Goal: Task Accomplishment & Management: Manage account settings

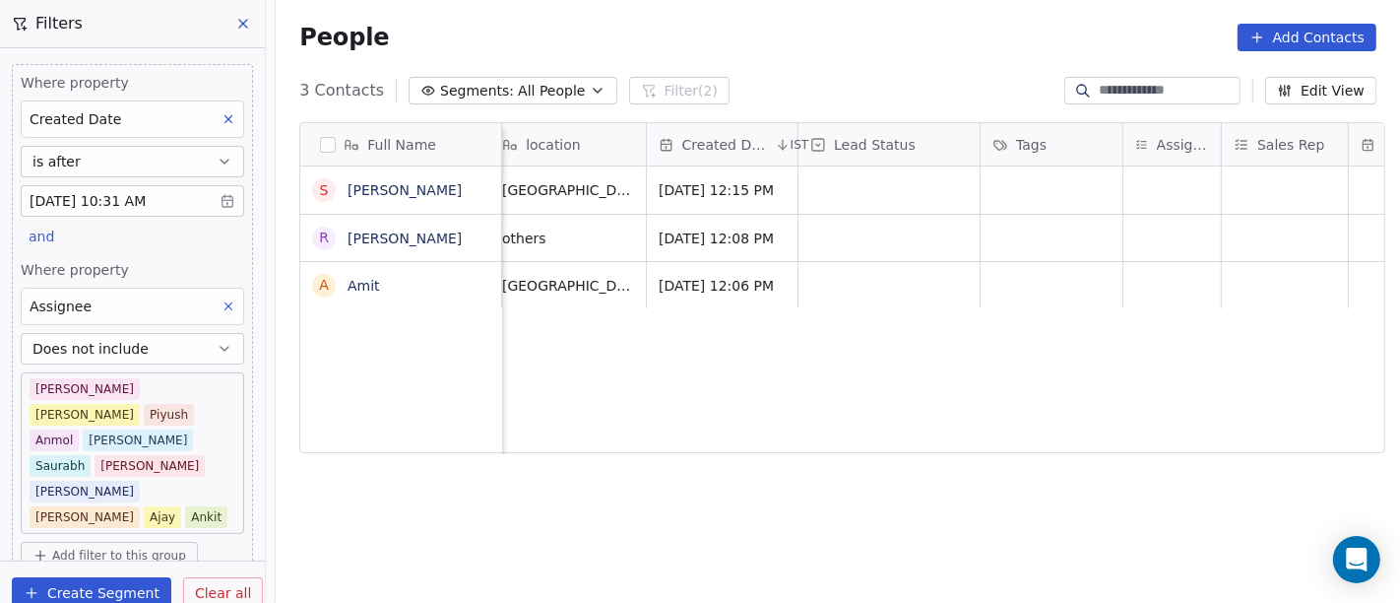
scroll to position [0, 520]
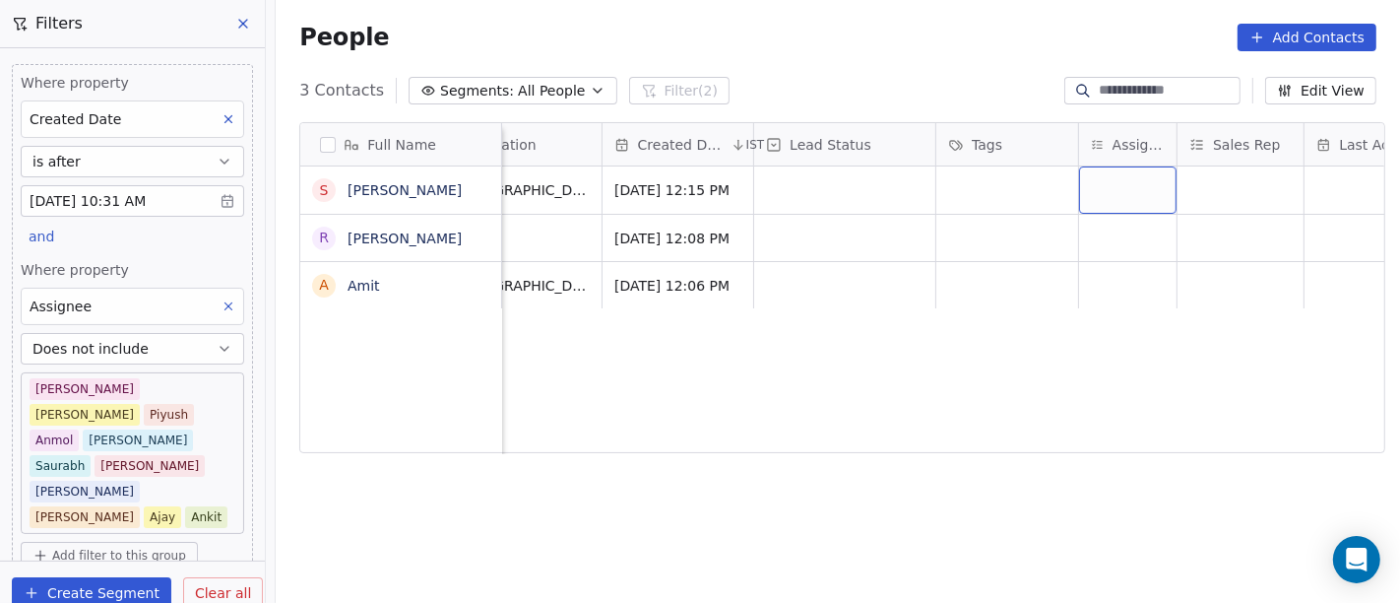
click at [1094, 189] on div "grid" at bounding box center [1127, 189] width 97 height 47
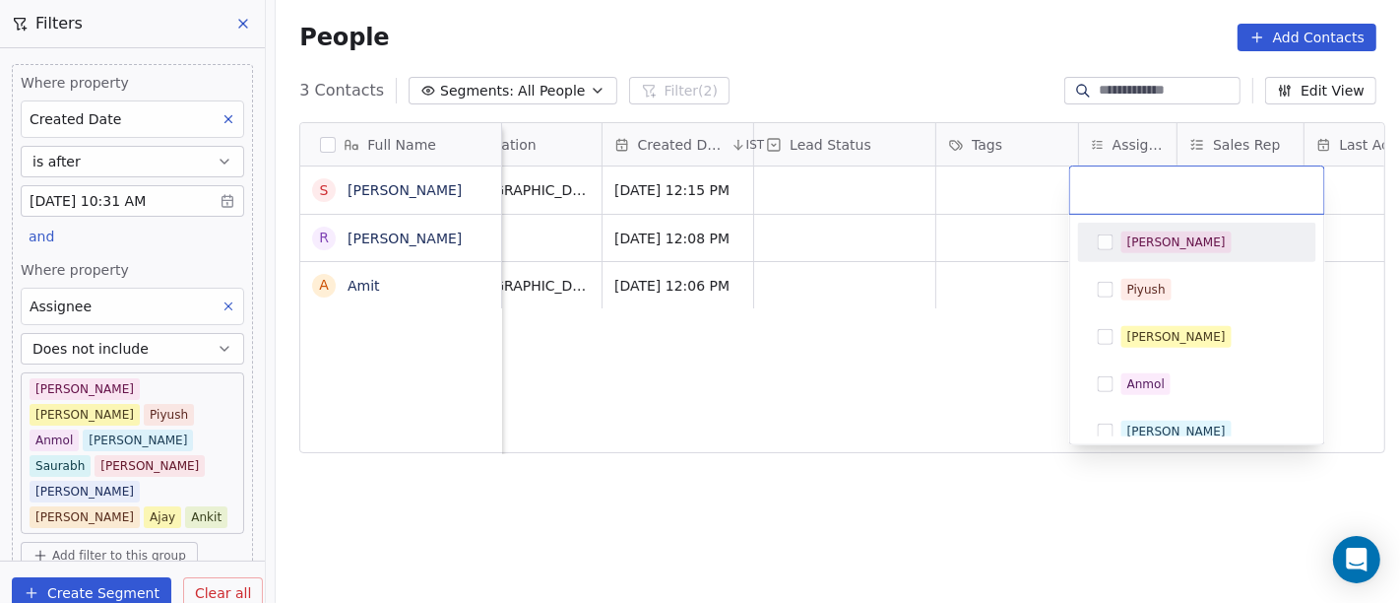
click at [853, 406] on html "On2Cook India Pvt. Ltd. Contacts People Marketing Workflows Campaigns Sales Pip…" at bounding box center [700, 301] width 1400 height 603
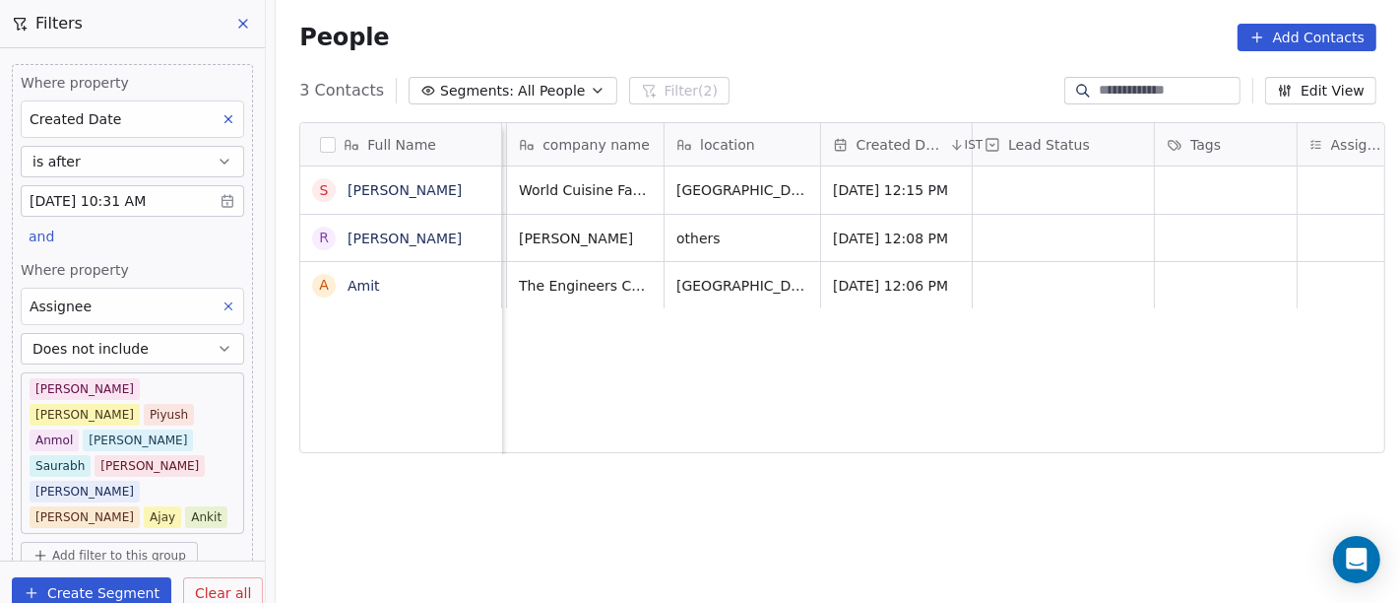
scroll to position [0, 303]
click at [1216, 169] on div "grid" at bounding box center [1224, 189] width 142 height 47
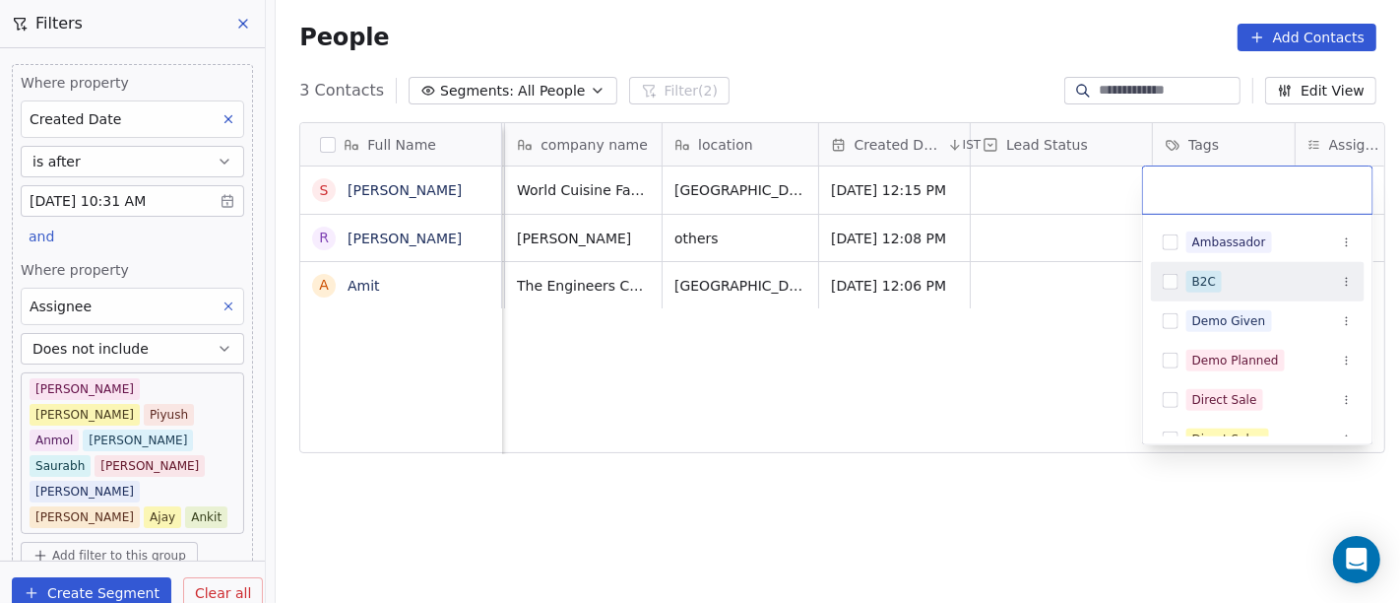
click at [942, 334] on html "On2Cook India Pvt. Ltd. Contacts People Marketing Workflows Campaigns Sales Pip…" at bounding box center [700, 301] width 1400 height 603
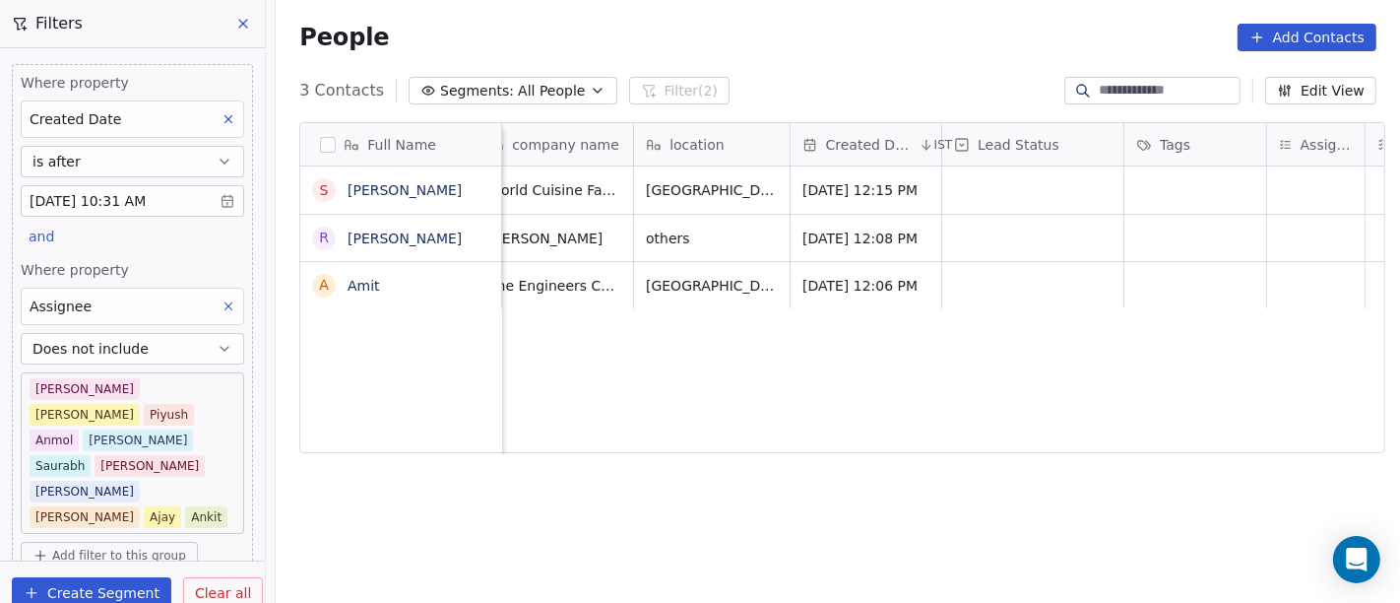
scroll to position [0, 334]
click at [1279, 187] on div "grid" at bounding box center [1313, 189] width 97 height 47
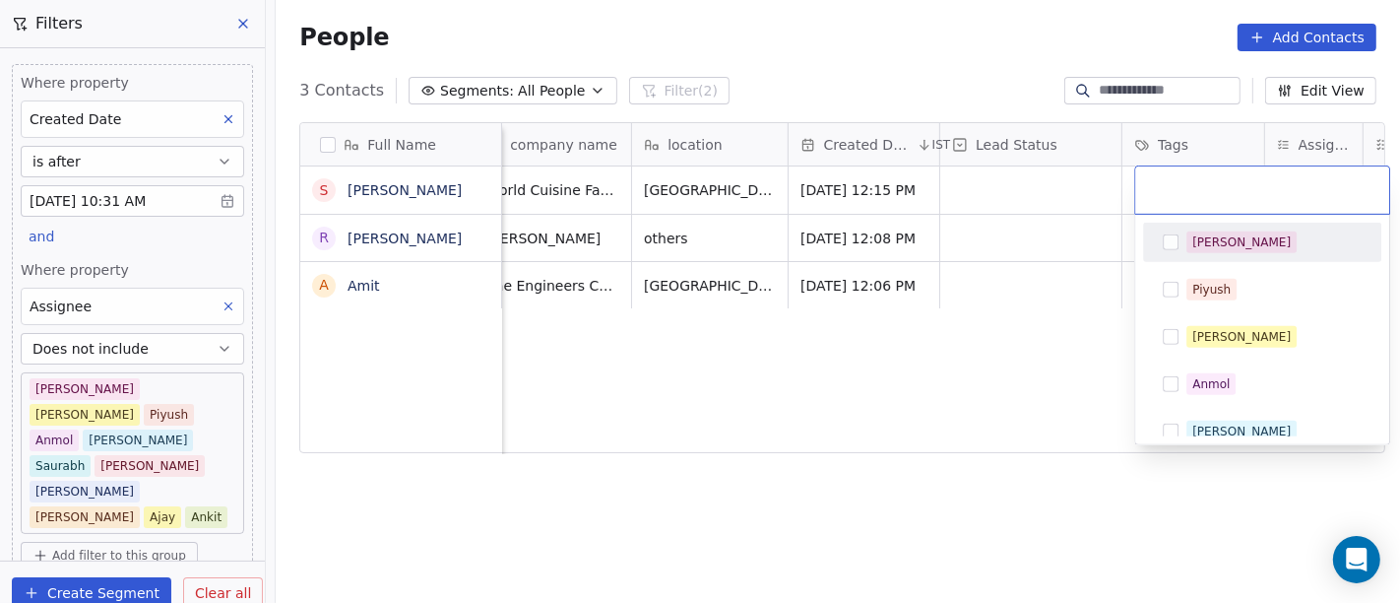
click at [1205, 231] on span "[PERSON_NAME]" at bounding box center [1242, 242] width 110 height 22
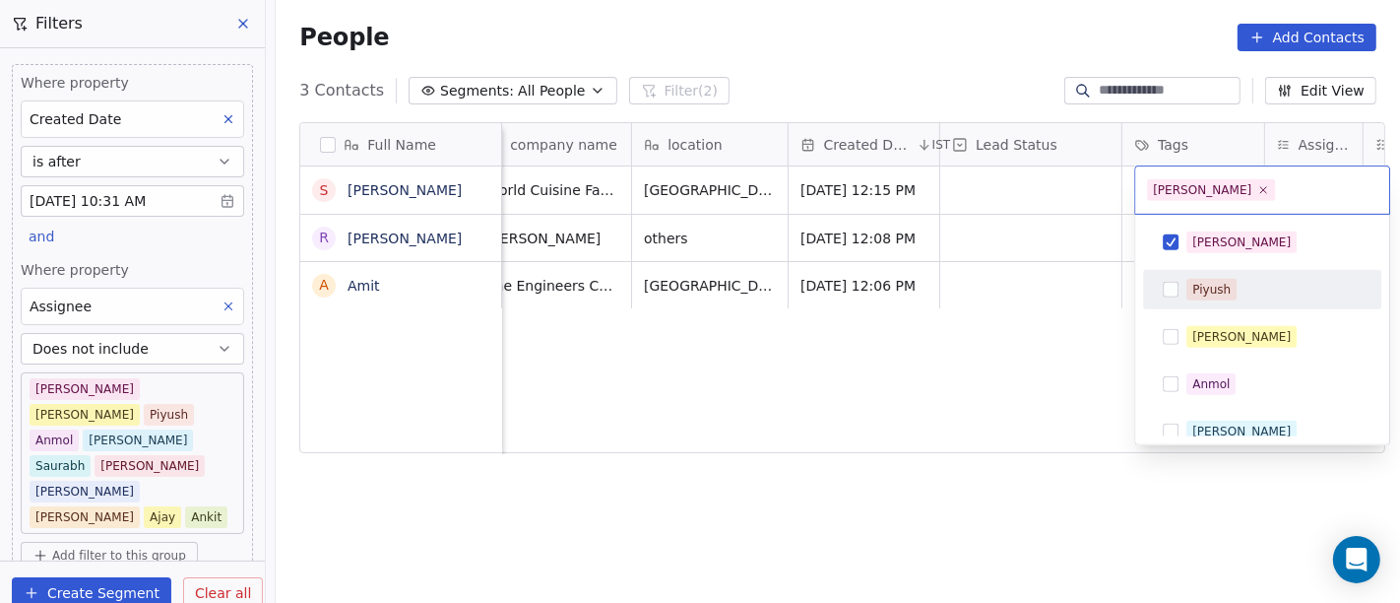
click at [883, 422] on html "On2Cook India Pvt. Ltd. Contacts People Marketing Workflows Campaigns Sales Pip…" at bounding box center [700, 301] width 1400 height 603
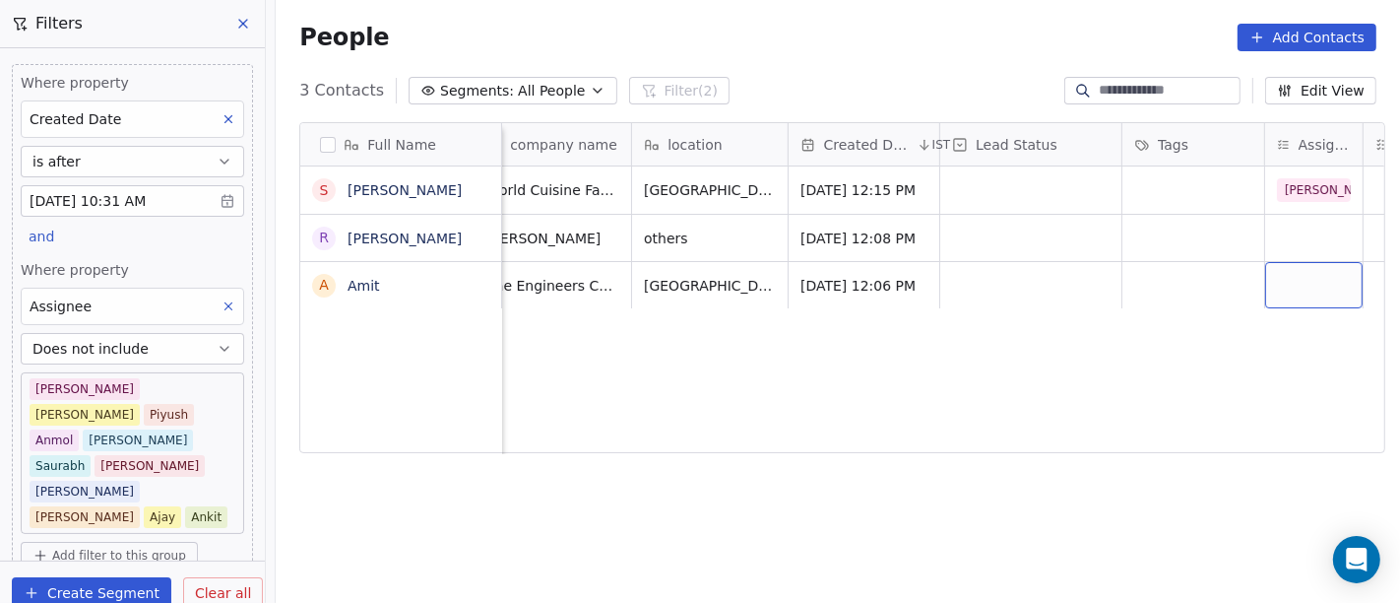
click at [1282, 291] on div "grid" at bounding box center [1313, 285] width 97 height 46
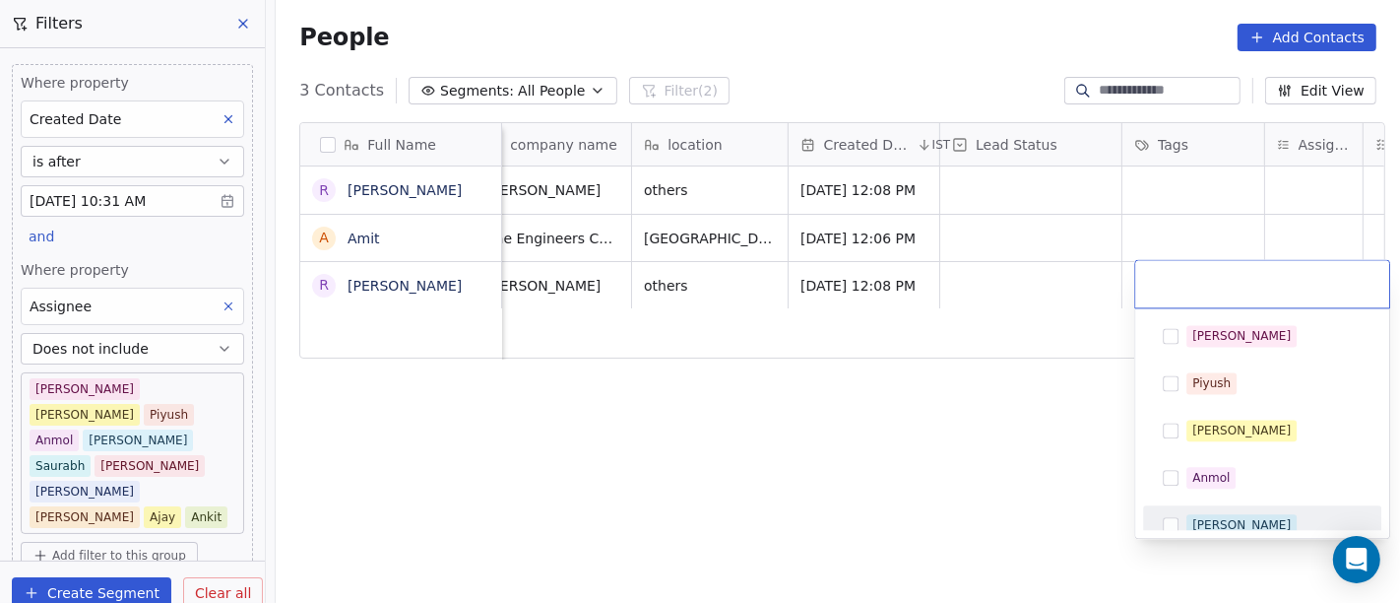
click at [1198, 516] on div "[PERSON_NAME]" at bounding box center [1242, 525] width 98 height 18
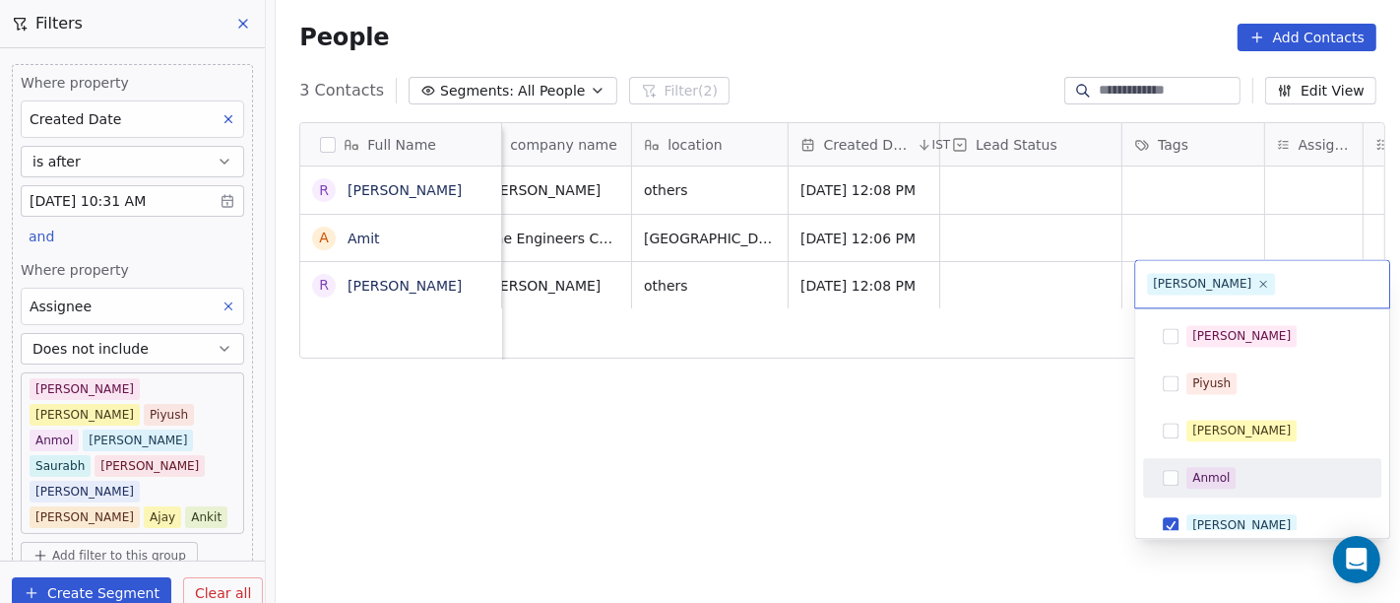
click at [1012, 467] on html "On2Cook India Pvt. Ltd. Contacts People Marketing Workflows Campaigns Sales Pip…" at bounding box center [700, 301] width 1400 height 603
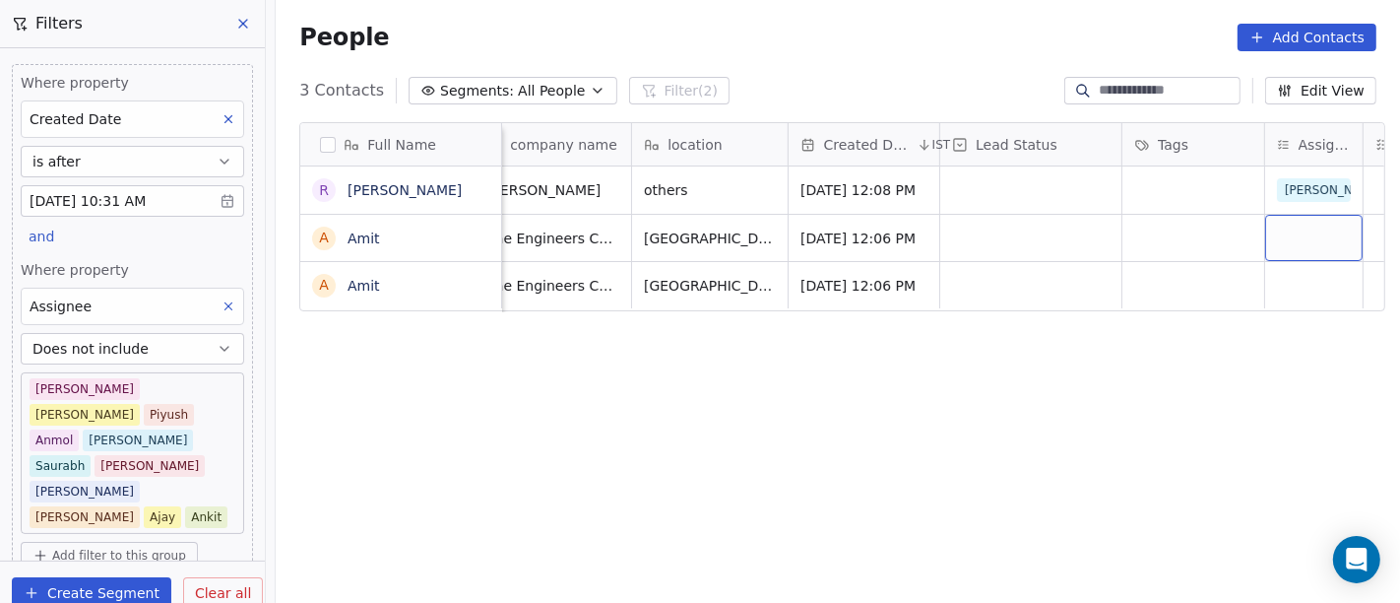
click at [1294, 233] on div "grid" at bounding box center [1313, 238] width 97 height 46
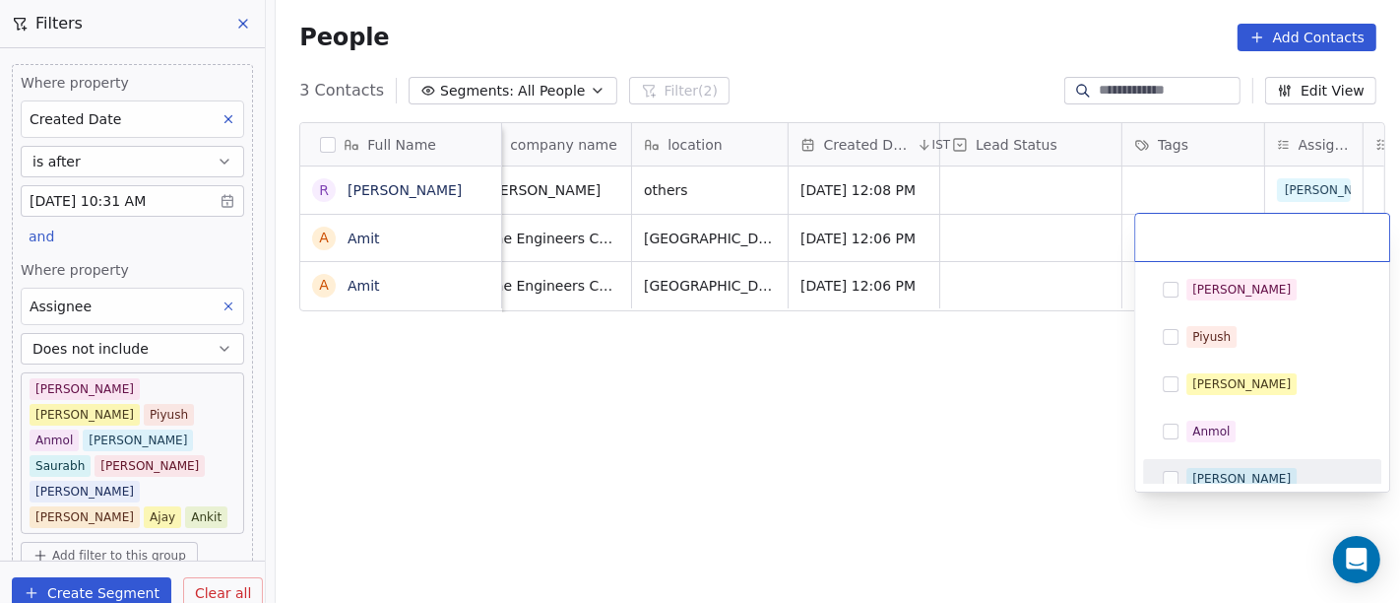
click at [1235, 493] on html "On2Cook India Pvt. Ltd. Contacts People Marketing Workflows Campaigns Sales Pip…" at bounding box center [700, 301] width 1400 height 603
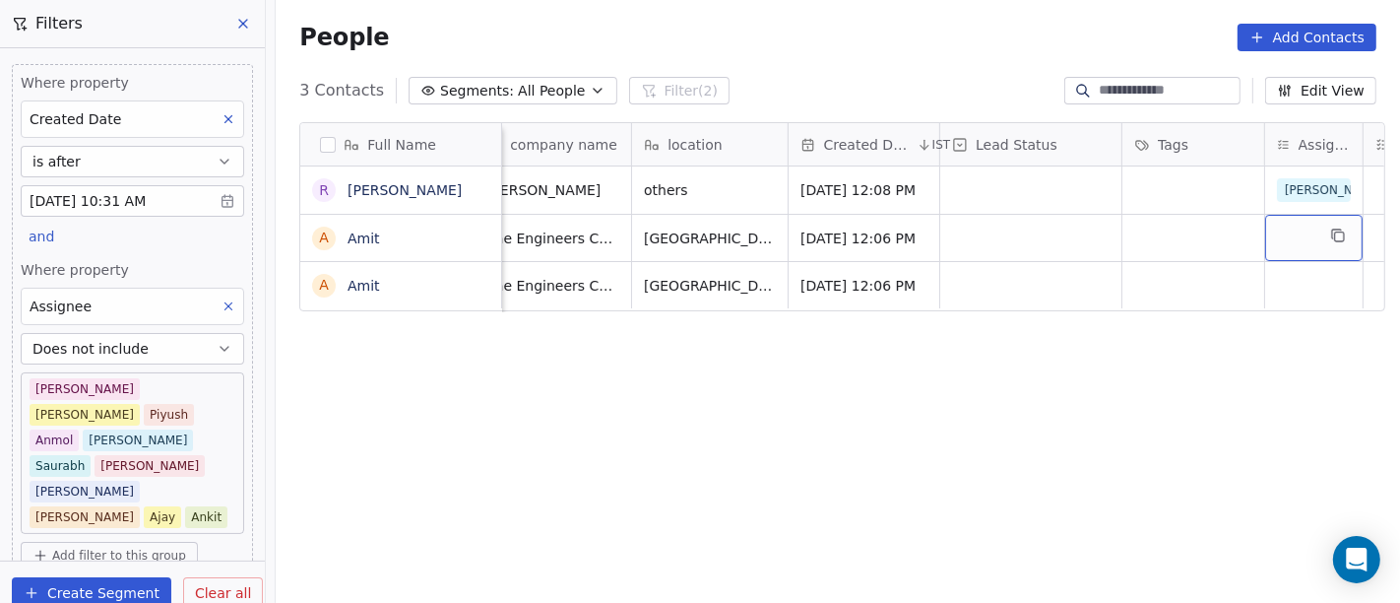
click at [1300, 239] on div "grid" at bounding box center [1313, 238] width 97 height 46
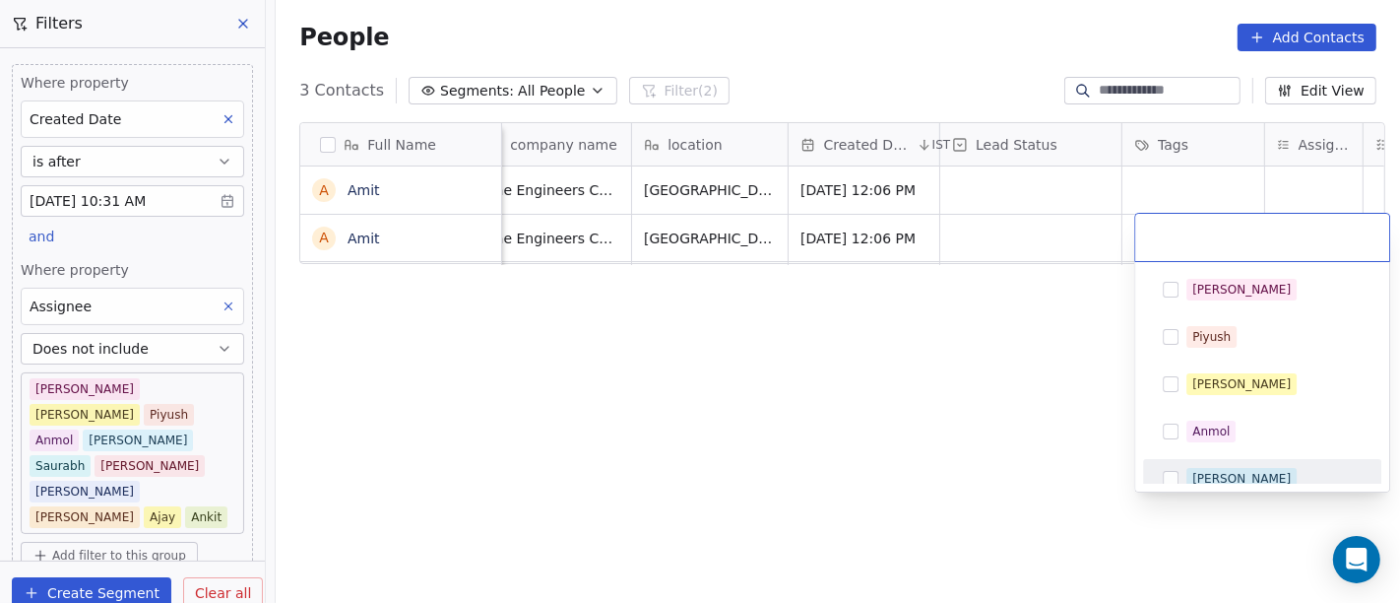
click at [1213, 472] on div "[PERSON_NAME]" at bounding box center [1242, 479] width 98 height 18
click at [924, 412] on html "On2Cook India Pvt. Ltd. Contacts People Marketing Workflows Campaigns Sales Pip…" at bounding box center [700, 301] width 1400 height 603
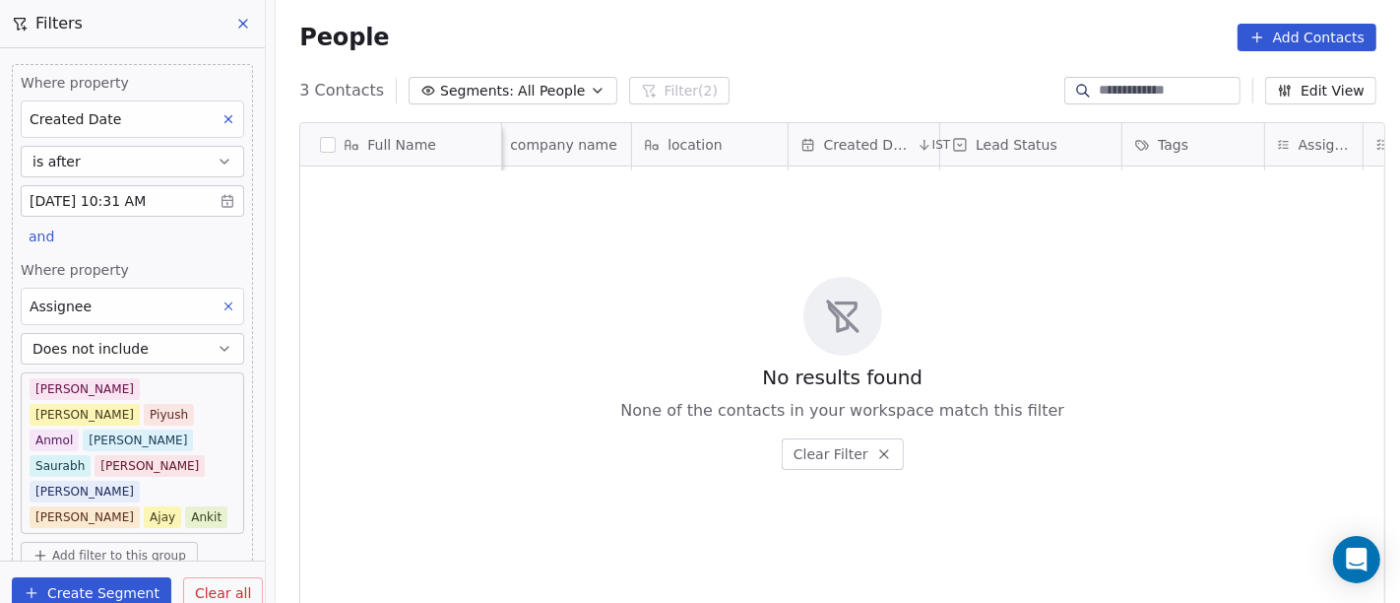
click at [518, 97] on span "All People" at bounding box center [551, 91] width 67 height 21
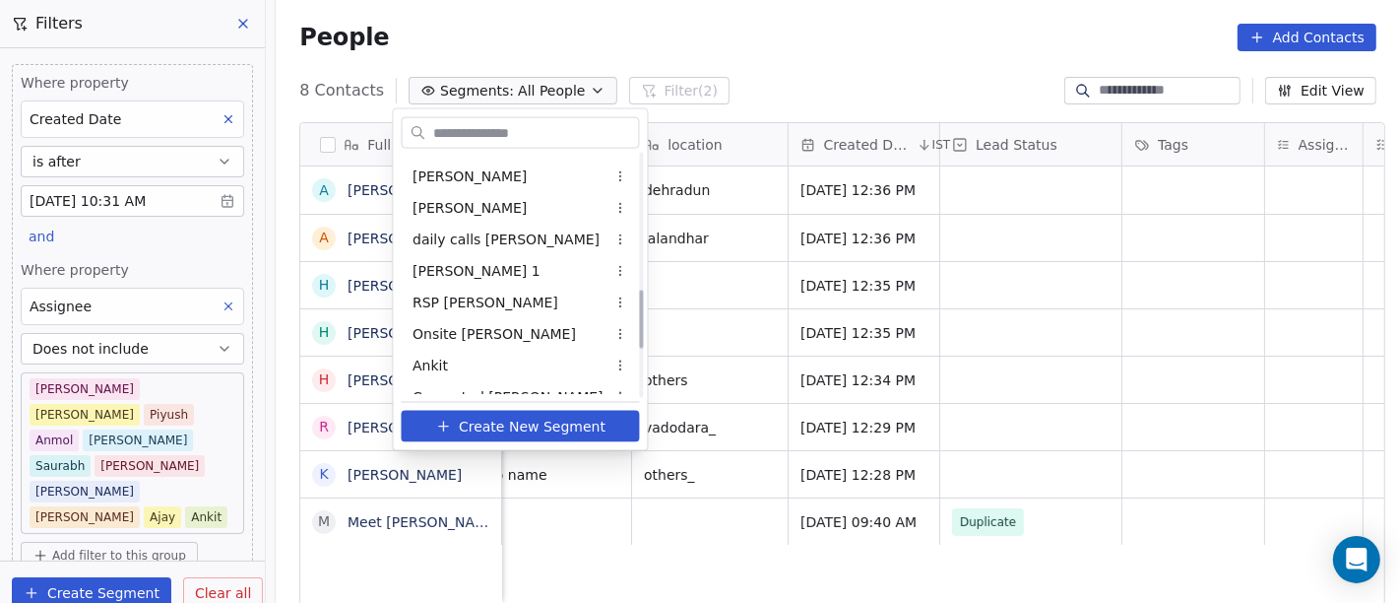
scroll to position [551, 0]
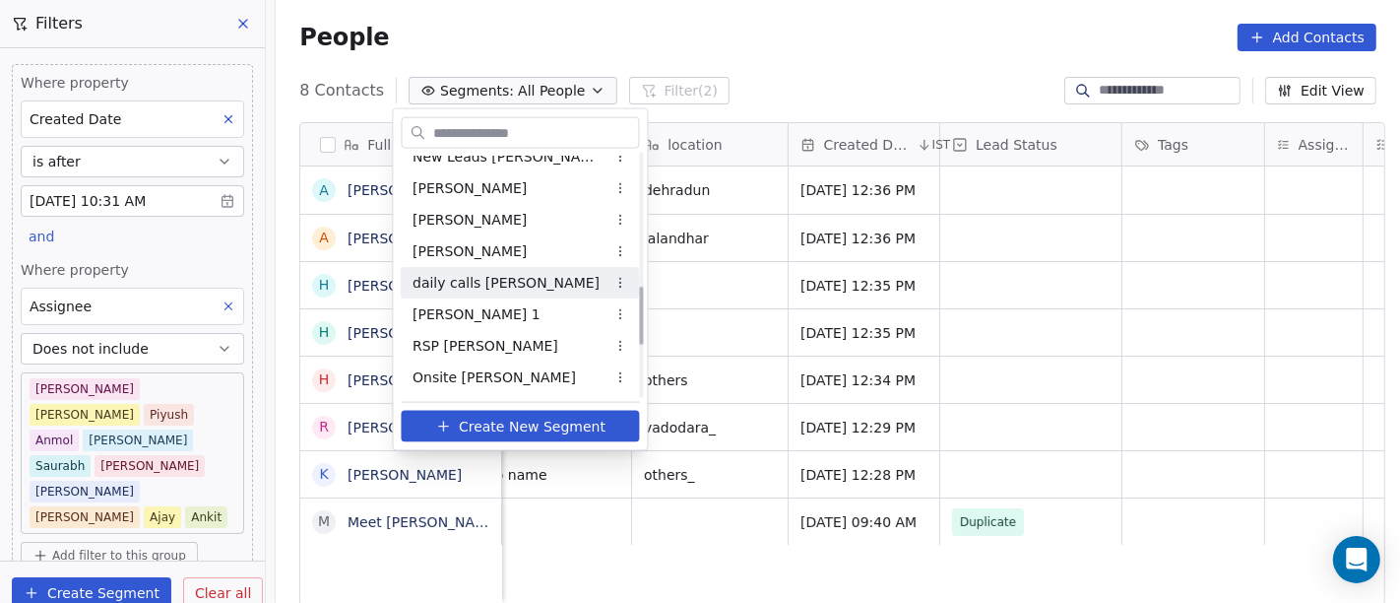
click at [495, 286] on span "daily calls salim" at bounding box center [507, 282] width 187 height 21
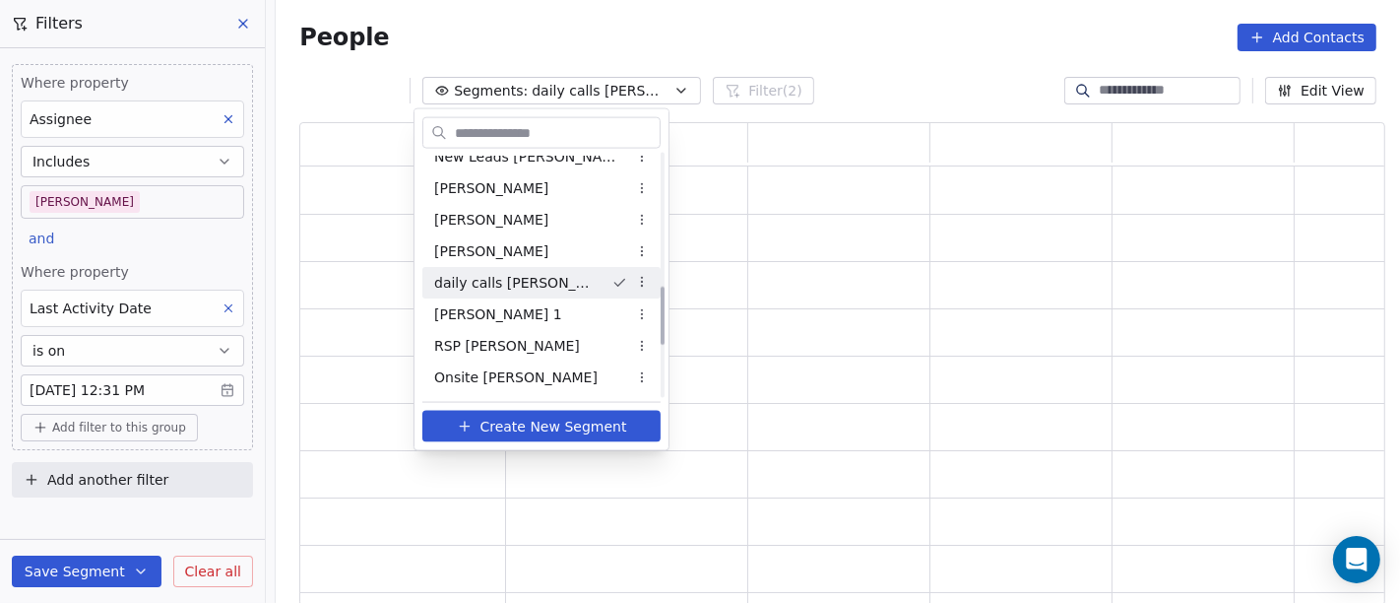
scroll to position [467, 1070]
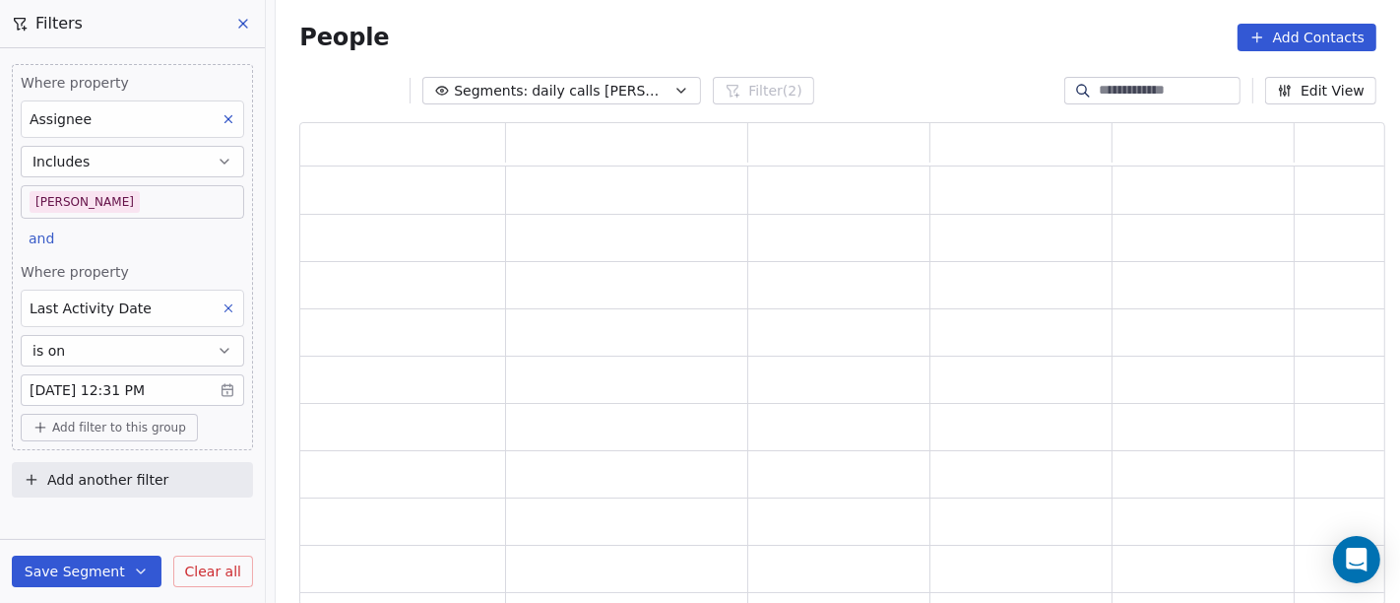
click at [176, 384] on body "On2Cook India Pvt. Ltd. Contacts People Marketing Workflows Campaigns Sales Pip…" at bounding box center [700, 301] width 1400 height 603
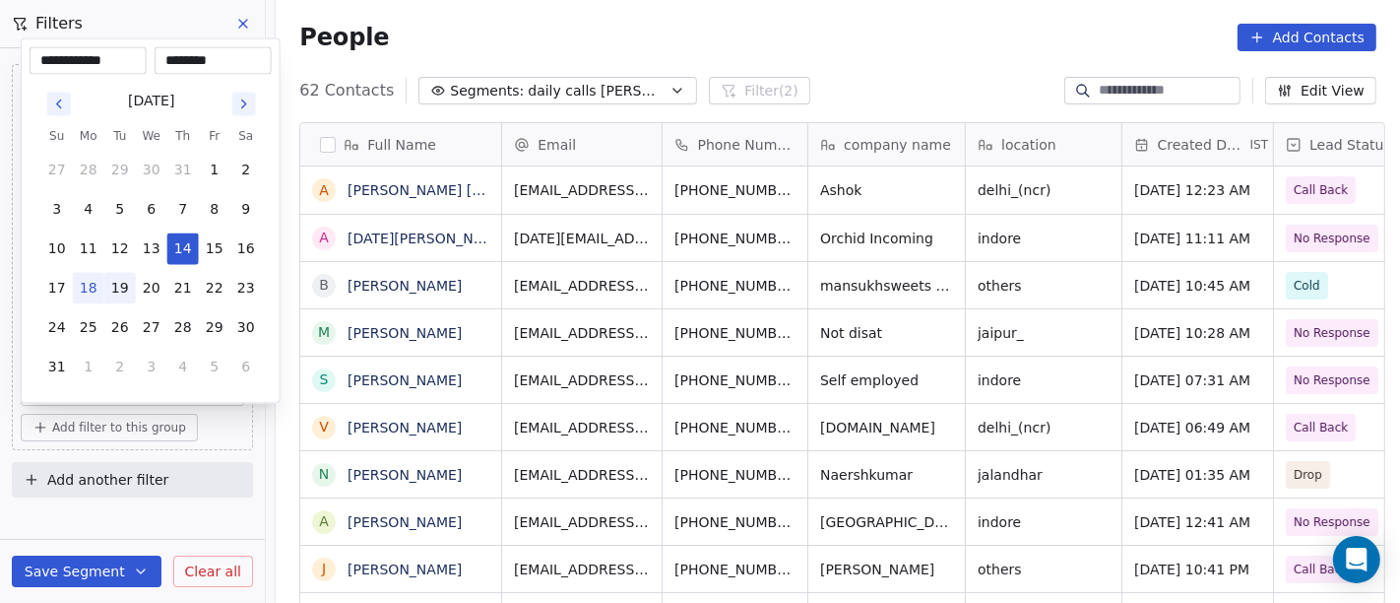
scroll to position [514, 1117]
click at [89, 285] on button "18" at bounding box center [89, 289] width 32 height 32
type input "**********"
click at [135, 513] on html "On2Cook India Pvt. Ltd. Contacts People Marketing Workflows Campaigns Sales Pip…" at bounding box center [700, 301] width 1400 height 603
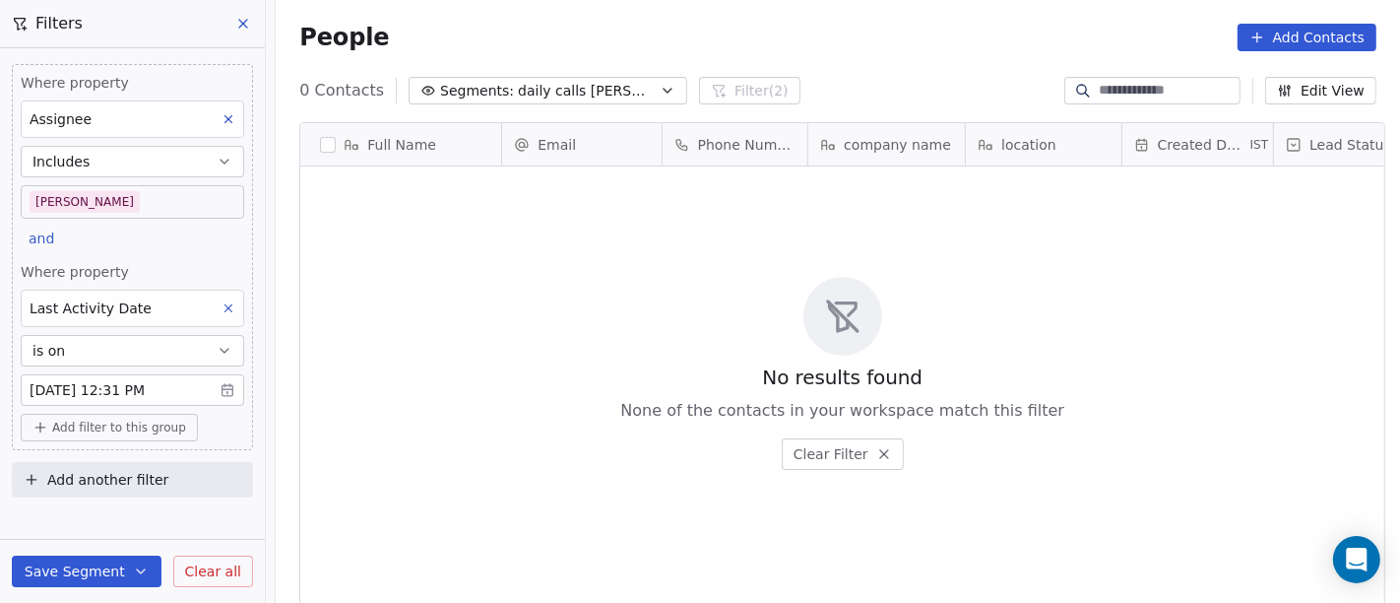
click at [118, 573] on button "Save Segment" at bounding box center [87, 571] width 150 height 32
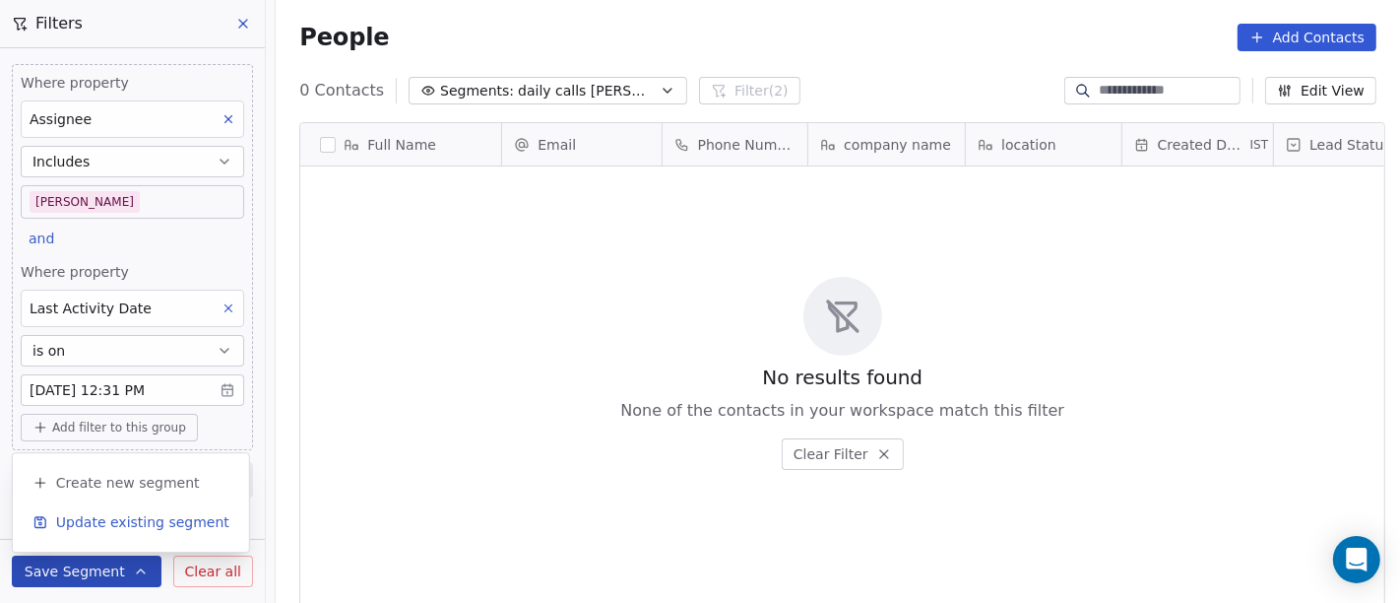
click at [153, 523] on span "Update existing segment" at bounding box center [142, 522] width 173 height 20
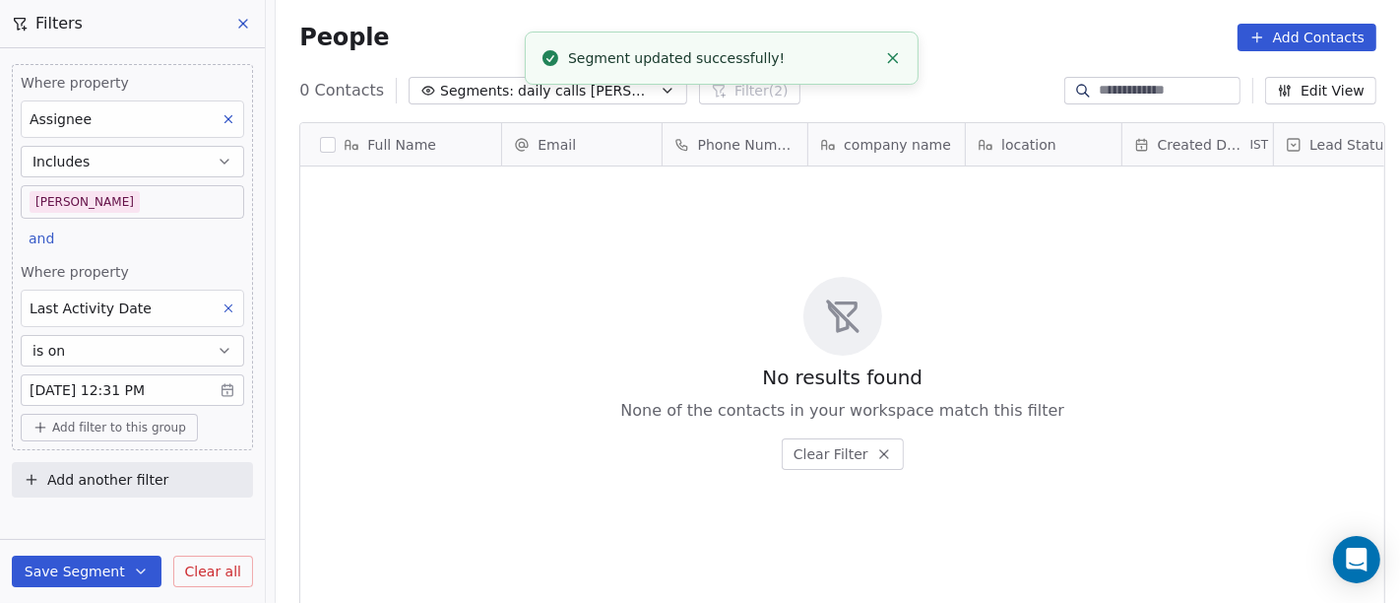
click at [679, 231] on div "No results found None of the contacts in your workspace match this filter Clear…" at bounding box center [842, 373] width 1084 height 406
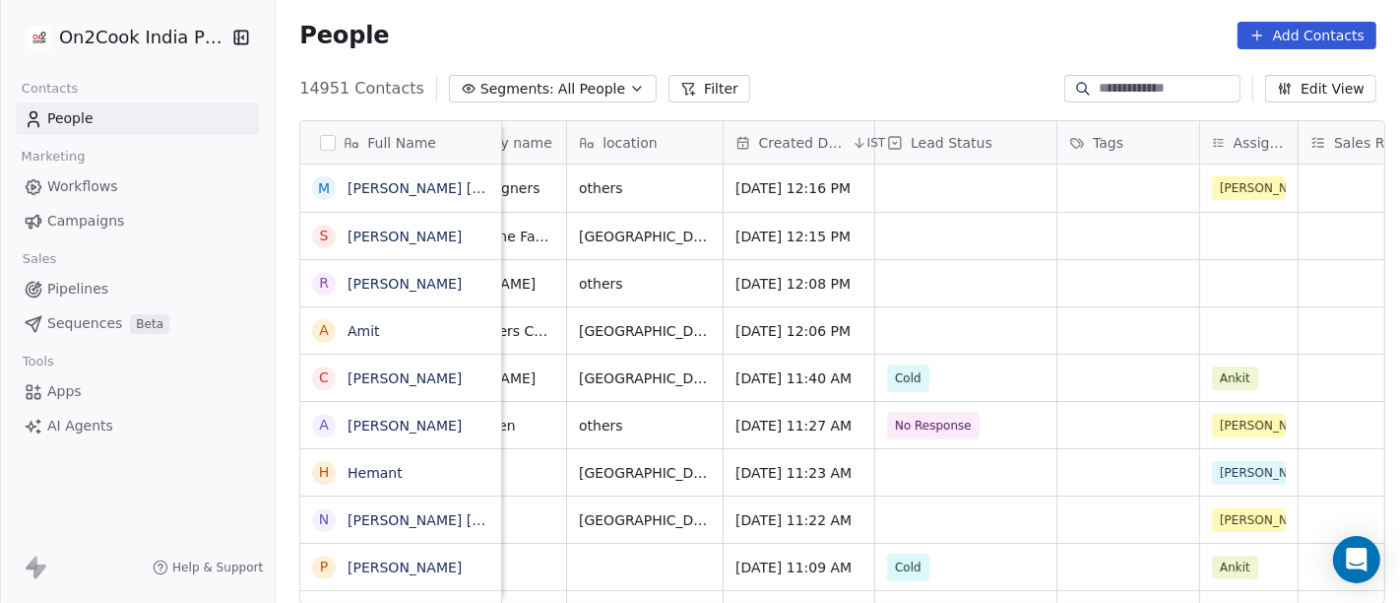
click at [1141, 89] on input at bounding box center [1168, 89] width 138 height 20
paste input "******"
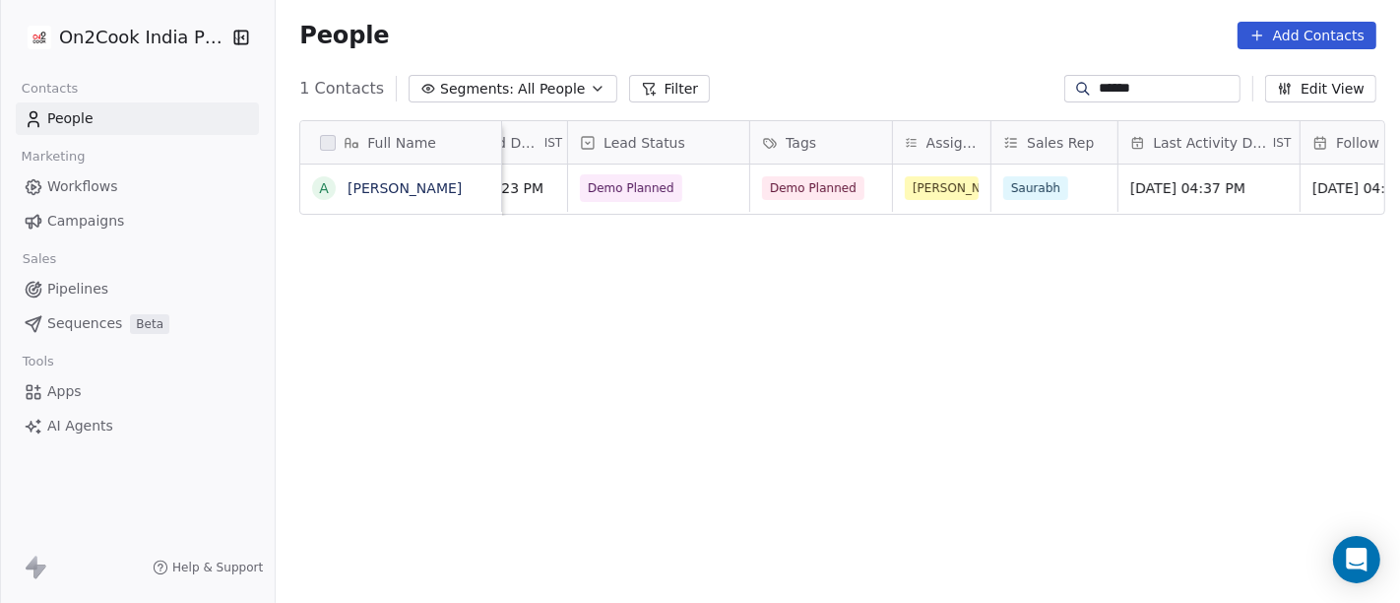
scroll to position [0, 706]
click at [668, 195] on span "Demo Planned" at bounding box center [641, 188] width 120 height 28
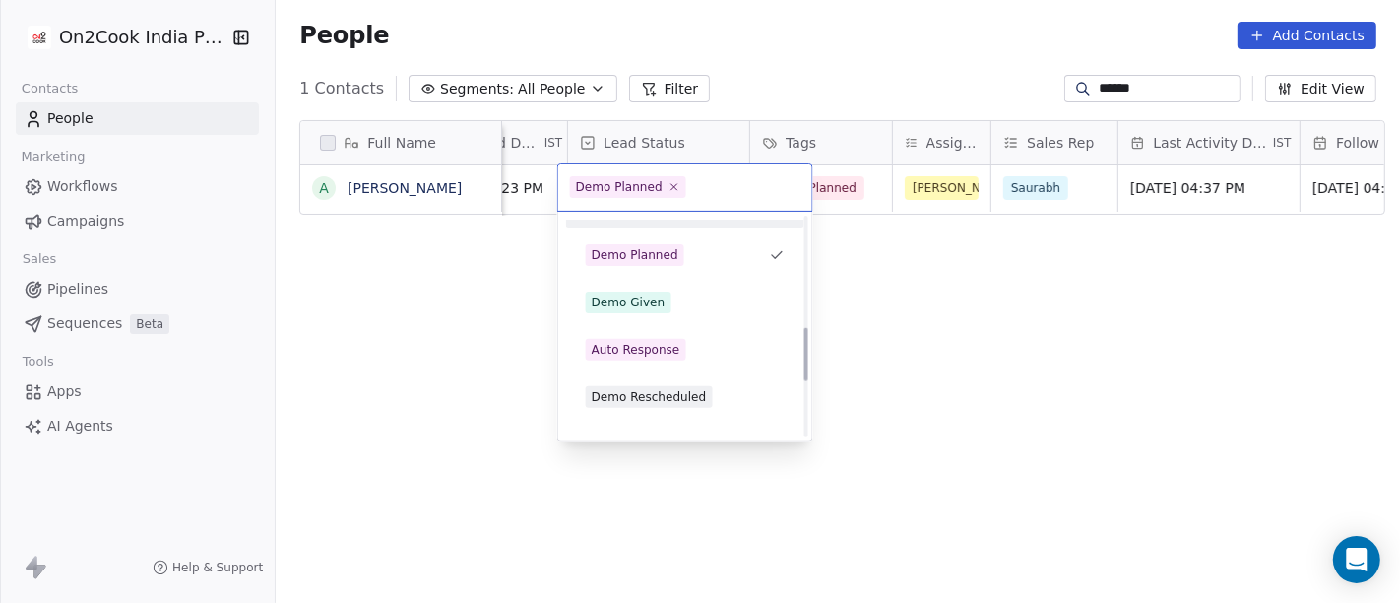
scroll to position [348, 0]
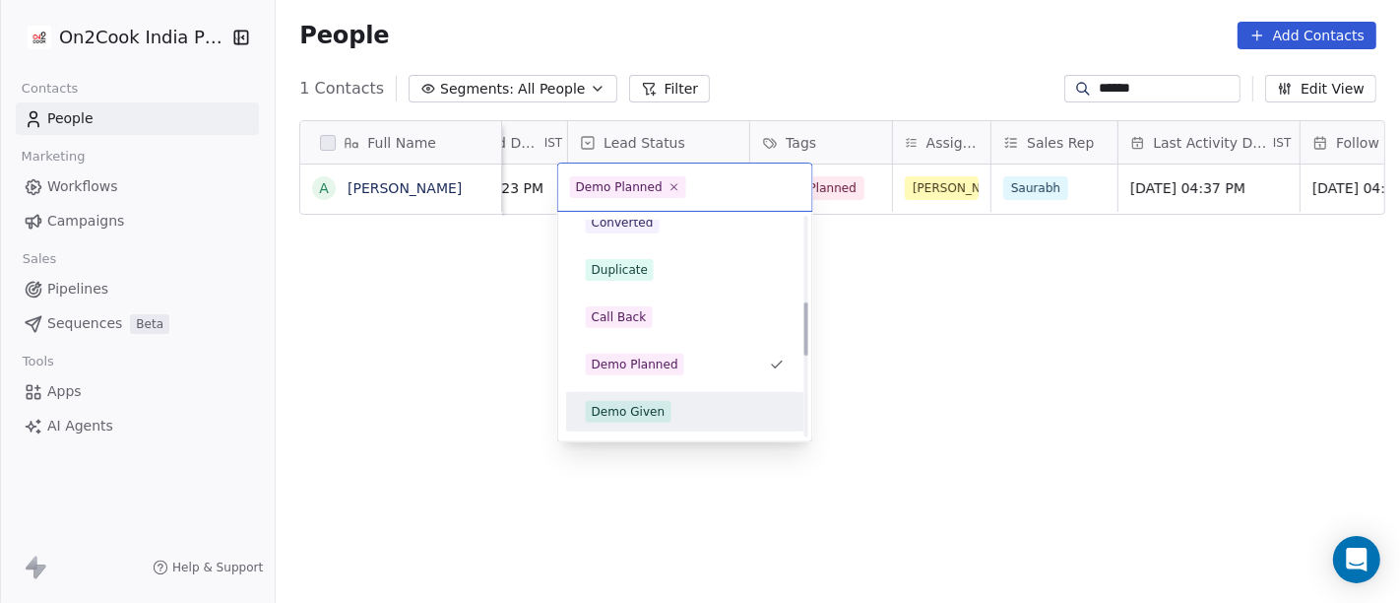
click at [667, 415] on div "Demo Given" at bounding box center [685, 412] width 199 height 22
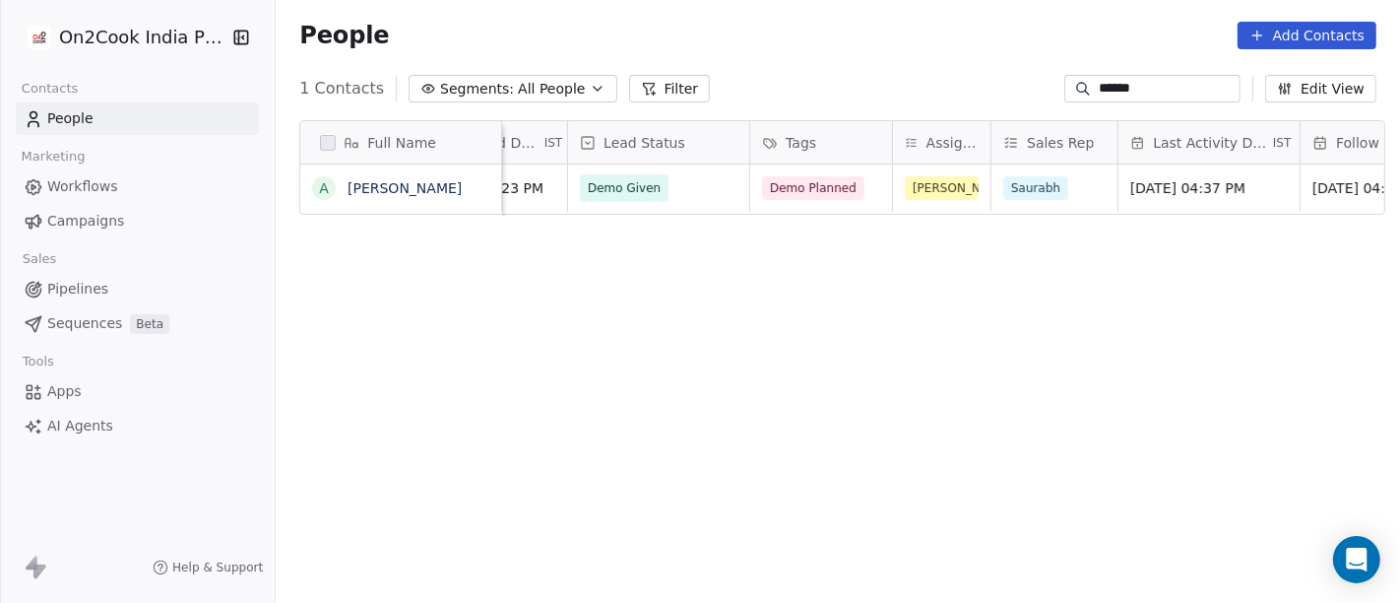
click at [1017, 341] on div "Full Name A [PERSON_NAME] Email company name location Created Date IST Lead Sta…" at bounding box center [838, 369] width 1125 height 531
click at [810, 180] on span "Demo Planned" at bounding box center [814, 188] width 102 height 24
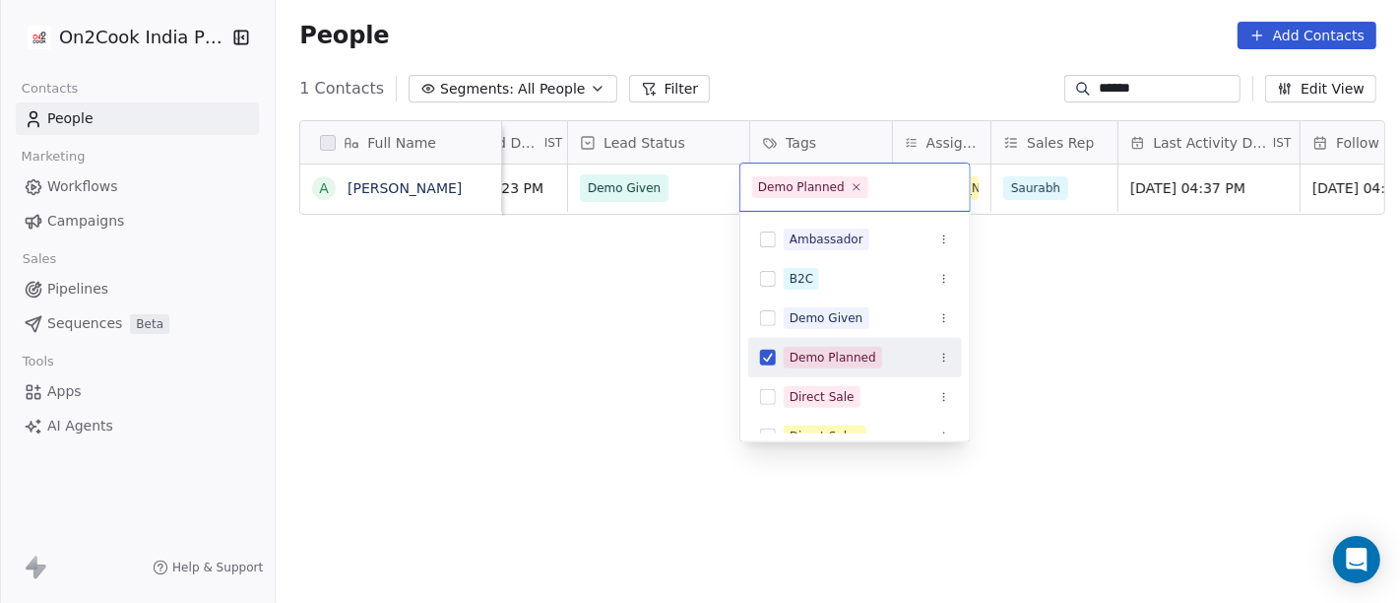
click at [818, 350] on div "Demo Planned" at bounding box center [833, 358] width 87 height 18
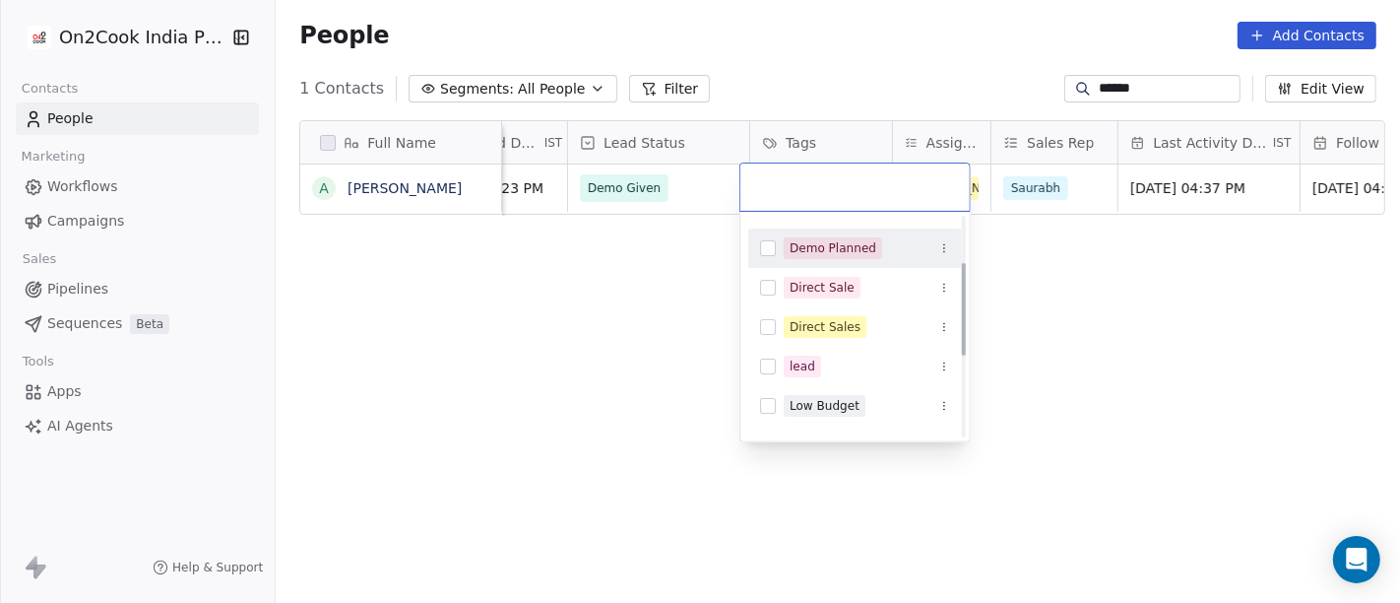
click at [824, 256] on span "Demo Planned" at bounding box center [833, 248] width 98 height 22
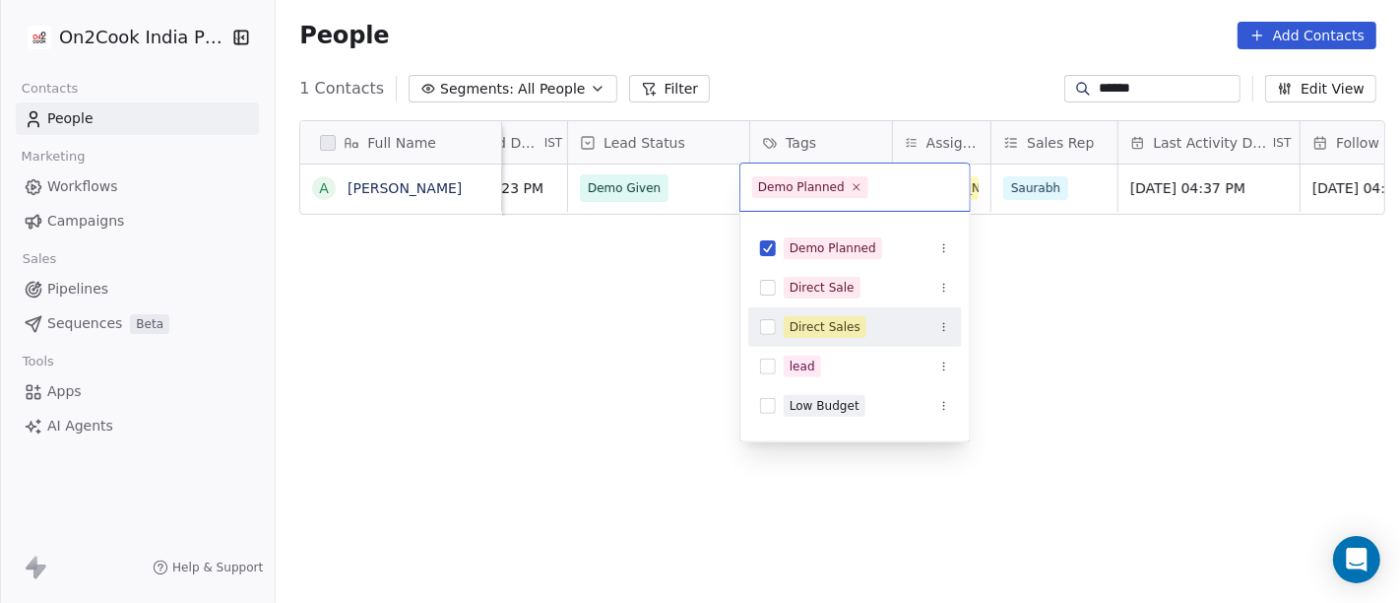
scroll to position [0, 0]
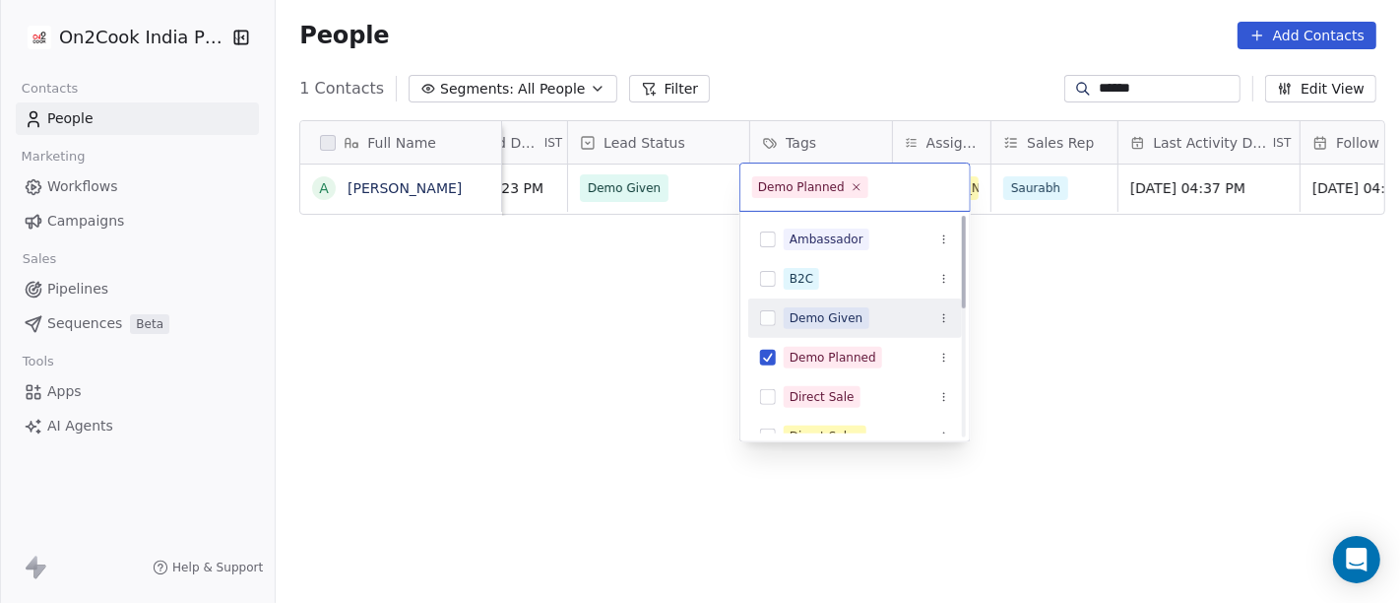
click at [852, 315] on div "Demo Given" at bounding box center [827, 318] width 74 height 18
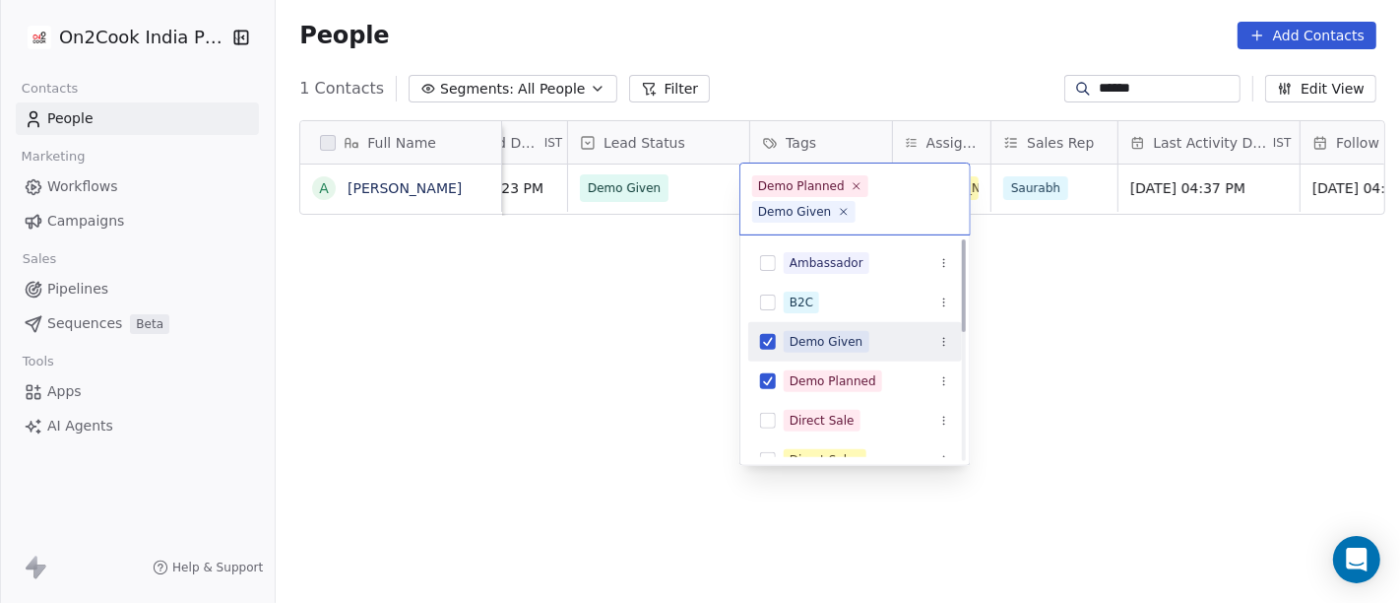
click at [1114, 332] on html "On2Cook India Pvt. Ltd. Contacts People Marketing Workflows Campaigns Sales Pip…" at bounding box center [700, 301] width 1400 height 603
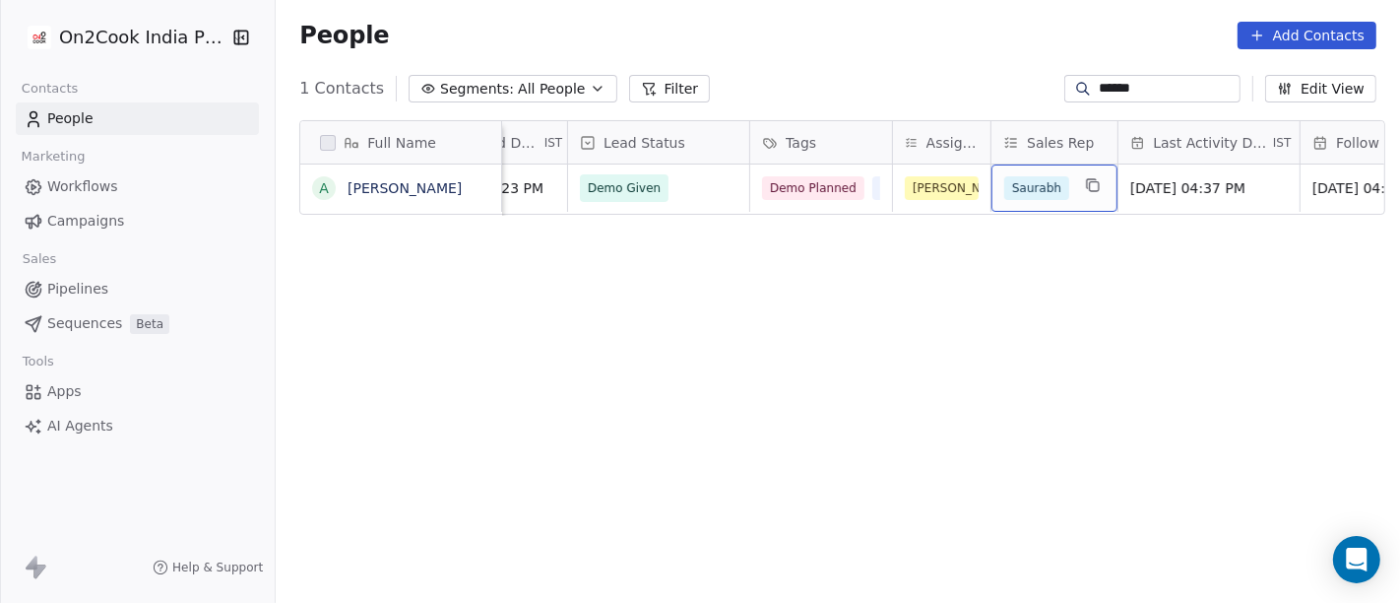
click at [1058, 170] on div "Saurabh" at bounding box center [1055, 187] width 126 height 47
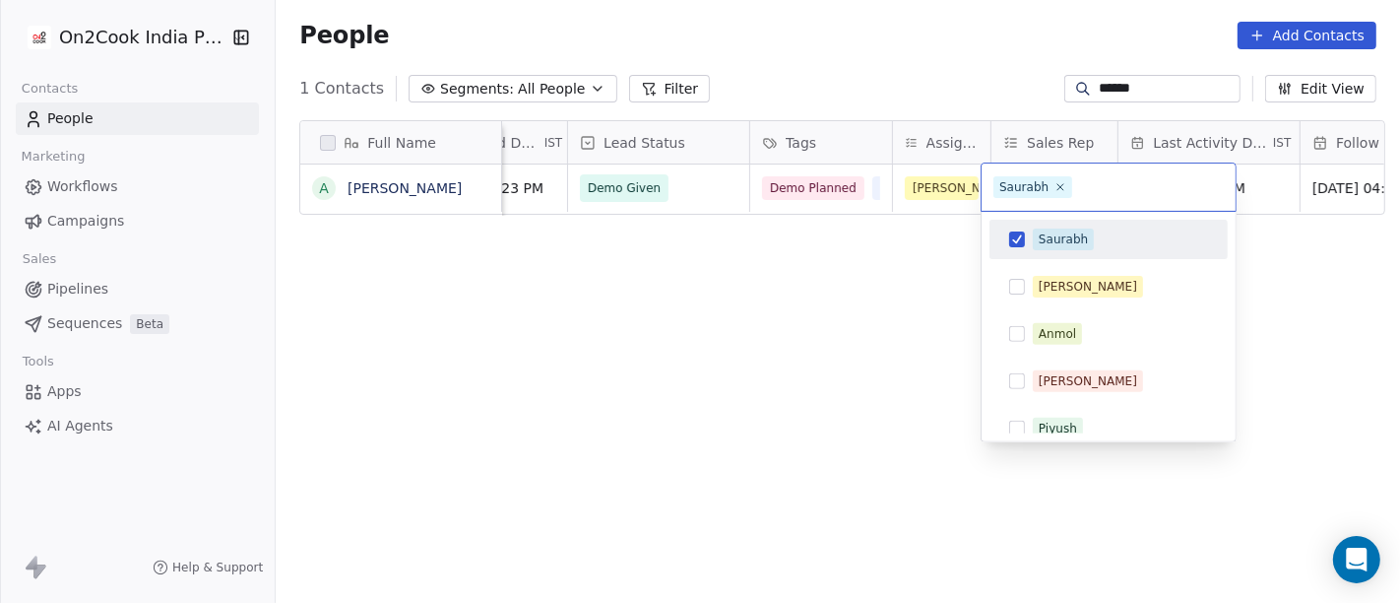
click at [1055, 240] on div "Saurabh" at bounding box center [1063, 239] width 49 height 18
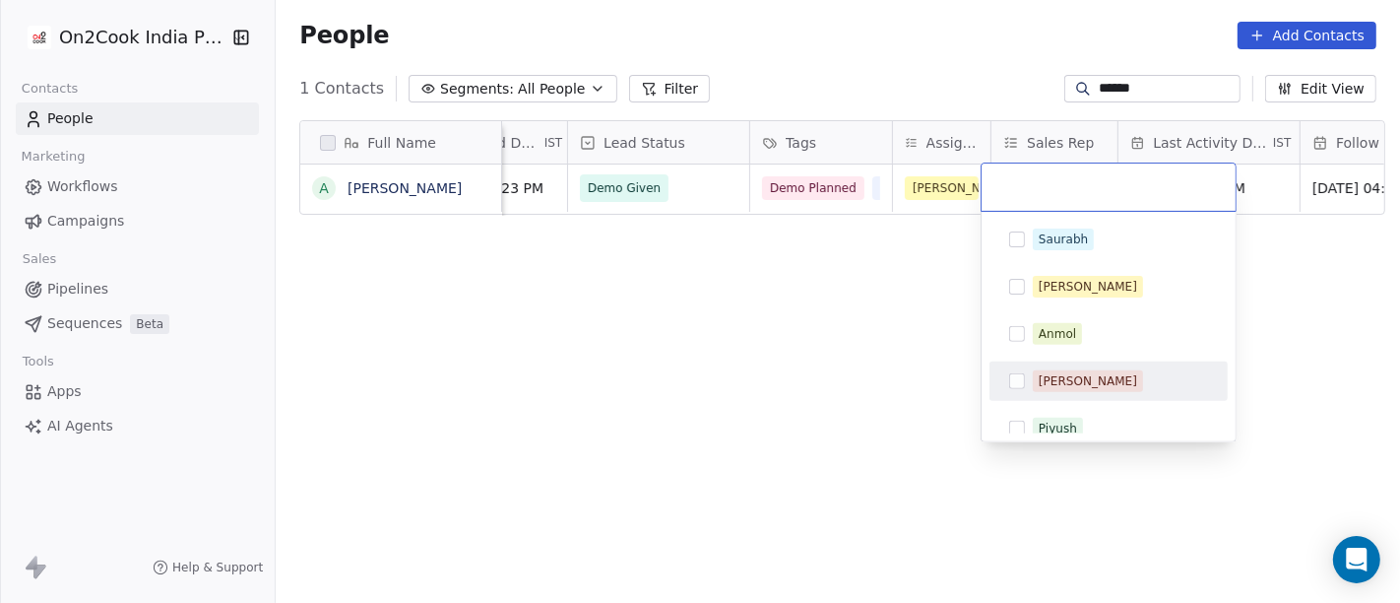
click at [1034, 400] on div "[PERSON_NAME]" at bounding box center [1109, 380] width 238 height 39
click at [921, 364] on html "On2Cook India Pvt. Ltd. Contacts People Marketing Workflows Campaigns Sales Pip…" at bounding box center [700, 301] width 1400 height 603
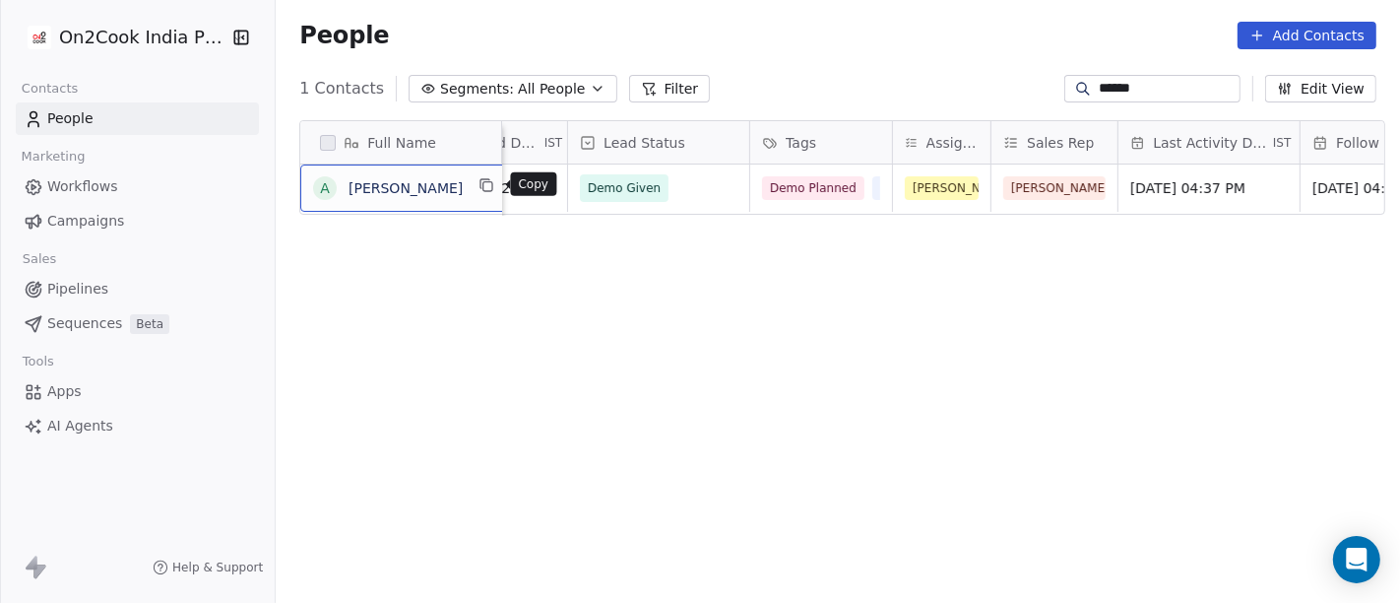
click at [488, 183] on icon "grid" at bounding box center [488, 185] width 16 height 16
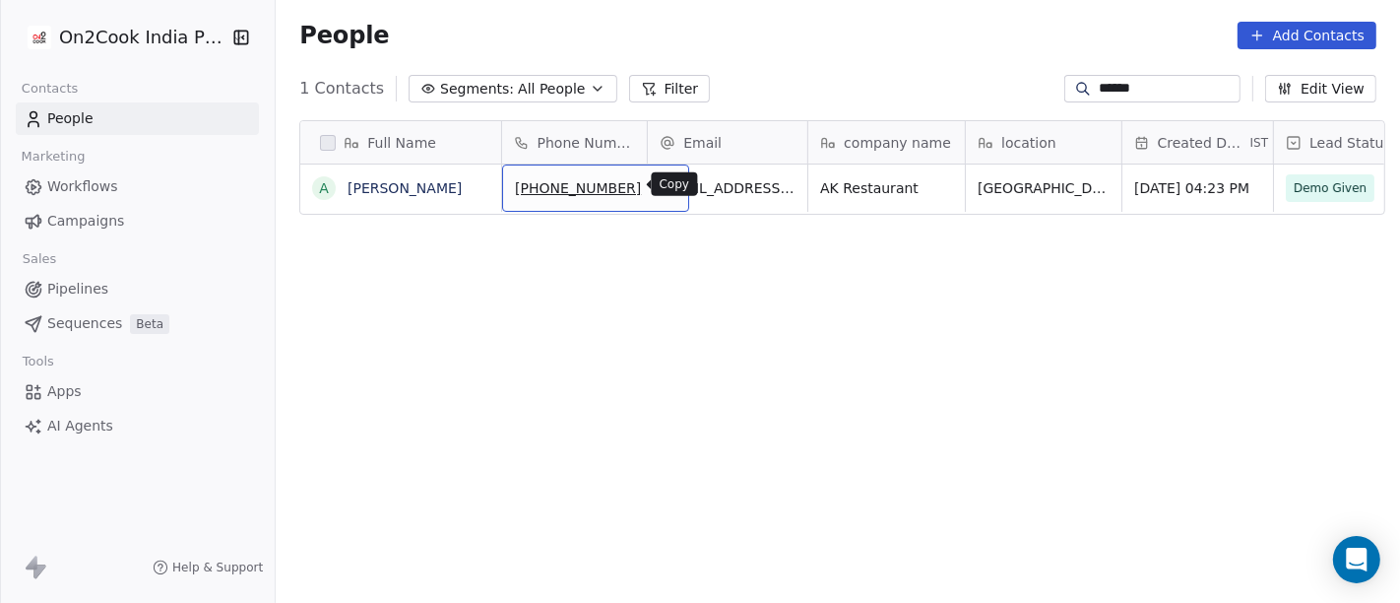
click at [662, 182] on icon "grid" at bounding box center [666, 186] width 9 height 9
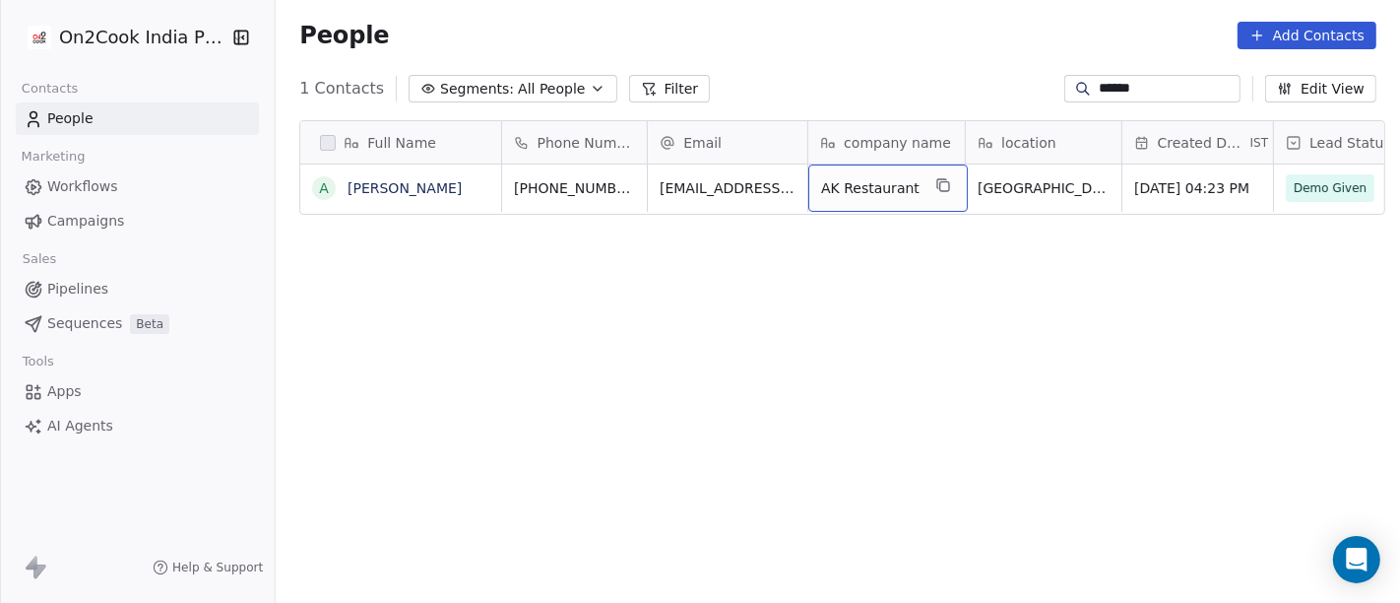
click at [943, 181] on div "AK Restaurant" at bounding box center [889, 187] width 160 height 47
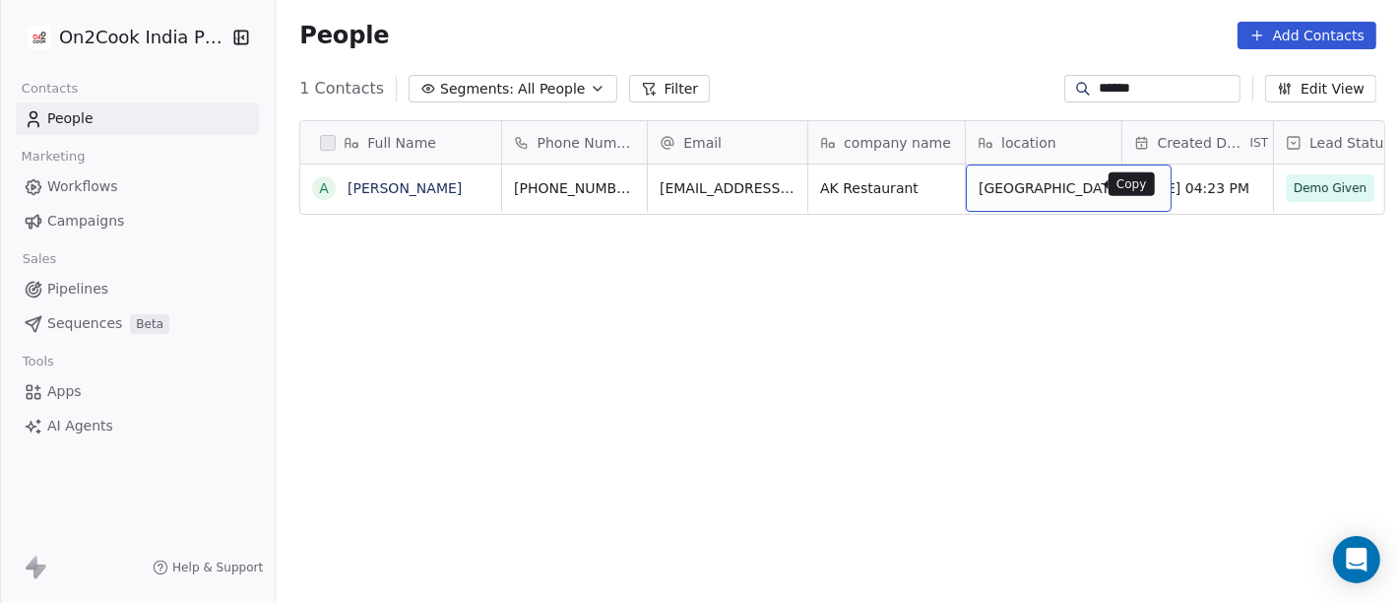
click at [1139, 184] on icon "grid" at bounding box center [1147, 185] width 16 height 16
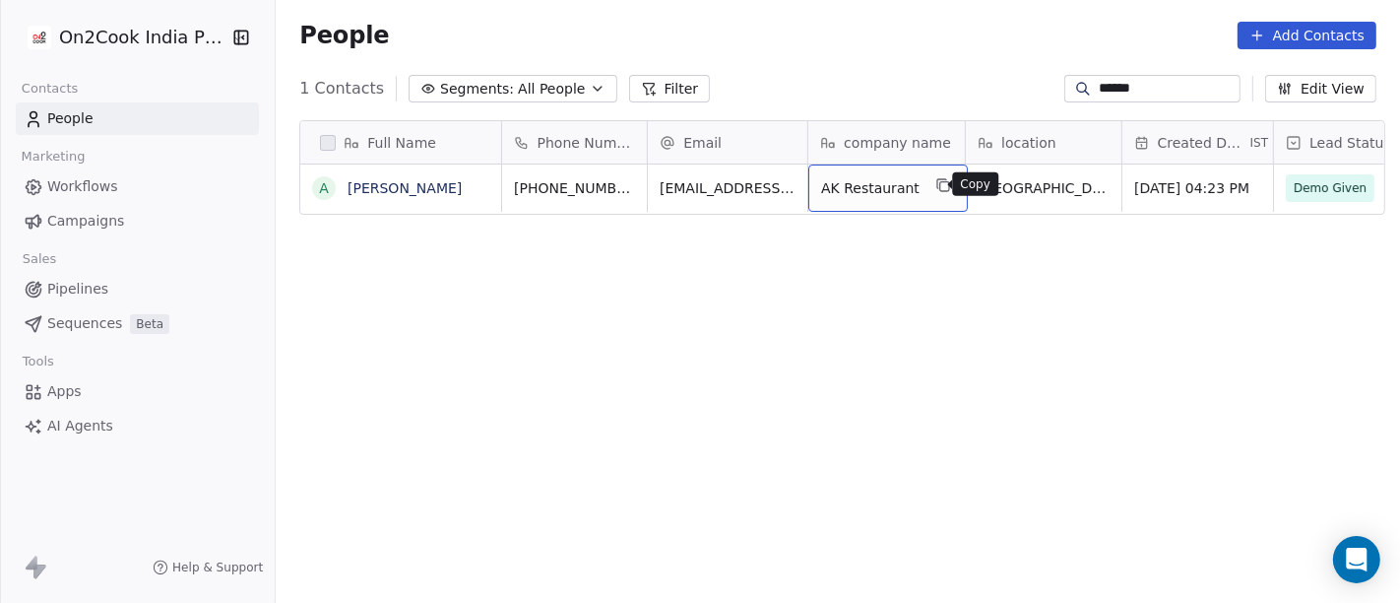
click at [940, 185] on icon "grid" at bounding box center [944, 186] width 9 height 9
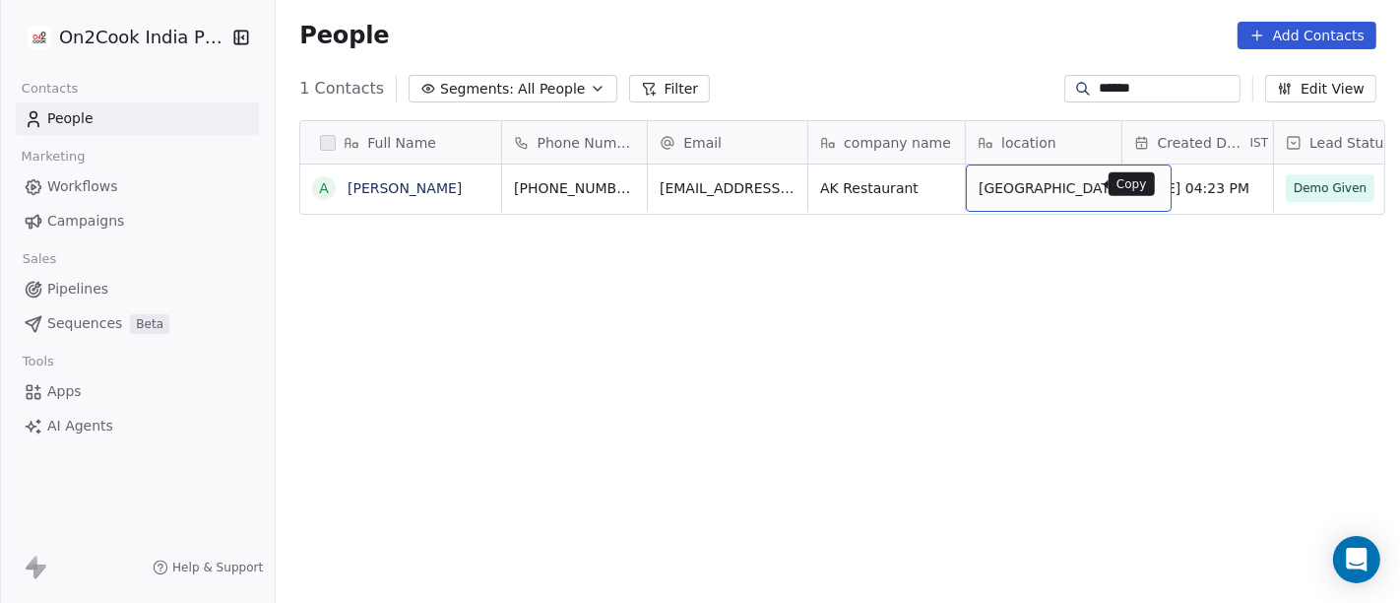
click at [1139, 179] on icon "grid" at bounding box center [1147, 185] width 16 height 16
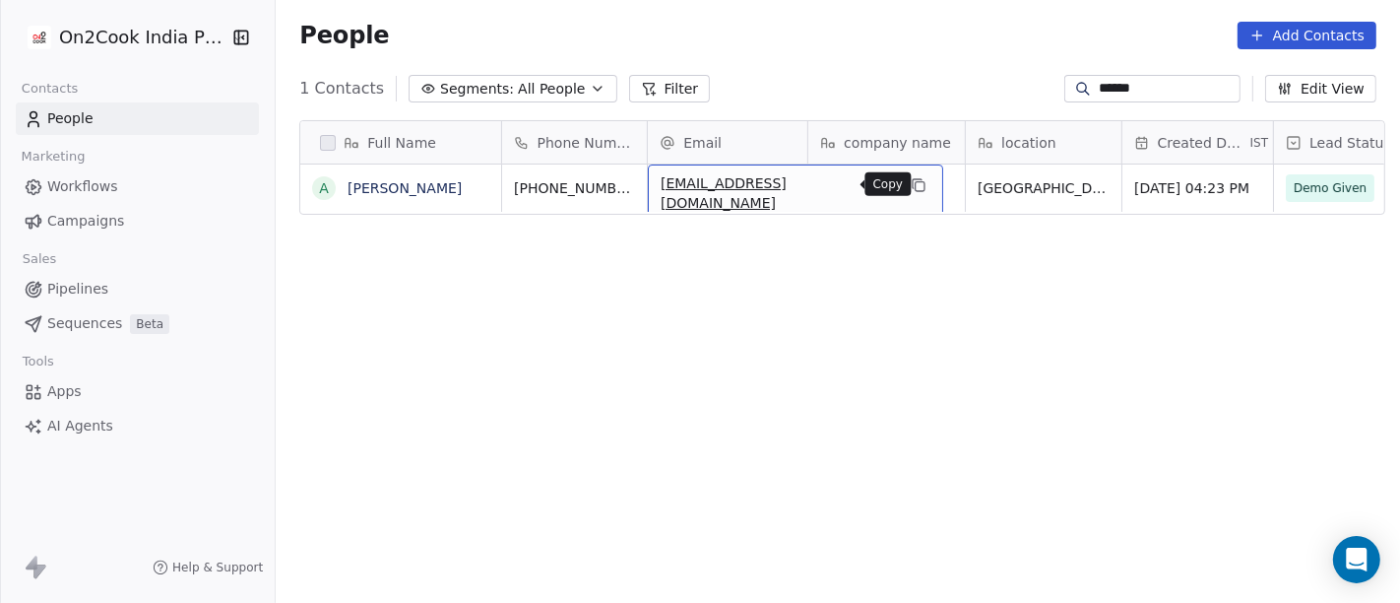
click at [911, 181] on icon "grid" at bounding box center [919, 185] width 16 height 16
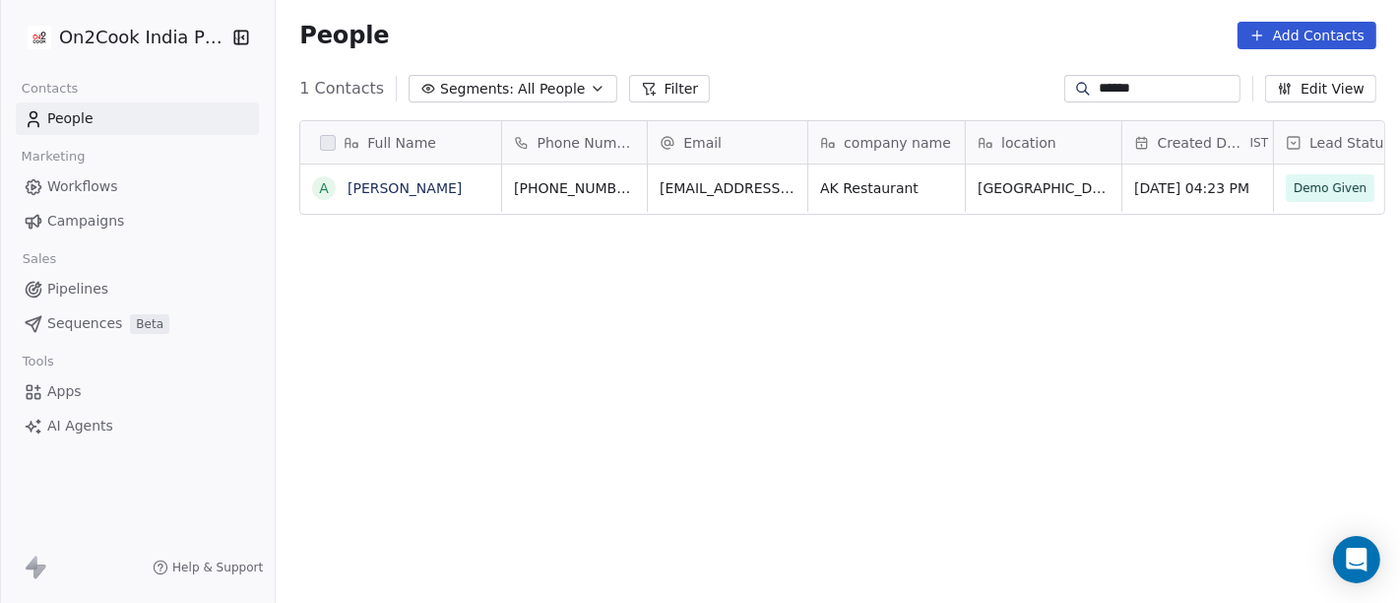
click at [1111, 82] on input "******" at bounding box center [1168, 89] width 138 height 20
paste input "*********"
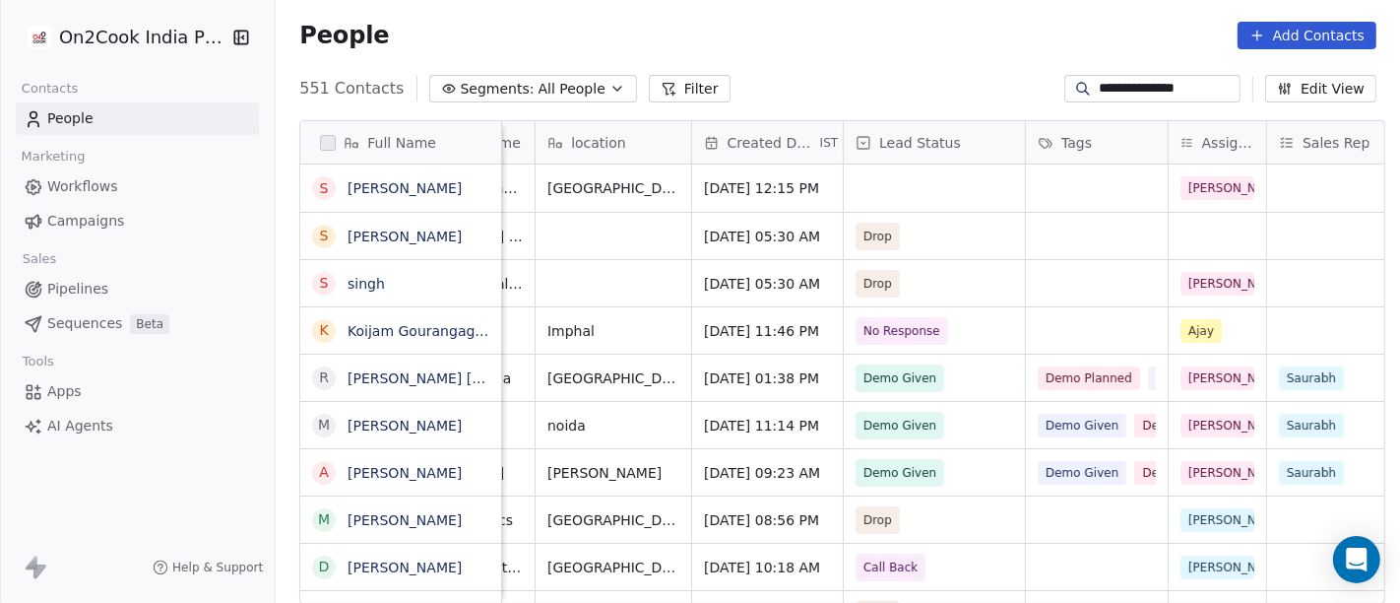
scroll to position [0, 427]
type input "**********"
click at [933, 171] on div "grid" at bounding box center [937, 187] width 181 height 47
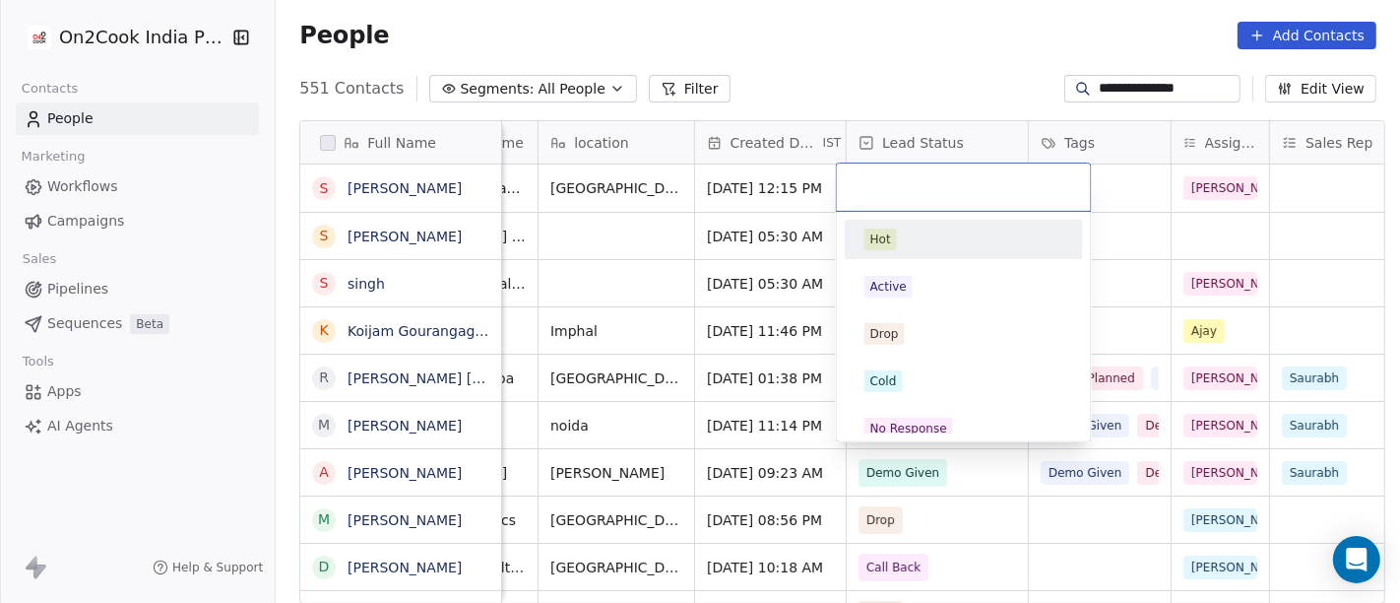
click at [881, 60] on html "**********" at bounding box center [700, 301] width 1400 height 603
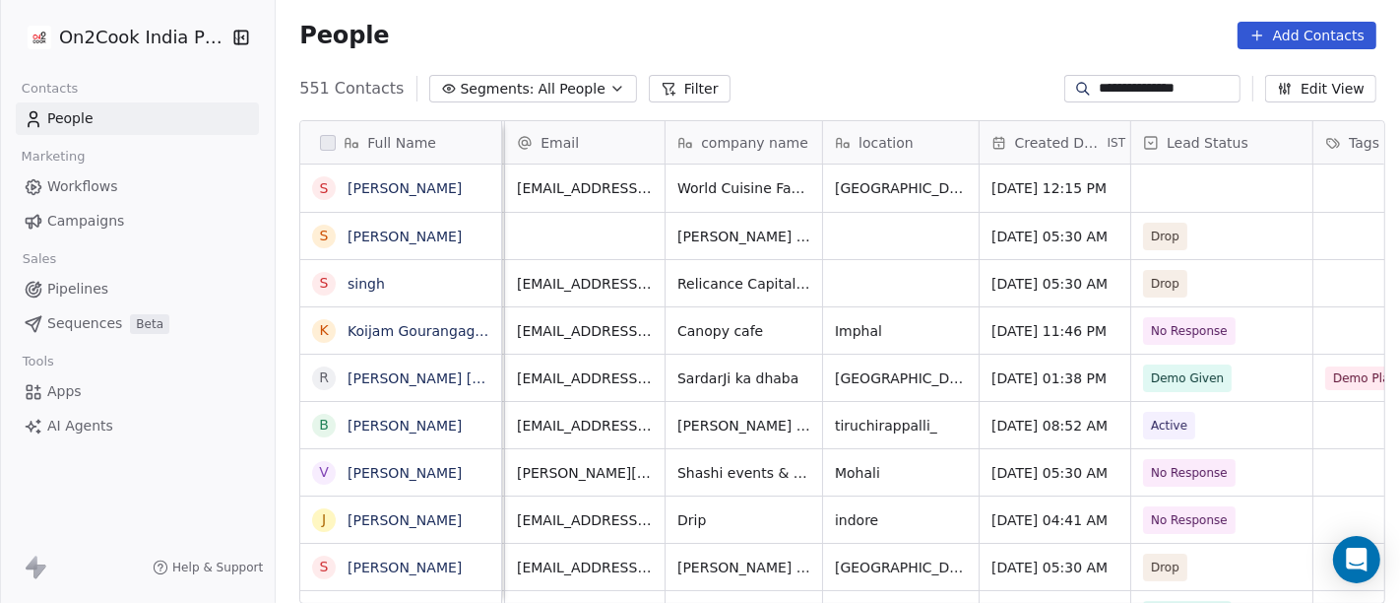
scroll to position [0, 365]
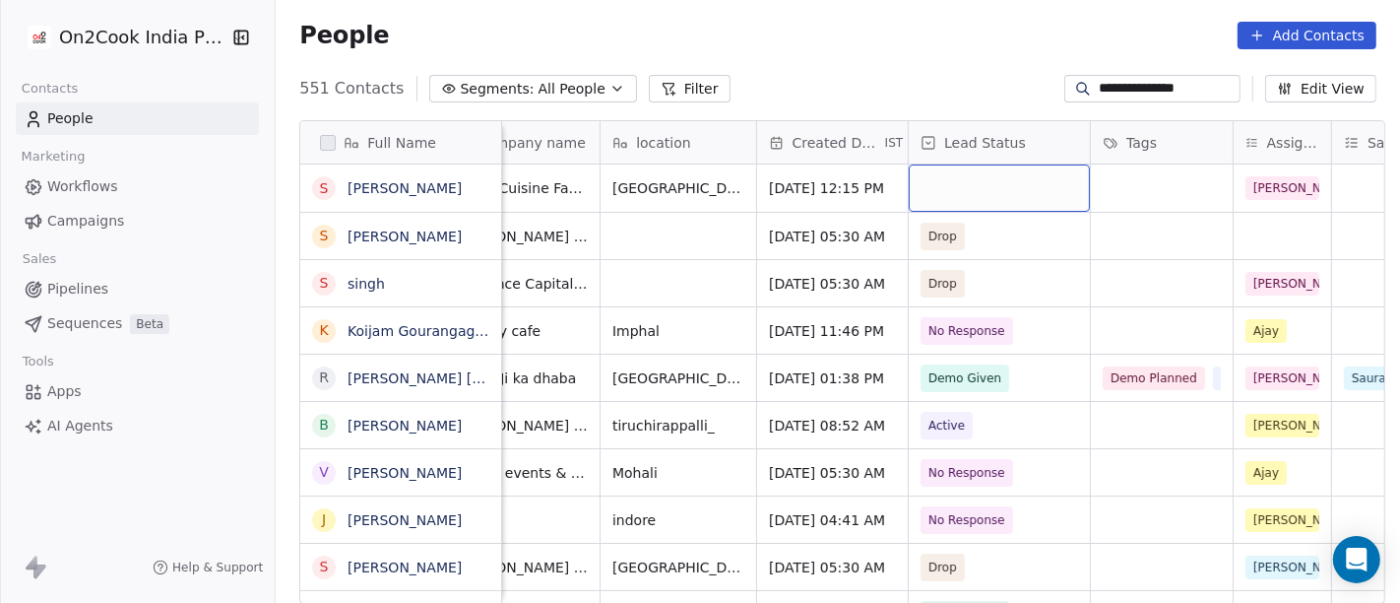
click at [959, 182] on div "grid" at bounding box center [999, 187] width 181 height 47
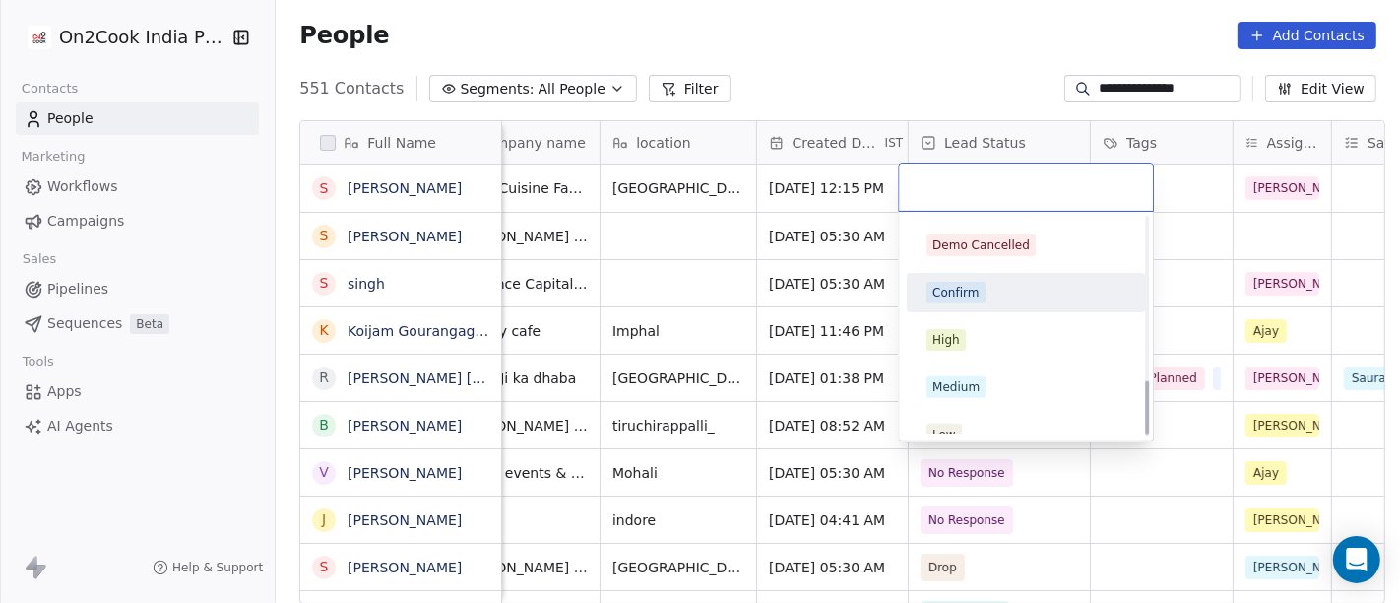
scroll to position [676, 0]
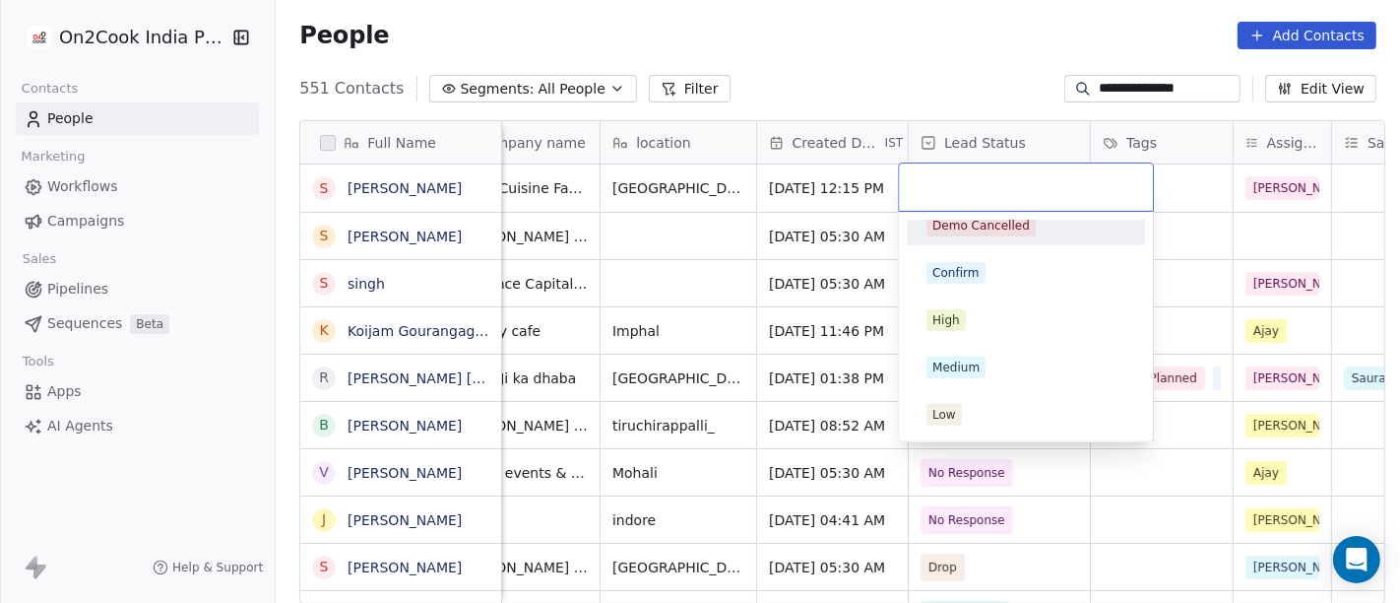
click at [895, 74] on html "**********" at bounding box center [700, 301] width 1400 height 603
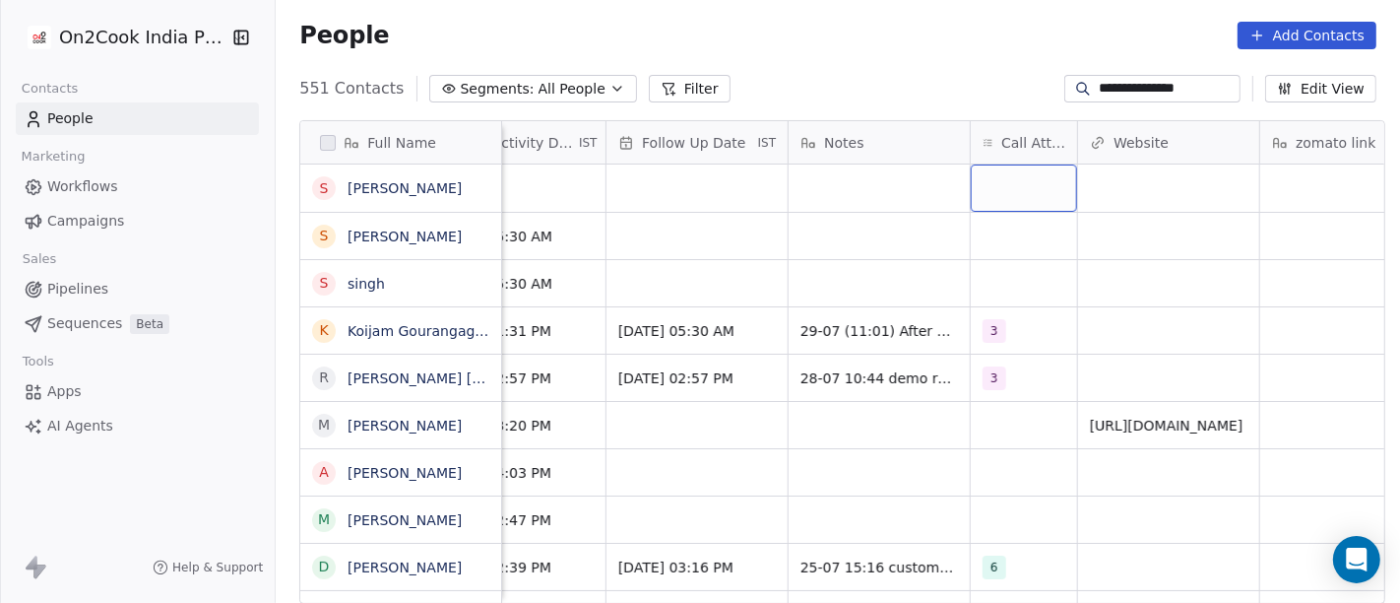
scroll to position [0, 1402]
click at [1006, 175] on div "grid" at bounding box center [1022, 187] width 106 height 47
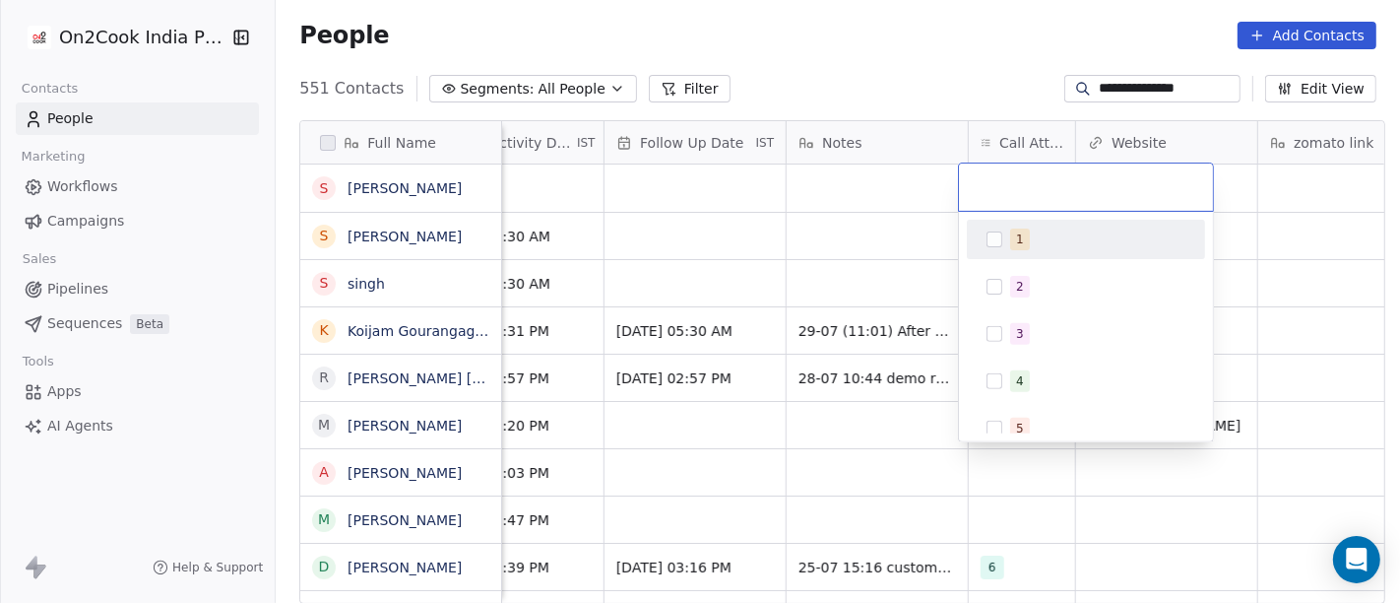
click at [922, 36] on html "**********" at bounding box center [700, 301] width 1400 height 603
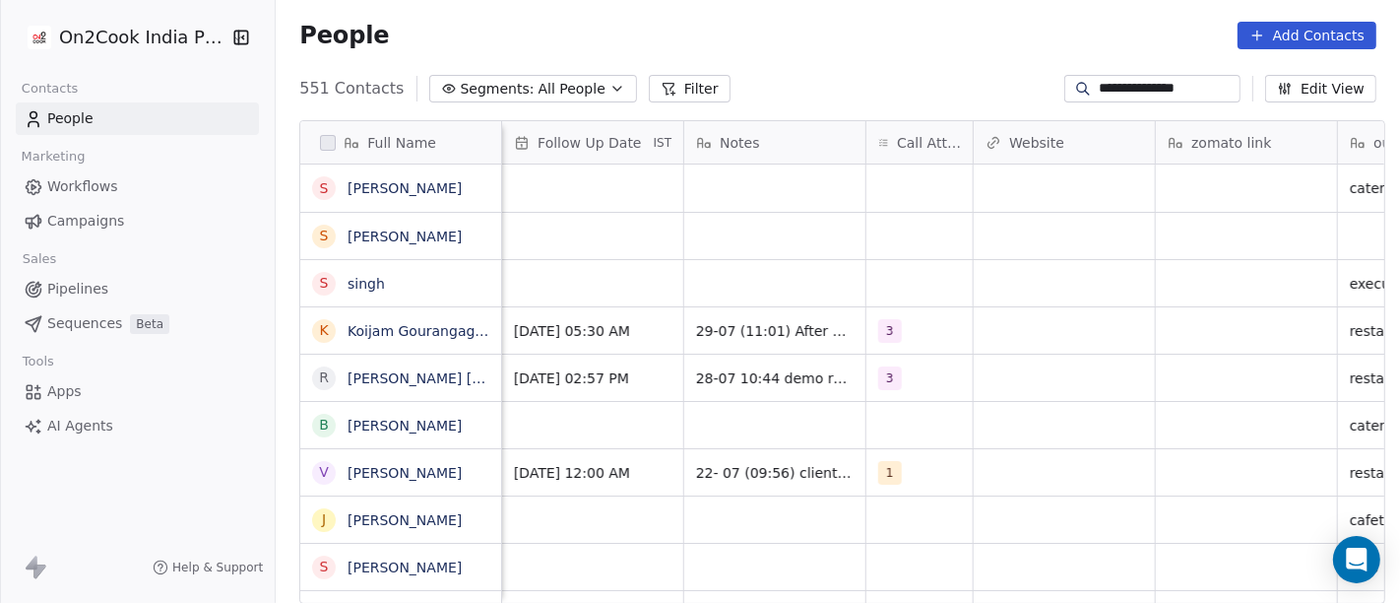
scroll to position [0, 1514]
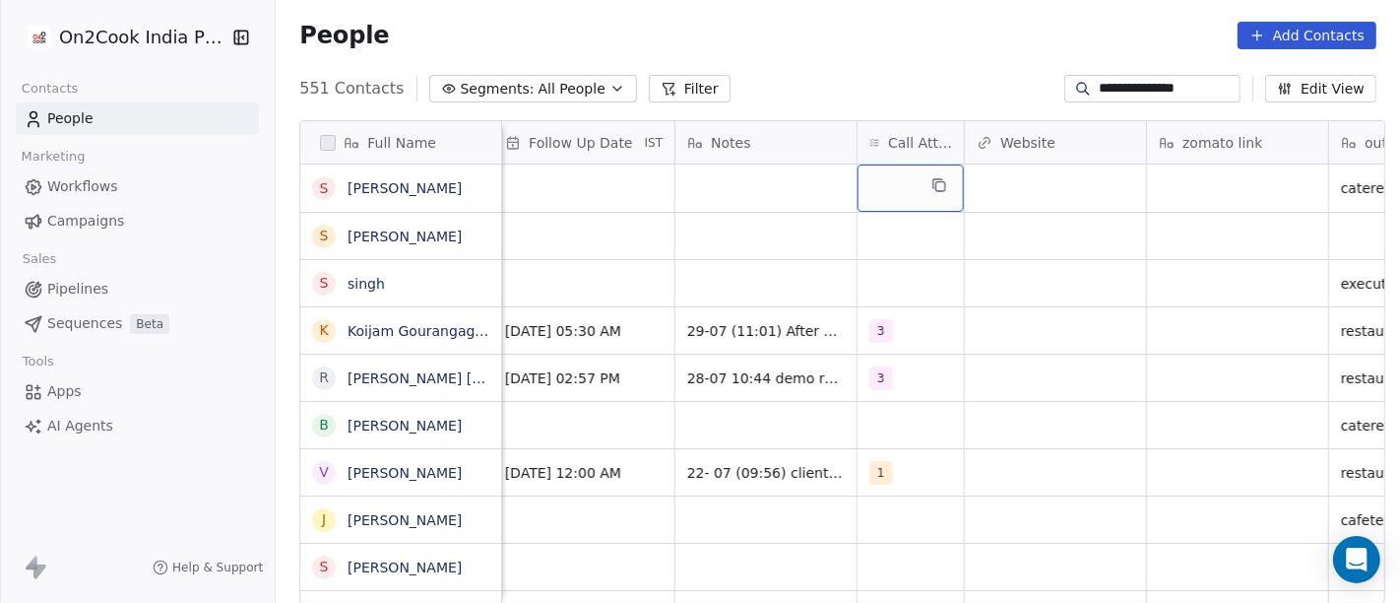
click at [900, 180] on div "grid" at bounding box center [911, 187] width 106 height 47
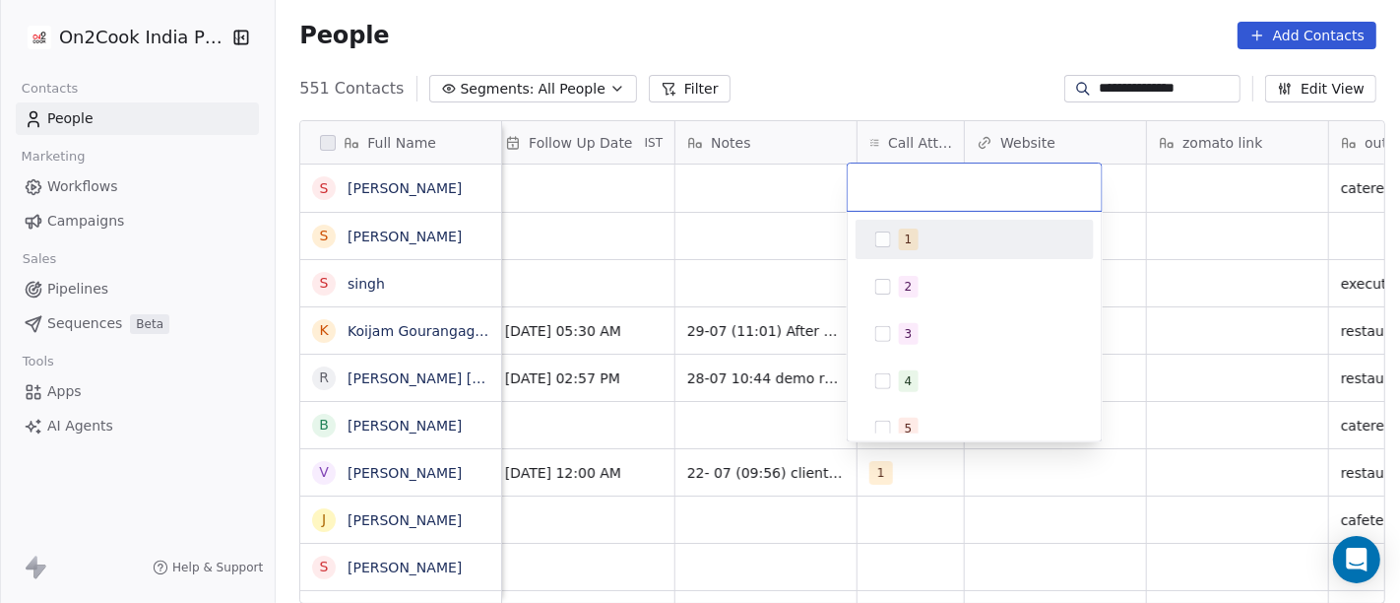
click at [912, 94] on html "**********" at bounding box center [700, 301] width 1400 height 603
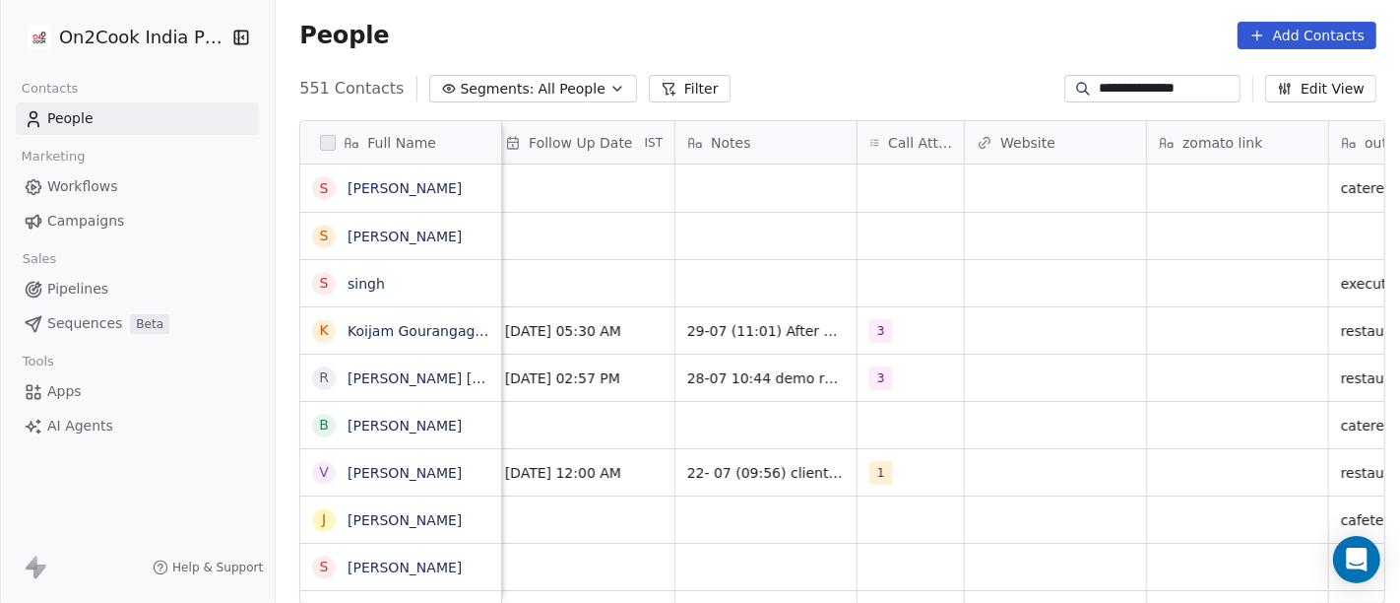
scroll to position [0, 1521]
click at [887, 191] on div "grid" at bounding box center [904, 187] width 106 height 47
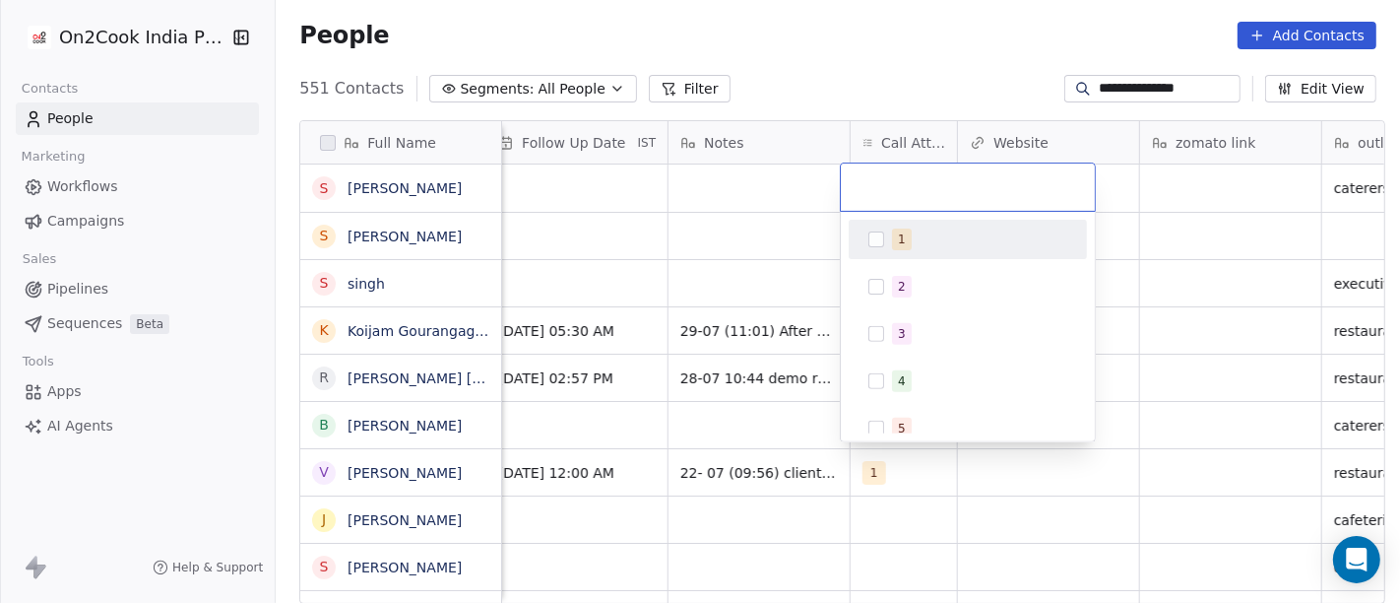
click at [946, 17] on html "**********" at bounding box center [700, 301] width 1400 height 603
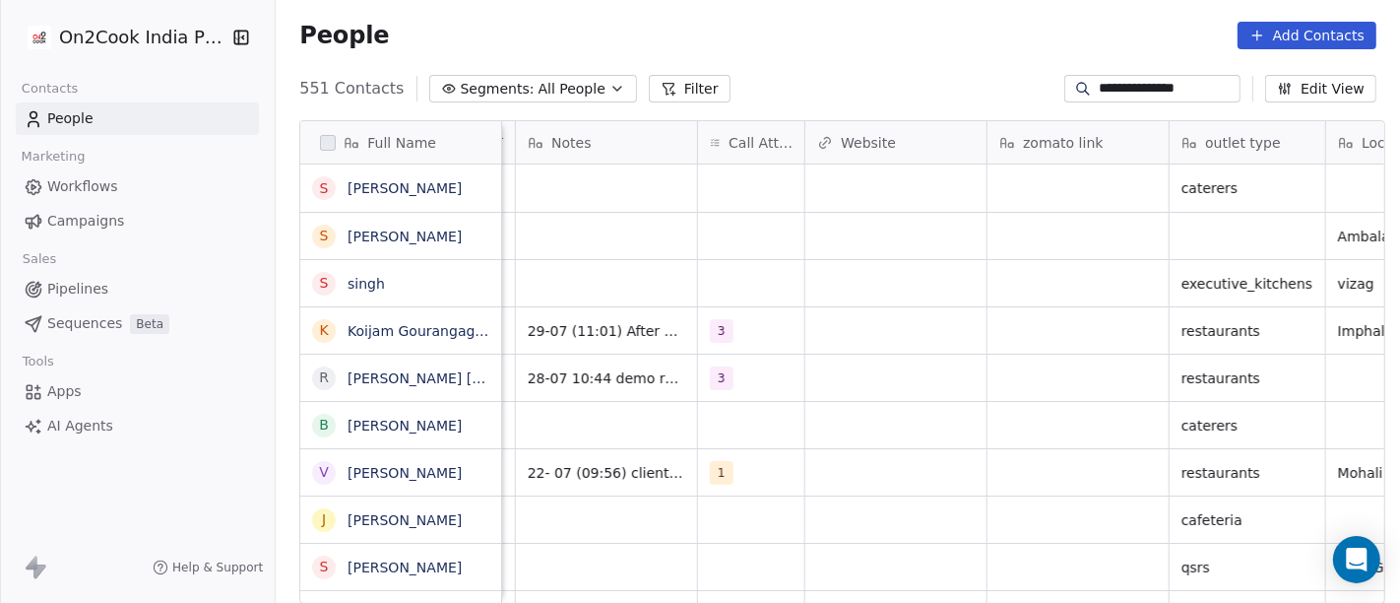
scroll to position [0, 1680]
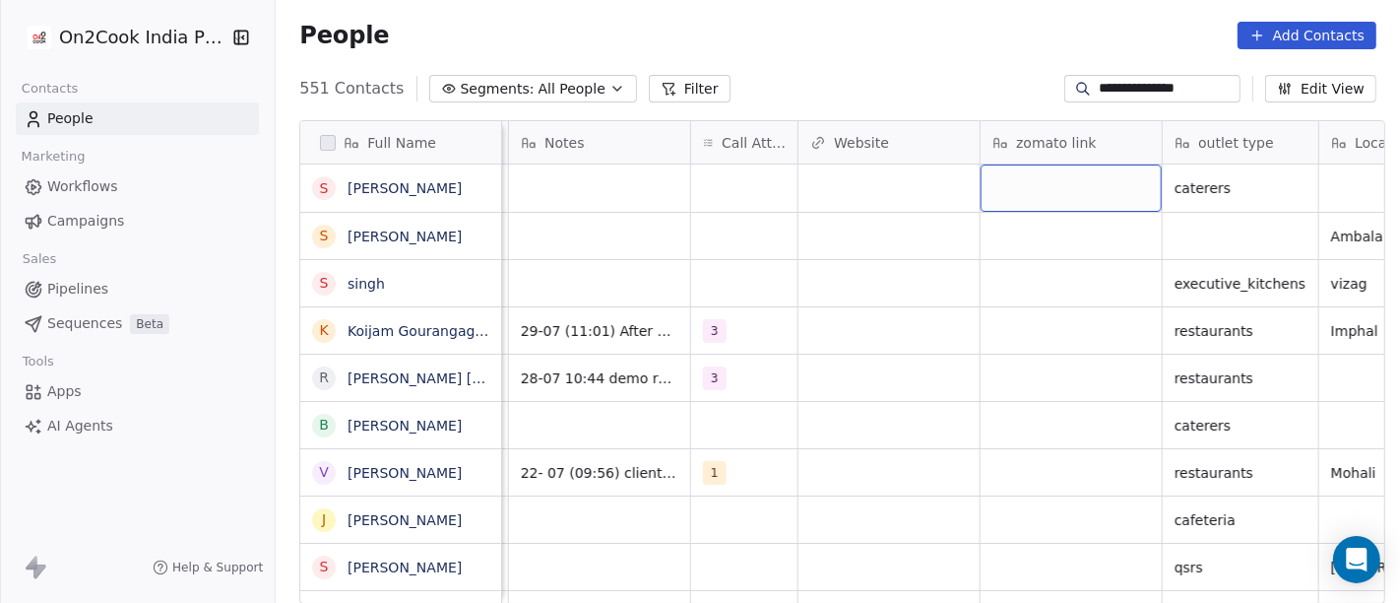
click at [859, 76] on div "**********" at bounding box center [838, 89] width 1125 height 32
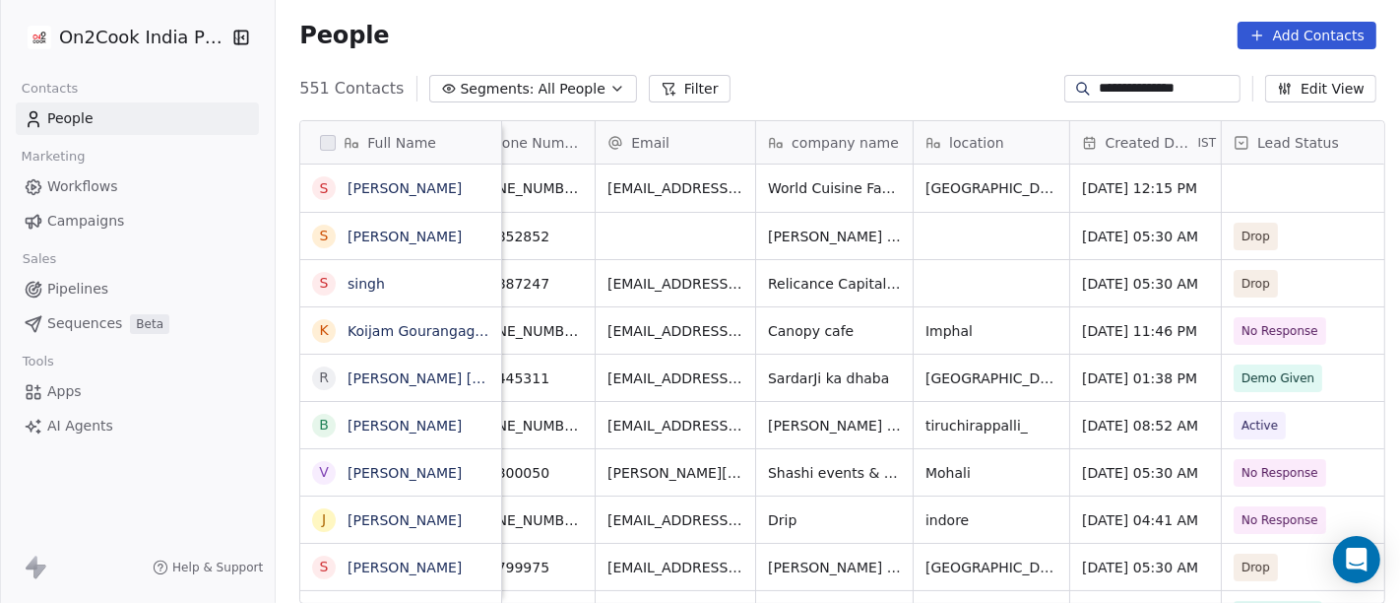
scroll to position [0, 54]
click at [905, 374] on icon "grid" at bounding box center [913, 375] width 16 height 16
click at [1085, 375] on icon "grid" at bounding box center [1093, 375] width 16 height 16
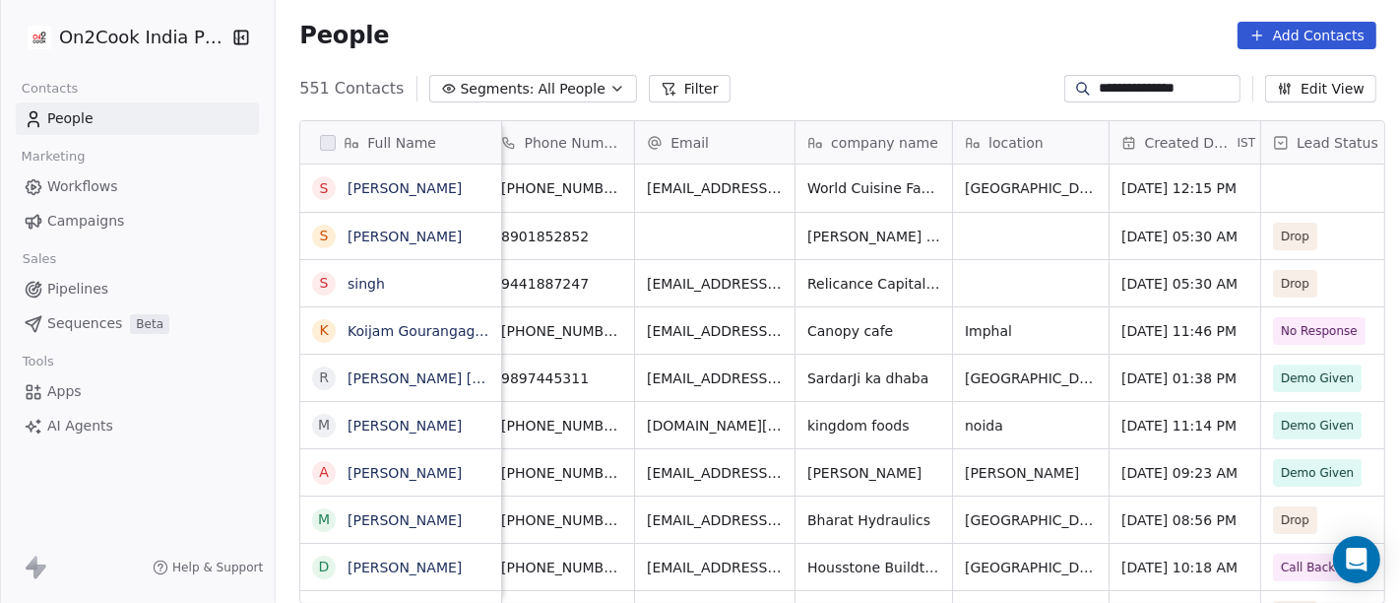
scroll to position [0, 0]
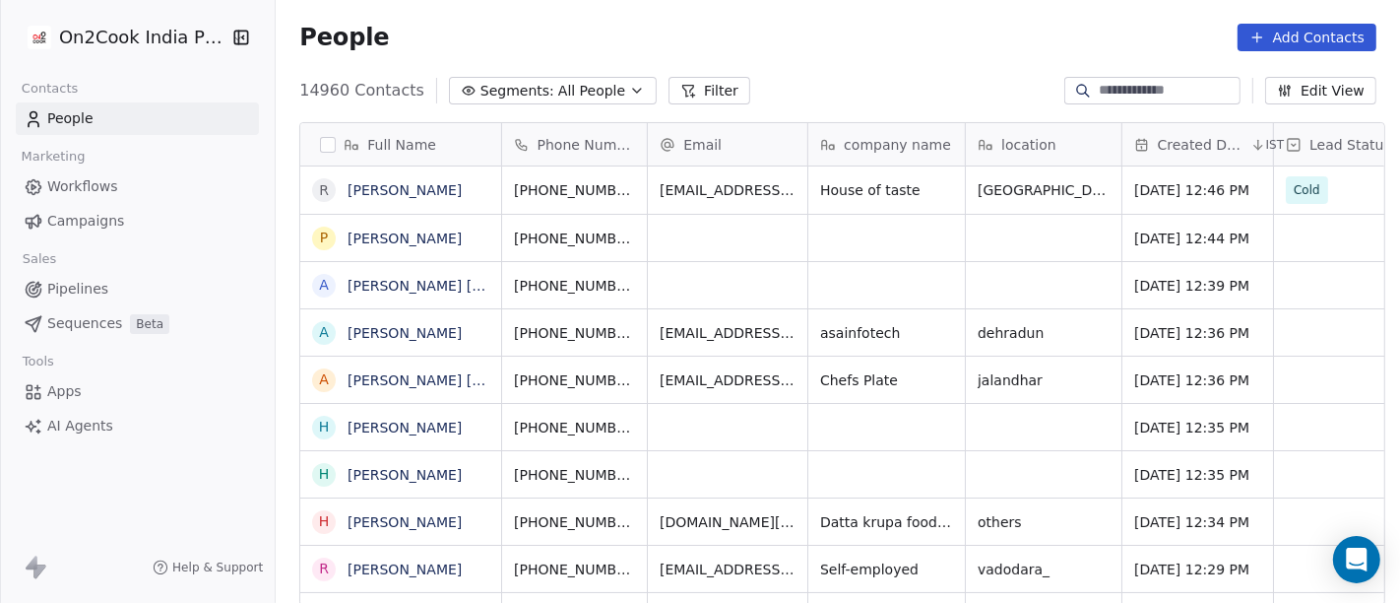
click at [526, 91] on button "Segments: All People" at bounding box center [553, 91] width 208 height 28
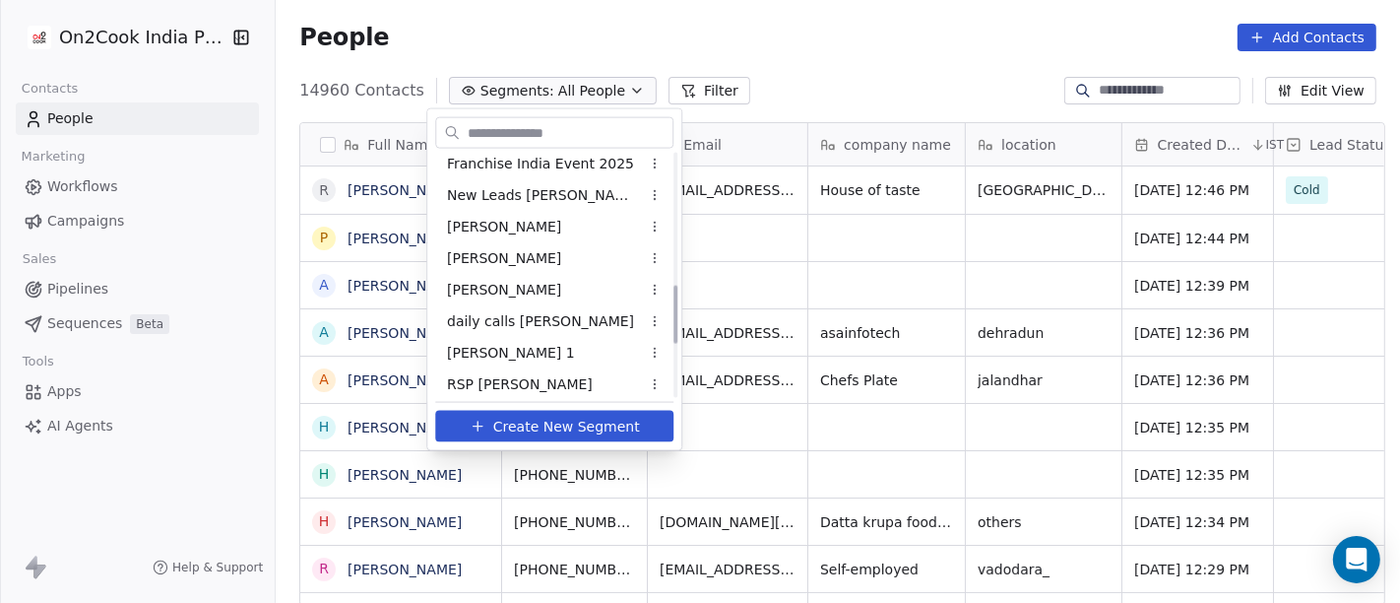
scroll to position [547, 0]
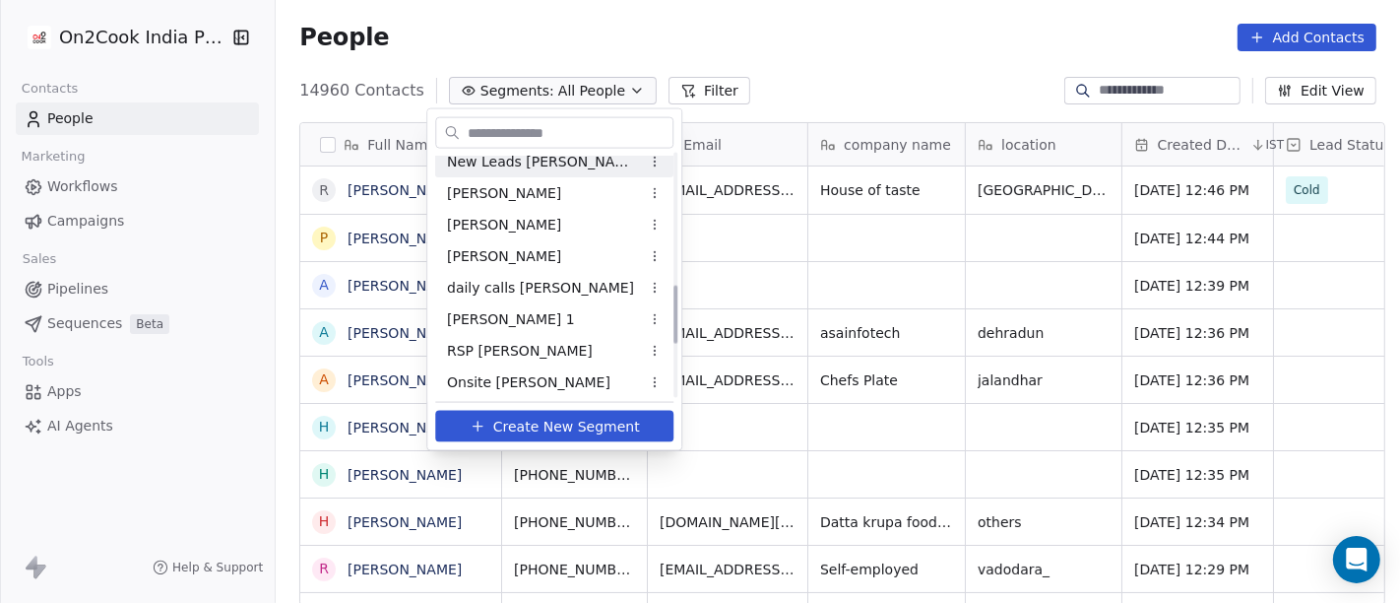
click at [514, 173] on div "New Leads Salim" at bounding box center [554, 162] width 238 height 32
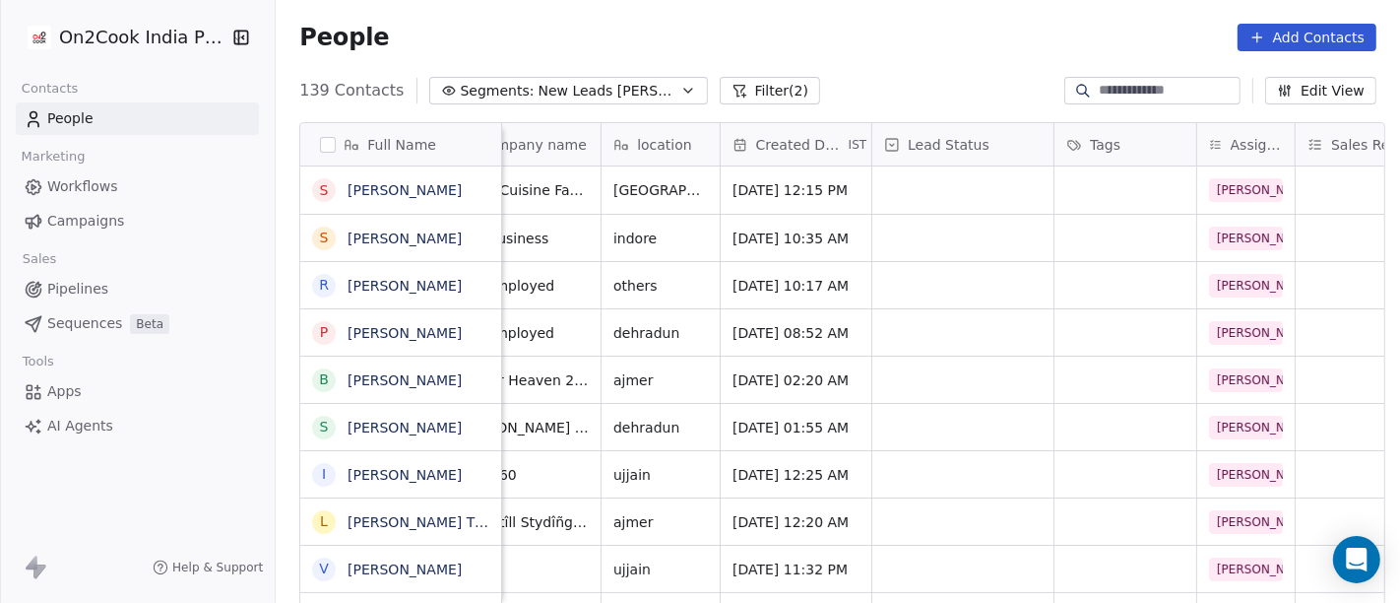
scroll to position [0, 328]
click at [910, 230] on div "grid" at bounding box center [962, 238] width 181 height 46
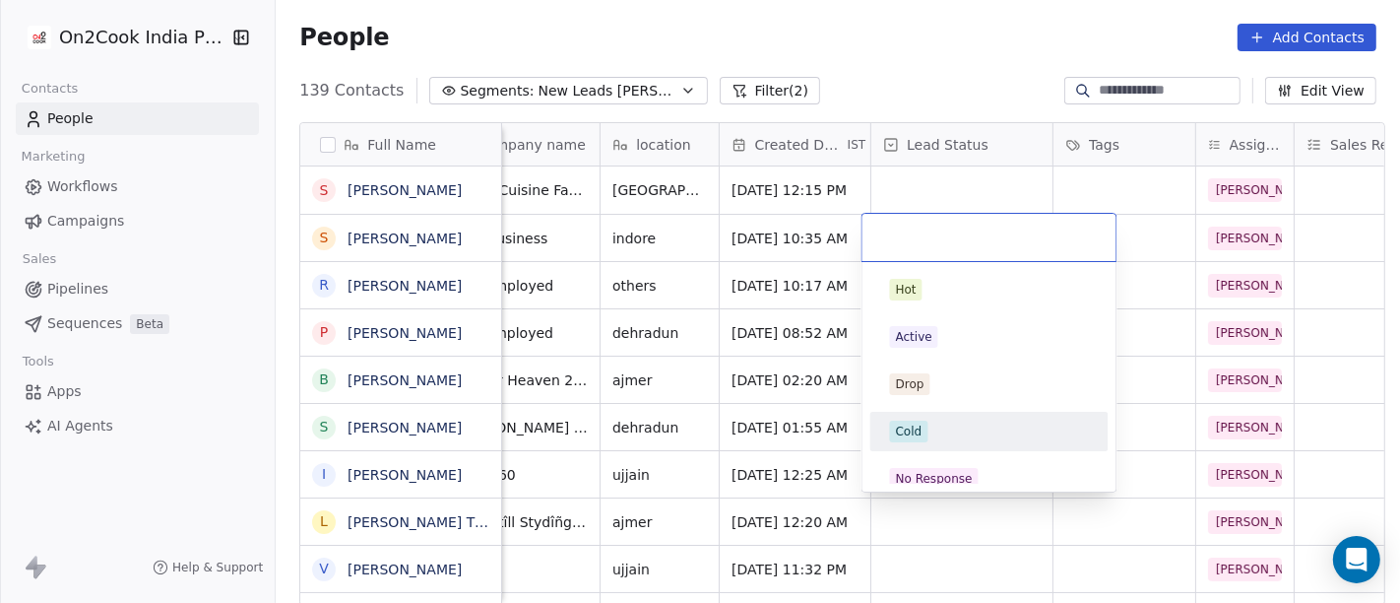
click at [919, 439] on div "Cold" at bounding box center [909, 431] width 27 height 18
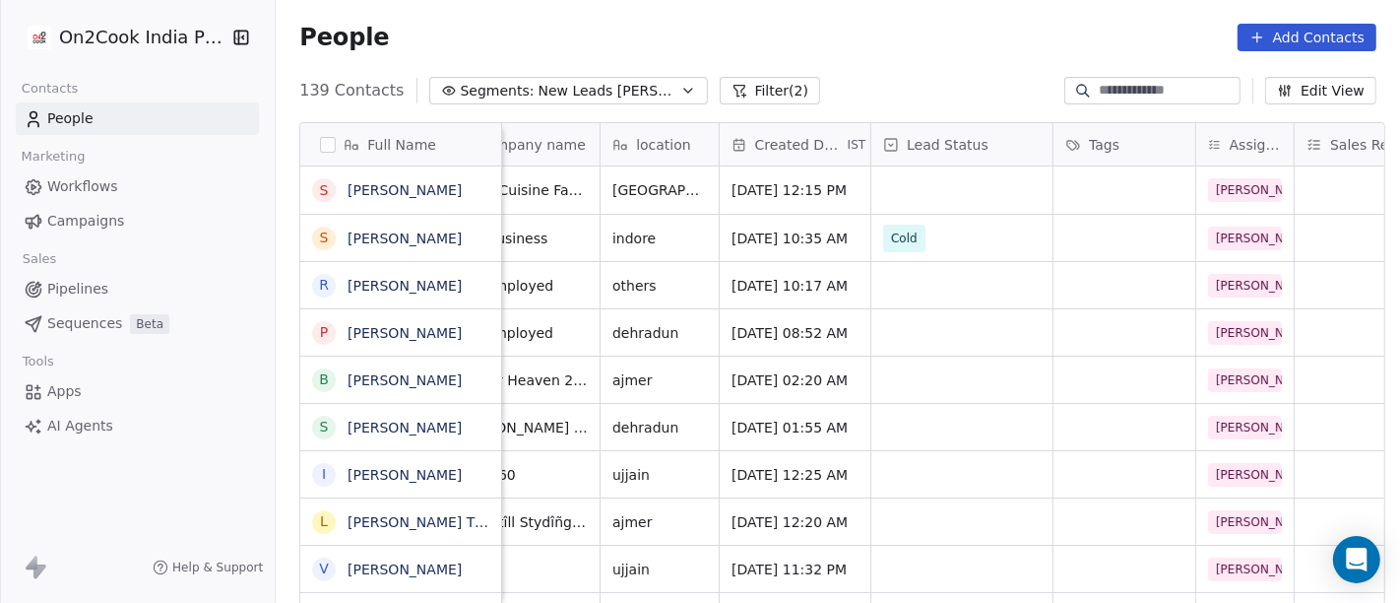
click at [876, 51] on div "People Add Contacts" at bounding box center [838, 37] width 1125 height 75
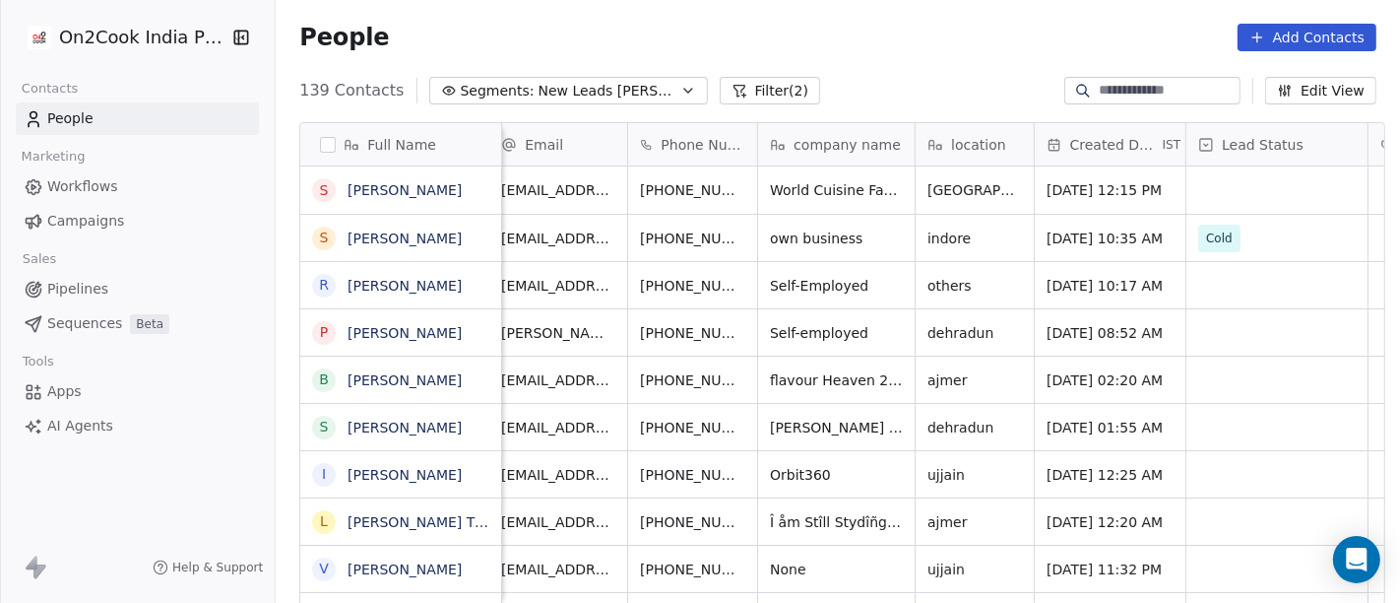
scroll to position [0, 0]
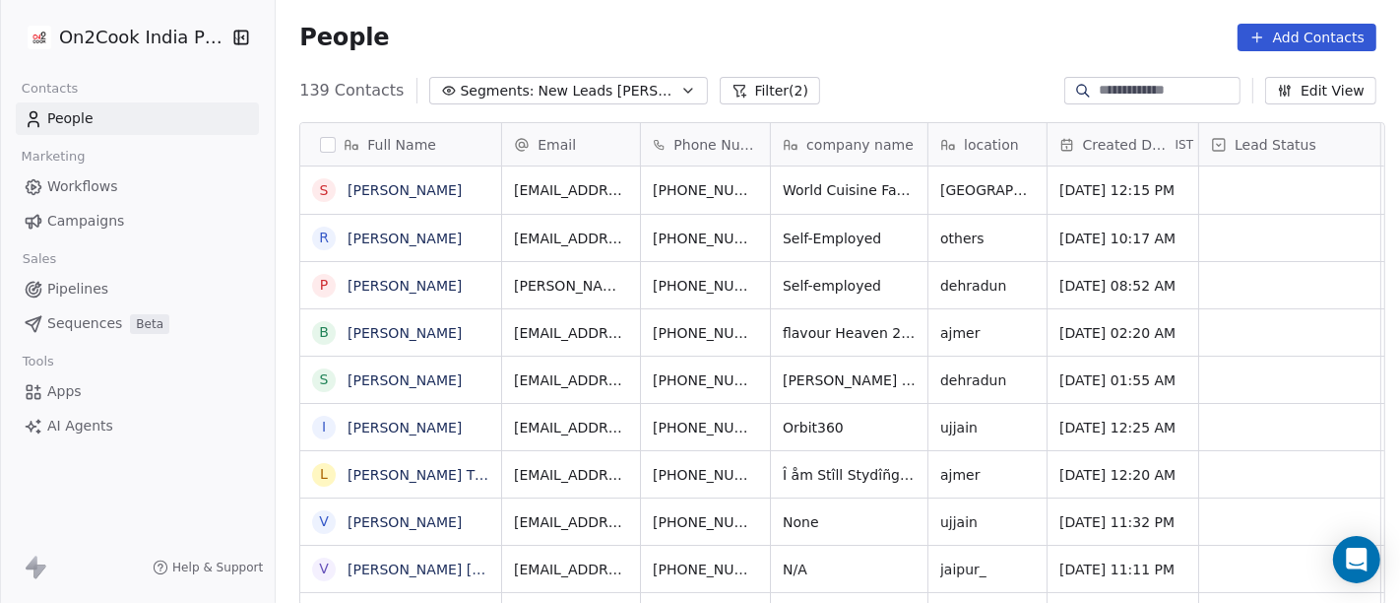
click at [952, 26] on div "People Add Contacts" at bounding box center [837, 38] width 1077 height 28
click at [949, 179] on icon "grid" at bounding box center [957, 187] width 16 height 16
click at [1102, 181] on icon "grid" at bounding box center [1110, 187] width 16 height 16
click at [801, 186] on icon "grid" at bounding box center [805, 188] width 9 height 9
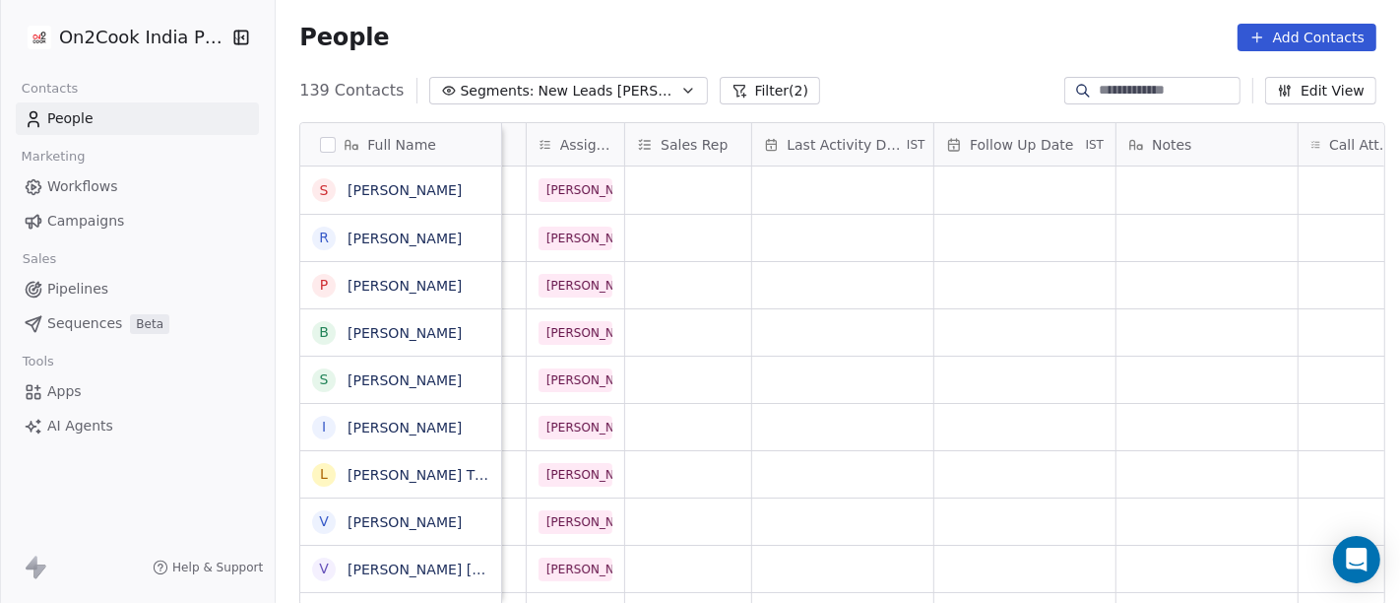
scroll to position [0, 1341]
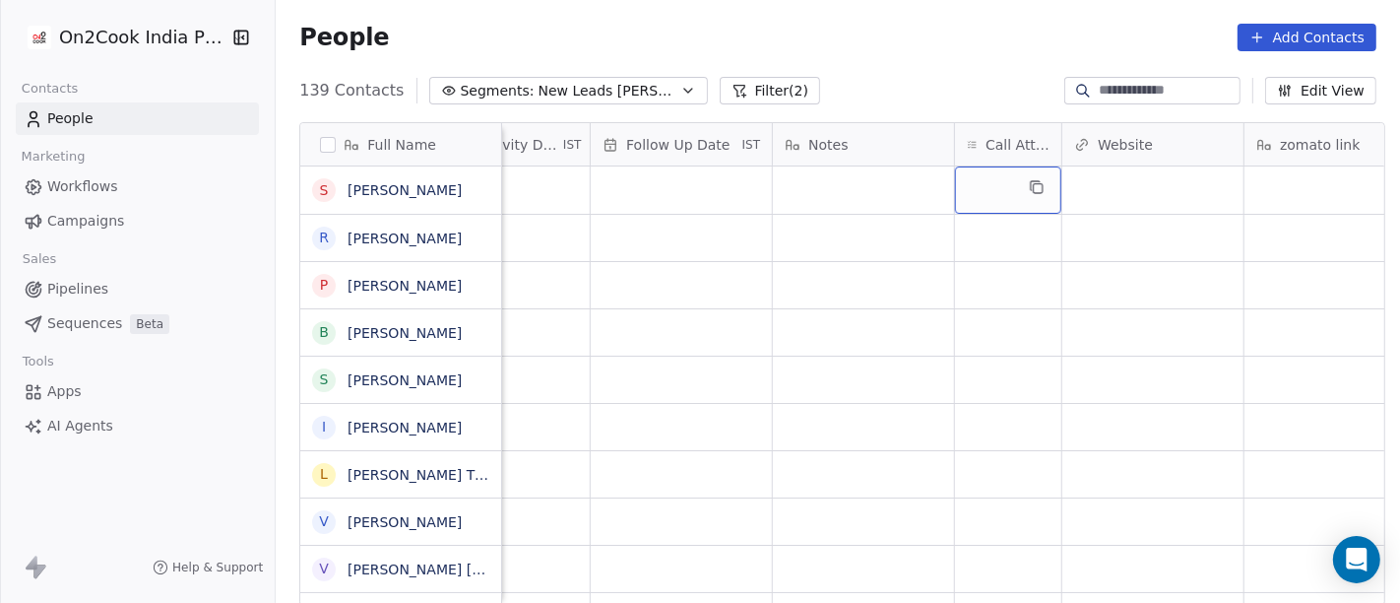
click at [990, 192] on div "grid" at bounding box center [1008, 189] width 106 height 47
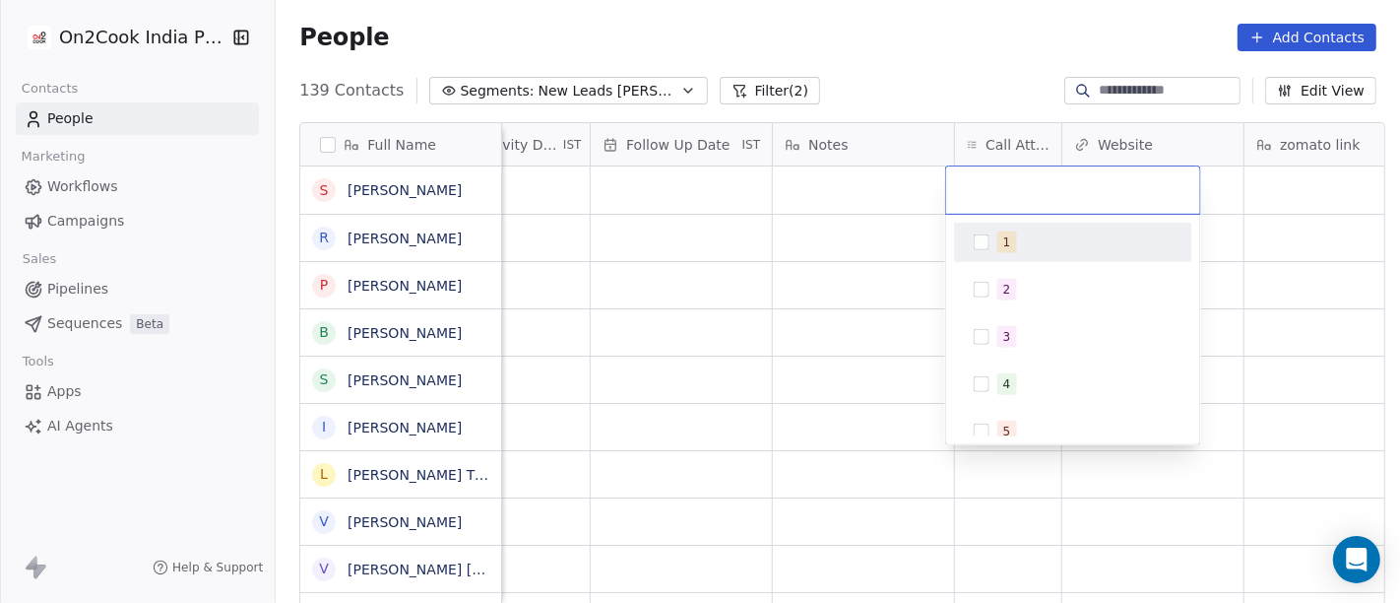
click at [1016, 251] on div "1" at bounding box center [1085, 242] width 175 height 22
click at [865, 26] on html "On2Cook India Pvt. Ltd. Contacts People Marketing Workflows Campaigns Sales Pip…" at bounding box center [700, 301] width 1400 height 603
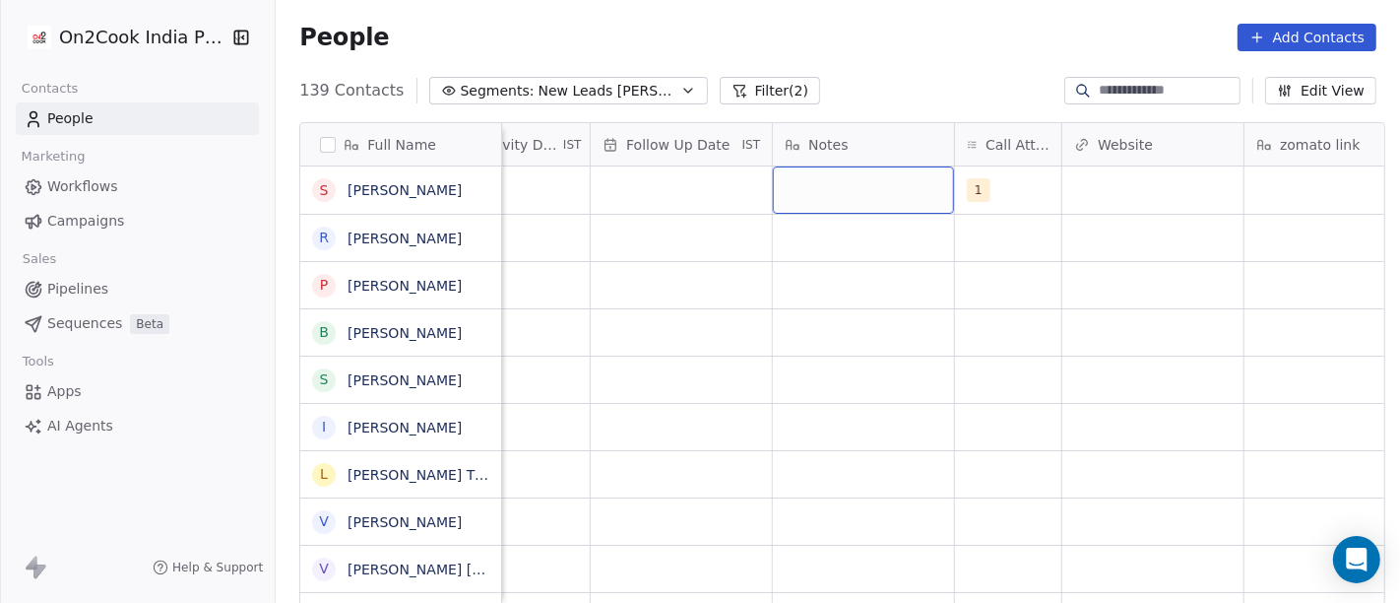
click at [848, 193] on div "grid" at bounding box center [863, 189] width 181 height 47
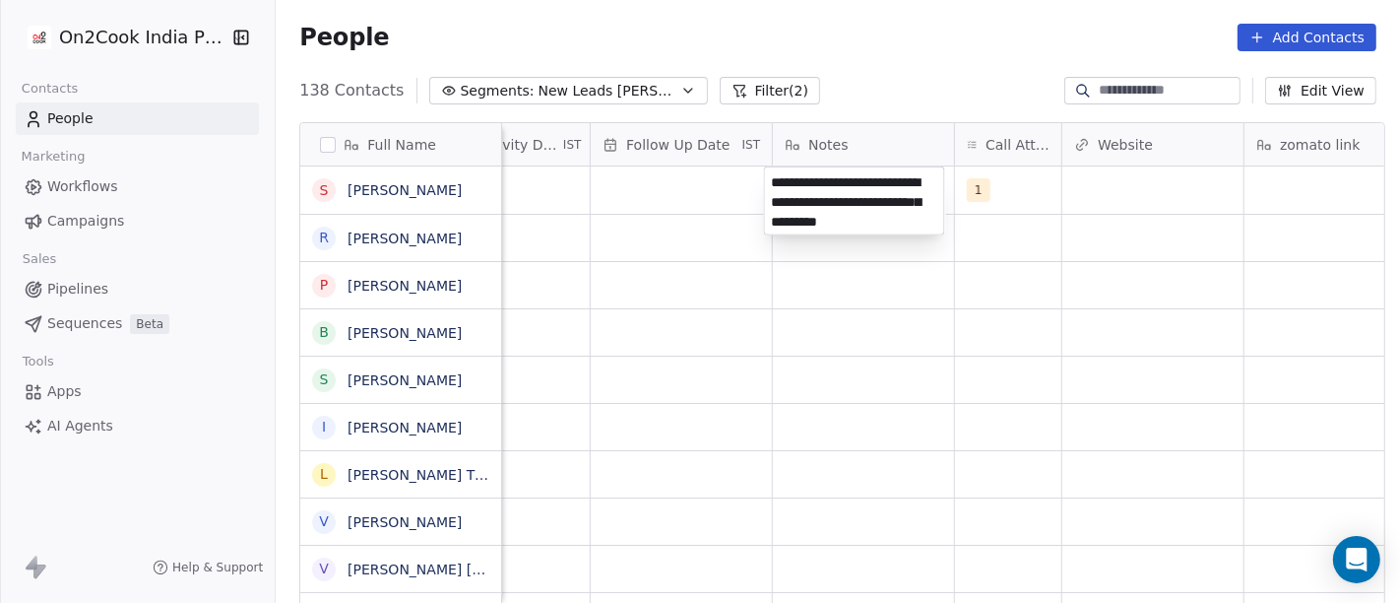
type textarea "**********"
click at [868, 323] on html "On2Cook India Pvt. Ltd. Contacts People Marketing Workflows Campaigns Sales Pip…" at bounding box center [700, 301] width 1400 height 603
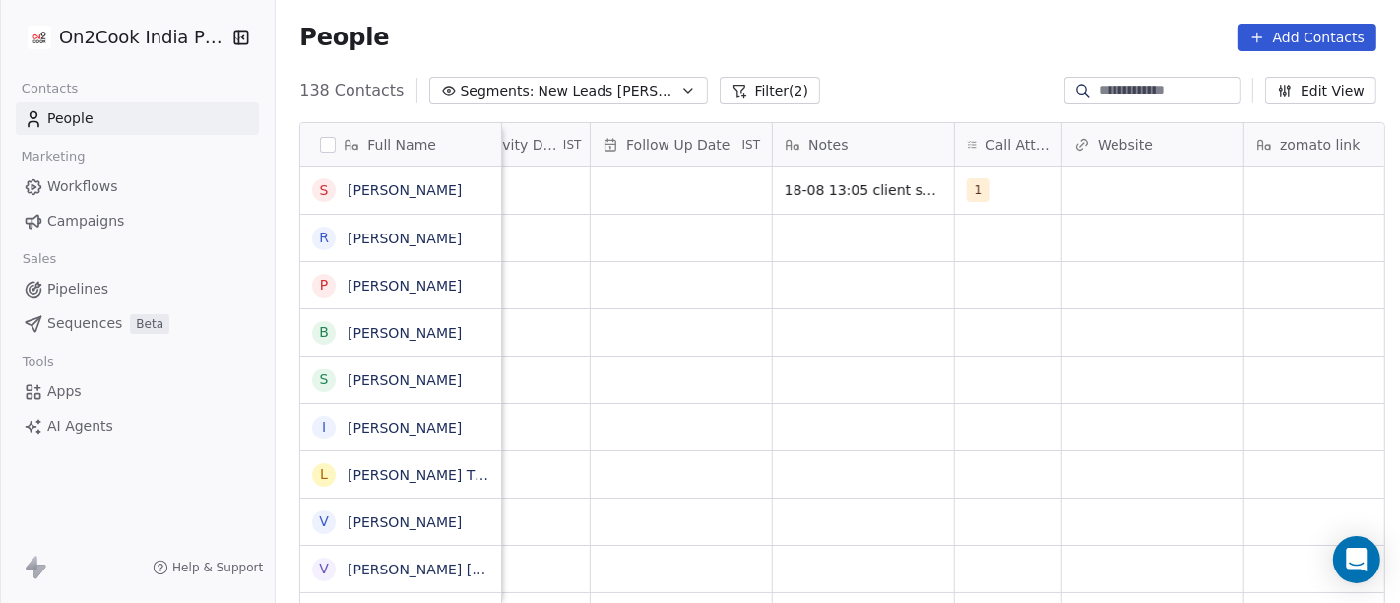
scroll to position [0, 924]
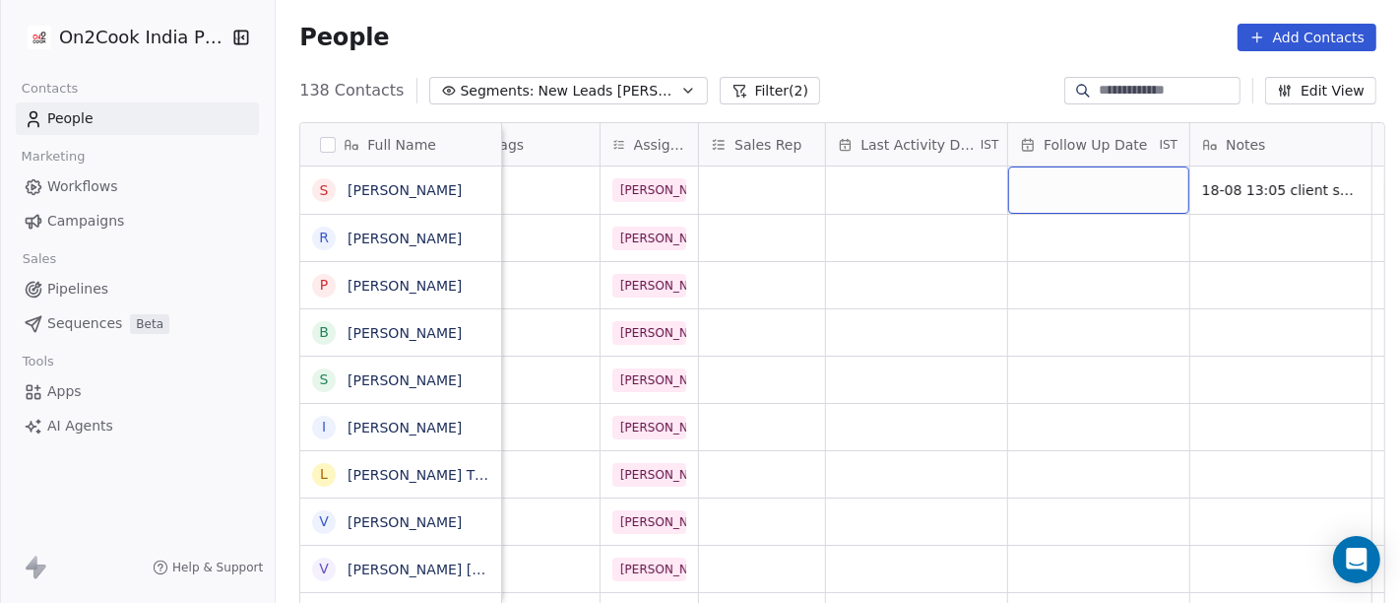
click at [1073, 204] on div "grid" at bounding box center [1098, 189] width 181 height 47
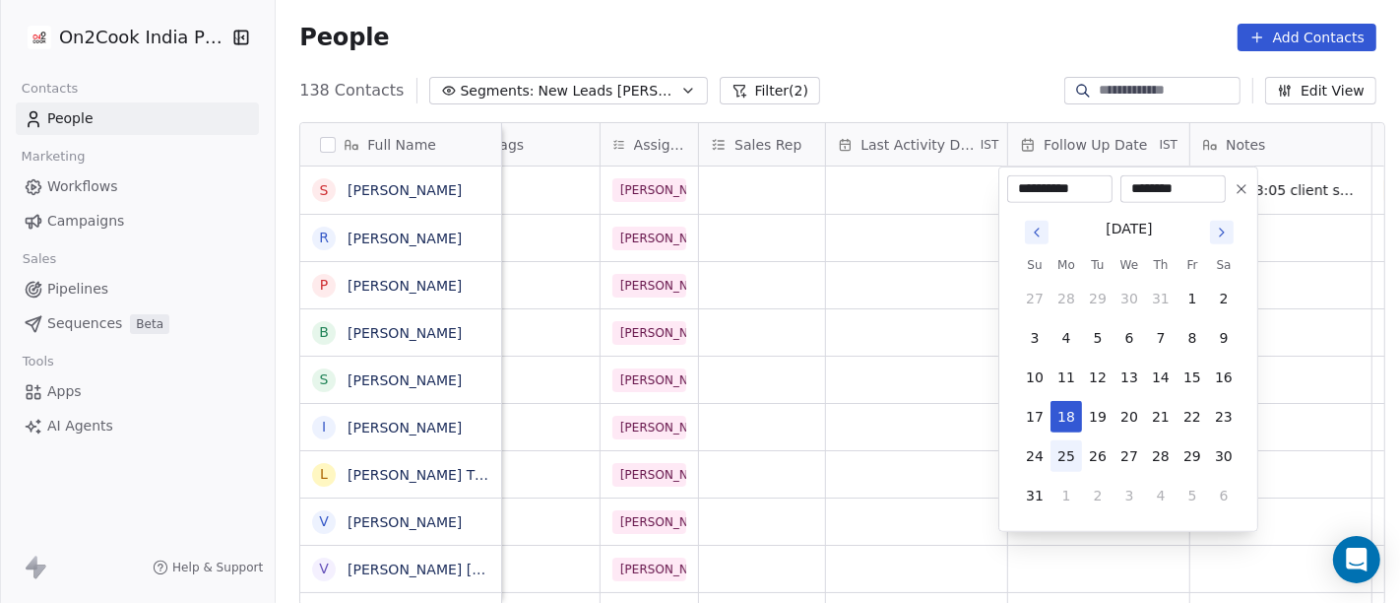
click at [1054, 461] on button "25" at bounding box center [1067, 456] width 32 height 32
type input "**********"
click at [866, 315] on html "On2Cook India Pvt. Ltd. Contacts People Marketing Workflows Campaigns Sales Pip…" at bounding box center [700, 301] width 1400 height 603
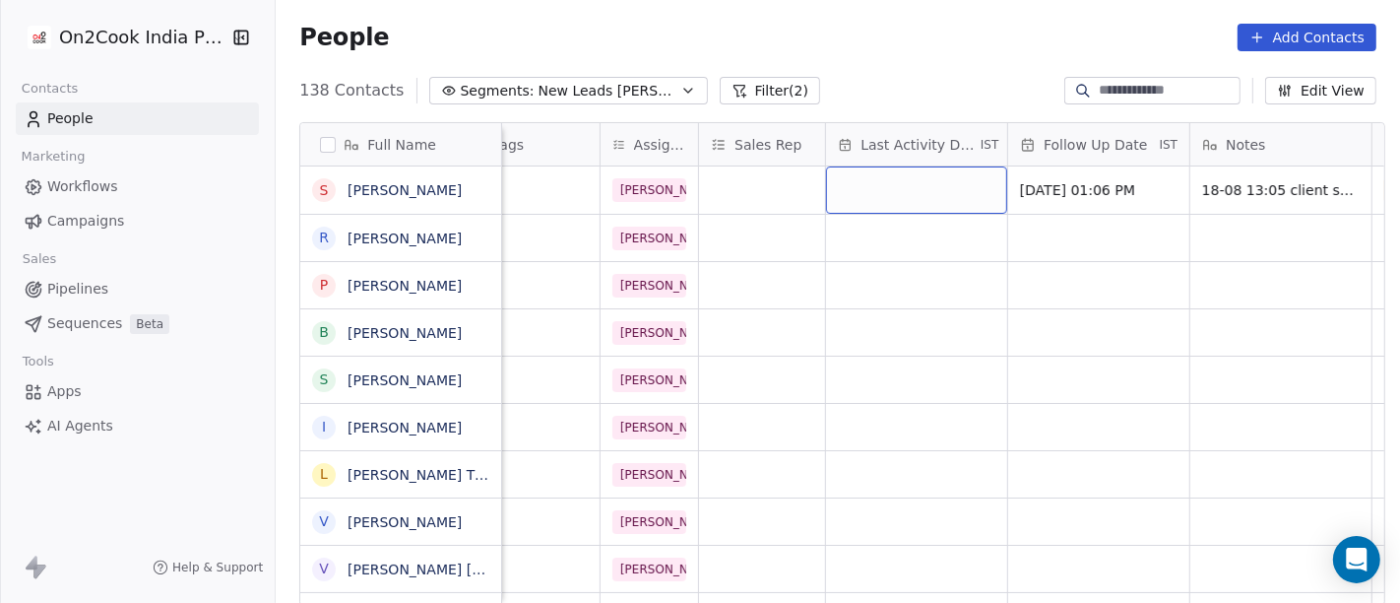
click at [921, 196] on div "grid" at bounding box center [916, 189] width 181 height 47
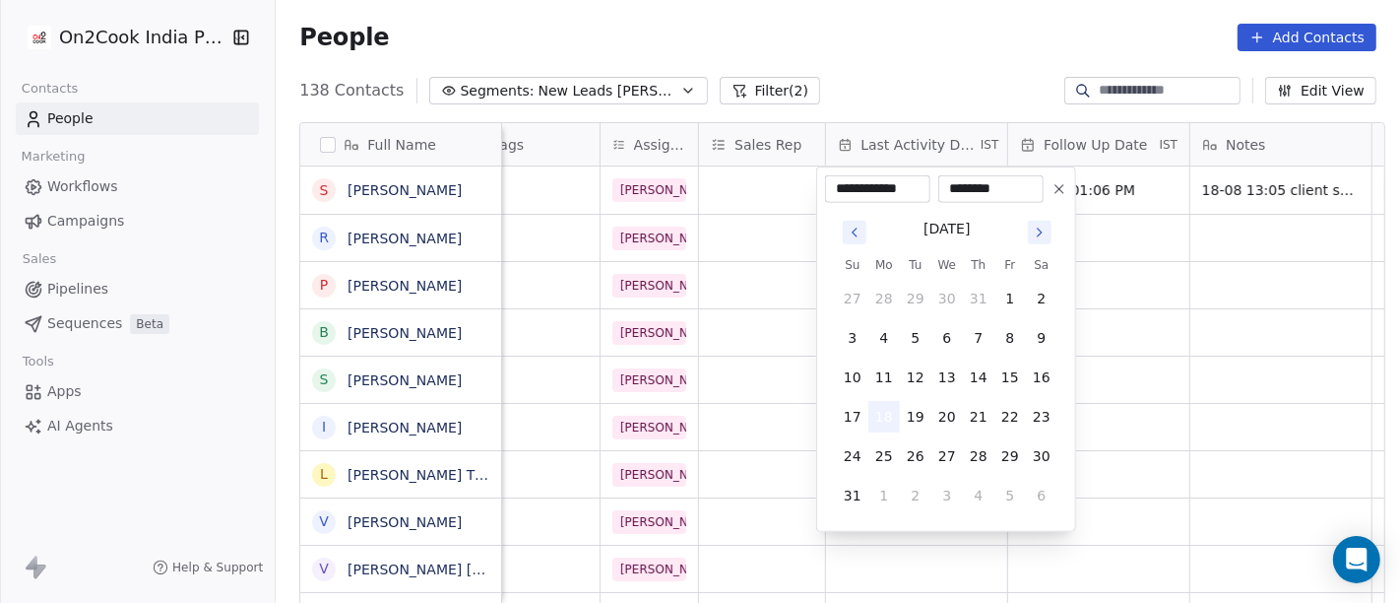
click at [872, 421] on button "18" at bounding box center [885, 417] width 32 height 32
click at [1178, 312] on html "On2Cook India Pvt. Ltd. Contacts People Marketing Workflows Campaigns Sales Pip…" at bounding box center [700, 301] width 1400 height 603
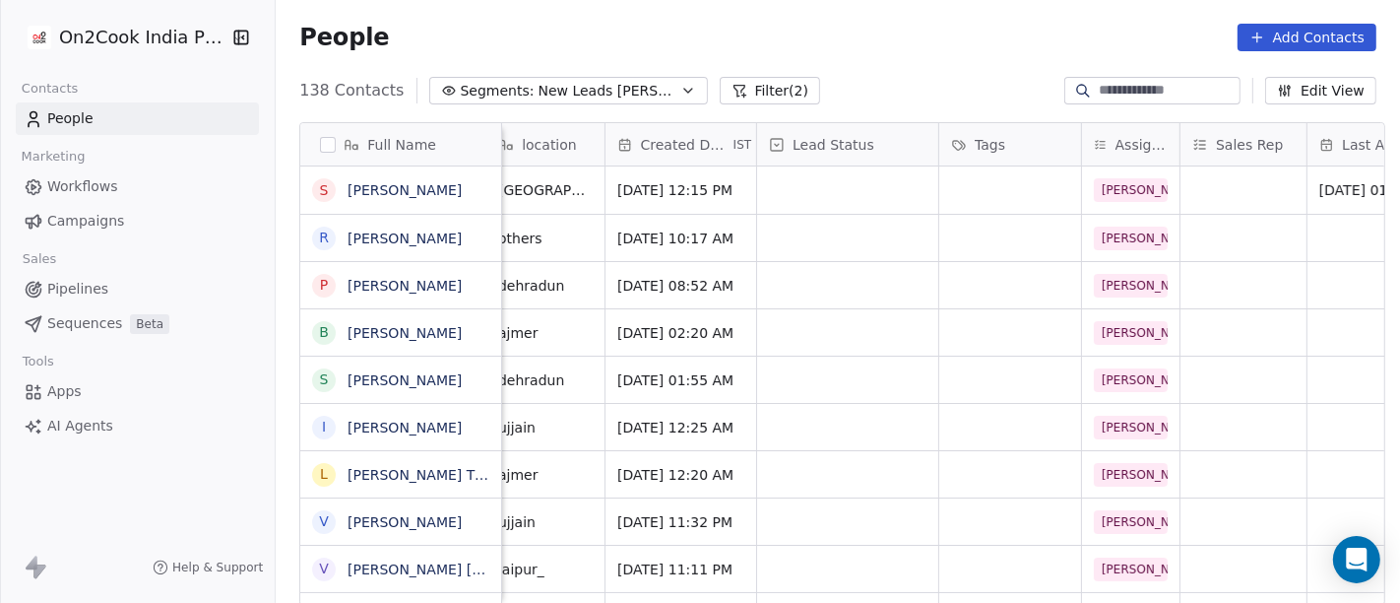
scroll to position [0, 438]
click at [807, 190] on div "grid" at bounding box center [851, 189] width 181 height 47
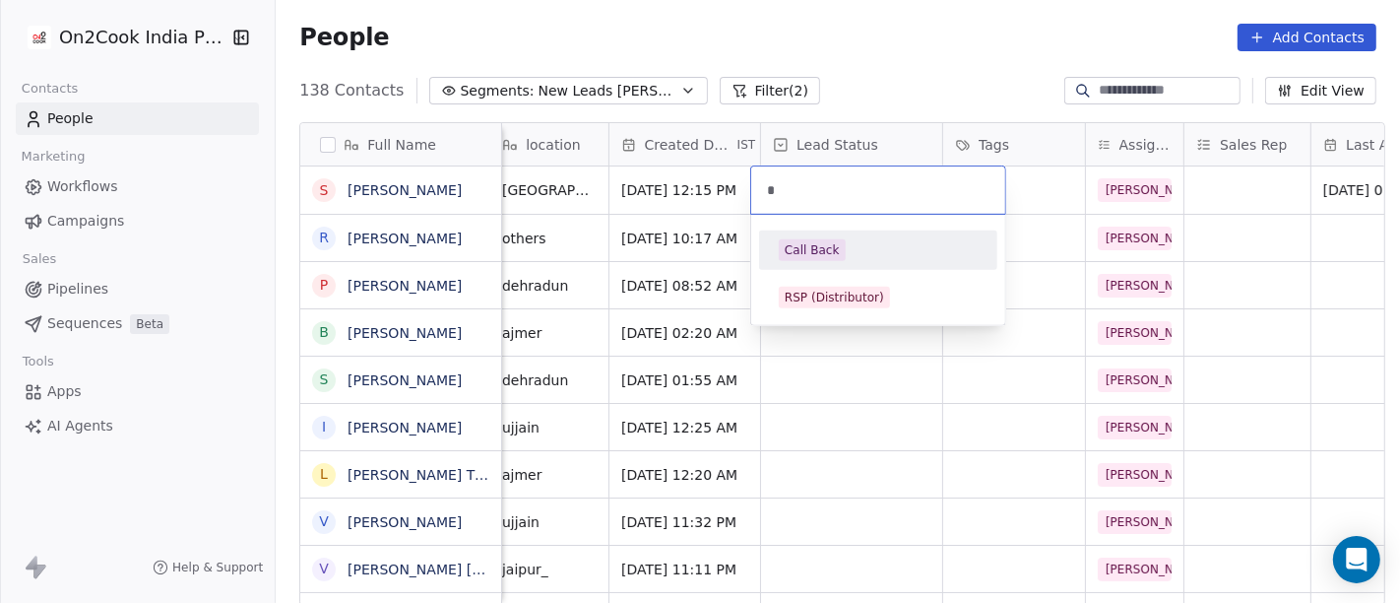
type input "*"
click at [827, 231] on div "Call Back" at bounding box center [878, 249] width 238 height 39
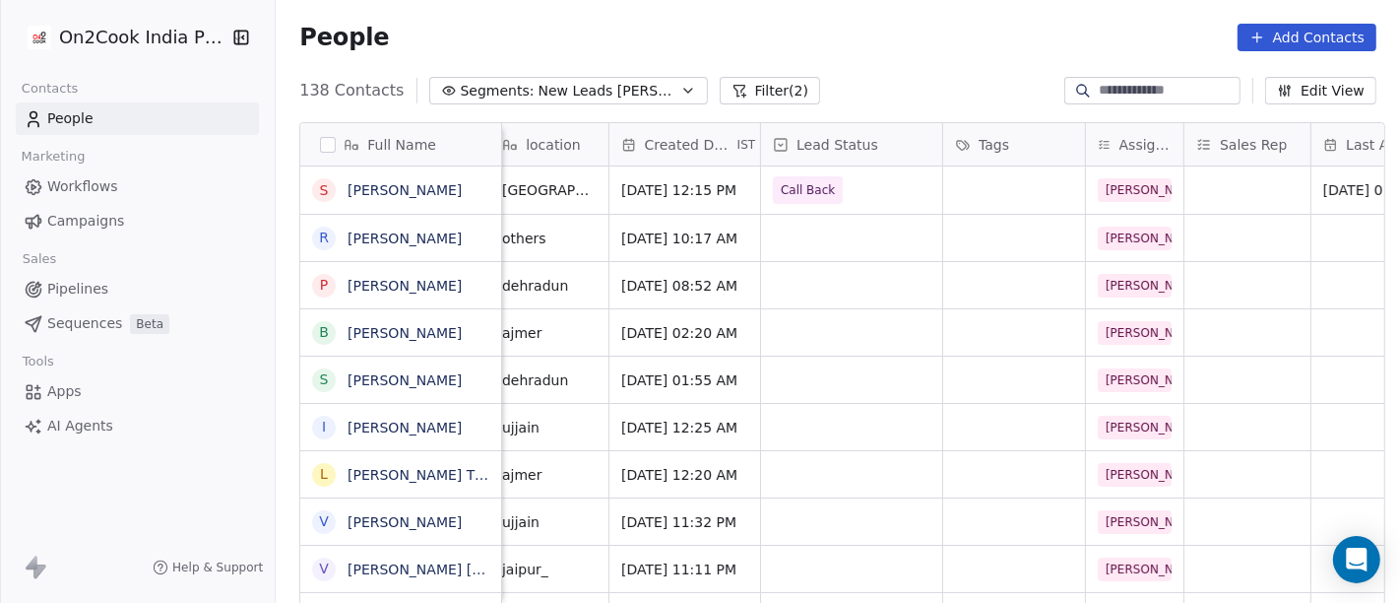
click at [995, 37] on div "People Add Contacts" at bounding box center [837, 38] width 1077 height 28
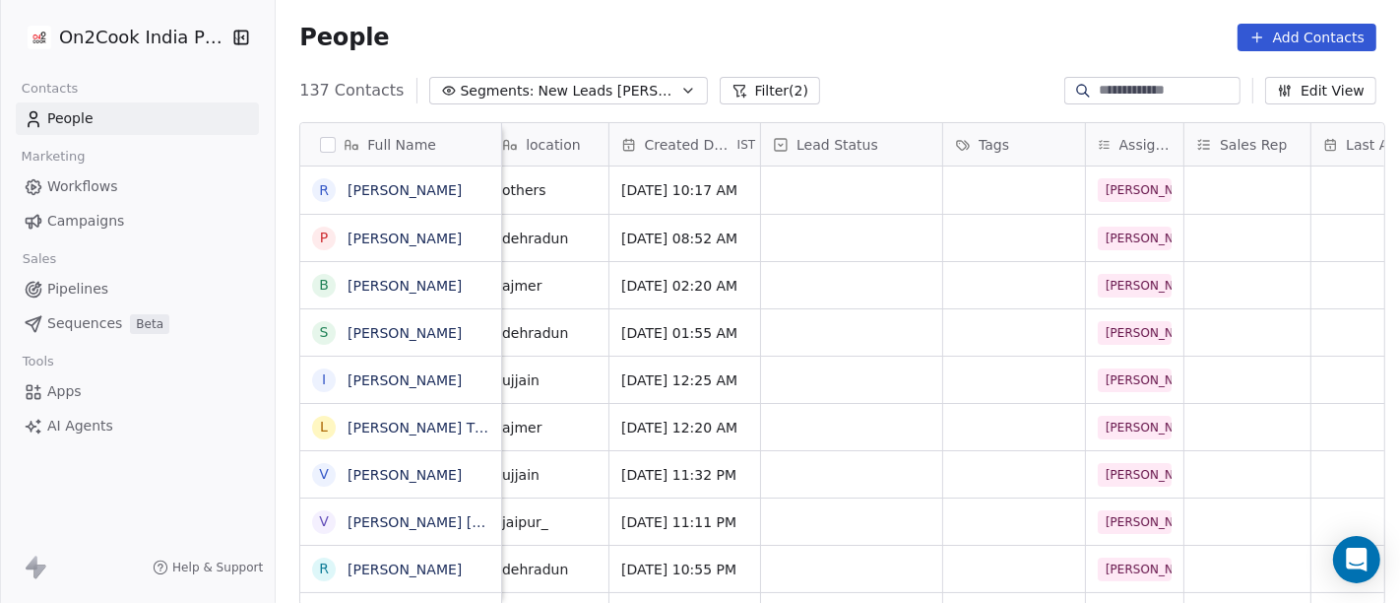
scroll to position [0, 0]
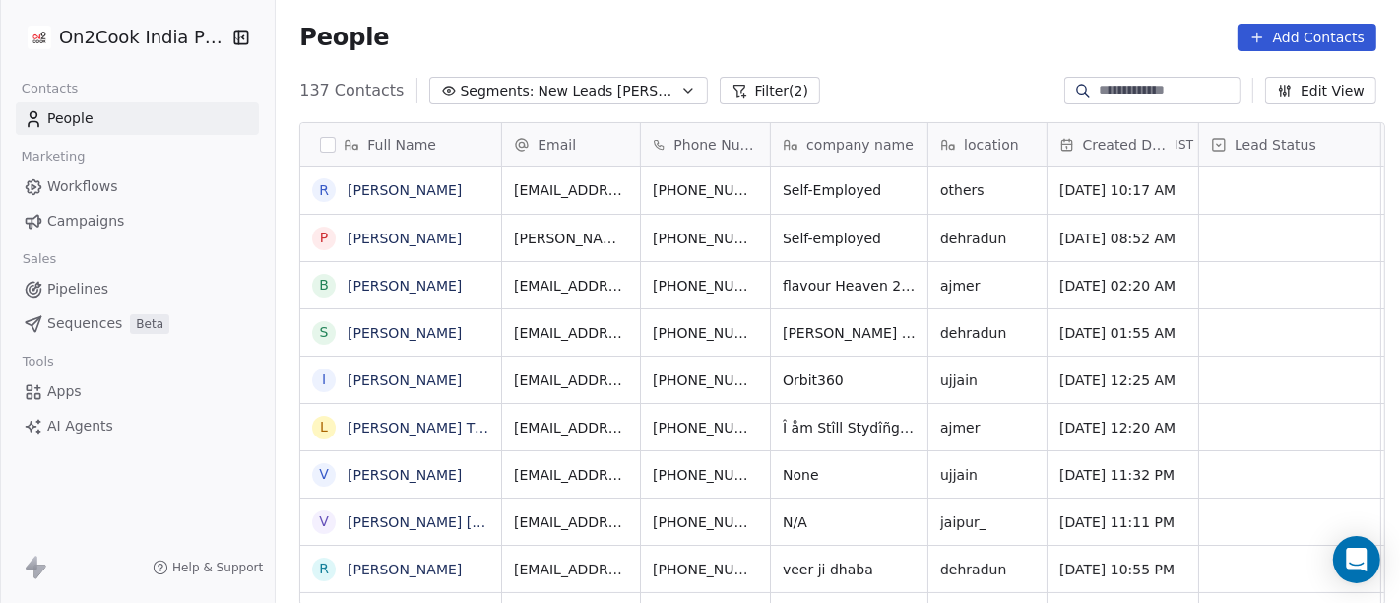
click at [965, 76] on div "137 Contacts Segments: New Leads Salim Filter (2) Edit View" at bounding box center [838, 91] width 1125 height 32
click at [850, 185] on span "Self-Employed" at bounding box center [833, 190] width 98 height 20
click at [837, 71] on html "On2Cook India Pvt. Ltd. Contacts People Marketing Workflows Campaigns Sales Pip…" at bounding box center [700, 301] width 1400 height 603
click at [812, 181] on span "Self-Employed" at bounding box center [833, 190] width 98 height 20
click at [812, 181] on textarea "**********" at bounding box center [840, 197] width 155 height 61
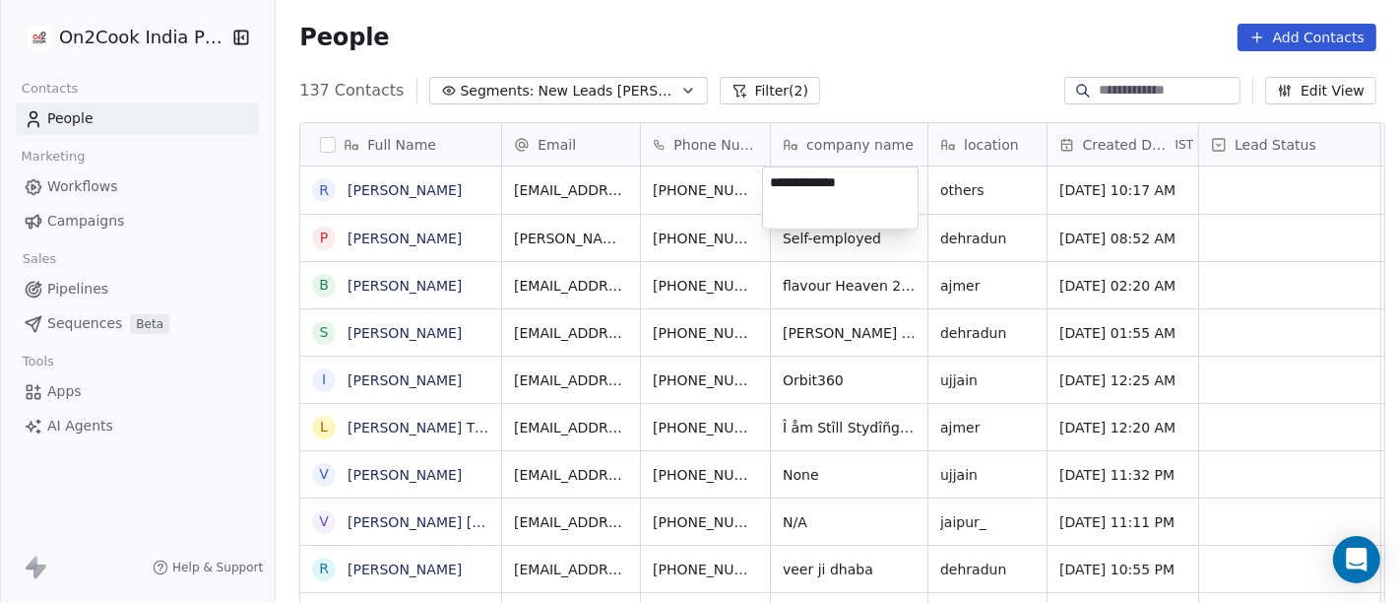
click at [873, 68] on html "On2Cook India Pvt. Ltd. Contacts People Marketing Workflows Campaigns Sales Pip…" at bounding box center [700, 301] width 1400 height 603
click at [824, 86] on html "On2Cook India Pvt. Ltd. Contacts People Marketing Workflows Campaigns Sales Pip…" at bounding box center [700, 301] width 1400 height 603
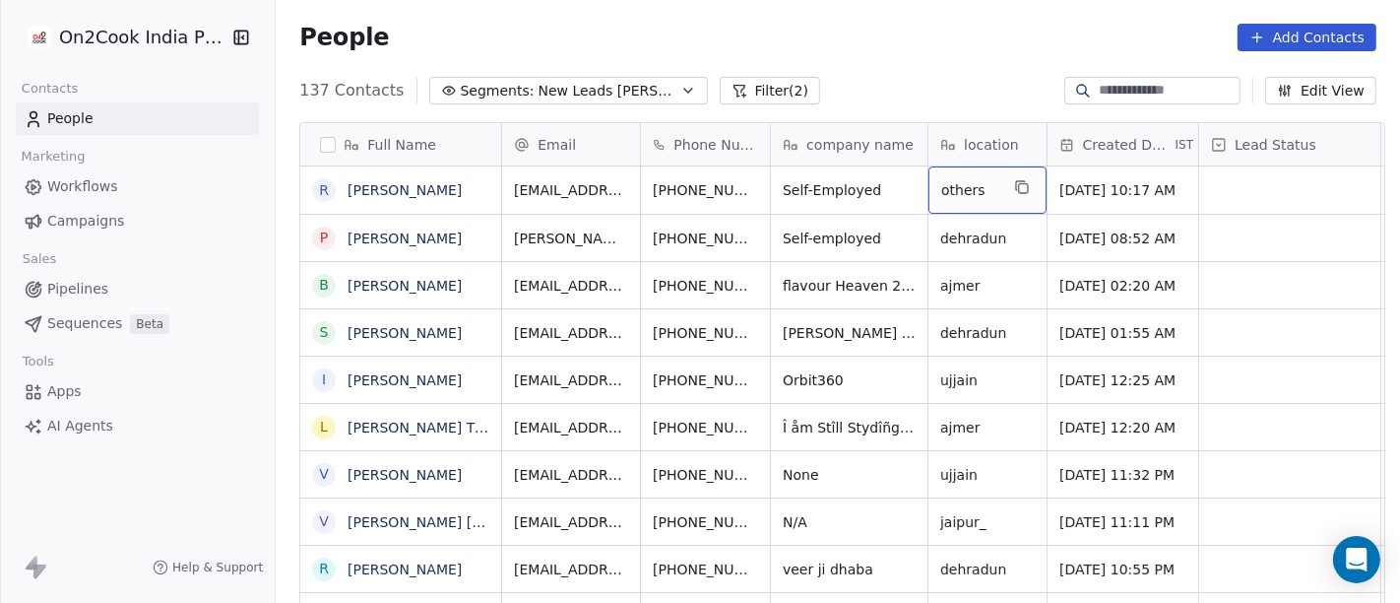
click at [948, 189] on span "others" at bounding box center [969, 190] width 57 height 20
type textarea "*****"
click at [883, 77] on html "On2Cook India Pvt. Ltd. Contacts People Marketing Workflows Campaigns Sales Pip…" at bounding box center [700, 301] width 1400 height 603
click at [872, 61] on html "On2Cook India Pvt. Ltd. Contacts People Marketing Workflows Campaigns Sales Pip…" at bounding box center [700, 301] width 1400 height 603
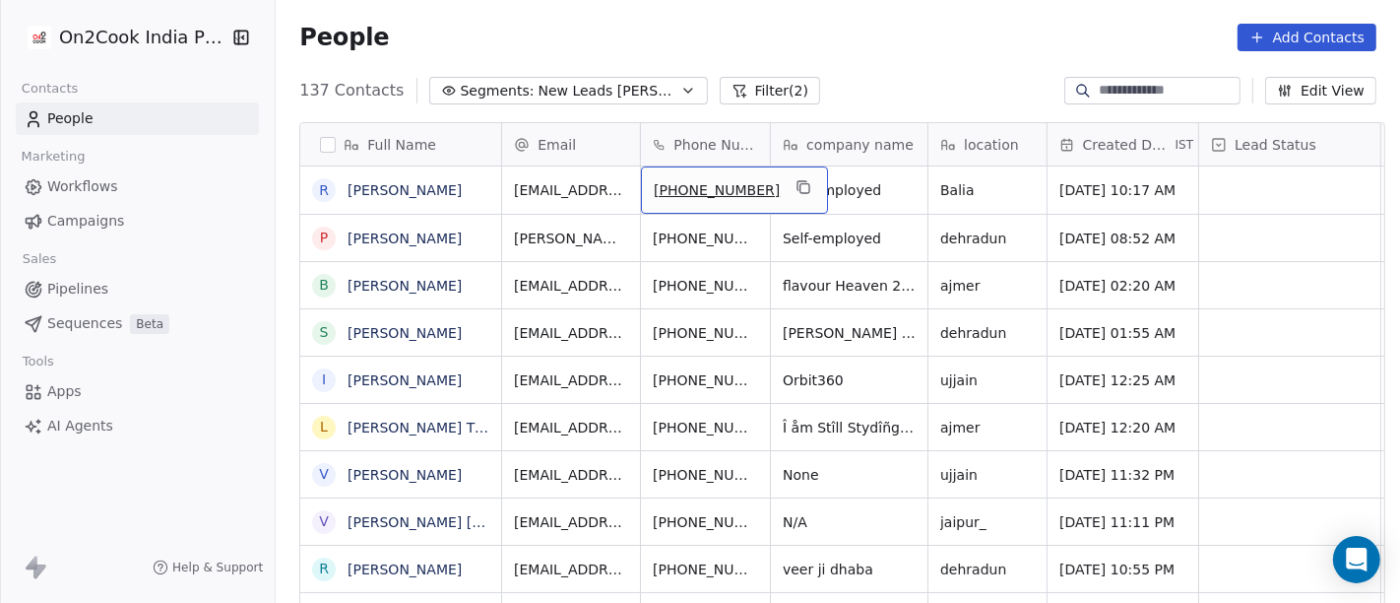
click at [754, 180] on div "[PHONE_NUMBER]" at bounding box center [734, 189] width 187 height 47
click at [796, 187] on icon "grid" at bounding box center [804, 187] width 16 height 16
click at [792, 178] on button "grid" at bounding box center [804, 187] width 24 height 24
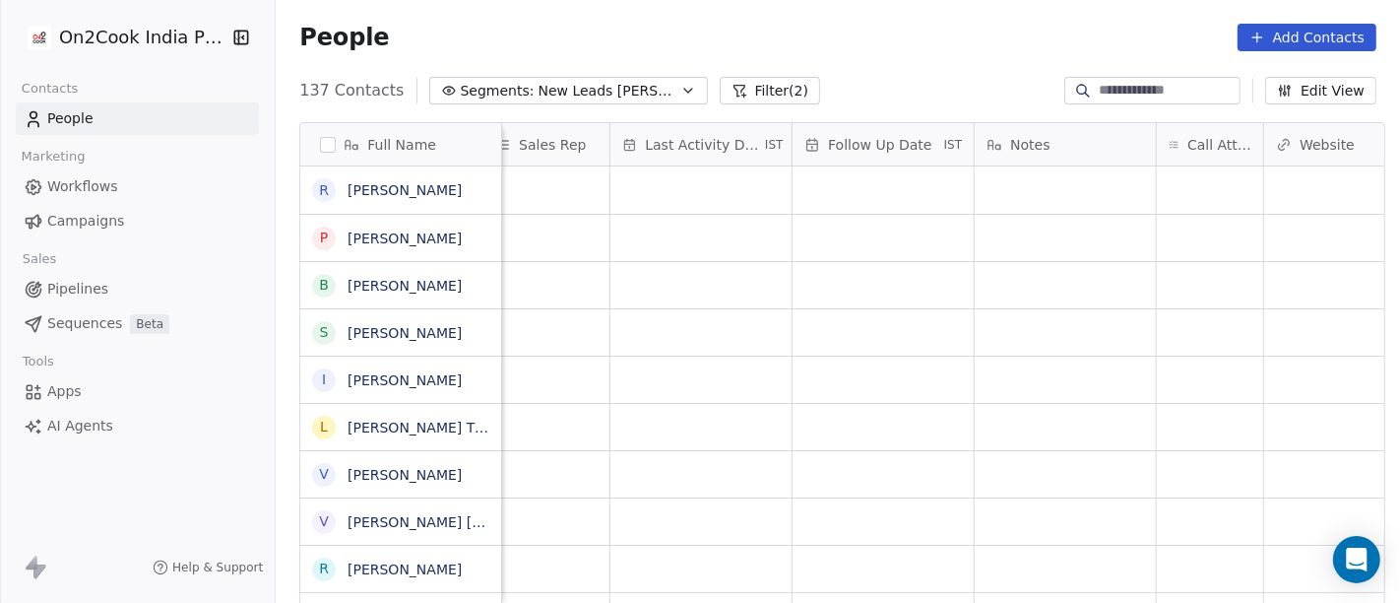
scroll to position [0, 1143]
click at [1184, 186] on div "grid" at bounding box center [1206, 189] width 106 height 47
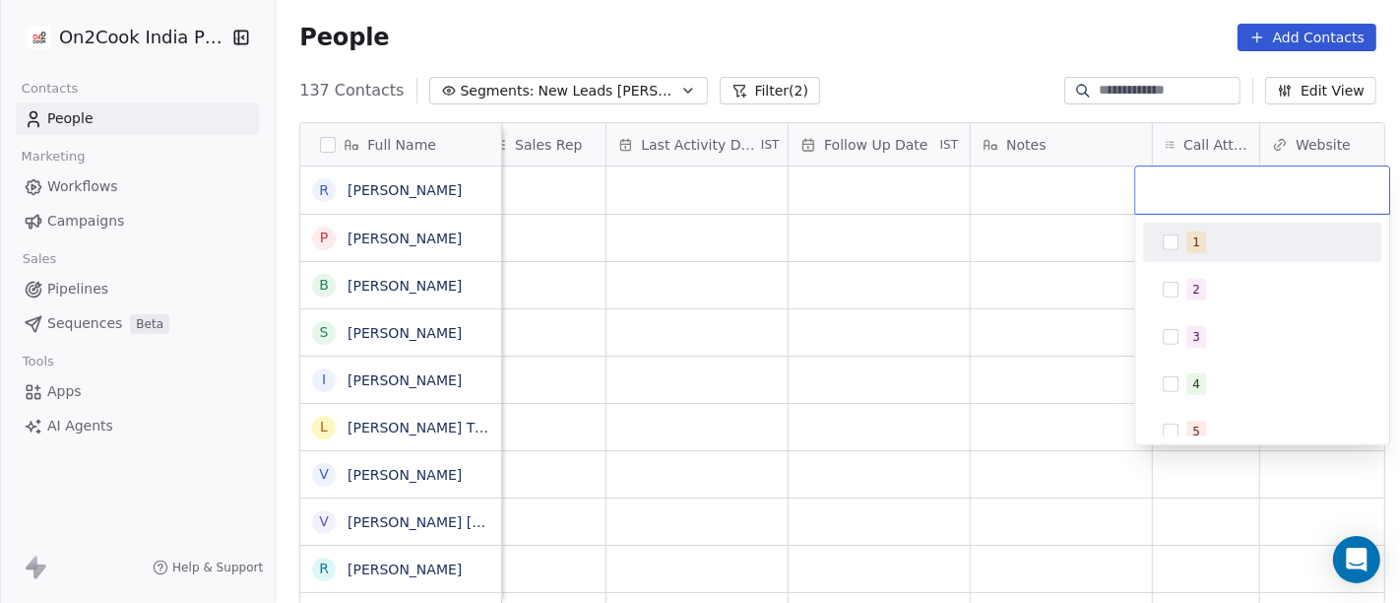
click at [1174, 245] on button "Suggestions" at bounding box center [1171, 242] width 16 height 16
click at [920, 234] on html "On2Cook India Pvt. Ltd. Contacts People Marketing Workflows Campaigns Sales Pip…" at bounding box center [700, 301] width 1400 height 603
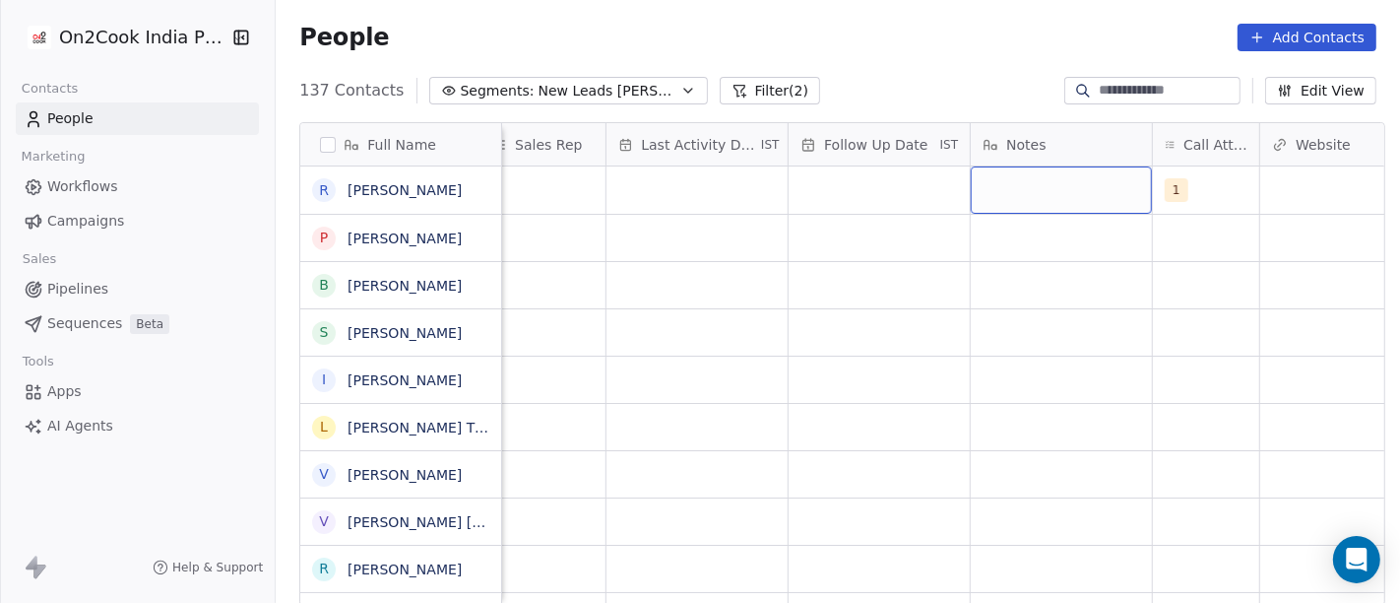
click at [1034, 189] on div "grid" at bounding box center [1061, 189] width 181 height 47
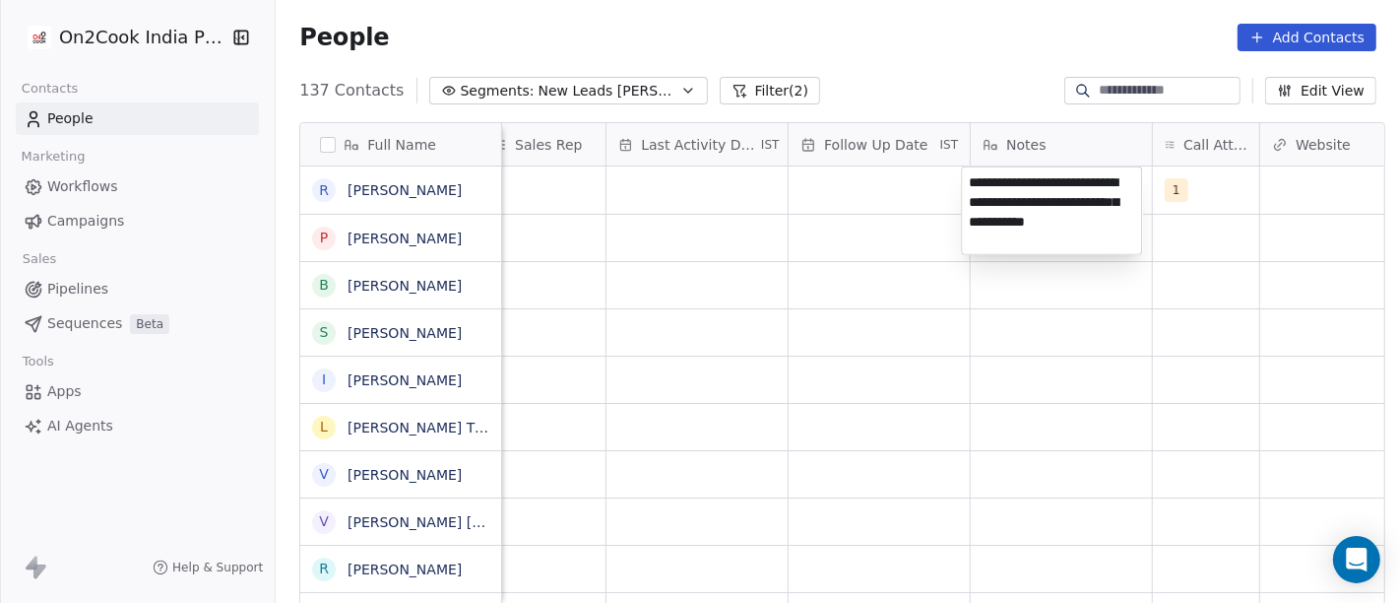
type textarea "**********"
click at [1160, 372] on html "On2Cook India Pvt. Ltd. Contacts People Marketing Workflows Campaigns Sales Pip…" at bounding box center [700, 301] width 1400 height 603
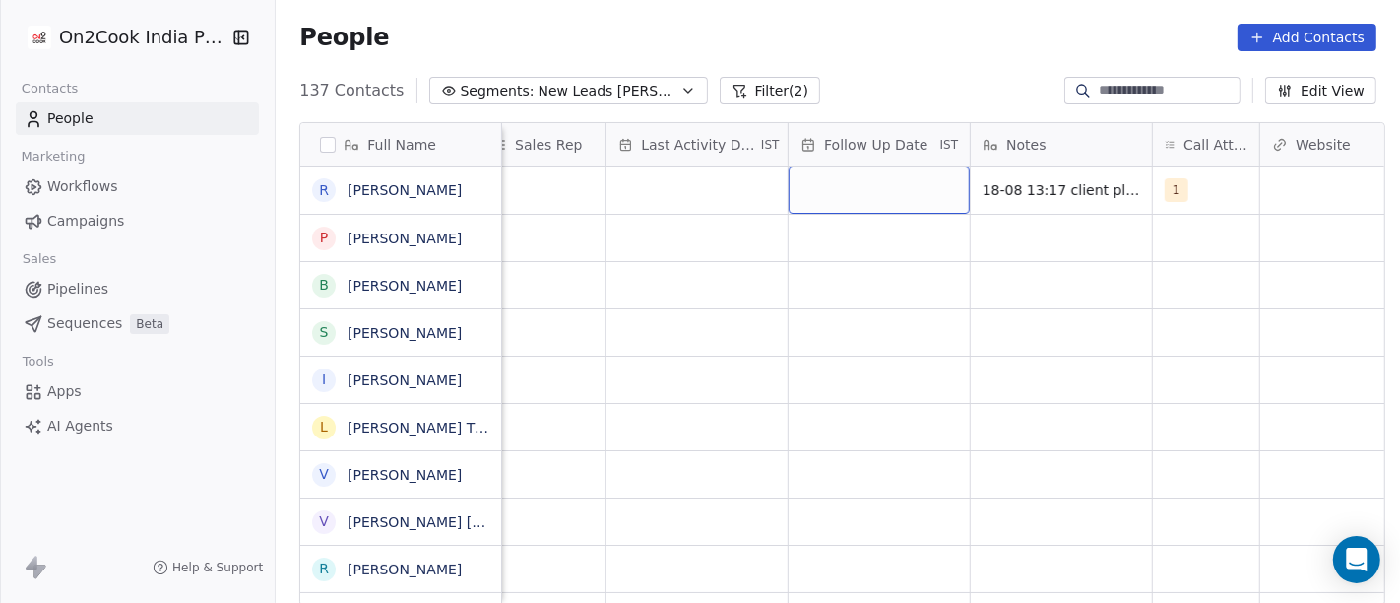
click at [878, 187] on div "grid" at bounding box center [879, 189] width 181 height 47
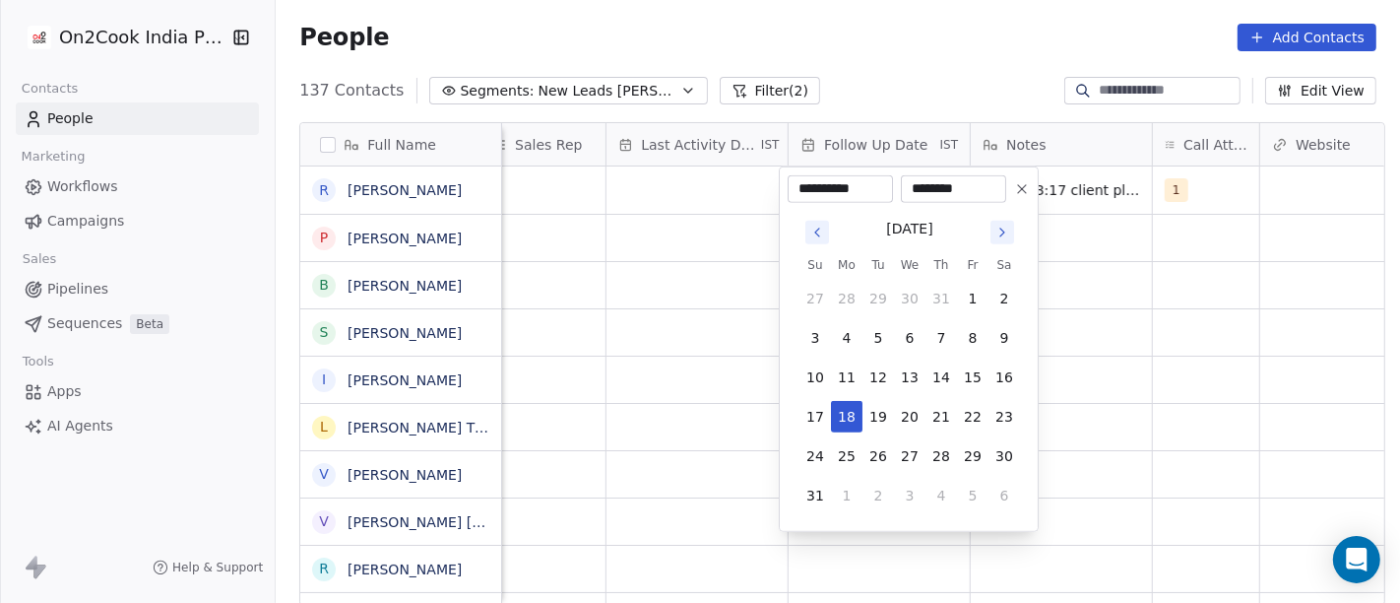
click at [1002, 231] on icon "Go to next month" at bounding box center [1003, 233] width 16 height 16
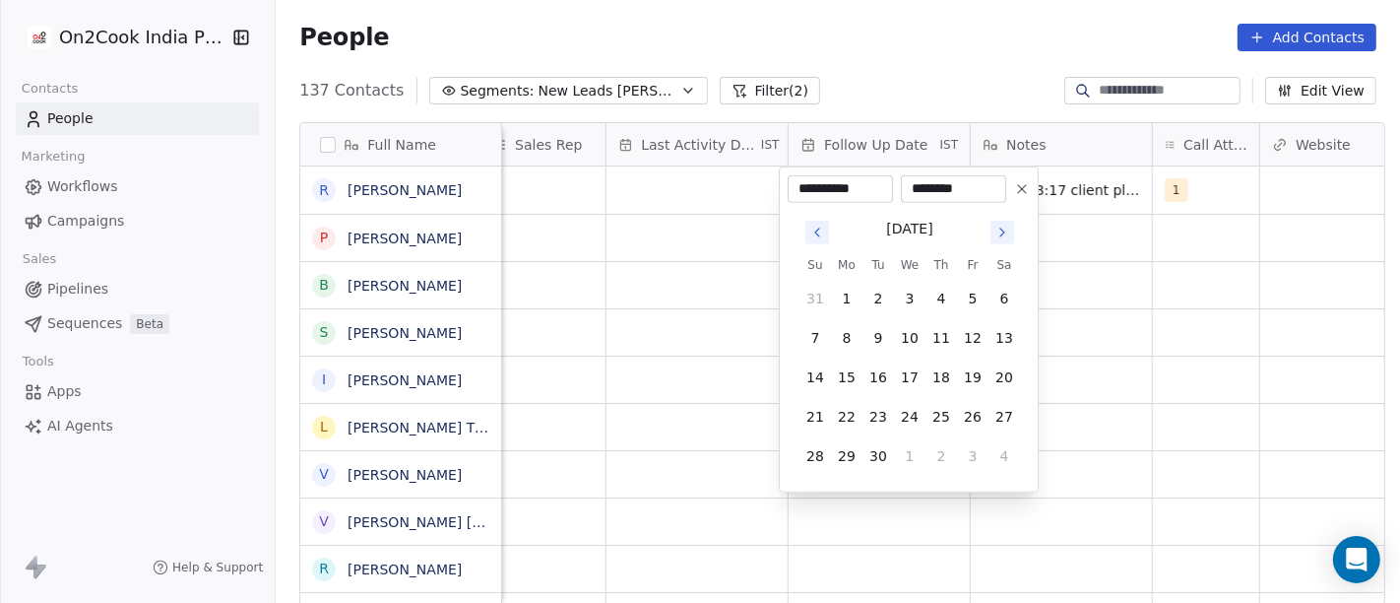
click at [1005, 227] on icon "Go to next month" at bounding box center [1003, 233] width 16 height 16
click at [817, 227] on icon "Go to previous month" at bounding box center [818, 233] width 16 height 16
click at [848, 418] on button "22" at bounding box center [847, 417] width 32 height 32
type input "**********"
click at [1164, 348] on html "On2Cook India Pvt. Ltd. Contacts People Marketing Workflows Campaigns Sales Pip…" at bounding box center [700, 301] width 1400 height 603
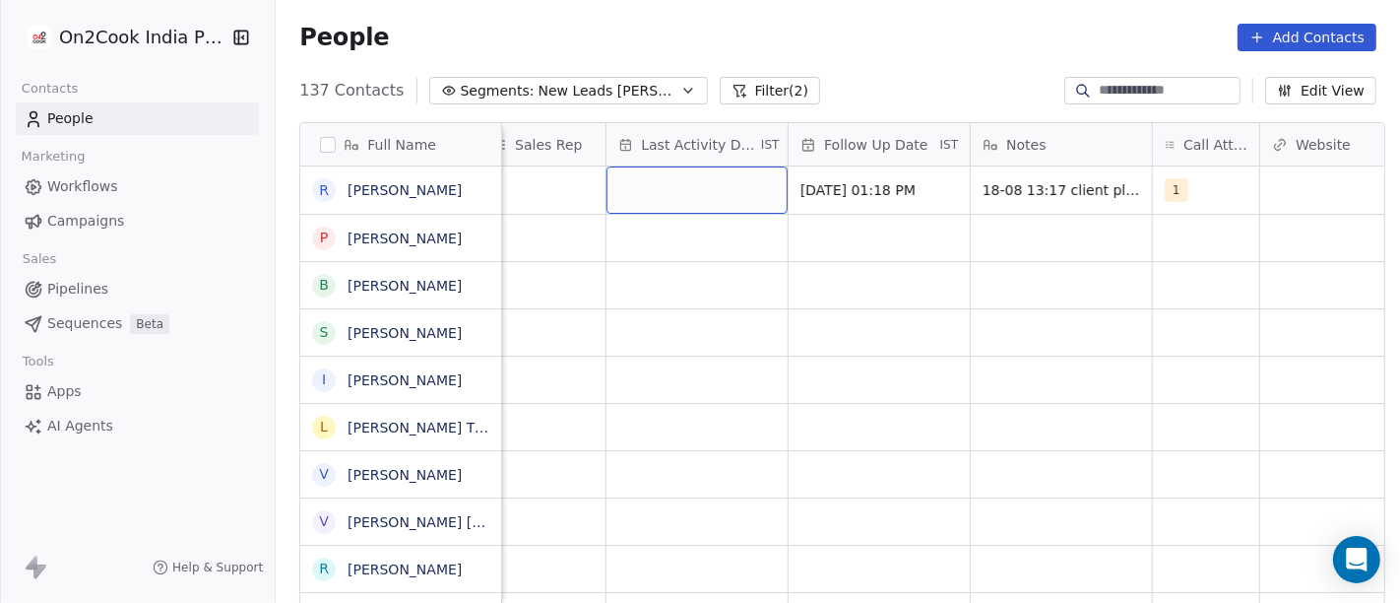
click at [705, 186] on div "grid" at bounding box center [697, 189] width 181 height 47
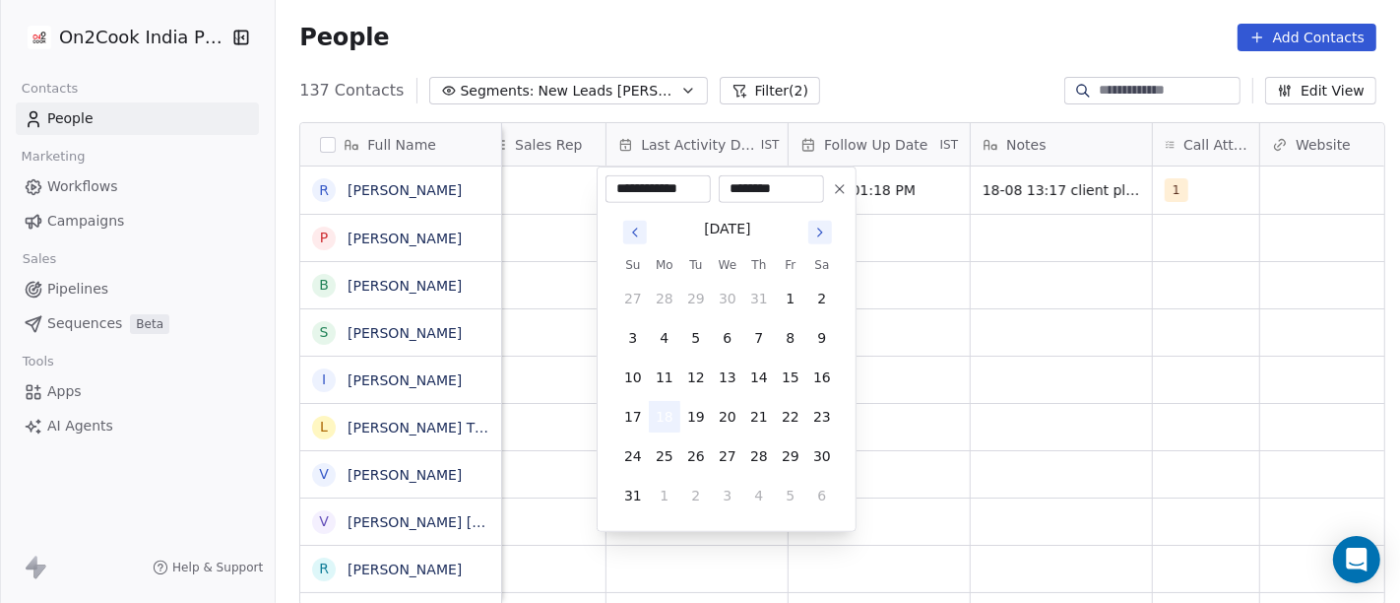
click at [672, 409] on button "18" at bounding box center [665, 417] width 32 height 32
click at [1040, 326] on html "On2Cook India Pvt. Ltd. Contacts People Marketing Workflows Campaigns Sales Pip…" at bounding box center [700, 301] width 1400 height 603
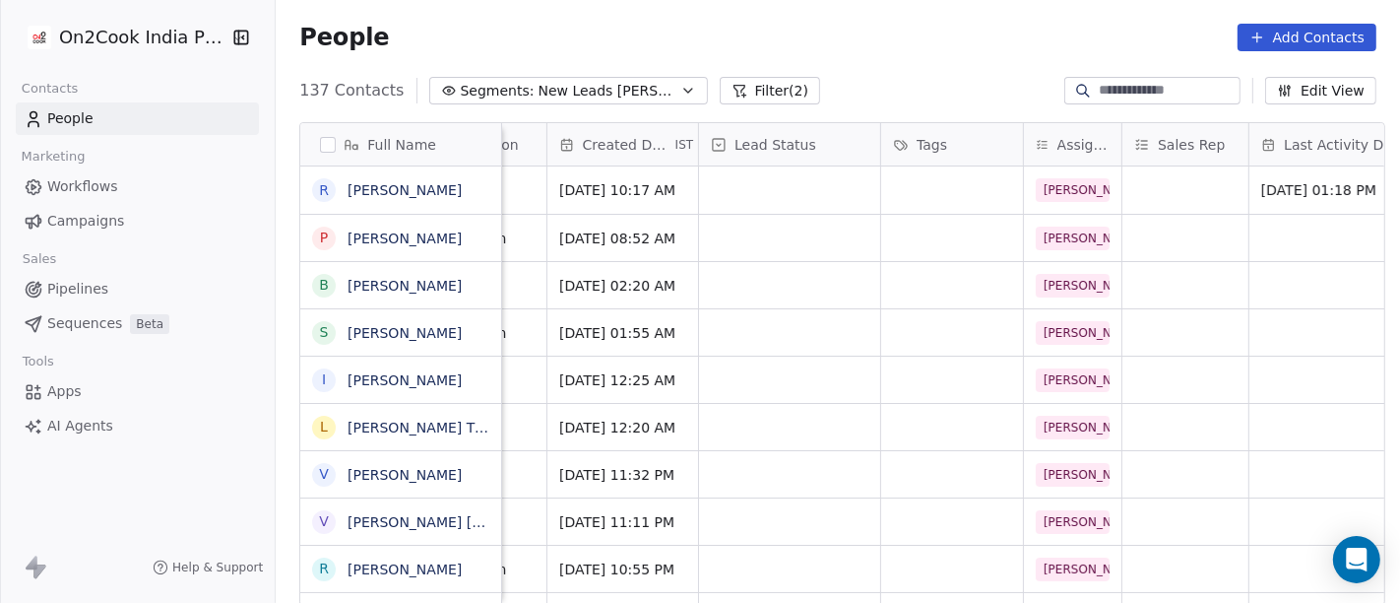
scroll to position [0, 487]
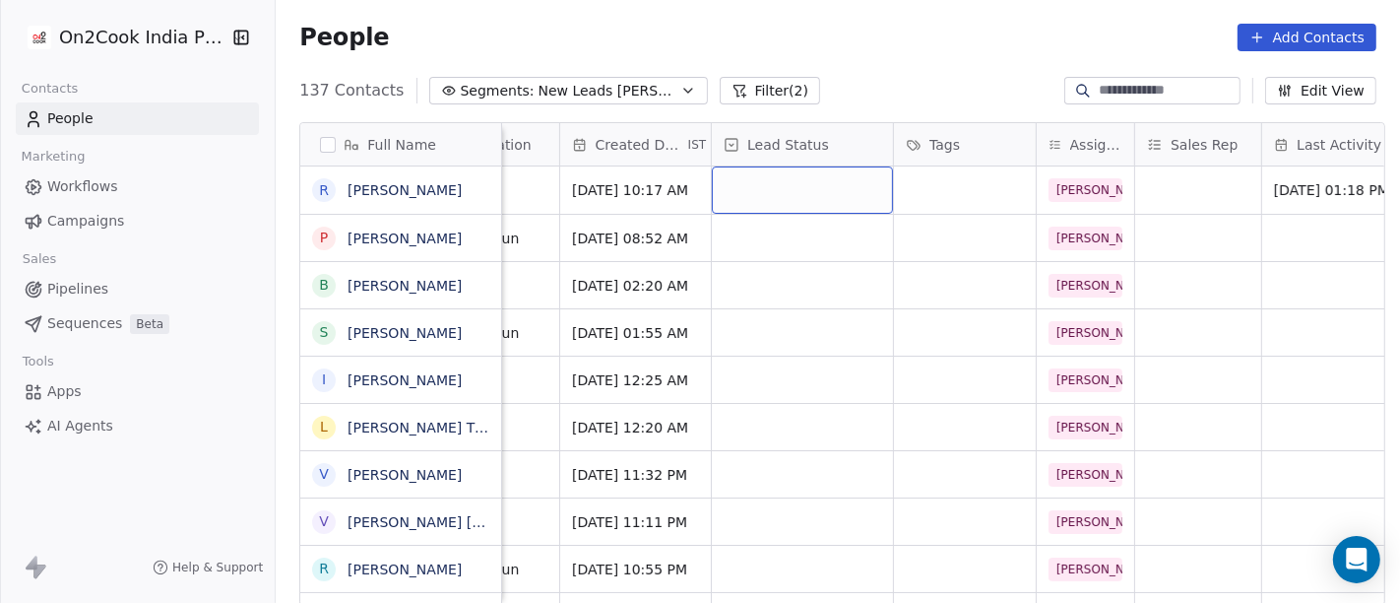
click at [740, 197] on div "grid" at bounding box center [802, 189] width 181 height 47
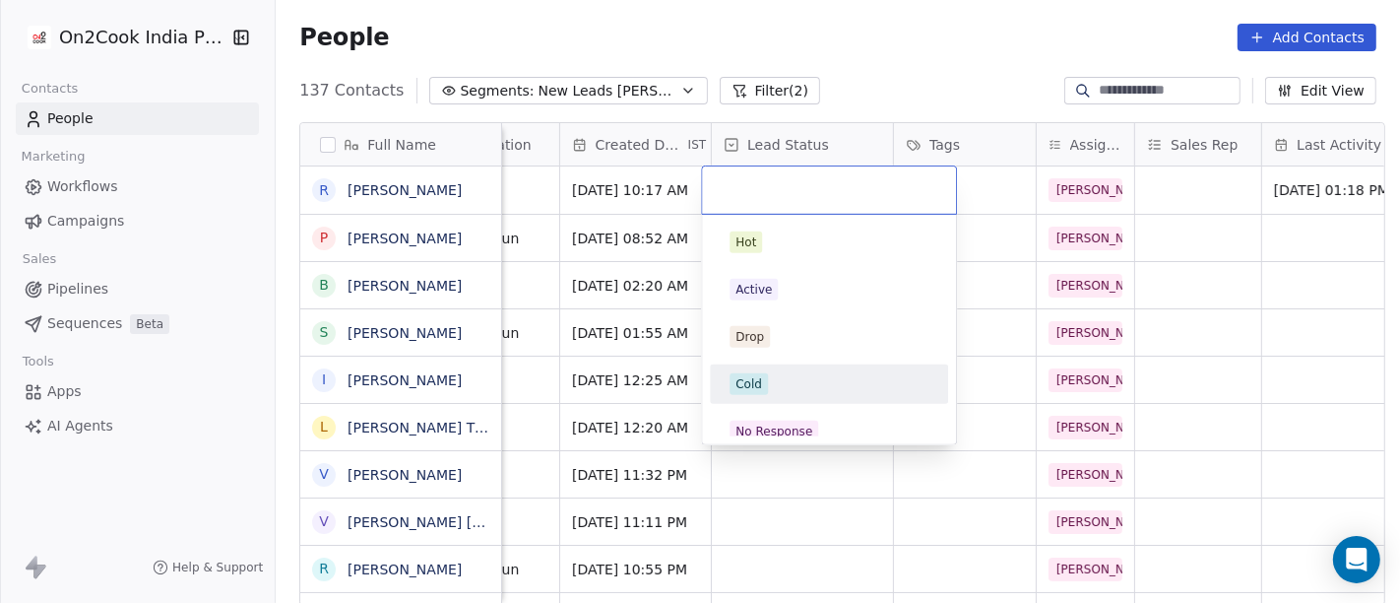
click at [755, 391] on div "Cold" at bounding box center [749, 384] width 27 height 18
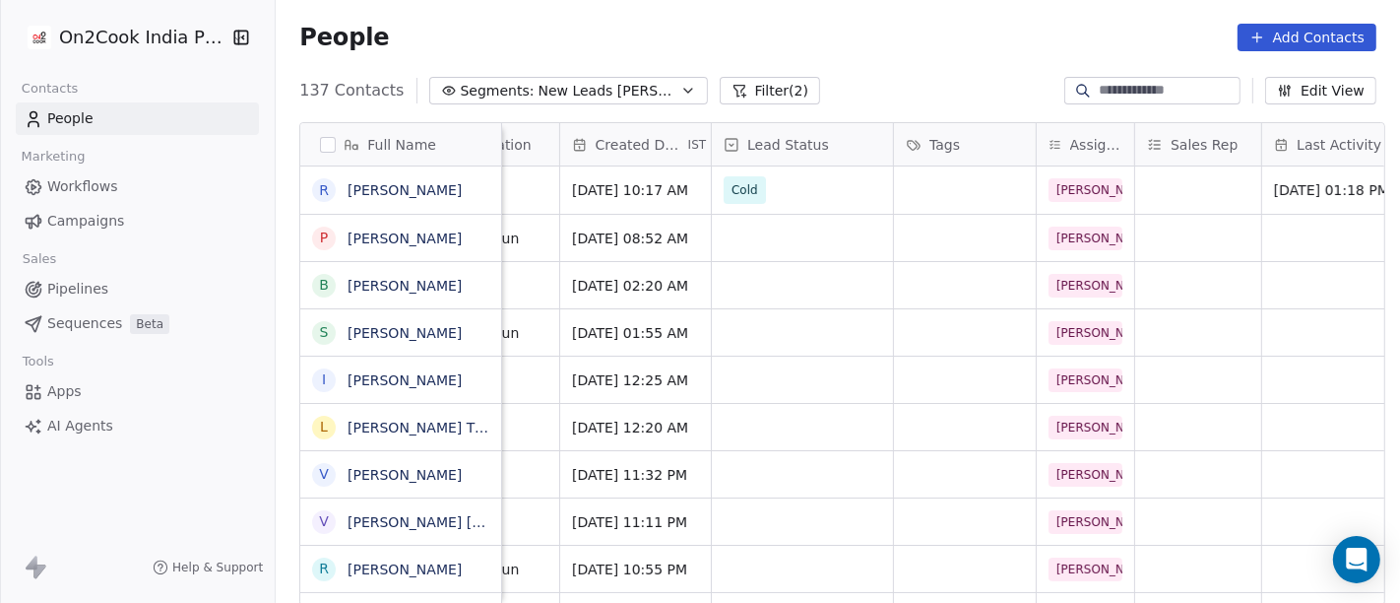
click at [916, 37] on div "People Add Contacts" at bounding box center [837, 38] width 1077 height 28
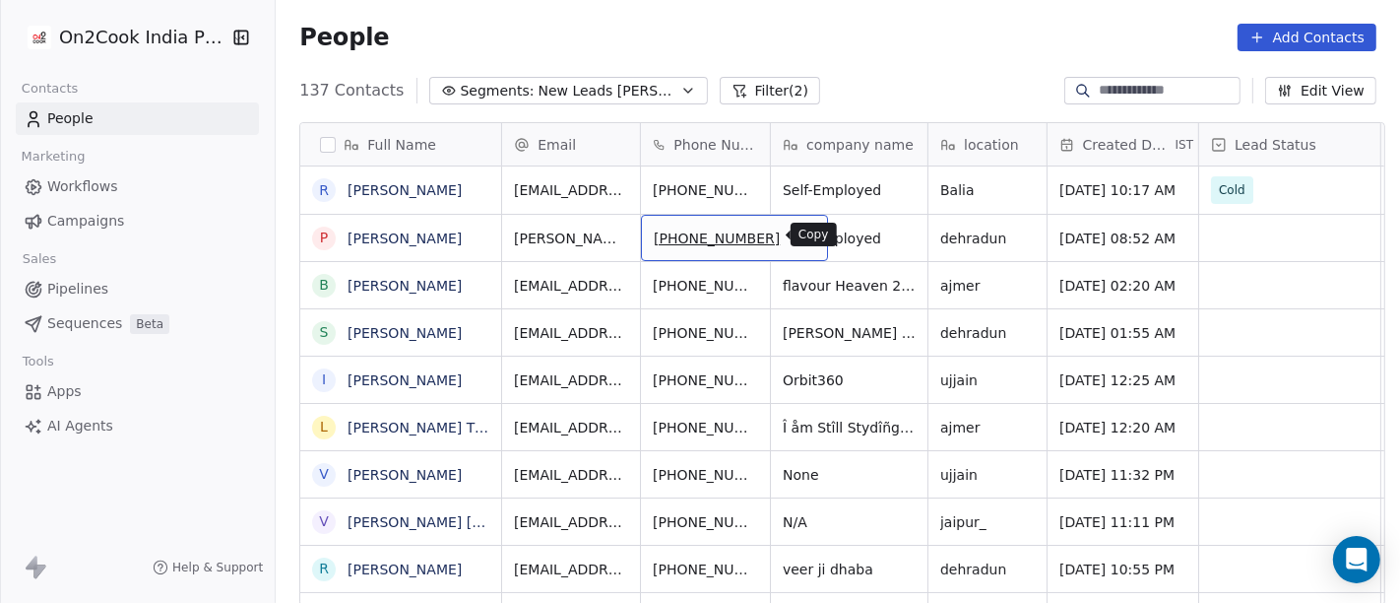
drag, startPoint x: 766, startPoint y: 232, endPoint x: 704, endPoint y: 202, distance: 69.1
click at [796, 231] on icon "grid" at bounding box center [804, 235] width 16 height 16
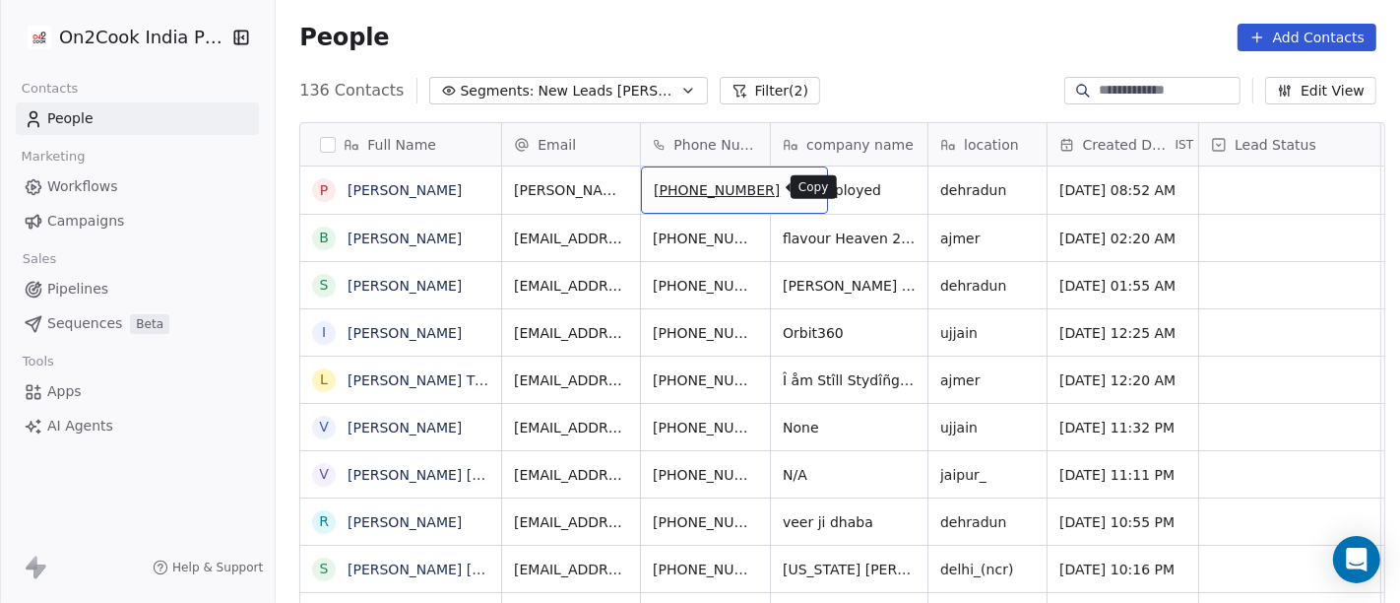
click at [792, 175] on button "grid" at bounding box center [804, 187] width 24 height 24
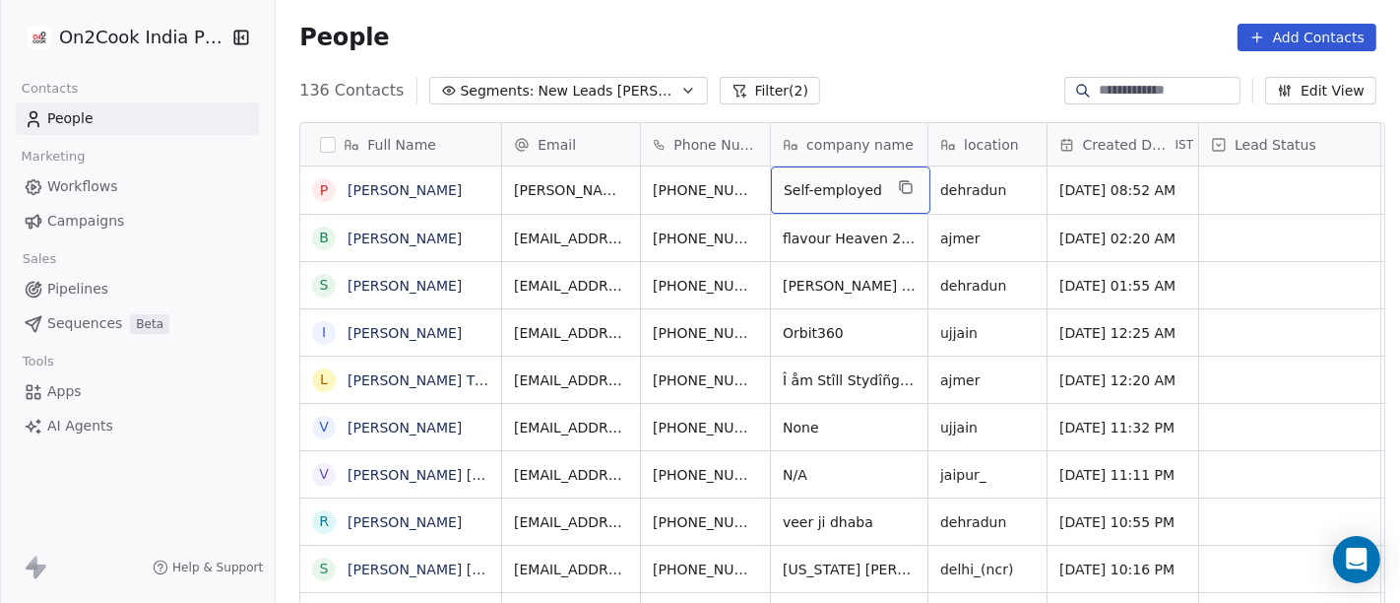
click at [842, 192] on span "Self-employed" at bounding box center [833, 190] width 98 height 20
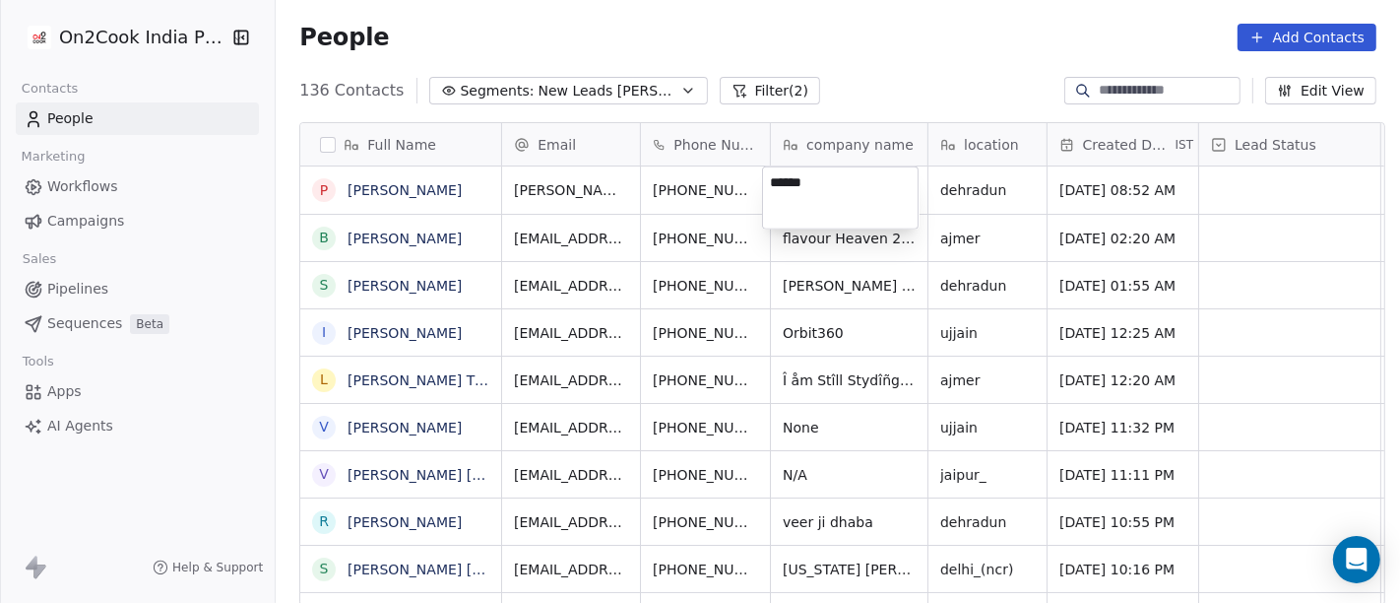
type textarea "******"
click at [920, 49] on html "On2Cook India Pvt. Ltd. Contacts People Marketing Workflows Campaigns Sales Pip…" at bounding box center [700, 301] width 1400 height 603
click at [892, 60] on html "On2Cook India Pvt. Ltd. Contacts People Marketing Workflows Campaigns Sales Pip…" at bounding box center [700, 301] width 1400 height 603
click at [888, 46] on div "People Add Contacts" at bounding box center [837, 38] width 1077 height 28
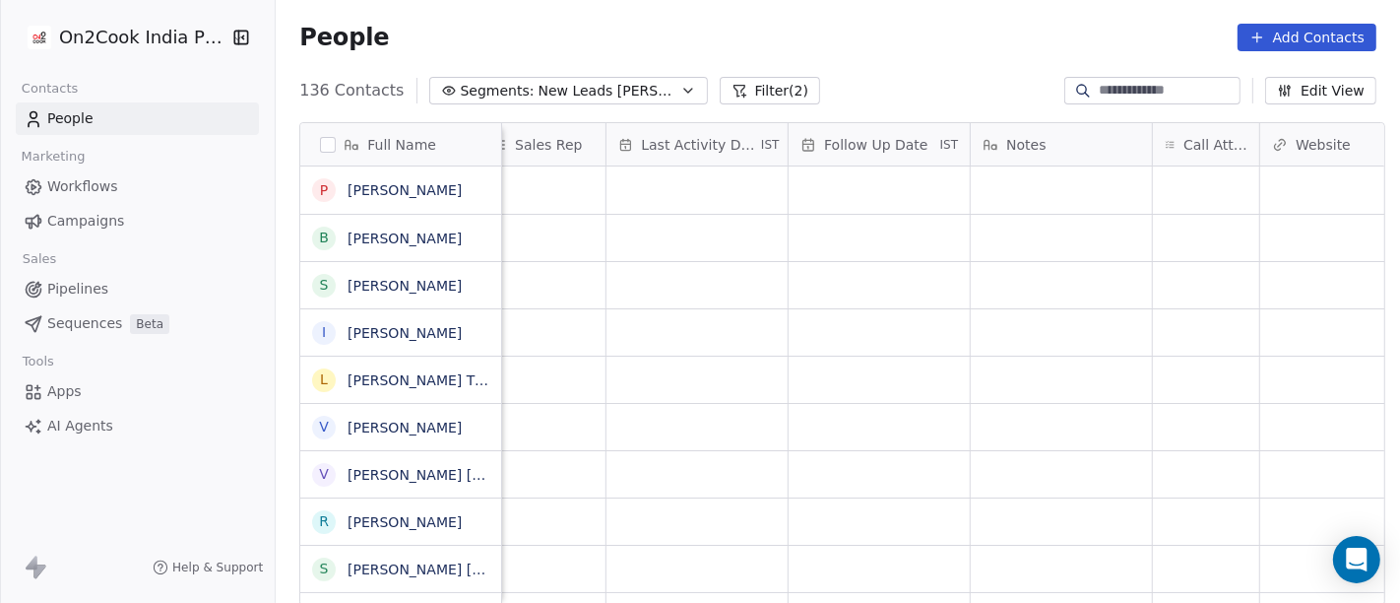
scroll to position [0, 1146]
click at [1199, 178] on div "grid" at bounding box center [1203, 189] width 106 height 47
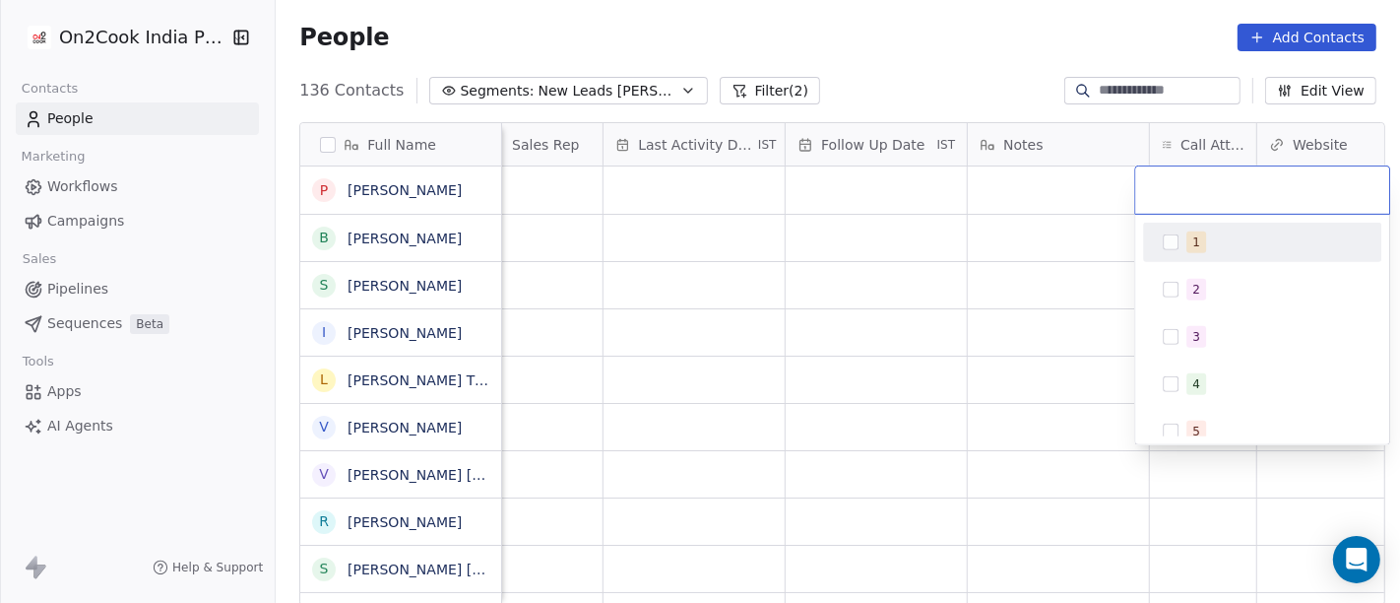
click at [1169, 251] on div "1" at bounding box center [1262, 243] width 223 height 32
click at [898, 74] on html "On2Cook India Pvt. Ltd. Contacts People Marketing Workflows Campaigns Sales Pip…" at bounding box center [700, 301] width 1400 height 603
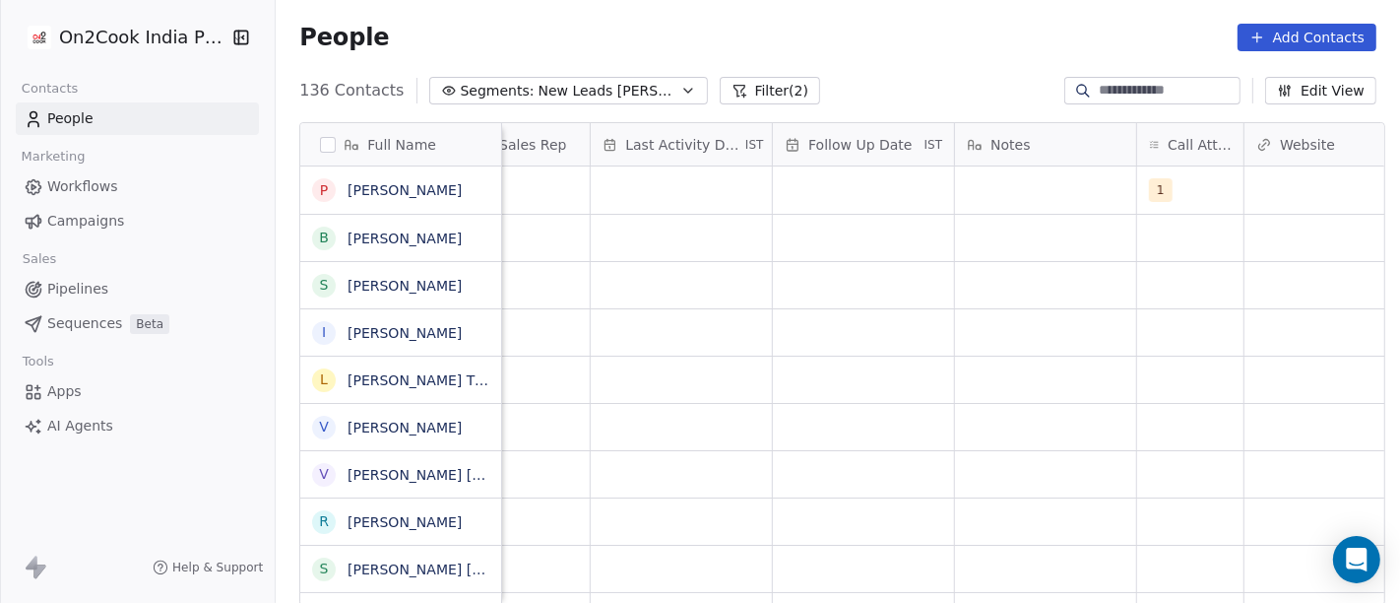
scroll to position [0, 1162]
click at [1012, 171] on div "grid" at bounding box center [1042, 189] width 181 height 47
type textarea "**********"
click at [959, 349] on html "On2Cook India Pvt. Ltd. Contacts People Marketing Workflows Campaigns Sales Pip…" at bounding box center [700, 301] width 1400 height 603
click at [802, 194] on div "grid" at bounding box center [860, 189] width 181 height 47
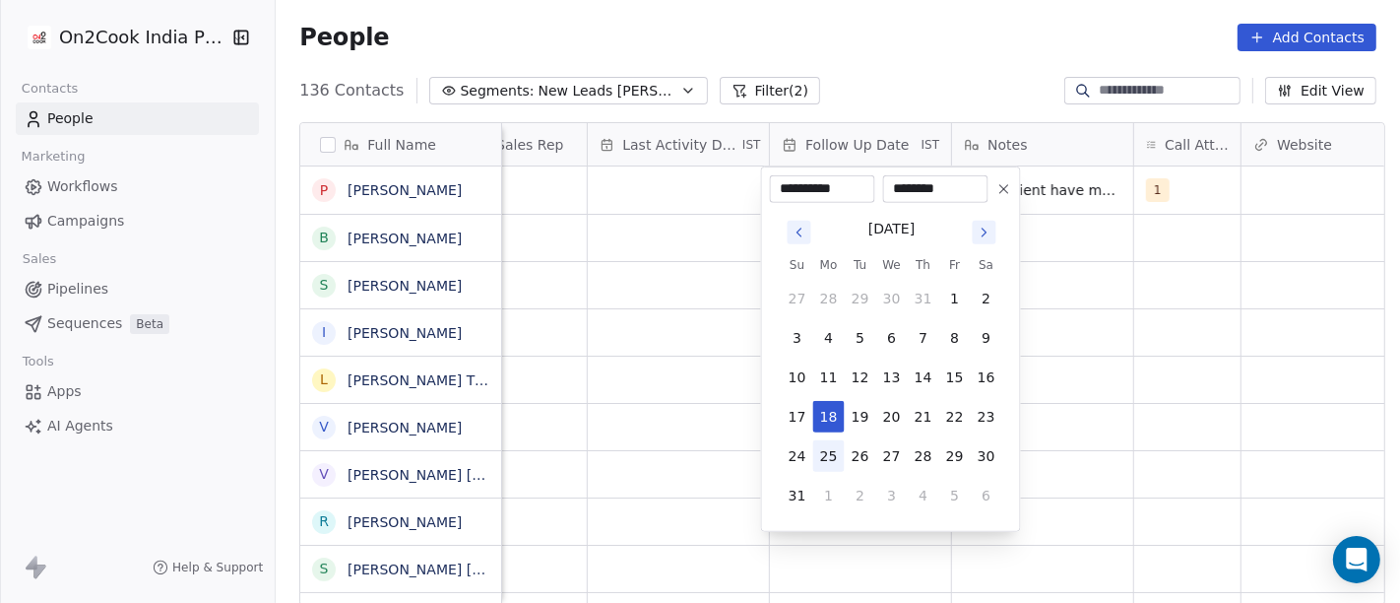
click at [829, 446] on button "25" at bounding box center [829, 456] width 32 height 32
type input "**********"
click at [1053, 363] on html "On2Cook India Pvt. Ltd. Contacts People Marketing Workflows Campaigns Sales Pip…" at bounding box center [700, 301] width 1400 height 603
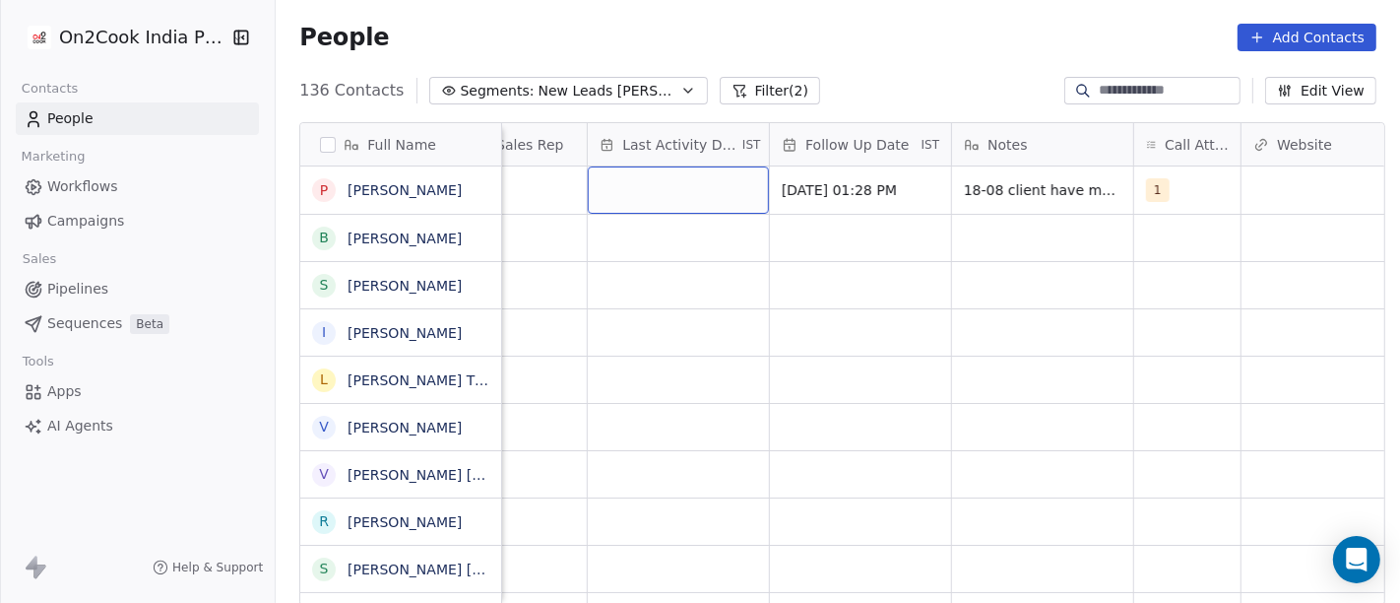
click at [644, 189] on div "grid" at bounding box center [678, 189] width 181 height 47
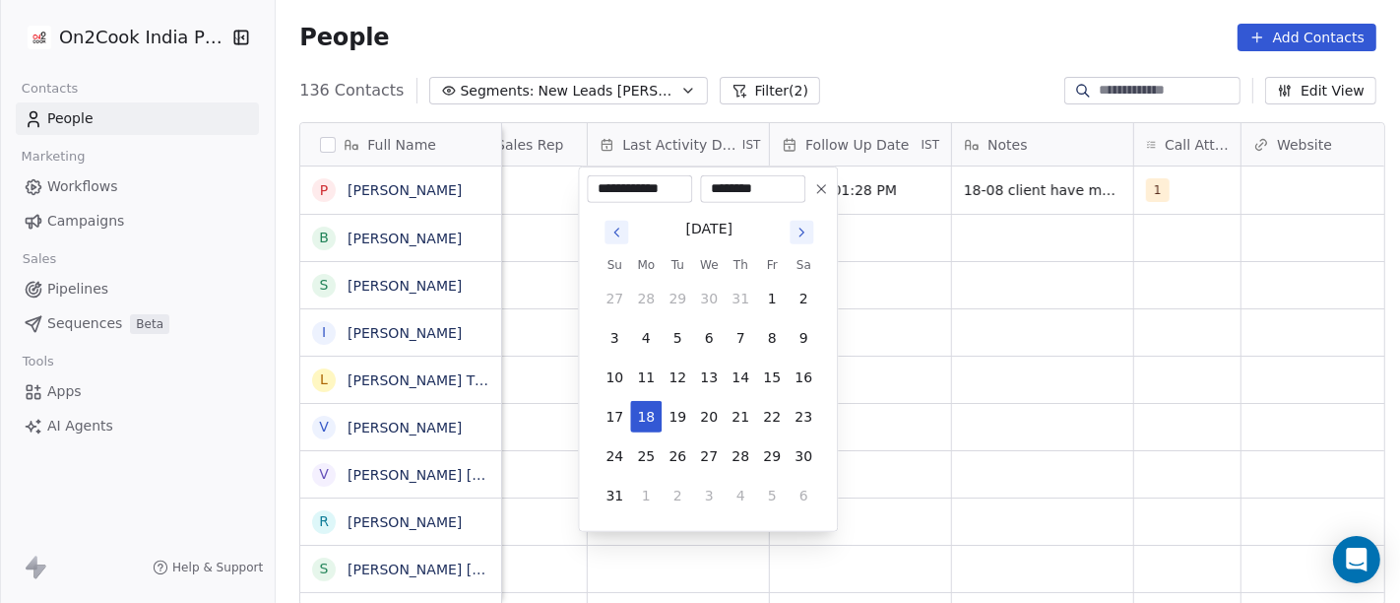
click at [635, 395] on tbody "27 28 29 30 31 1 2 3 4 5 6 7 8 9 10 11 12 13 14 15 16 17 18 19 20 21 22 23 24 2…" at bounding box center [709, 393] width 221 height 236
click at [644, 413] on button "18" at bounding box center [646, 417] width 32 height 32
click at [1012, 389] on html "On2Cook India Pvt. Ltd. Contacts People Marketing Workflows Campaigns Sales Pip…" at bounding box center [700, 301] width 1400 height 603
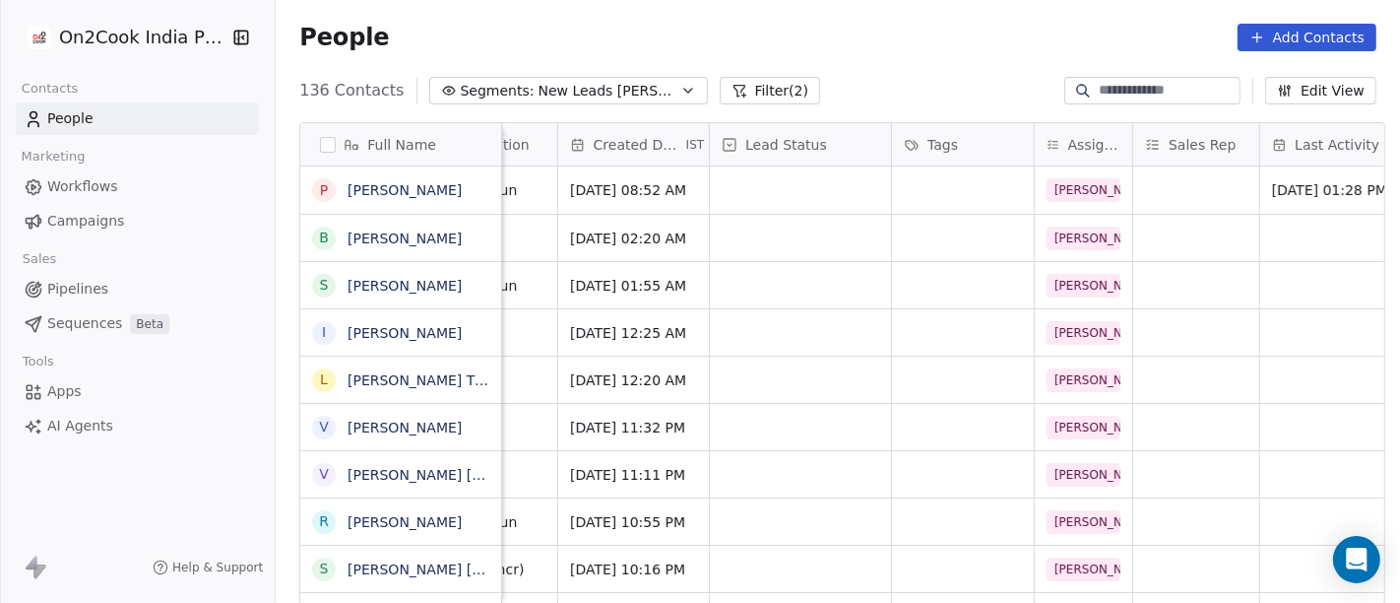
scroll to position [0, 475]
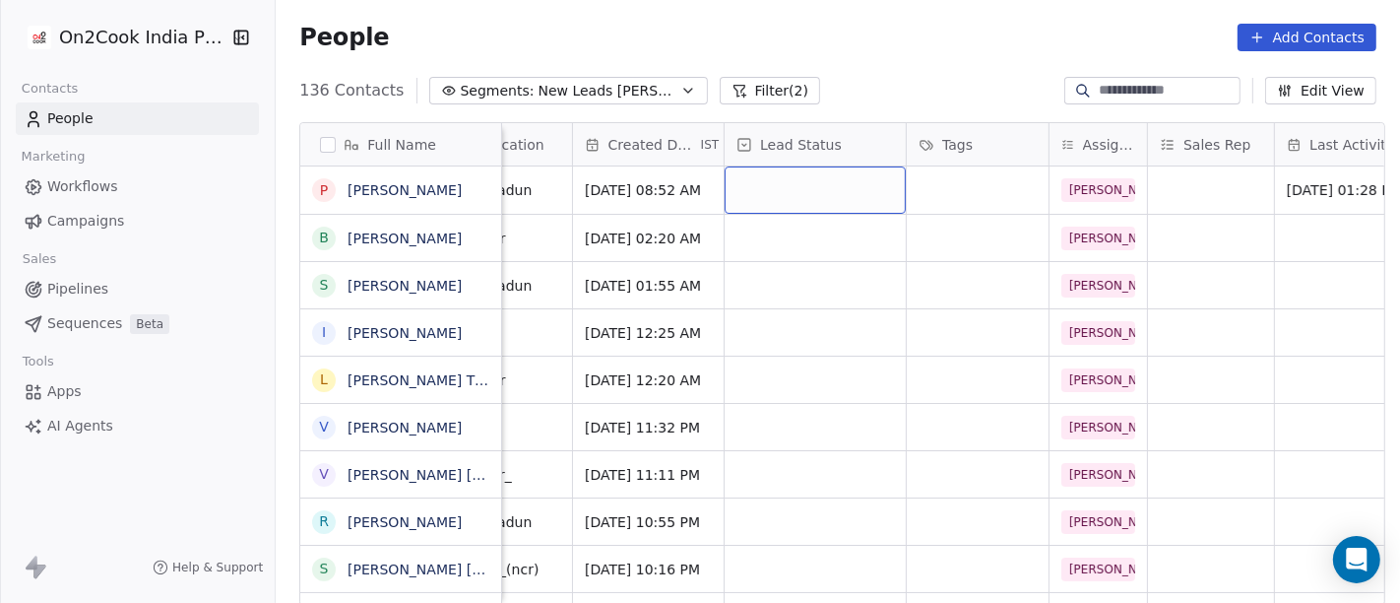
click at [799, 185] on div "grid" at bounding box center [815, 189] width 181 height 47
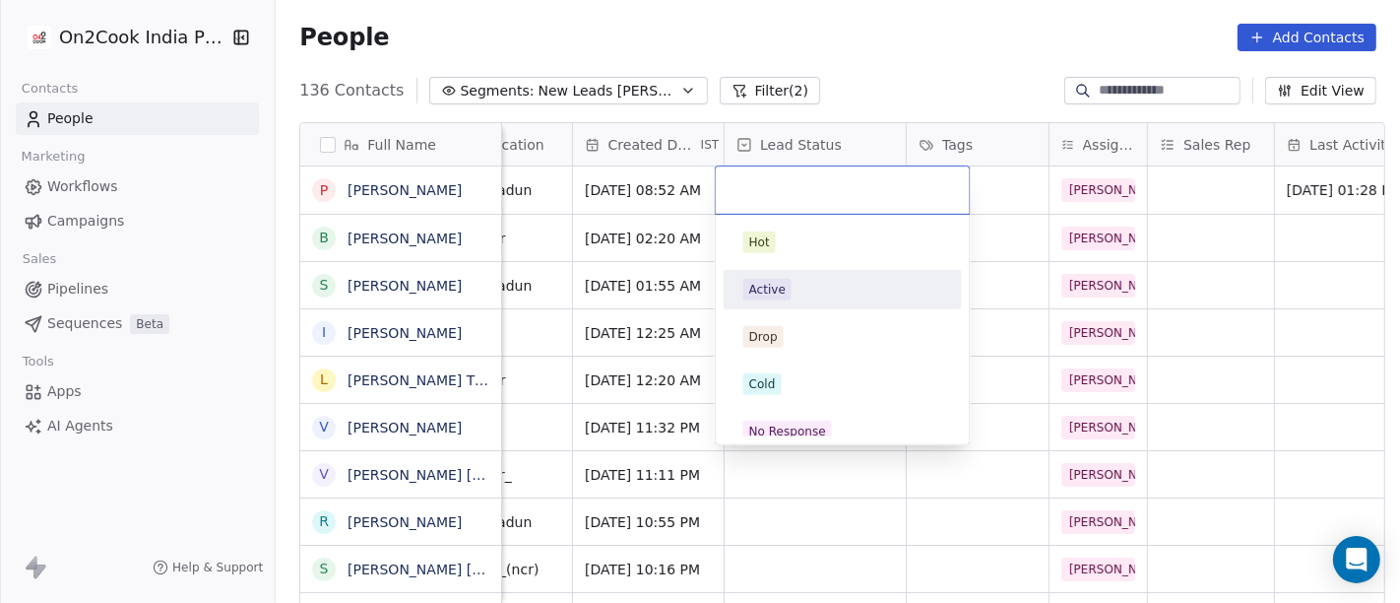
click at [833, 296] on div "Active" at bounding box center [843, 290] width 199 height 22
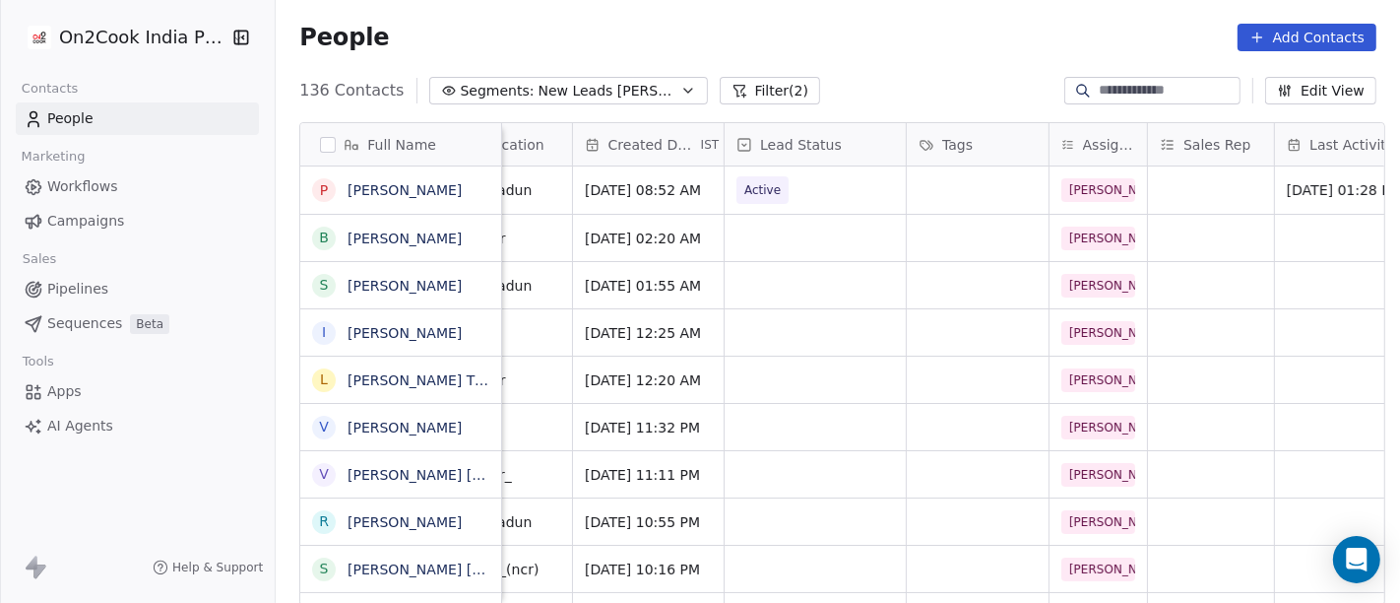
click at [914, 57] on div "People Add Contacts" at bounding box center [838, 37] width 1125 height 75
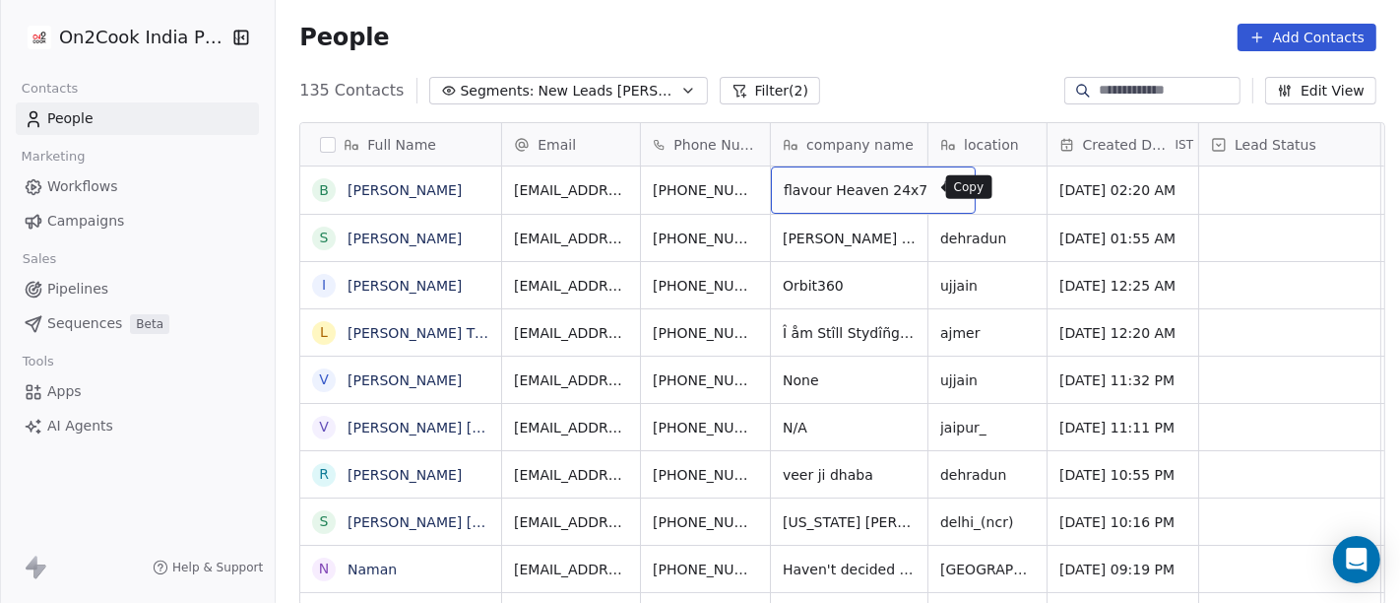
click at [944, 182] on icon "grid" at bounding box center [952, 187] width 16 height 16
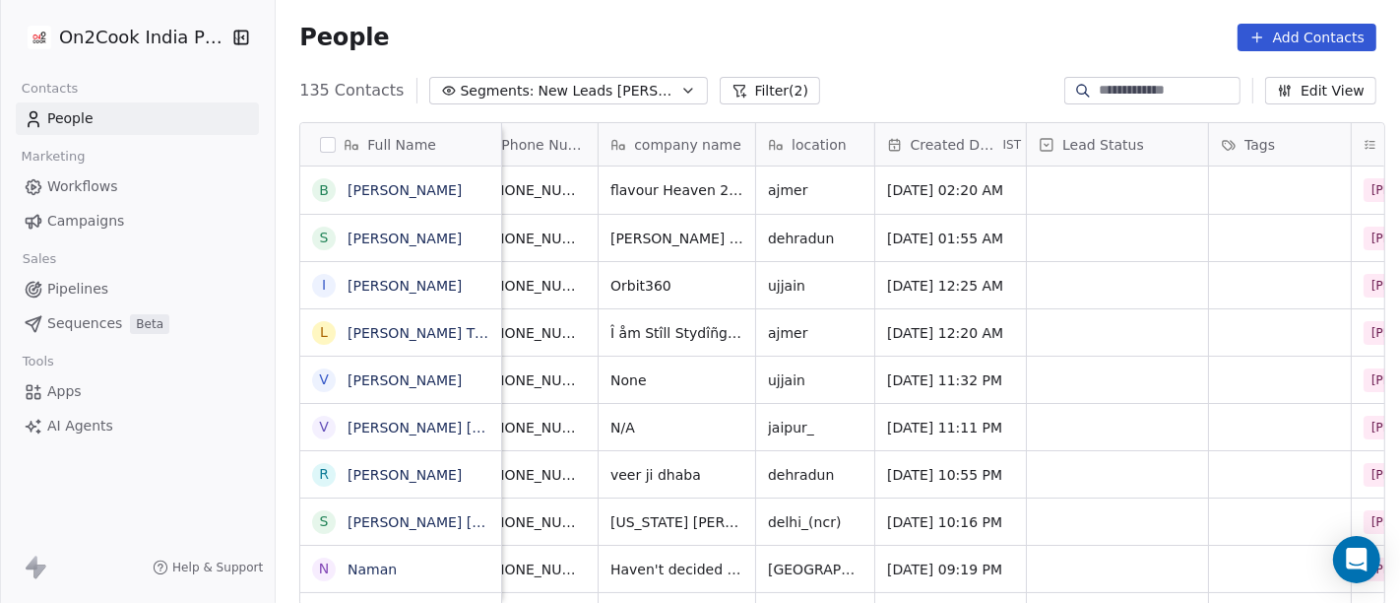
scroll to position [0, 182]
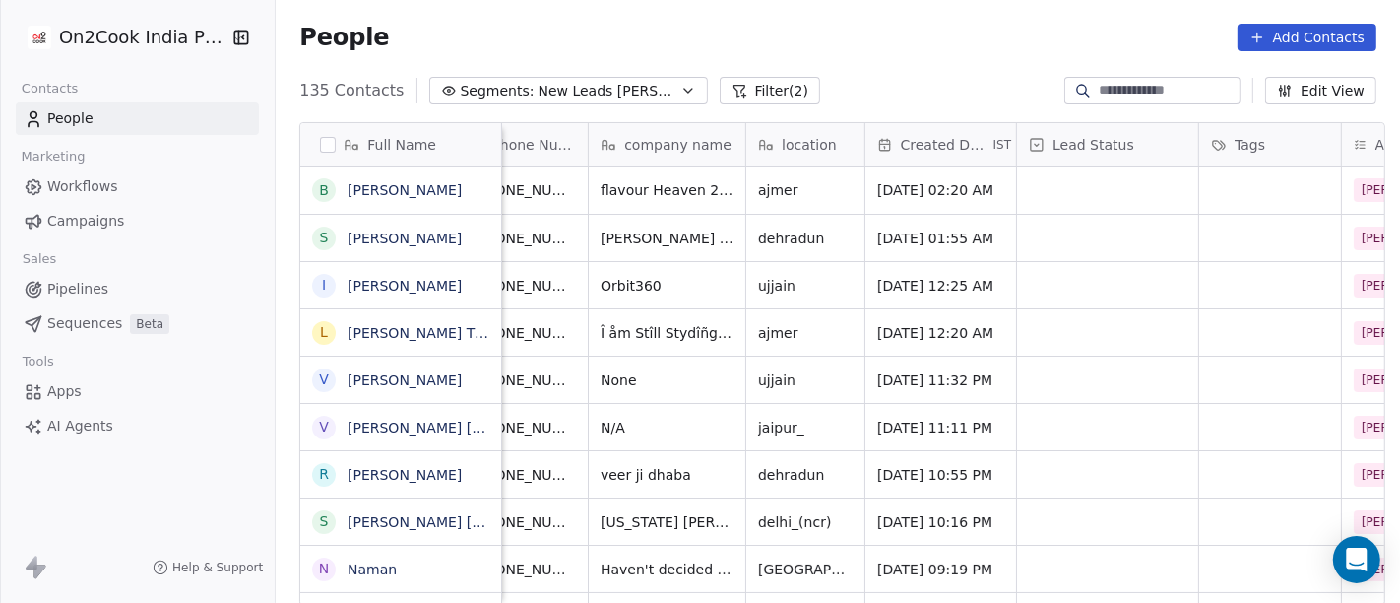
click at [926, 35] on div "People Add Contacts" at bounding box center [837, 38] width 1077 height 28
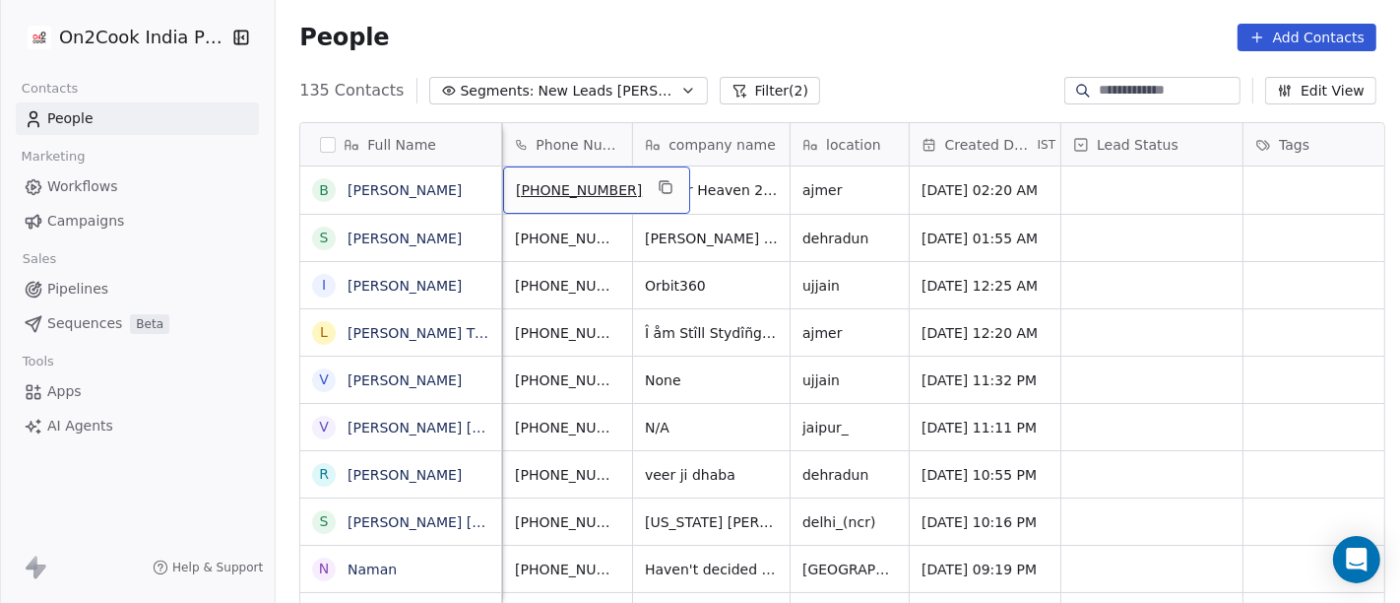
click at [624, 172] on div "[PHONE_NUMBER]" at bounding box center [596, 189] width 187 height 47
click at [663, 192] on icon "grid" at bounding box center [667, 188] width 9 height 9
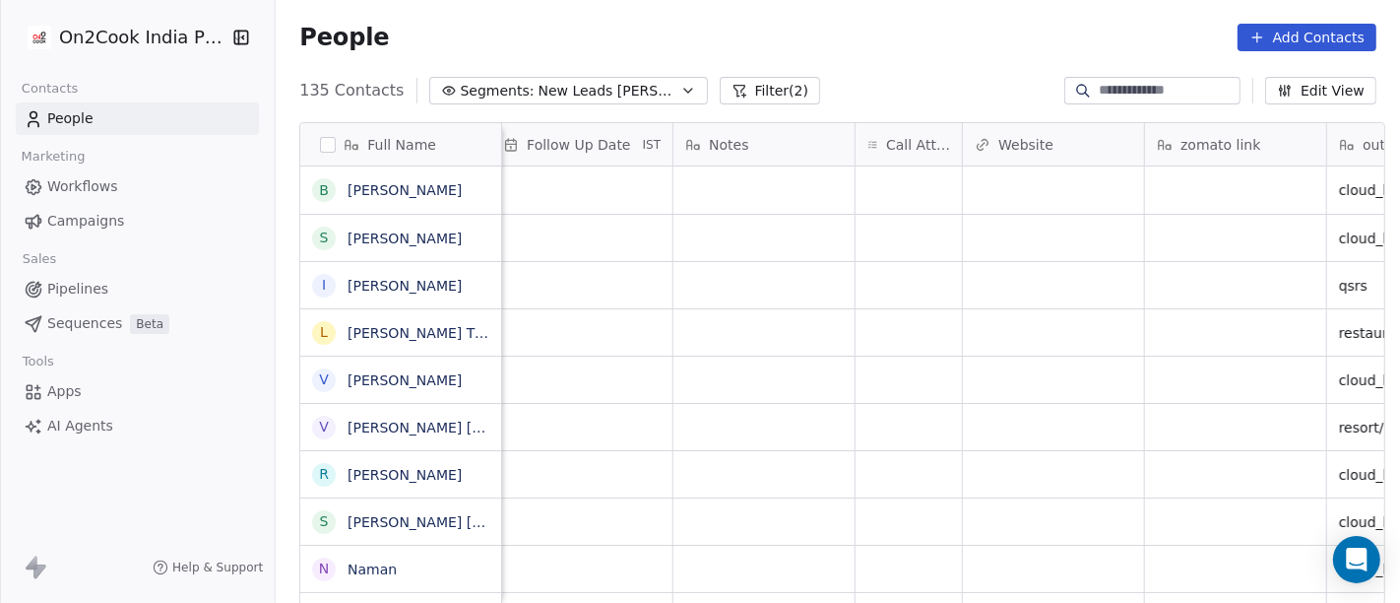
scroll to position [0, 1443]
click at [897, 184] on div "grid" at bounding box center [907, 189] width 106 height 47
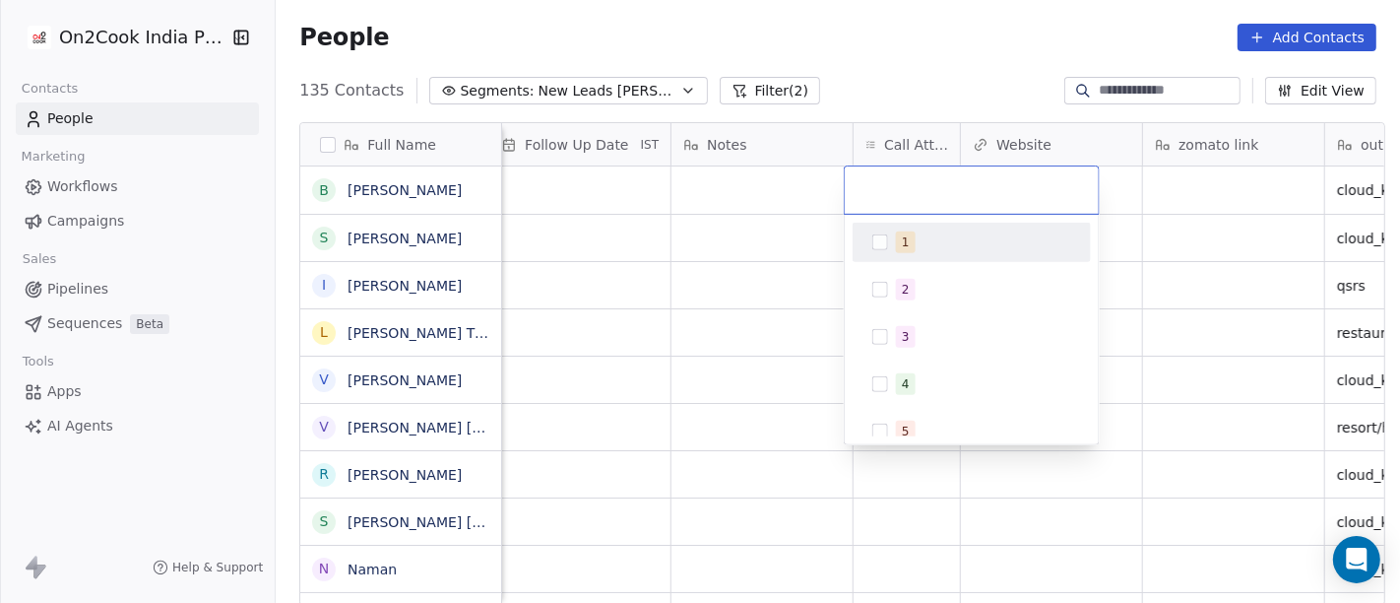
click at [916, 236] on div "1" at bounding box center [983, 242] width 175 height 22
click at [750, 266] on html "On2Cook India Pvt. Ltd. Contacts People Marketing Workflows Campaigns Sales Pip…" at bounding box center [700, 301] width 1400 height 603
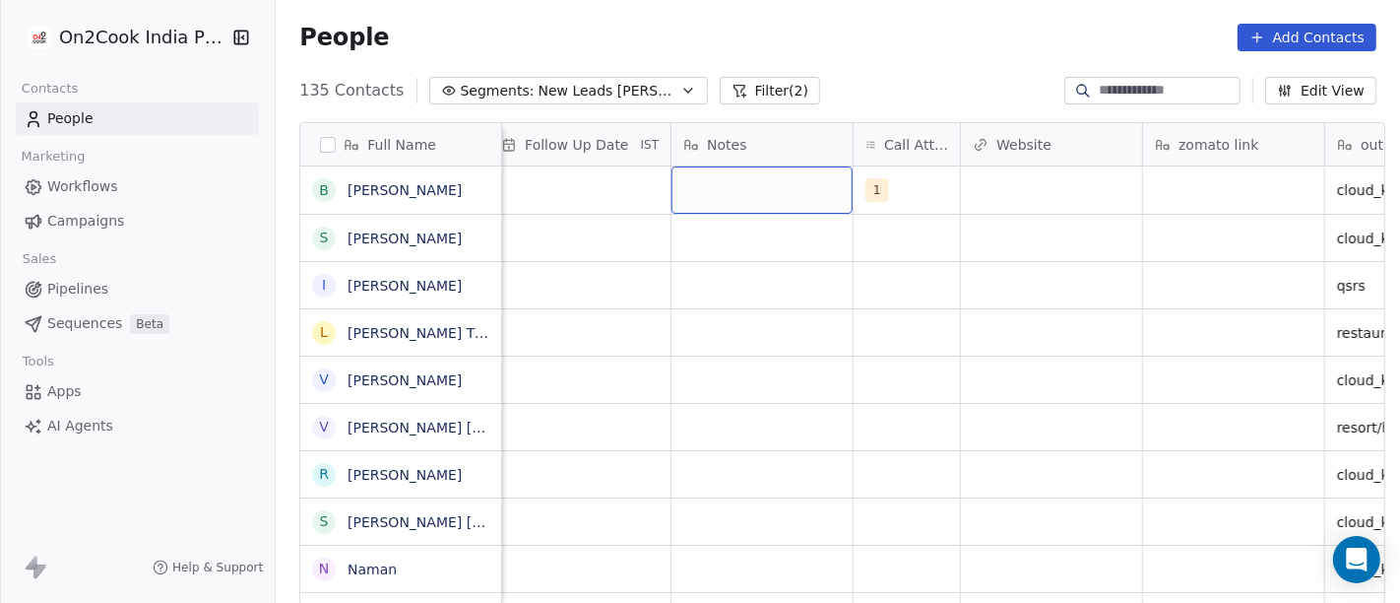
click at [697, 192] on div "grid" at bounding box center [762, 189] width 181 height 47
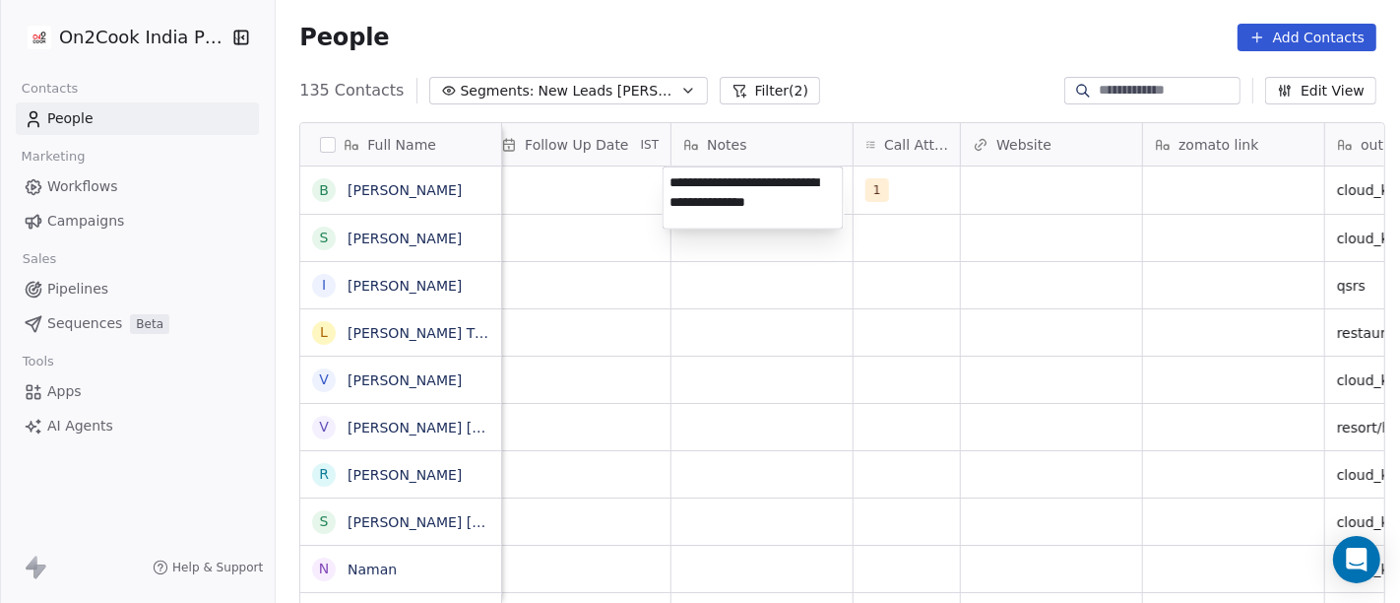
paste textarea "**********"
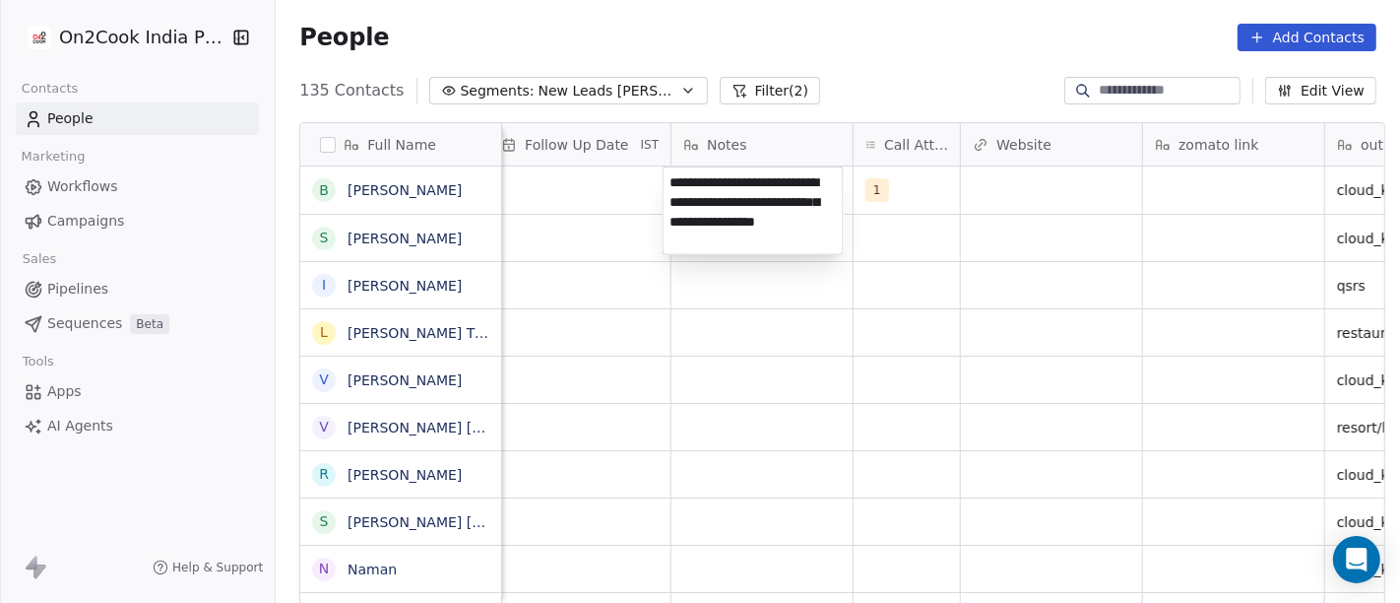
type textarea "**********"
click at [961, 293] on html "On2Cook India Pvt. Ltd. Contacts People Marketing Workflows Campaigns Sales Pip…" at bounding box center [700, 301] width 1400 height 603
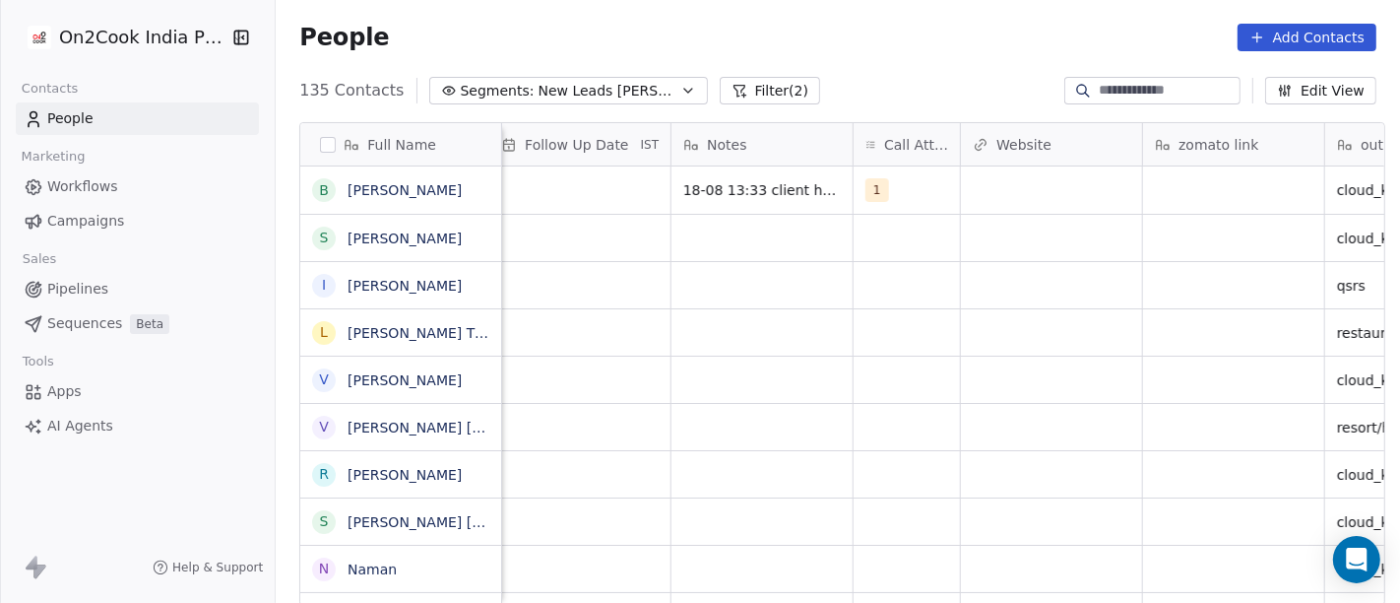
scroll to position [0, 1429]
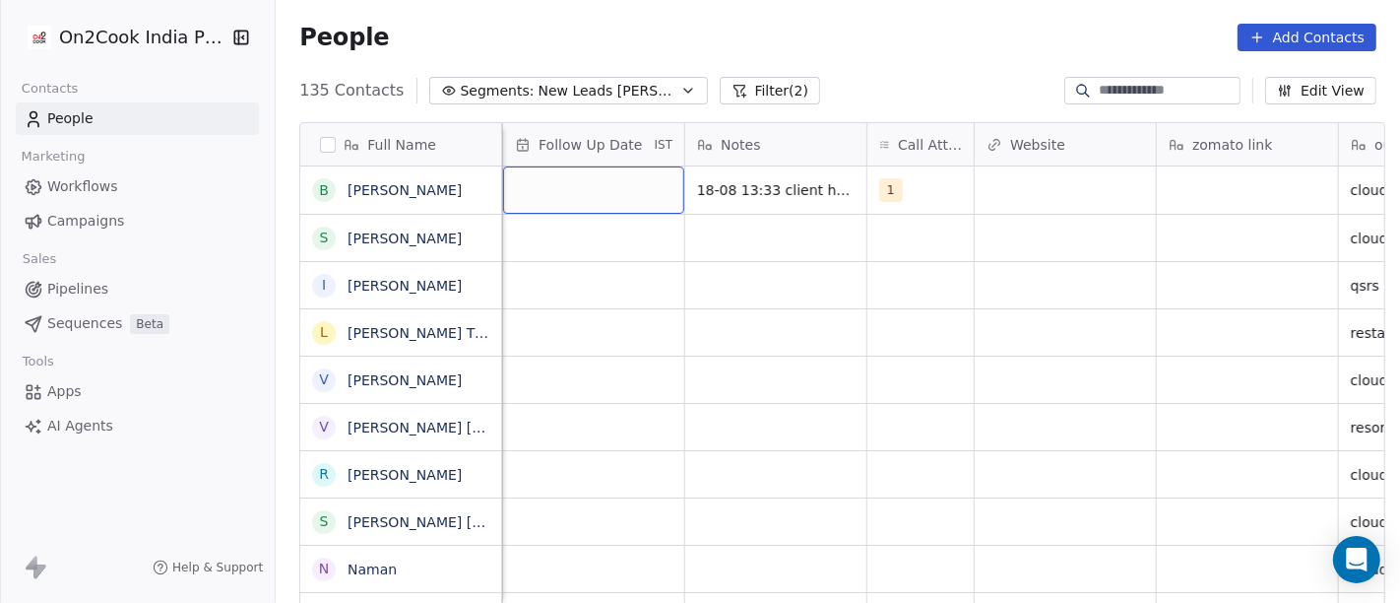
click at [565, 191] on div "grid" at bounding box center [593, 189] width 181 height 47
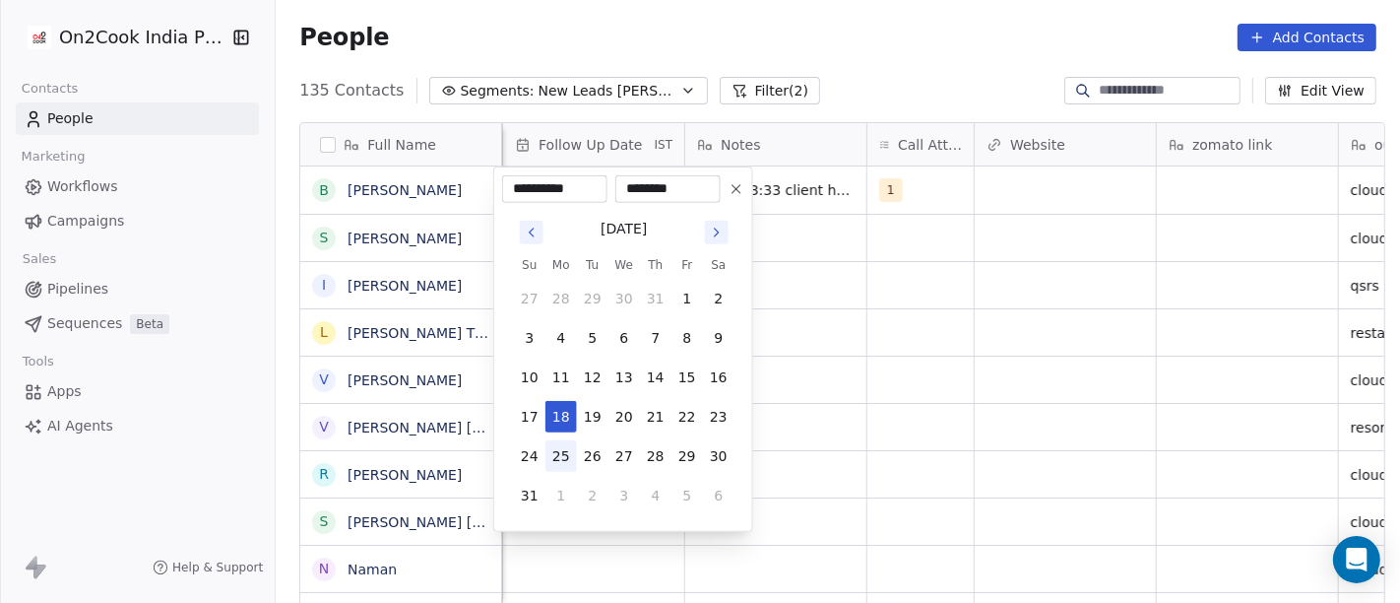
click at [556, 457] on button "25" at bounding box center [562, 456] width 32 height 32
type input "**********"
click at [849, 389] on html "On2Cook India Pvt. Ltd. Contacts People Marketing Workflows Campaigns Sales Pip…" at bounding box center [700, 301] width 1400 height 603
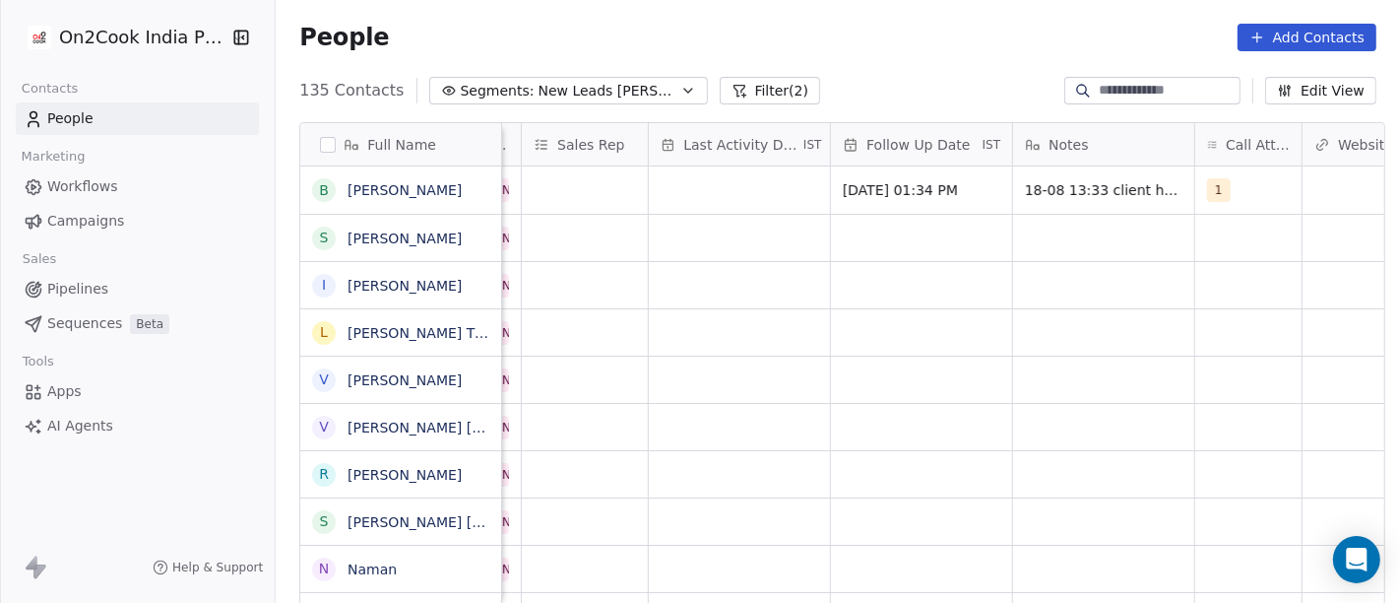
scroll to position [0, 1099]
click at [720, 170] on div "grid" at bounding box center [741, 189] width 181 height 47
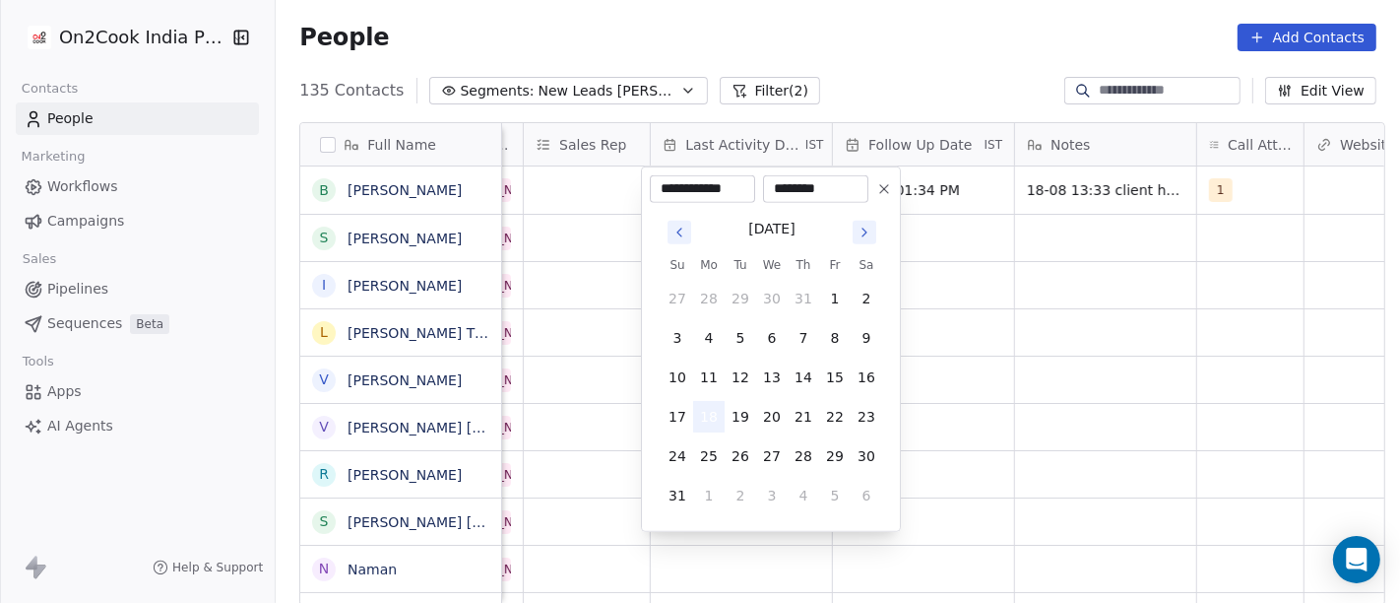
click at [701, 404] on button "18" at bounding box center [709, 417] width 32 height 32
click at [1088, 398] on html "On2Cook India Pvt. Ltd. Contacts People Marketing Workflows Campaigns Sales Pip…" at bounding box center [700, 301] width 1400 height 603
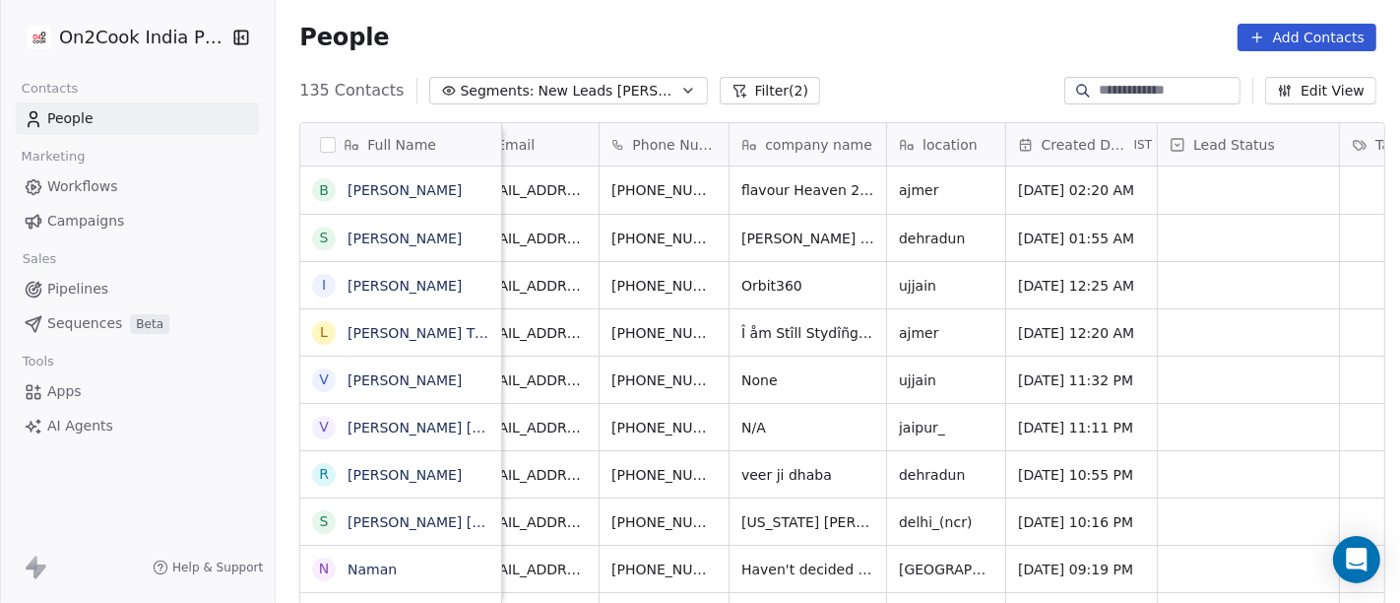
scroll to position [0, 0]
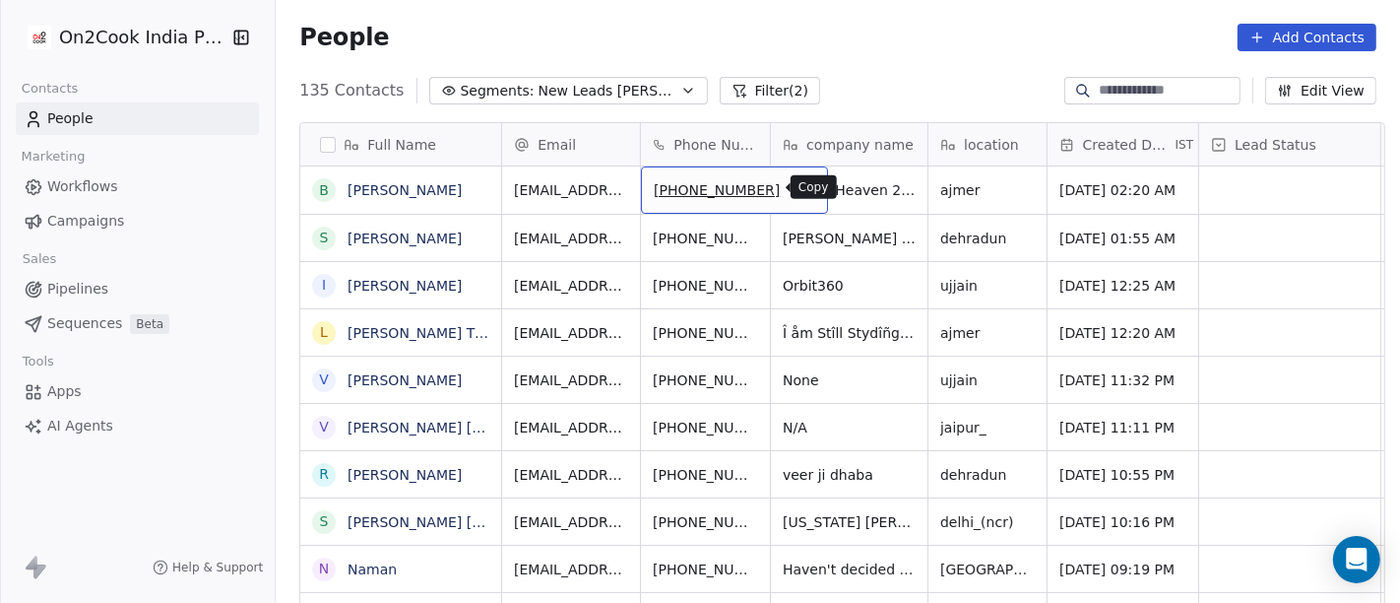
click at [796, 187] on icon "grid" at bounding box center [804, 187] width 16 height 16
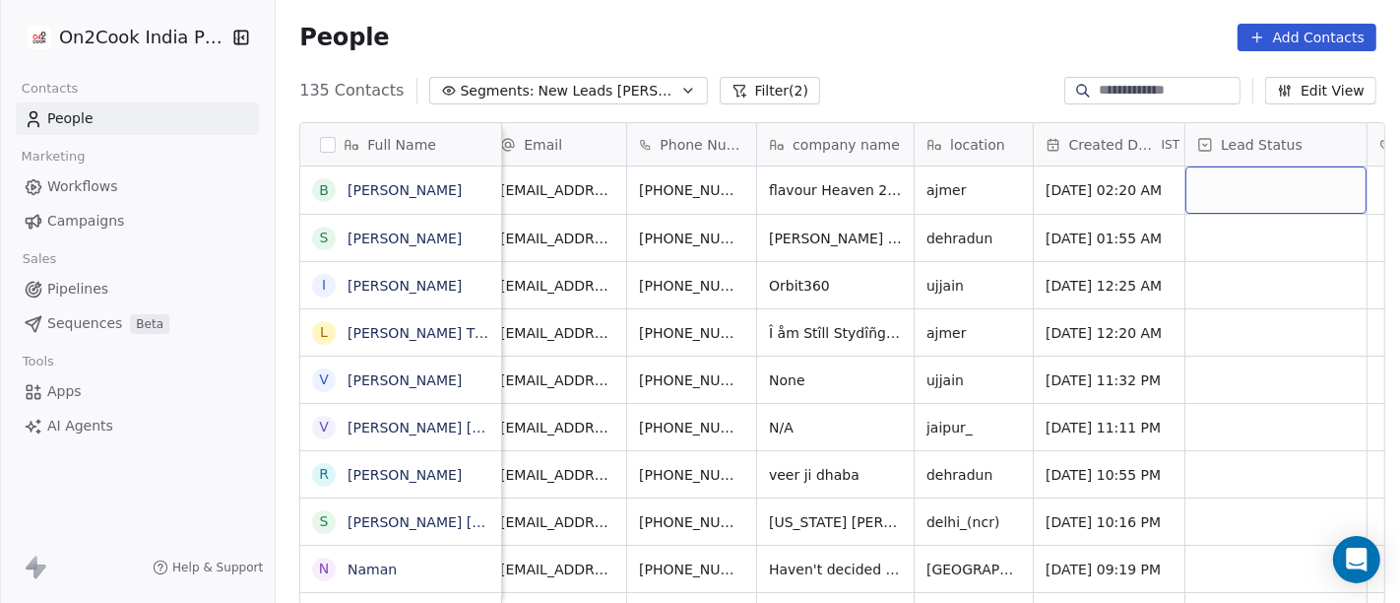
click at [1249, 169] on div "grid" at bounding box center [1276, 189] width 181 height 47
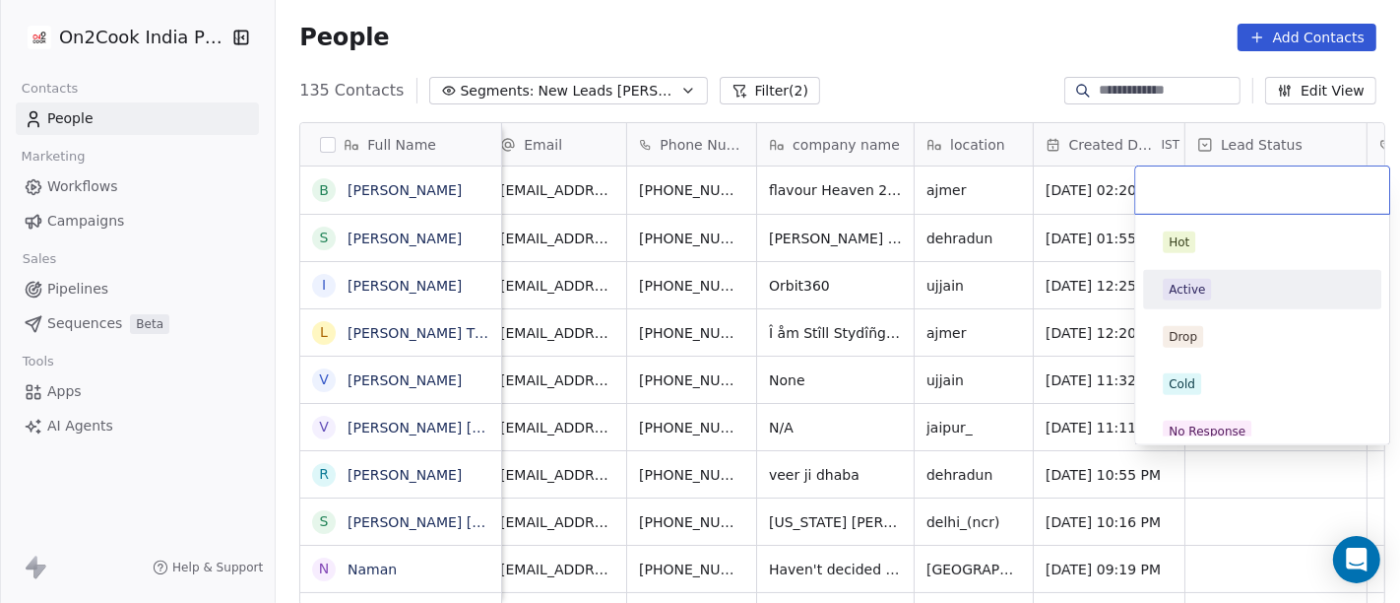
click at [1193, 286] on div "Active" at bounding box center [1187, 290] width 36 height 18
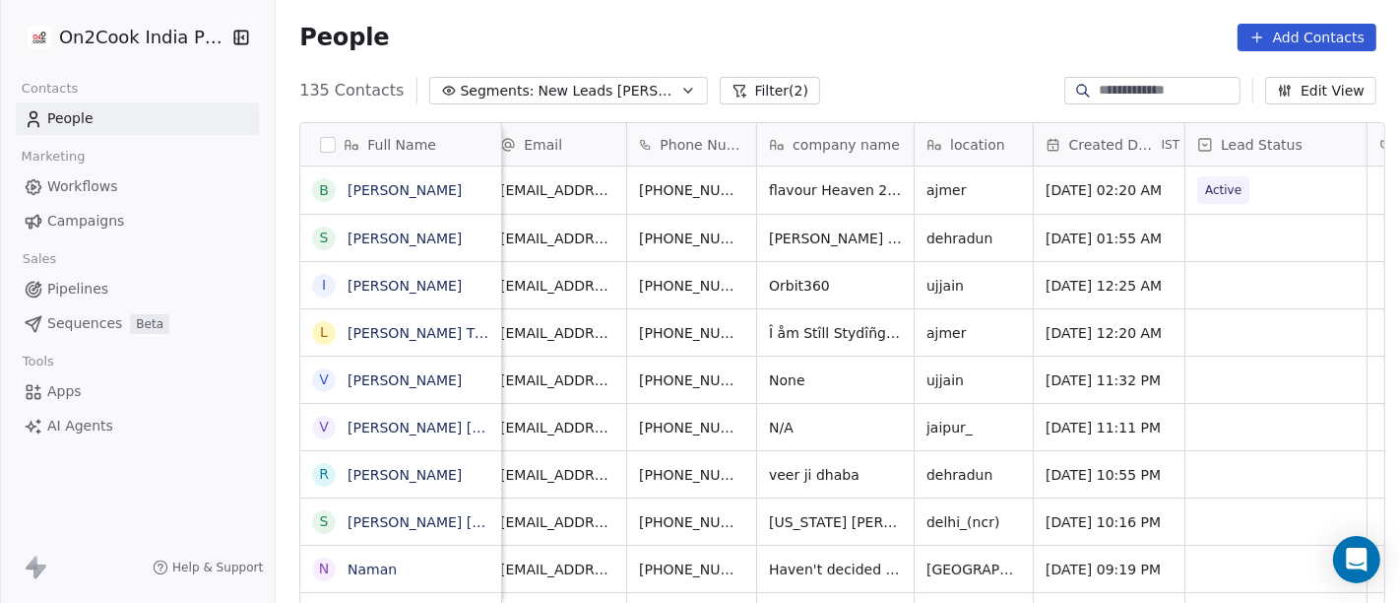
click at [878, 30] on div "People Add Contacts" at bounding box center [837, 38] width 1077 height 28
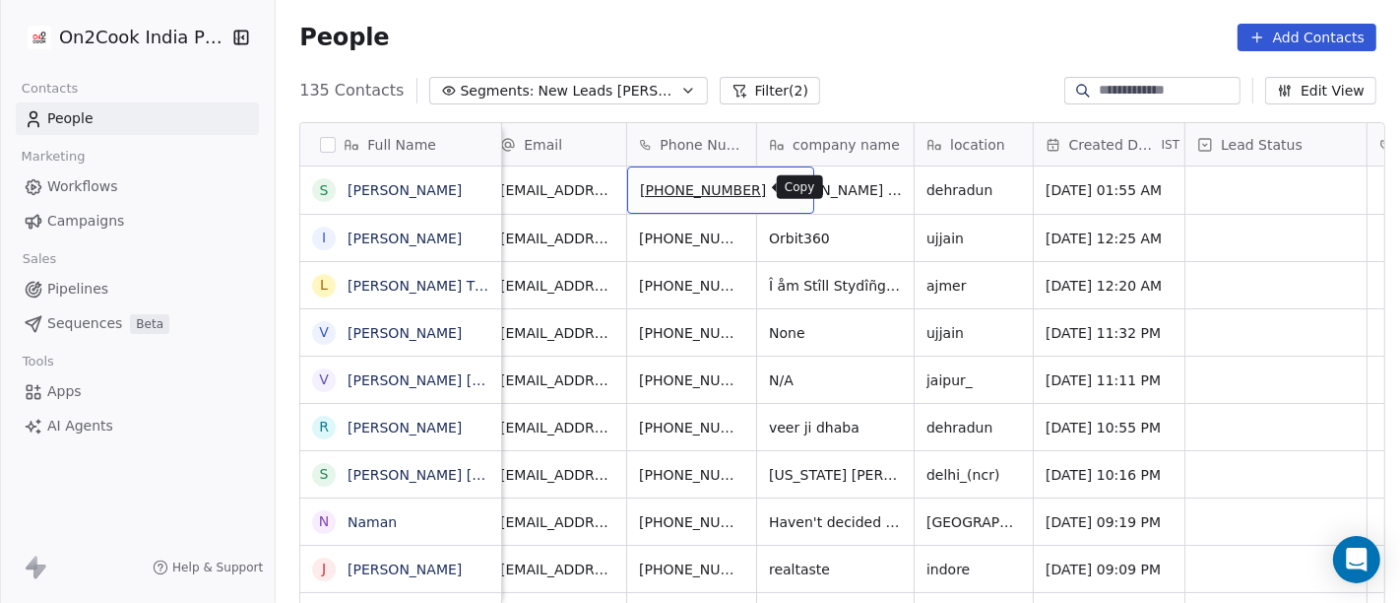
click at [782, 182] on icon "grid" at bounding box center [790, 187] width 16 height 16
click at [778, 197] on button "grid" at bounding box center [790, 187] width 24 height 24
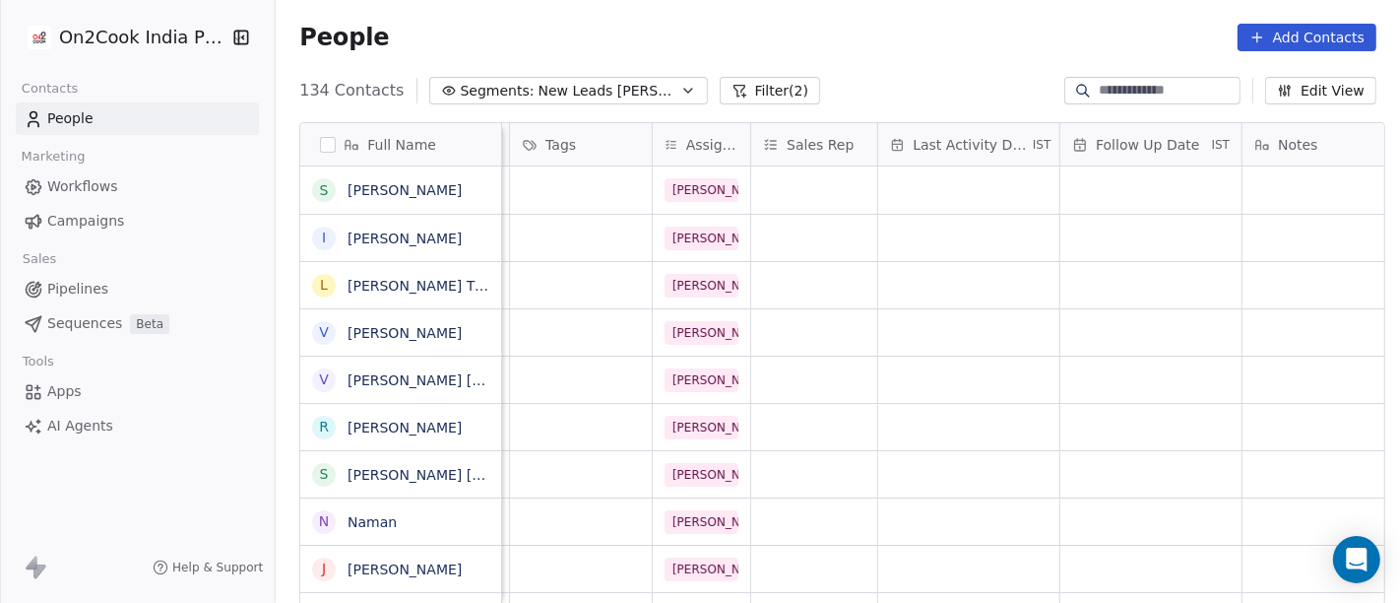
scroll to position [0, 1077]
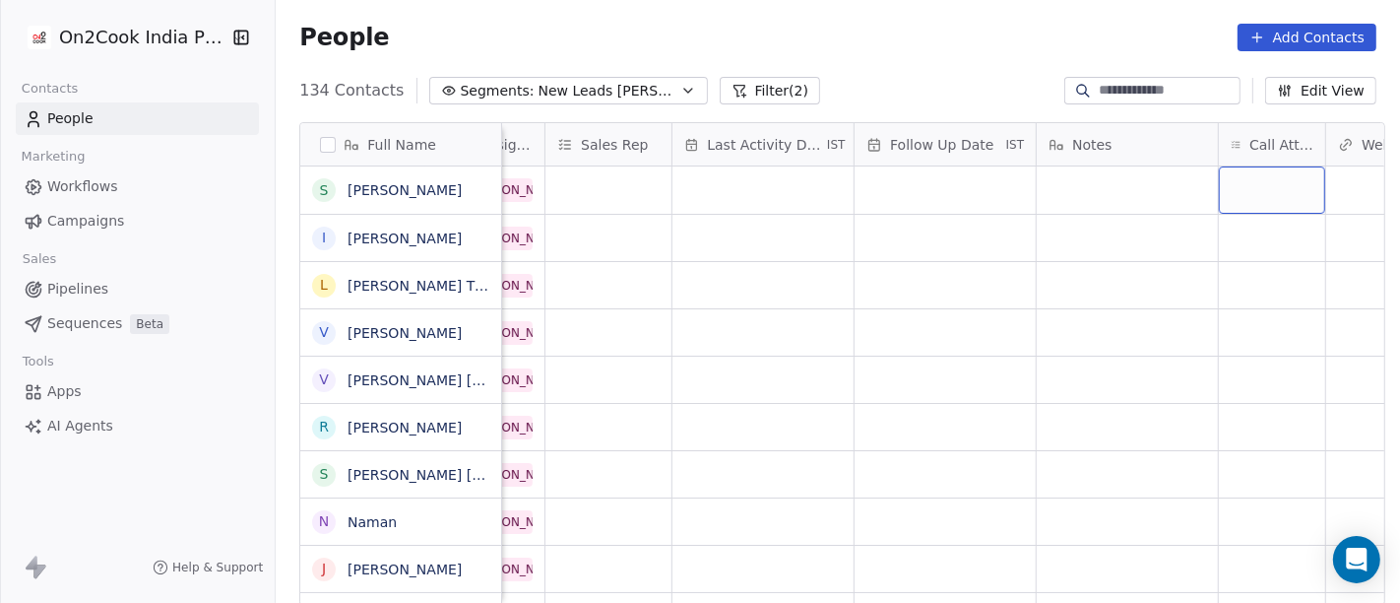
click at [1241, 187] on div "grid" at bounding box center [1272, 189] width 106 height 47
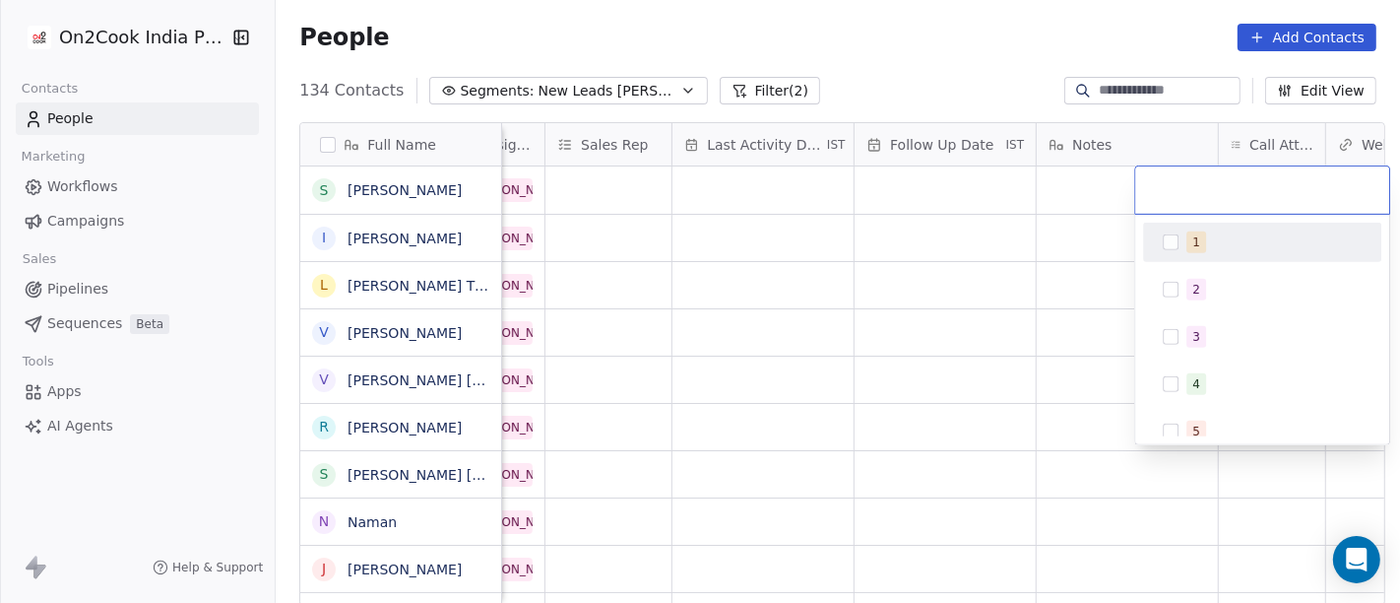
click at [1233, 263] on div "1 2 3 4 5 6 7 8 9 10" at bounding box center [1262, 455] width 238 height 465
click at [1234, 248] on div "1" at bounding box center [1274, 242] width 175 height 22
click at [935, 257] on html "On2Cook India Pvt. Ltd. Contacts People Marketing Workflows Campaigns Sales Pip…" at bounding box center [700, 301] width 1400 height 603
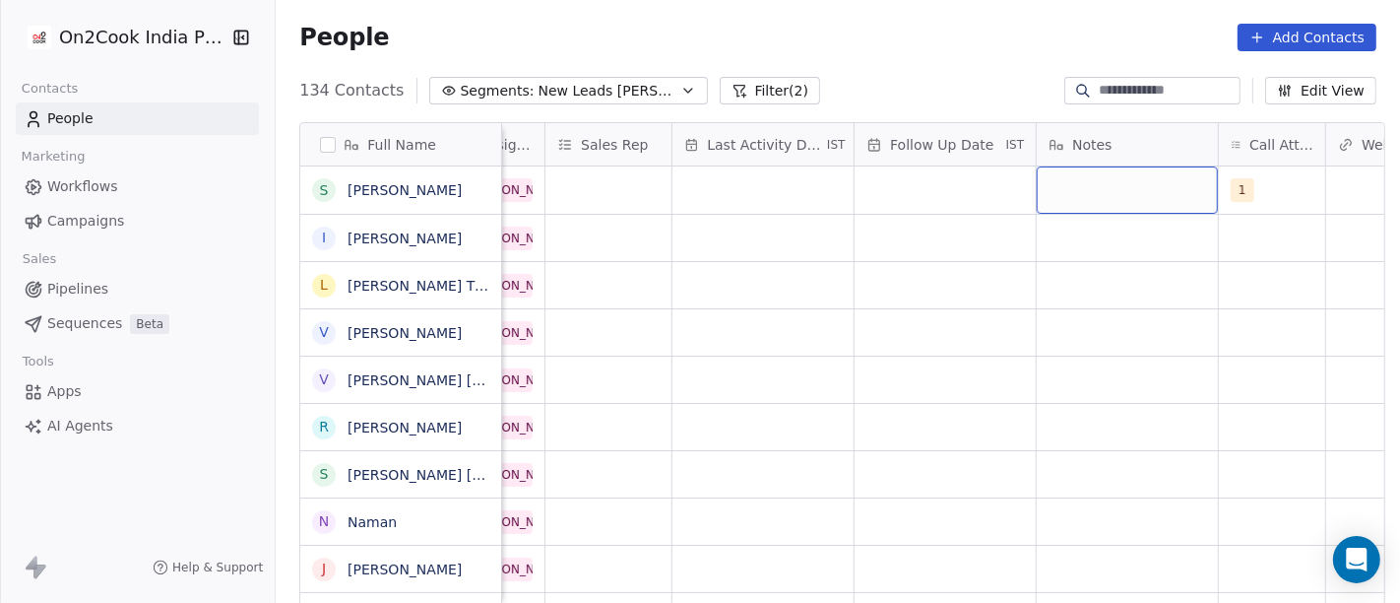
click at [1074, 187] on div "grid" at bounding box center [1127, 189] width 181 height 47
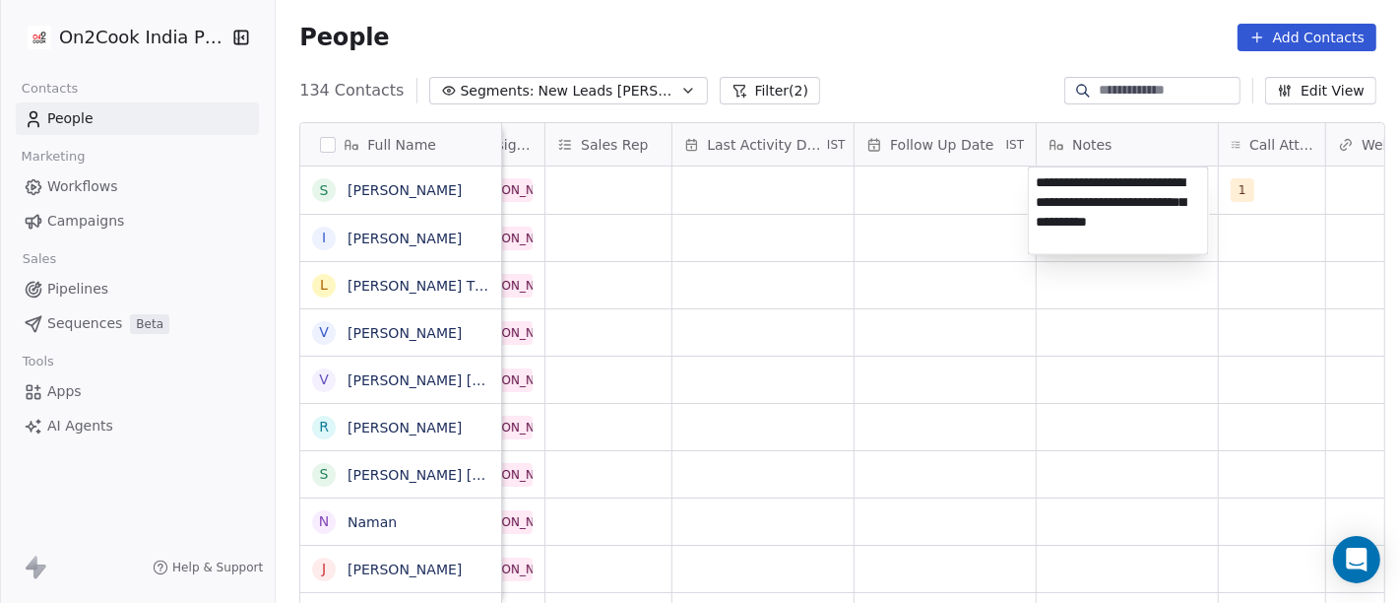
type textarea "**********"
click at [988, 313] on html "On2Cook India Pvt. Ltd. Contacts People Marketing Workflows Campaigns Sales Pip…" at bounding box center [700, 301] width 1400 height 603
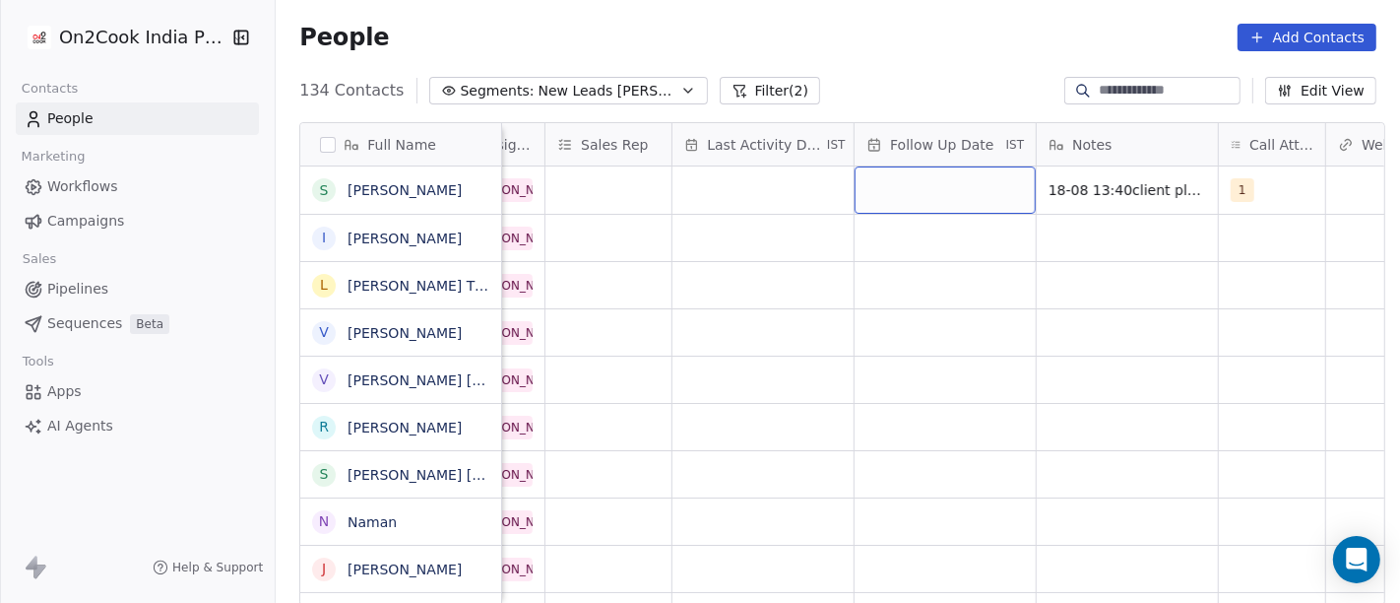
click at [928, 181] on div "grid" at bounding box center [945, 189] width 181 height 47
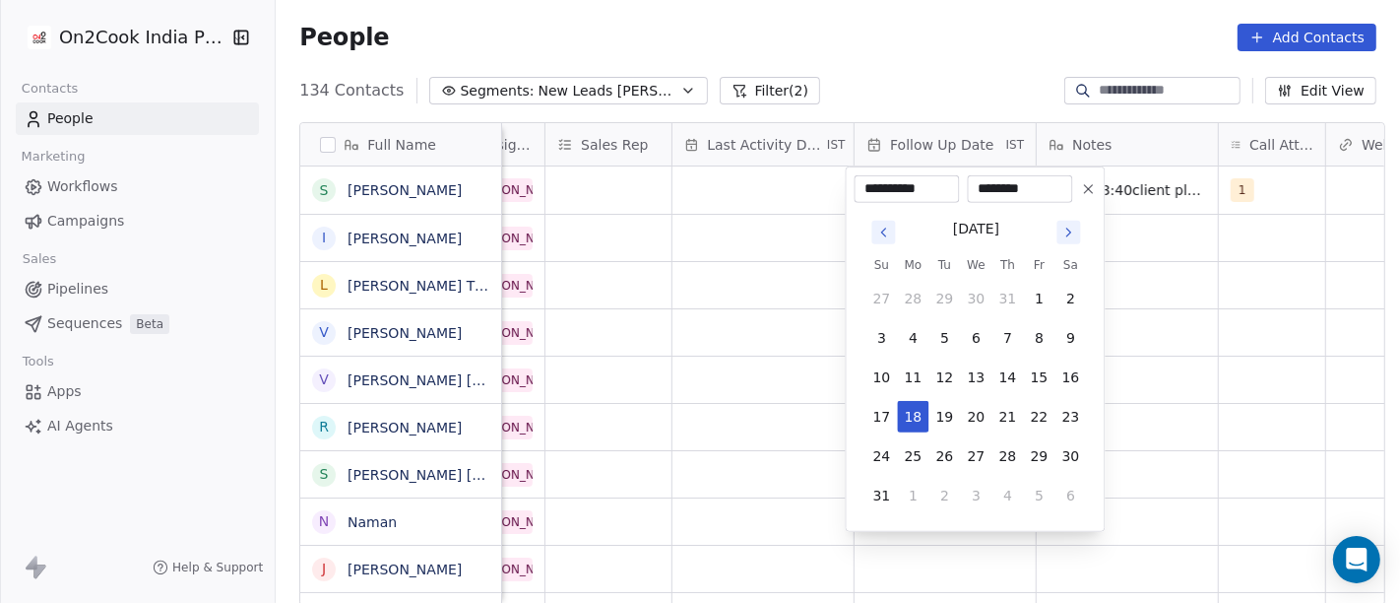
click at [1070, 228] on icon "Go to next month" at bounding box center [1070, 233] width 16 height 16
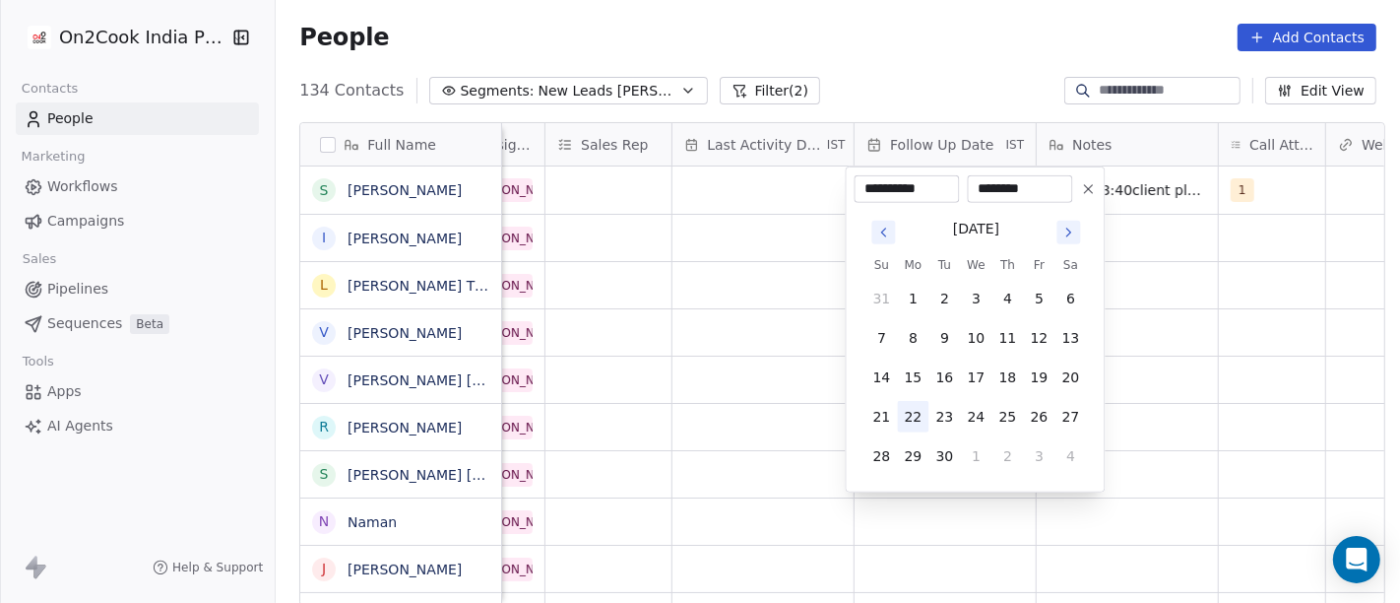
click at [915, 418] on button "22" at bounding box center [914, 417] width 32 height 32
type input "**********"
click at [1187, 391] on html "On2Cook India Pvt. Ltd. Contacts People Marketing Workflows Campaigns Sales Pip…" at bounding box center [700, 301] width 1400 height 603
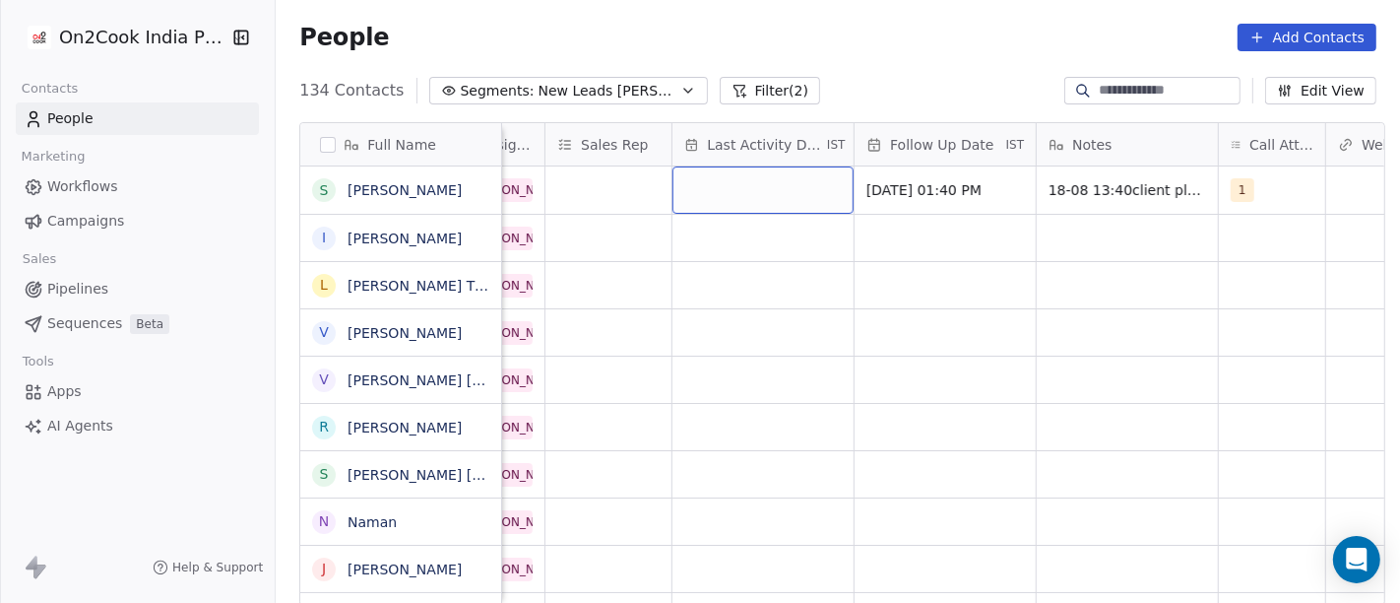
click at [753, 170] on div "grid" at bounding box center [763, 189] width 181 height 47
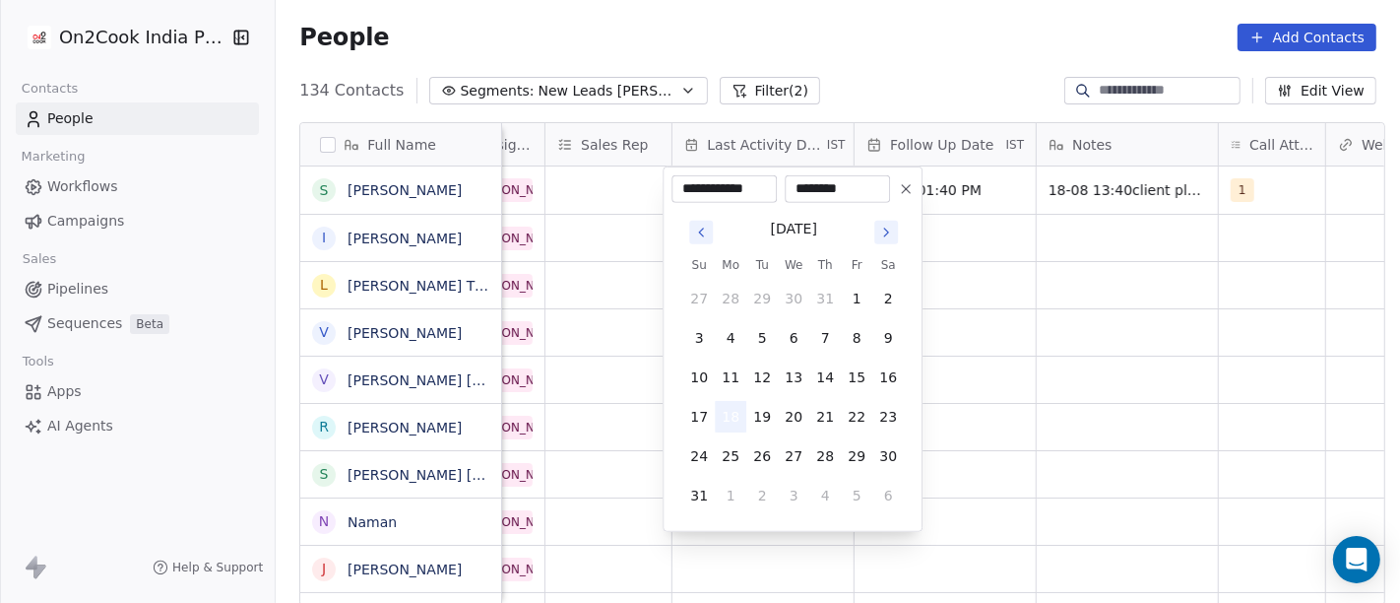
click at [730, 415] on button "18" at bounding box center [731, 417] width 32 height 32
click at [1070, 356] on html "On2Cook India Pvt. Ltd. Contacts People Marketing Workflows Campaigns Sales Pip…" at bounding box center [700, 301] width 1400 height 603
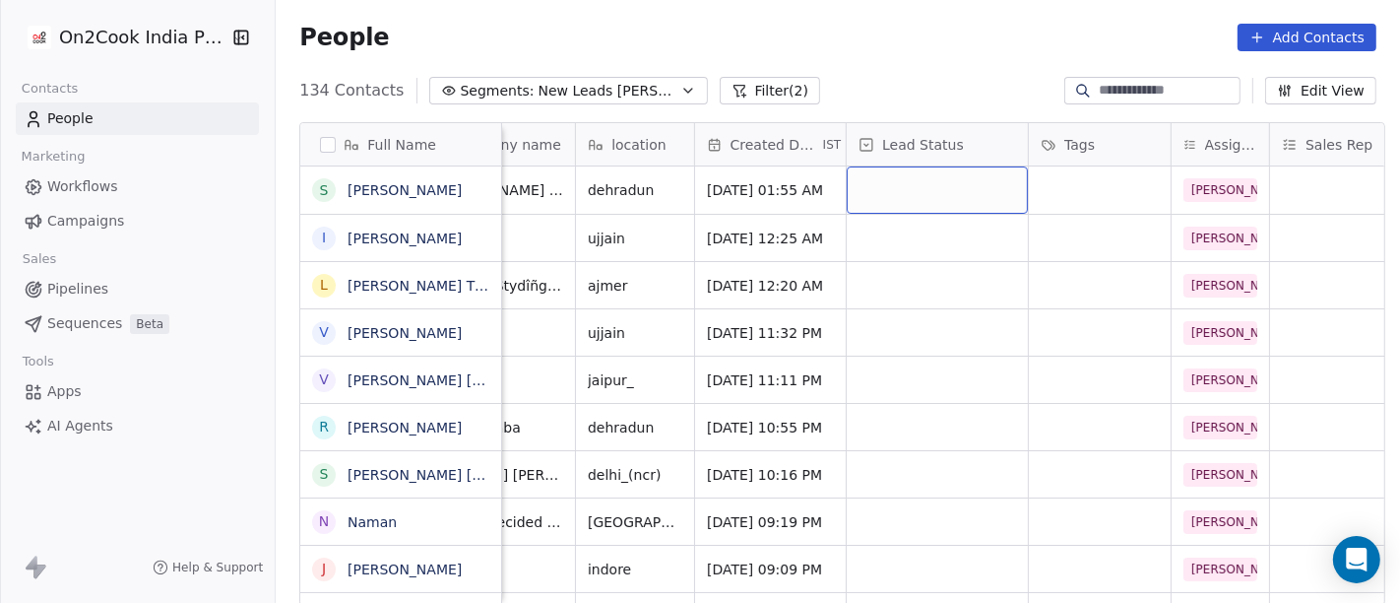
scroll to position [0, 351]
click at [886, 184] on div "grid" at bounding box center [939, 189] width 181 height 47
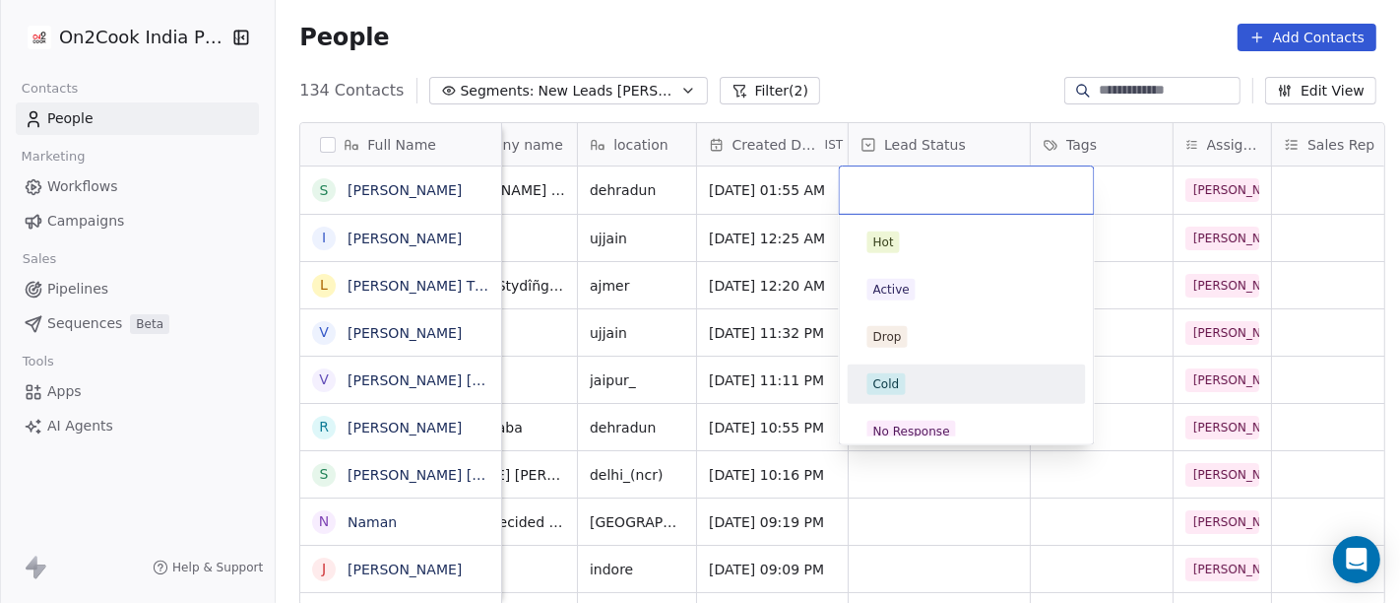
click at [902, 387] on span "Cold" at bounding box center [887, 384] width 38 height 22
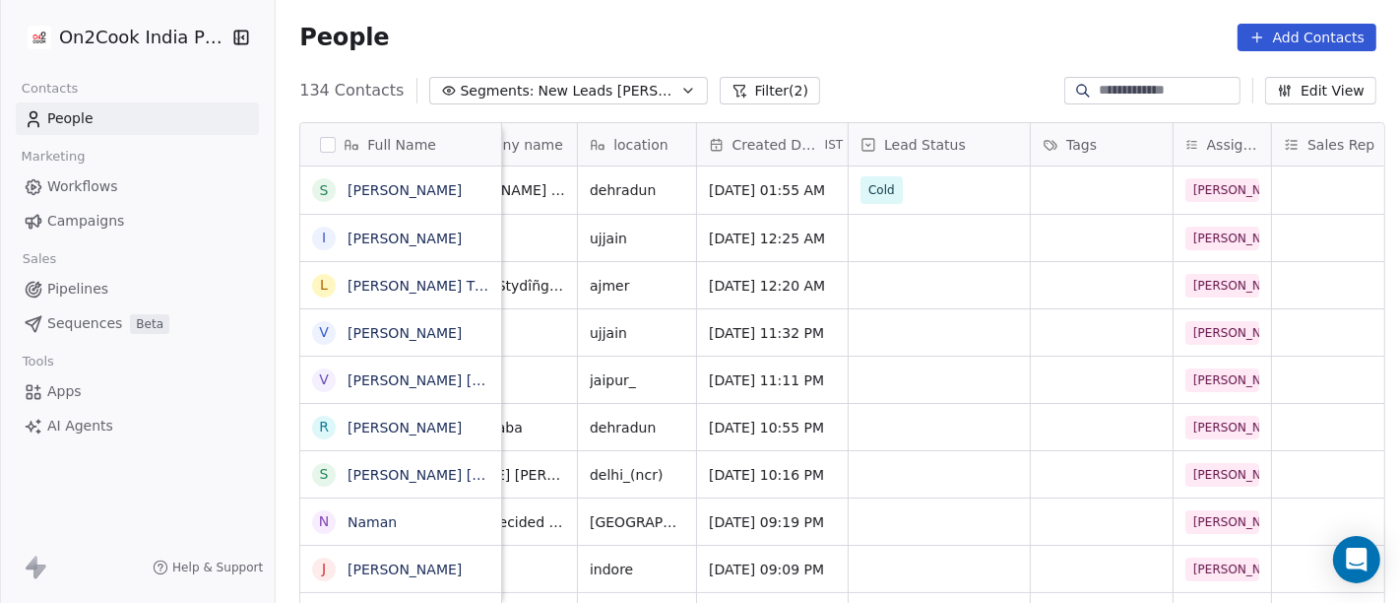
click at [895, 46] on div "People Add Contacts" at bounding box center [837, 38] width 1077 height 28
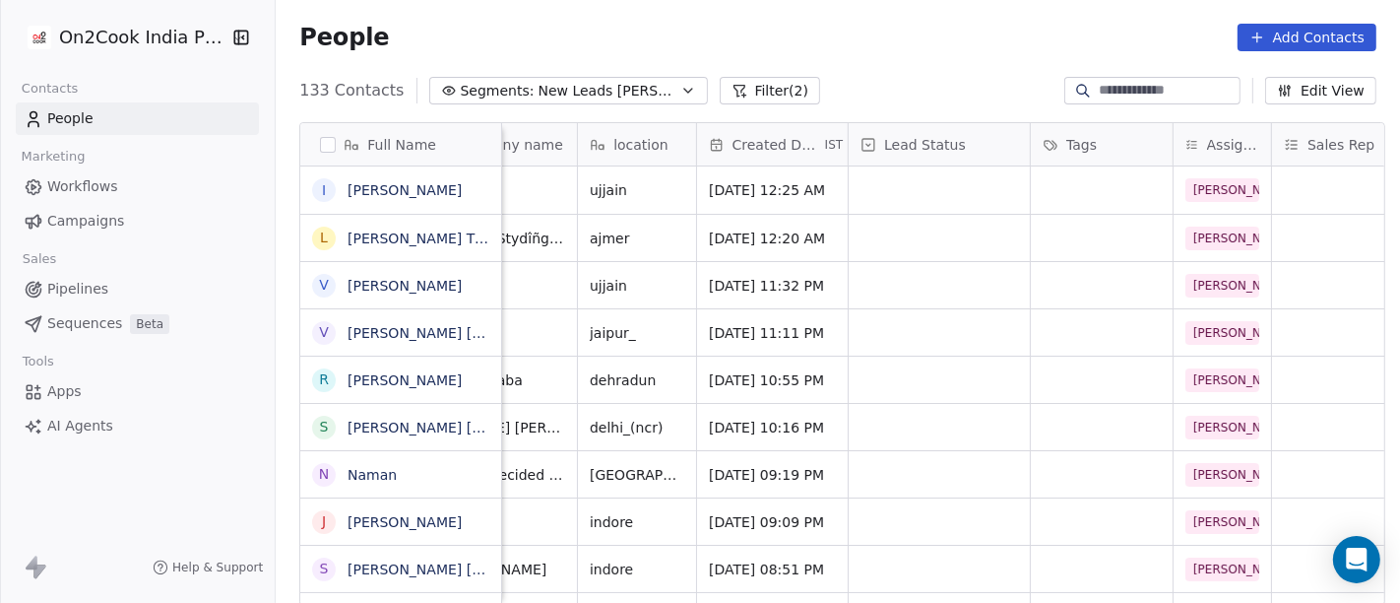
scroll to position [0, 0]
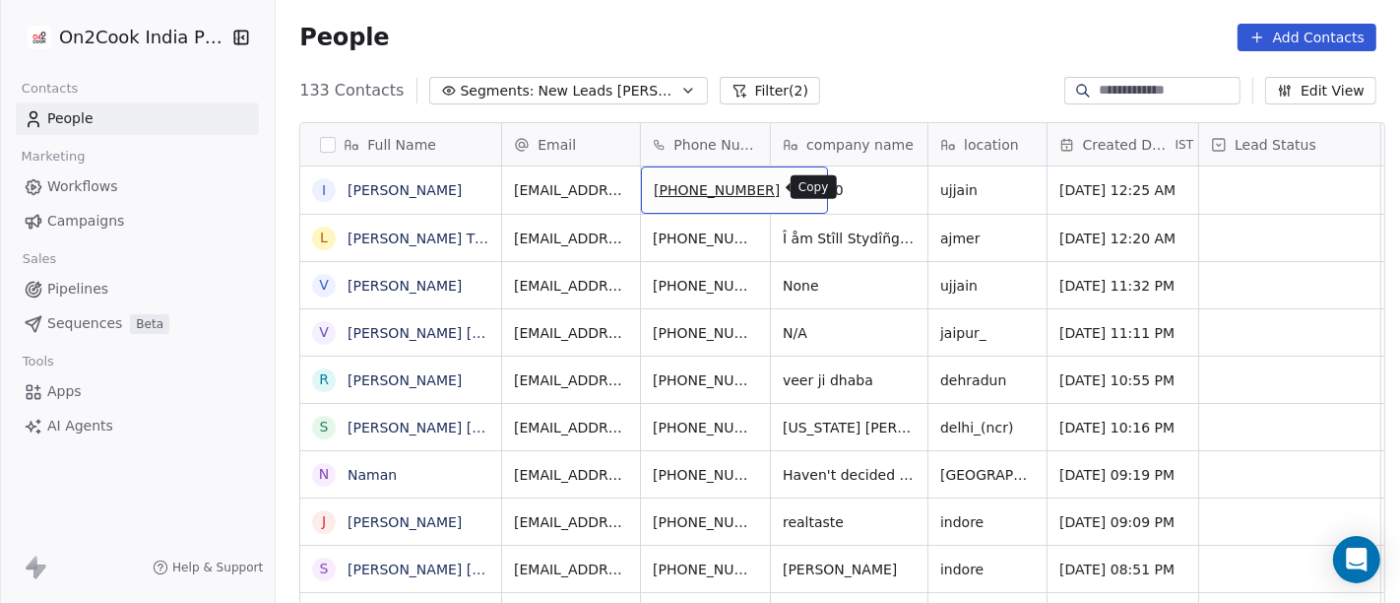
click at [796, 187] on icon "grid" at bounding box center [804, 187] width 16 height 16
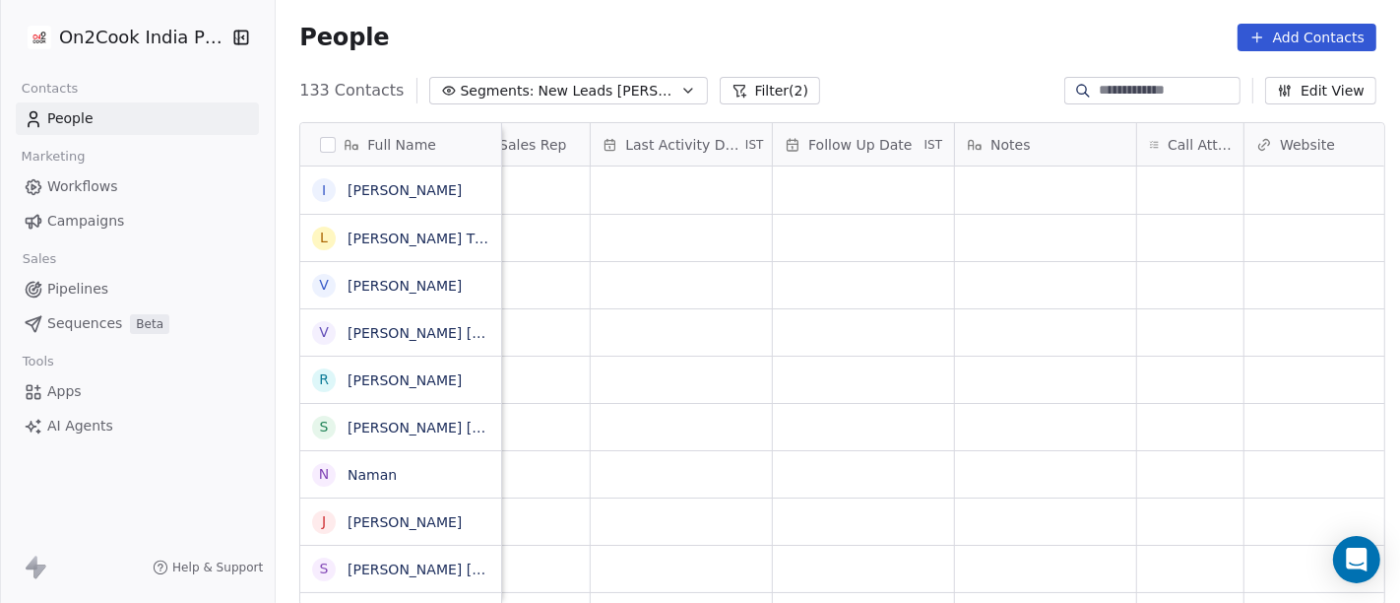
scroll to position [0, 1170]
click at [1154, 178] on div "grid" at bounding box center [1180, 189] width 106 height 47
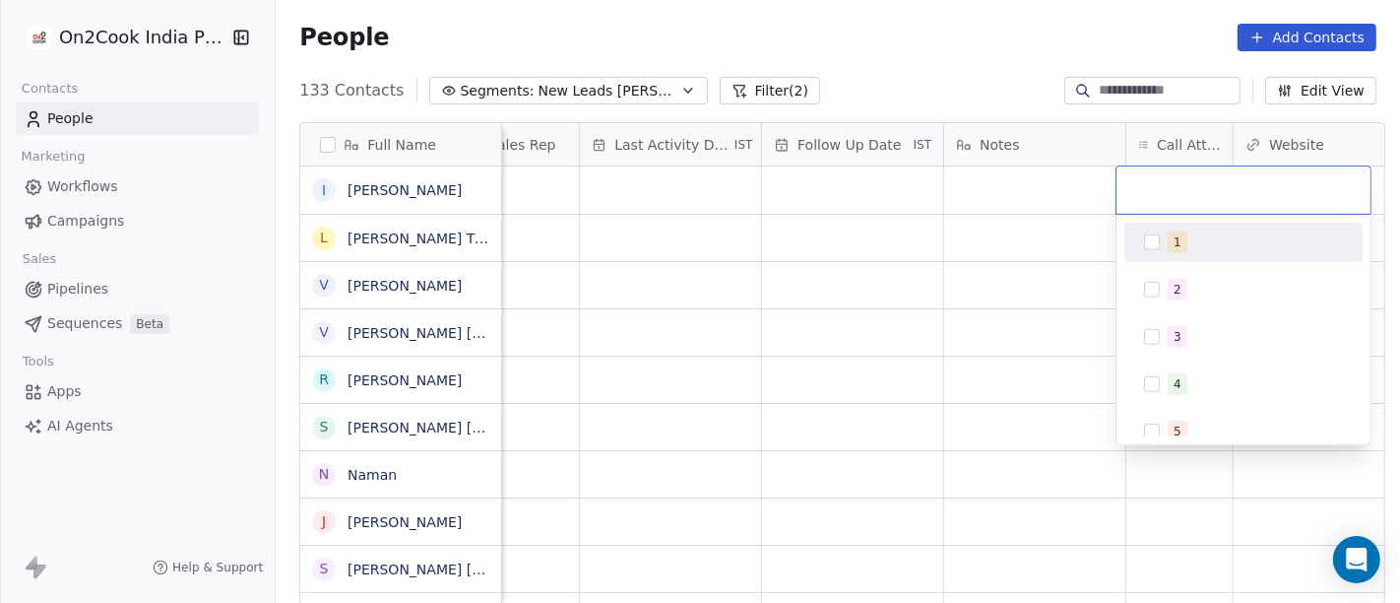
click at [1170, 254] on div "1" at bounding box center [1244, 243] width 223 height 32
click at [987, 252] on html "On2Cook India Pvt. Ltd. Contacts People Marketing Workflows Campaigns Sales Pip…" at bounding box center [700, 301] width 1400 height 603
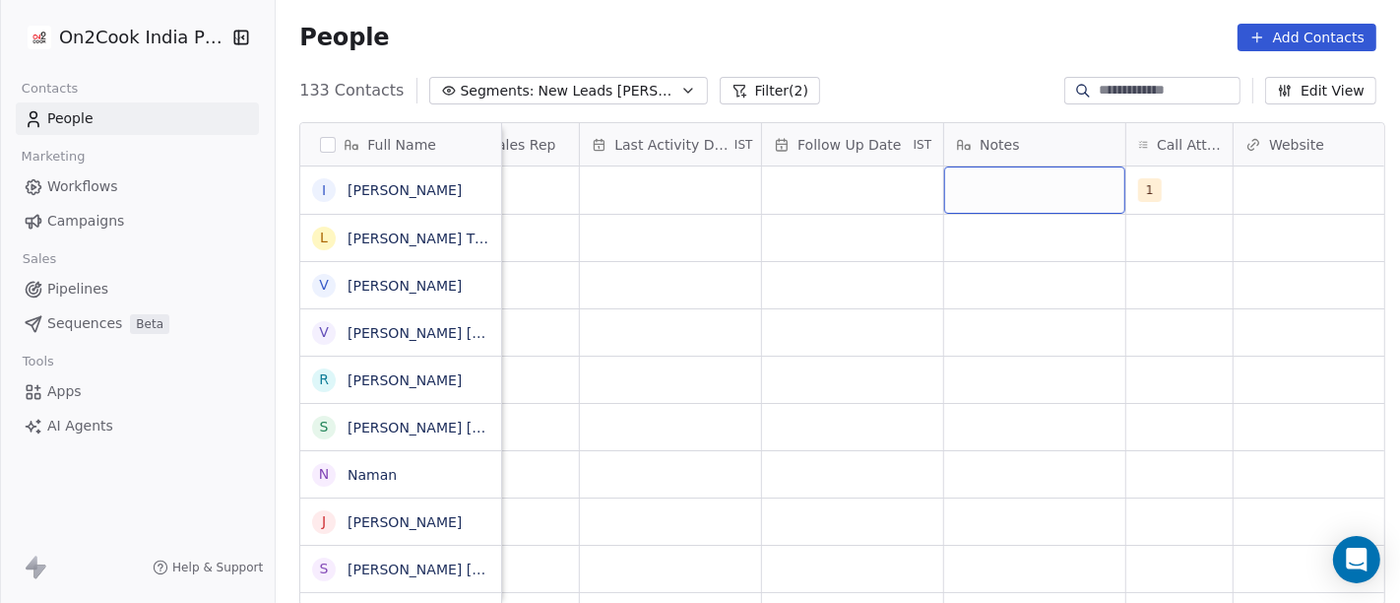
click at [1026, 182] on div "grid" at bounding box center [1034, 189] width 181 height 47
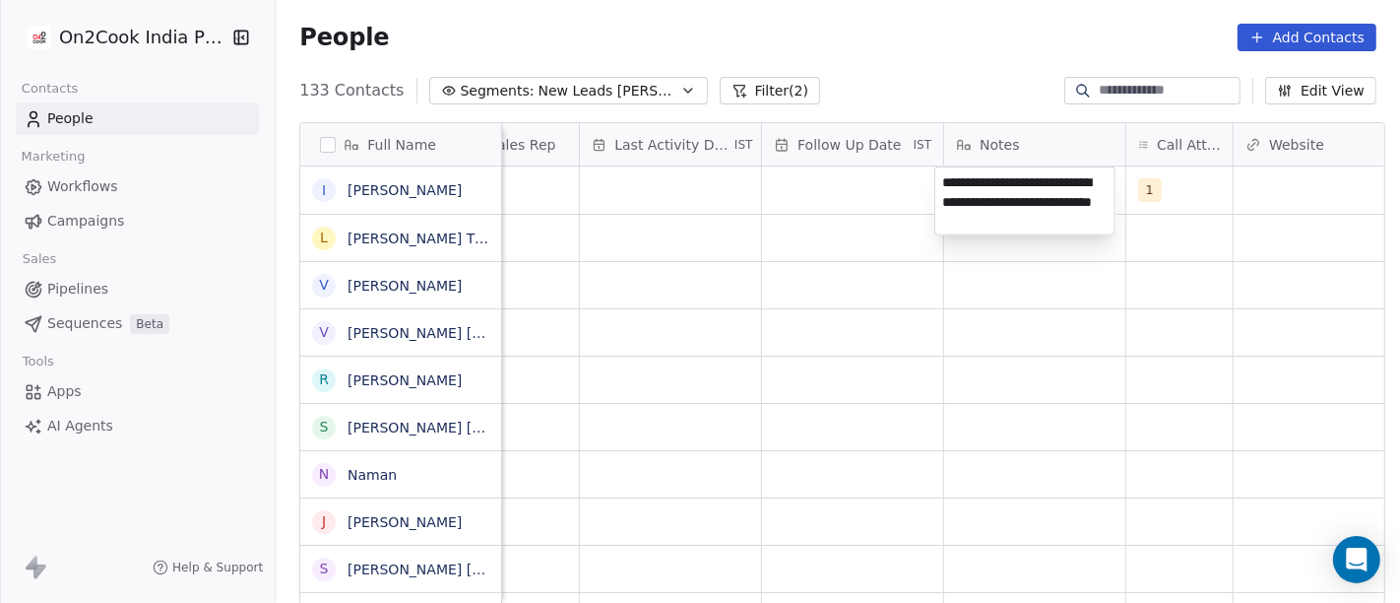
type textarea "**********"
click at [932, 288] on html "On2Cook India Pvt. Ltd. Contacts People Marketing Workflows Campaigns Sales Pip…" at bounding box center [700, 301] width 1400 height 603
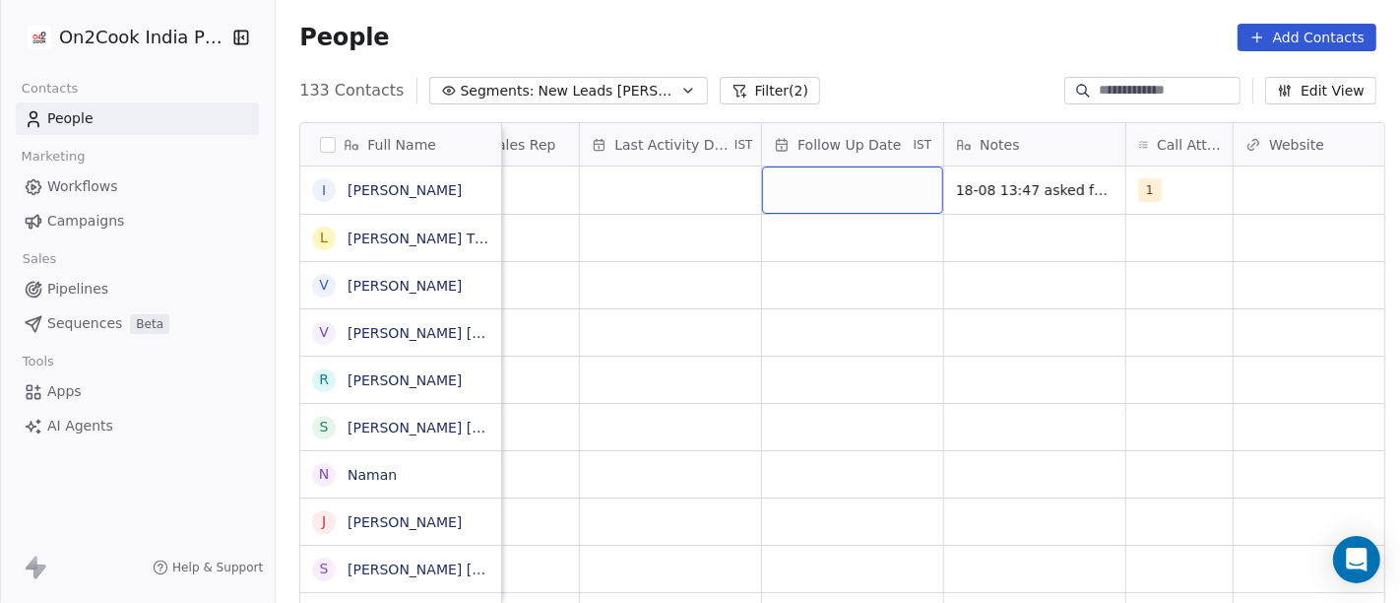
click at [836, 181] on div "grid" at bounding box center [852, 189] width 181 height 47
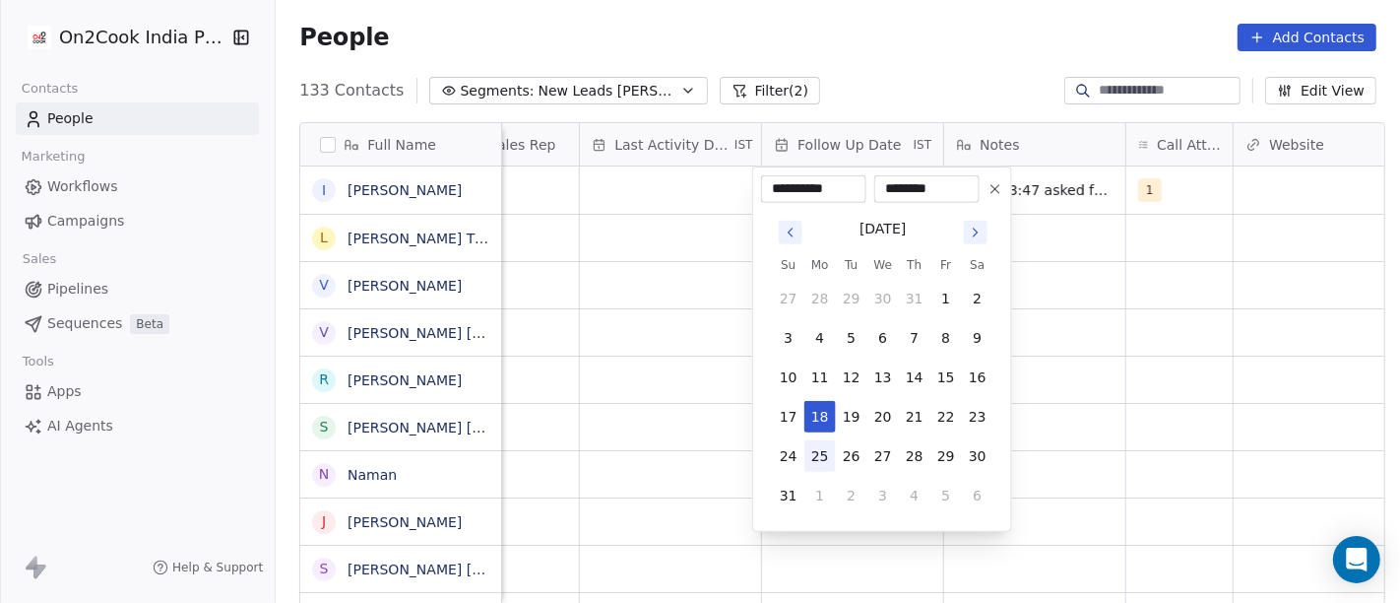
click at [821, 445] on button "25" at bounding box center [821, 456] width 32 height 32
type input "**********"
click at [1137, 401] on html "On2Cook India Pvt. Ltd. Contacts People Marketing Workflows Campaigns Sales Pip…" at bounding box center [700, 301] width 1400 height 603
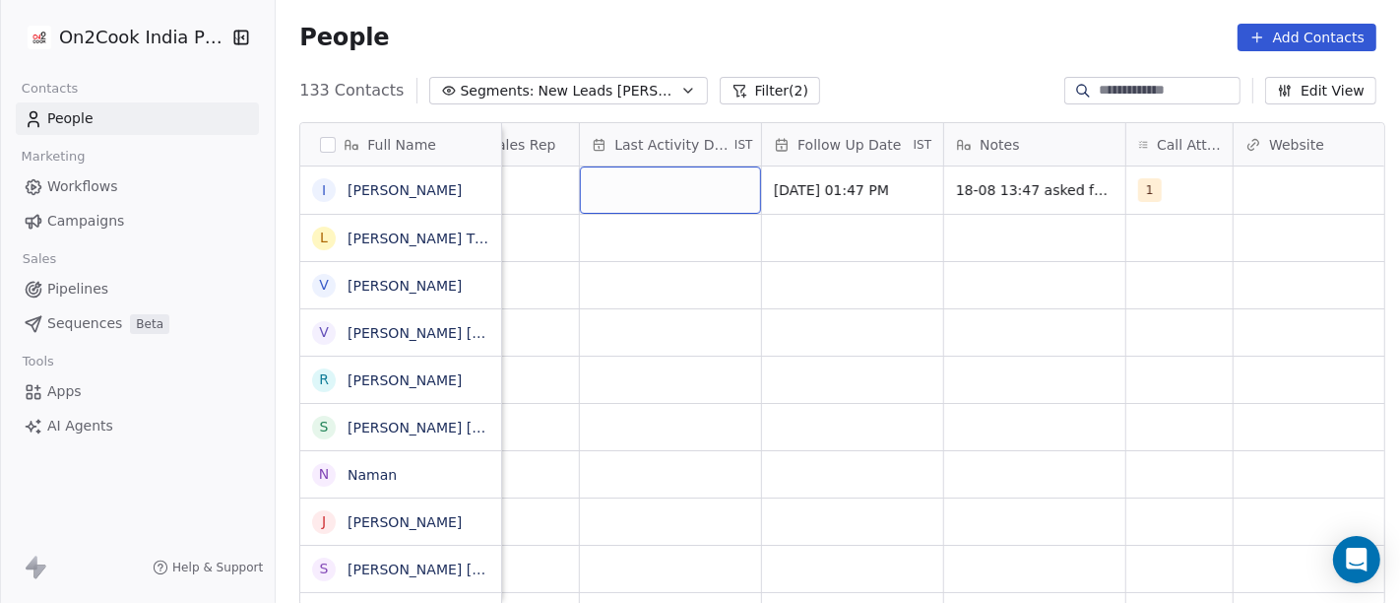
click at [616, 184] on div "grid" at bounding box center [670, 189] width 181 height 47
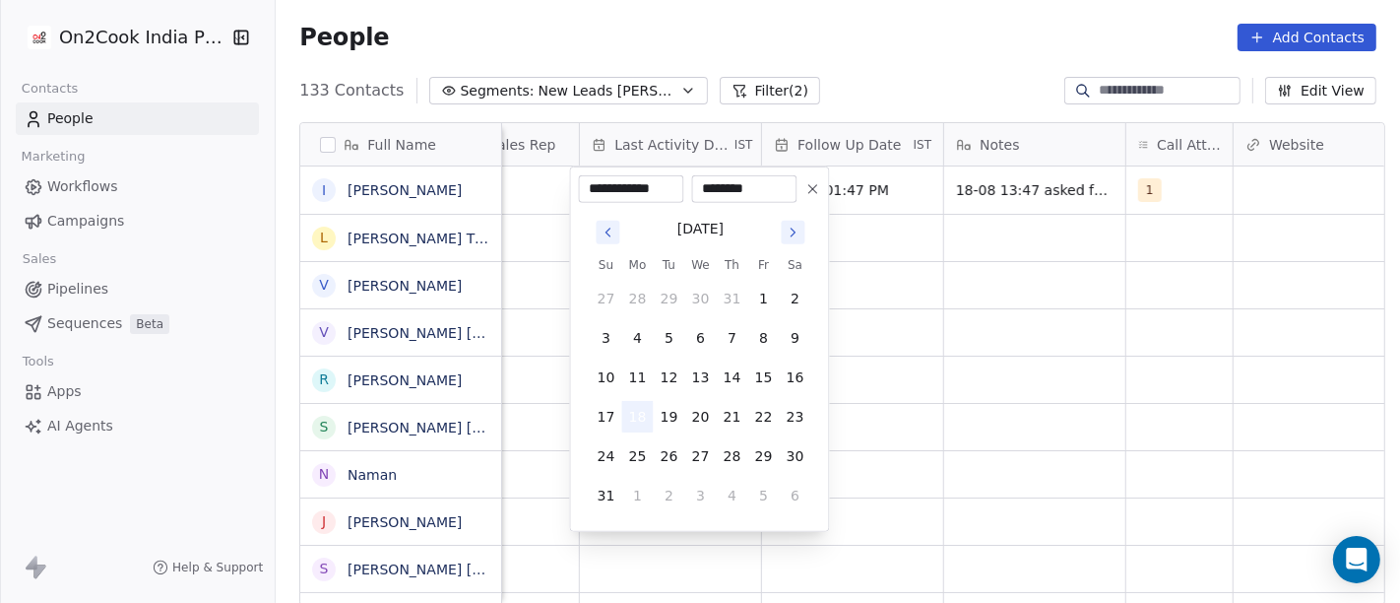
click at [632, 401] on button "18" at bounding box center [638, 417] width 32 height 32
click at [1212, 401] on html "On2Cook India Pvt. Ltd. Contacts People Marketing Workflows Campaigns Sales Pip…" at bounding box center [700, 301] width 1400 height 603
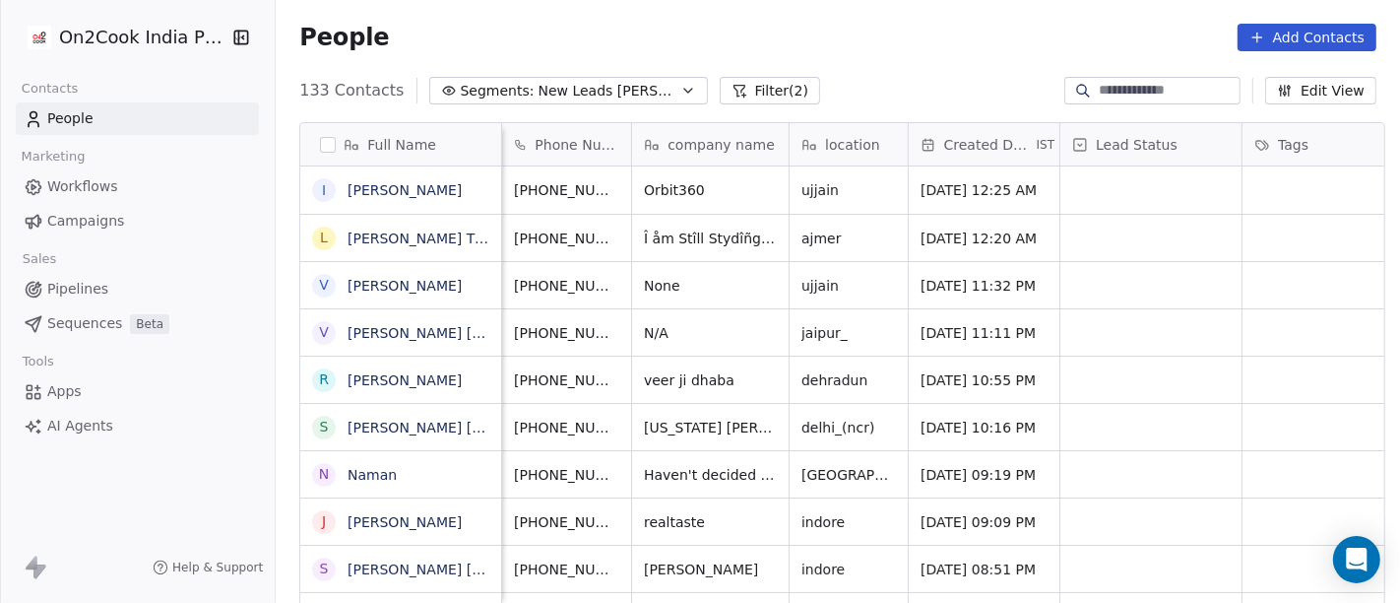
scroll to position [0, 131]
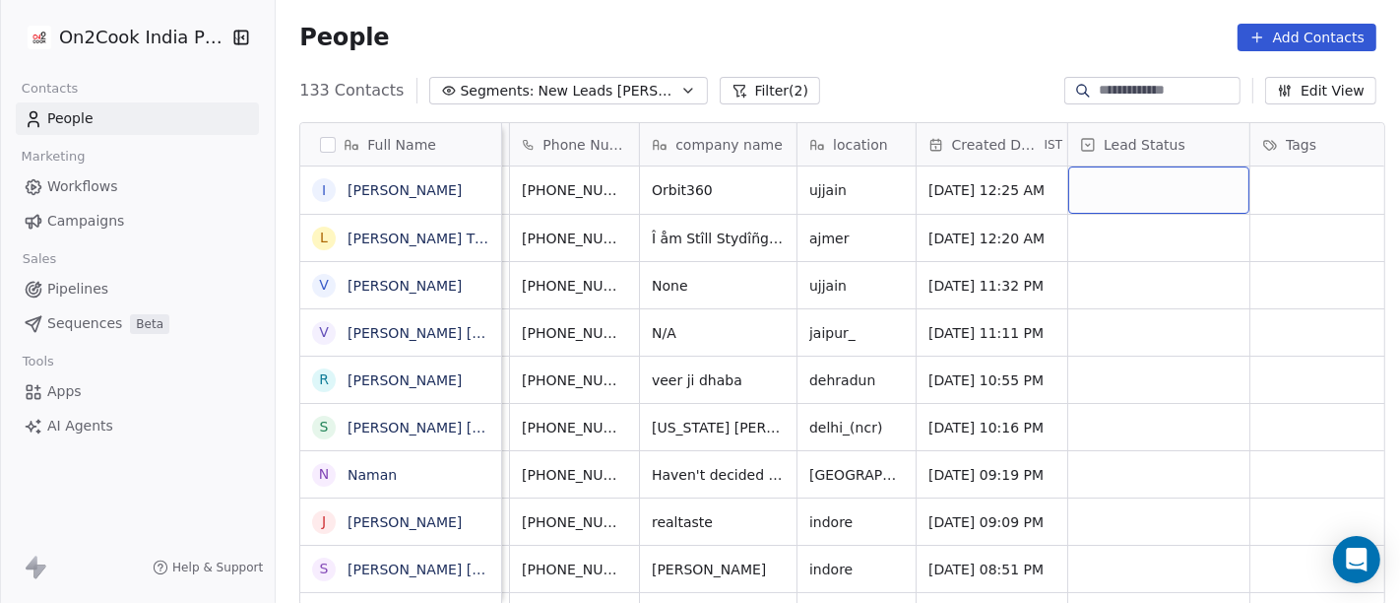
click at [1069, 188] on div "grid" at bounding box center [1159, 189] width 181 height 47
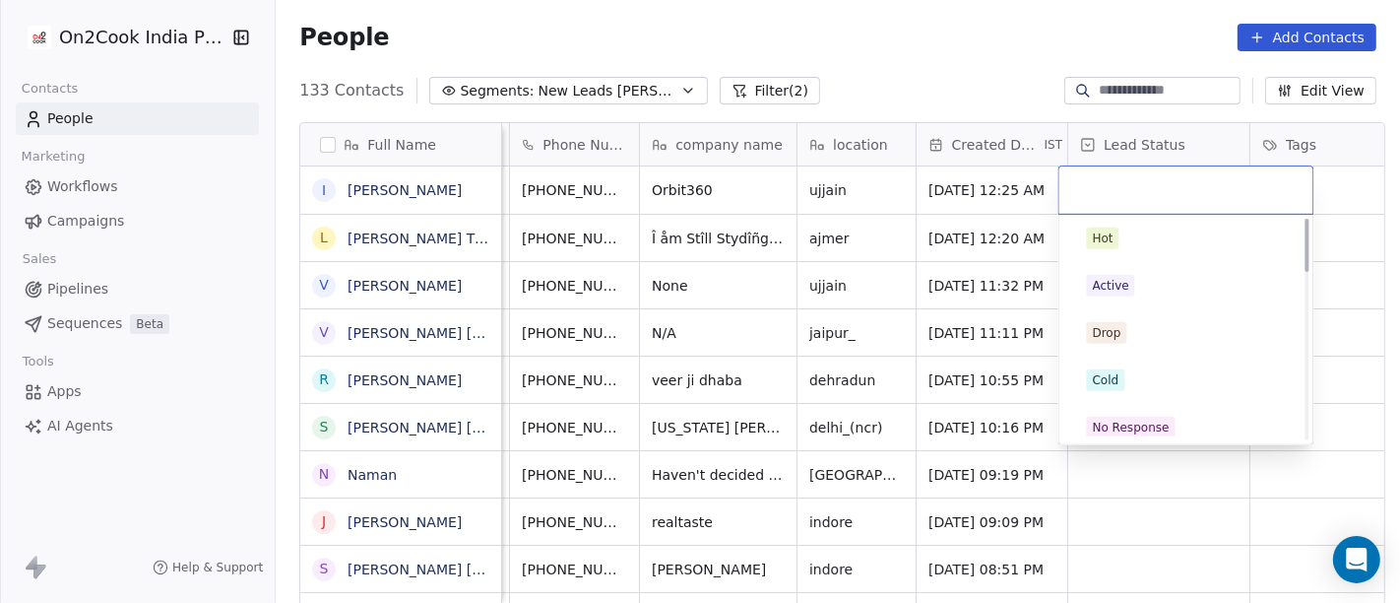
scroll to position [0, 0]
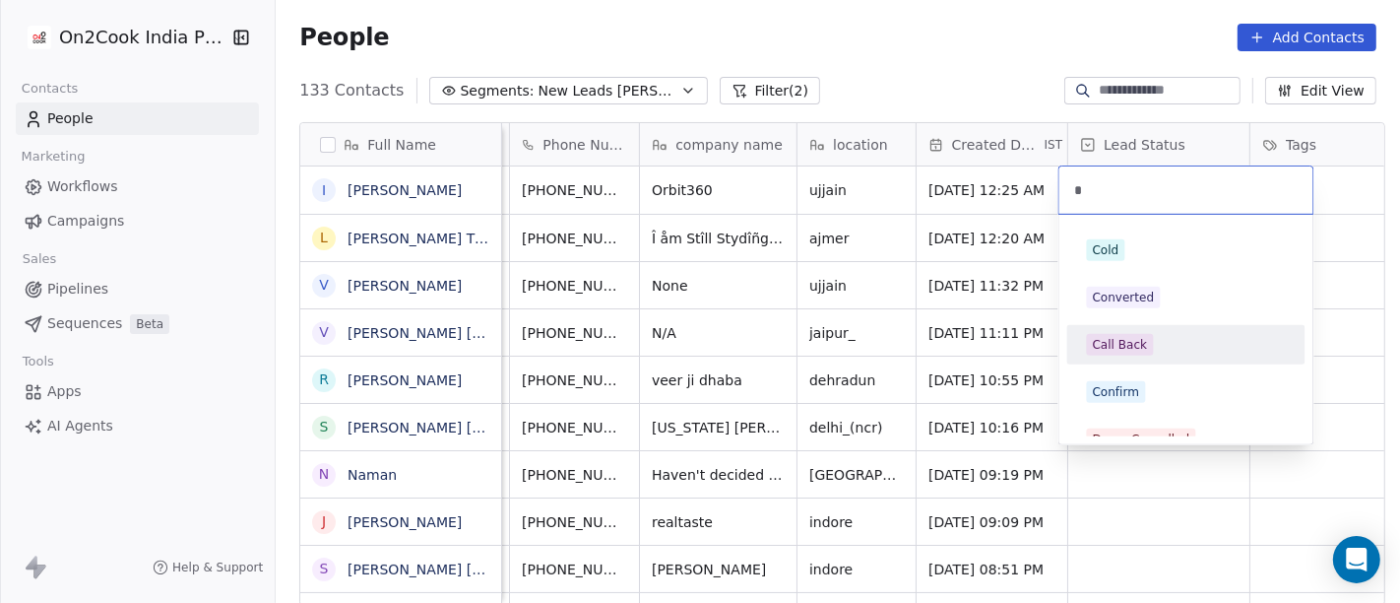
type input "*"
click at [1140, 345] on div "Call Back" at bounding box center [1120, 345] width 55 height 18
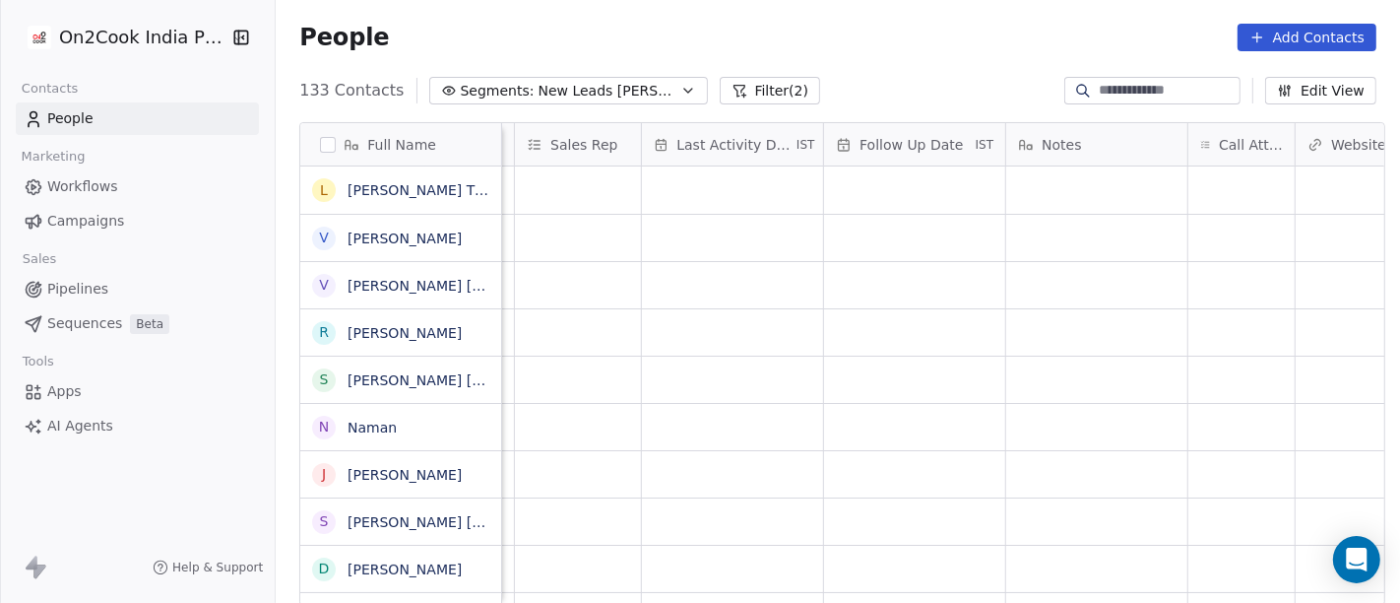
scroll to position [0, 1135]
click at [1194, 172] on div "grid" at bounding box center [1214, 189] width 106 height 47
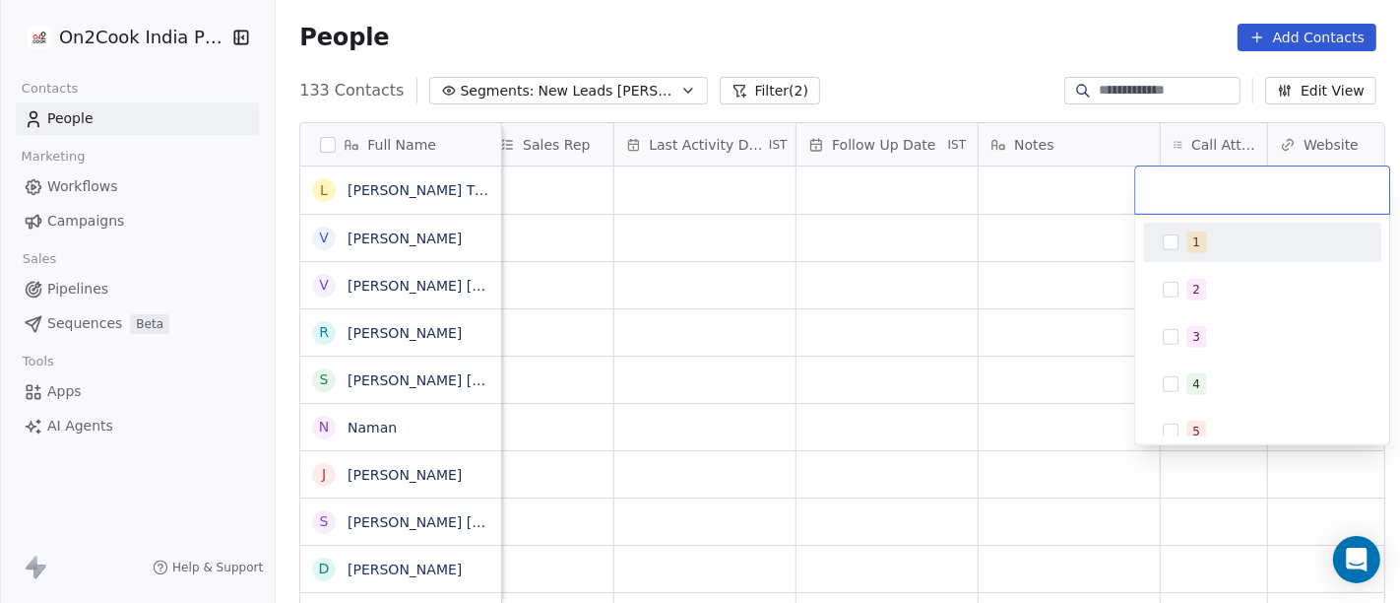
click at [1209, 240] on div "1" at bounding box center [1274, 242] width 175 height 22
click at [881, 279] on html "On2Cook India Pvt. Ltd. Contacts People Marketing Workflows Campaigns Sales Pip…" at bounding box center [700, 301] width 1400 height 603
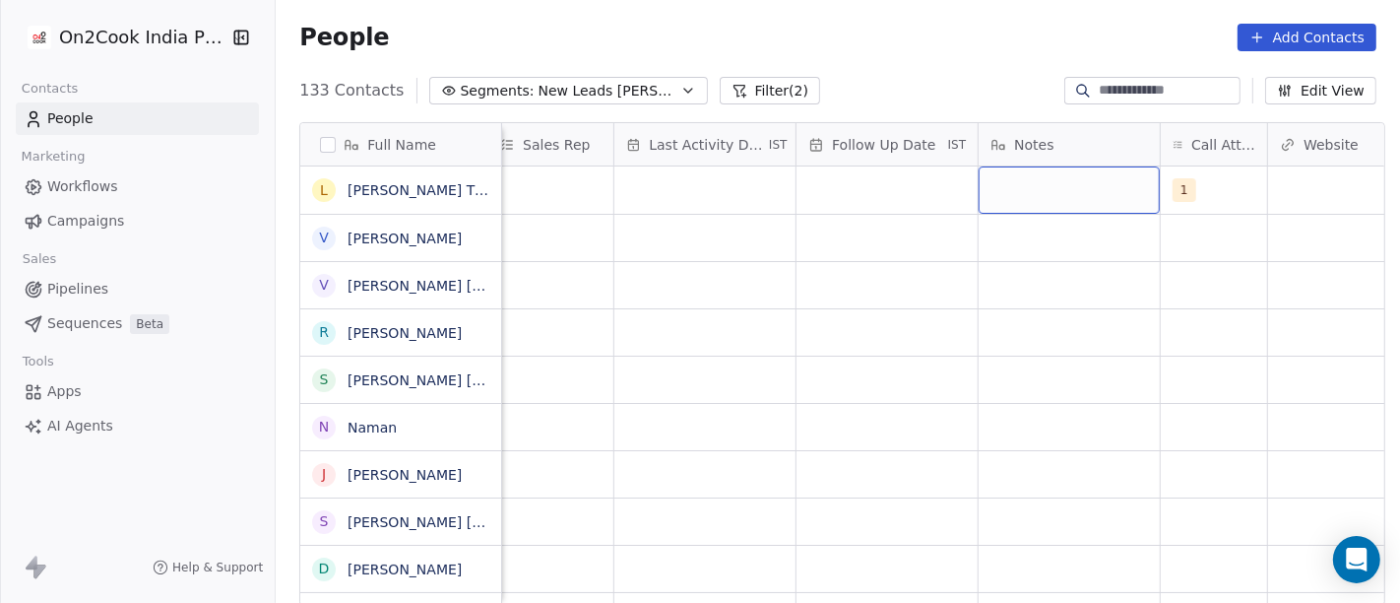
click at [1043, 184] on div "grid" at bounding box center [1069, 189] width 181 height 47
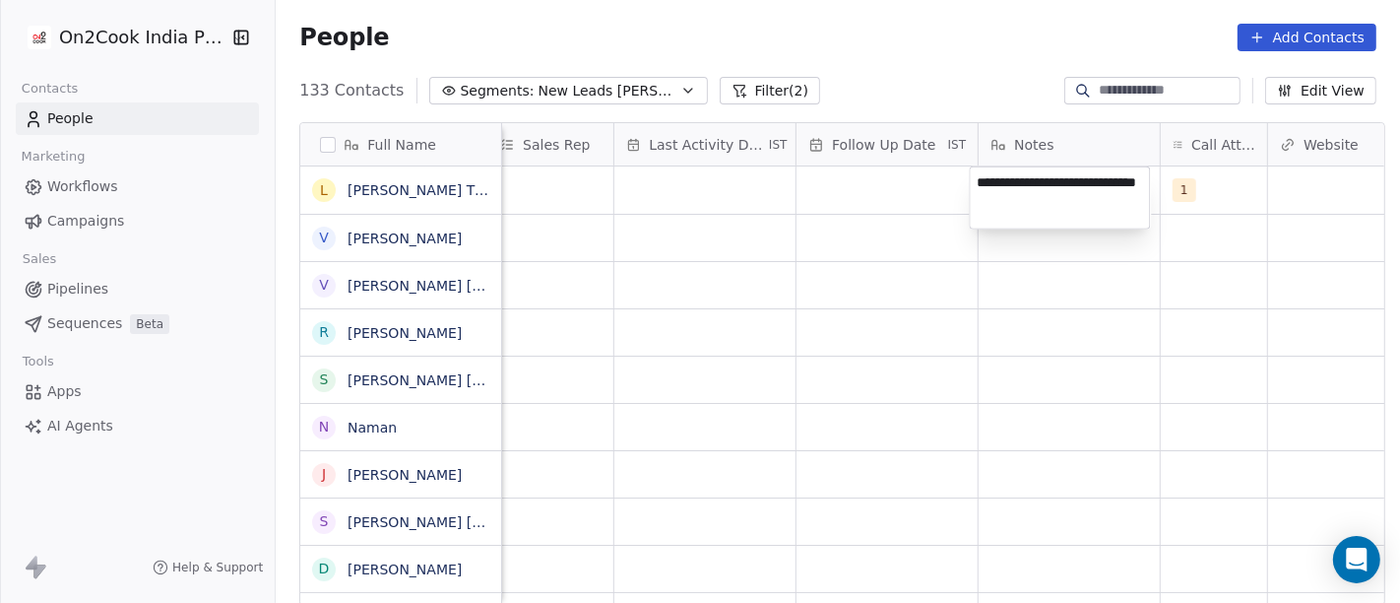
type textarea "**********"
click at [1069, 366] on html "On2Cook India Pvt. Ltd. Contacts People Marketing Workflows Campaigns Sales Pip…" at bounding box center [700, 301] width 1400 height 603
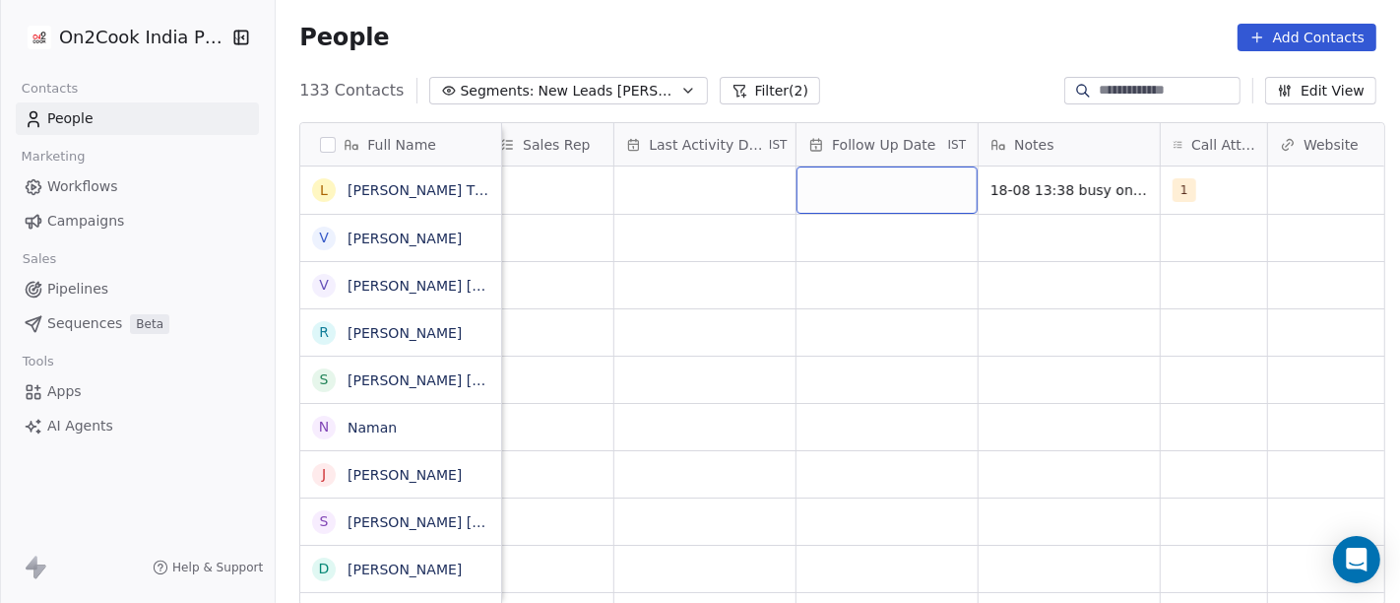
click at [863, 184] on div "grid" at bounding box center [887, 189] width 181 height 47
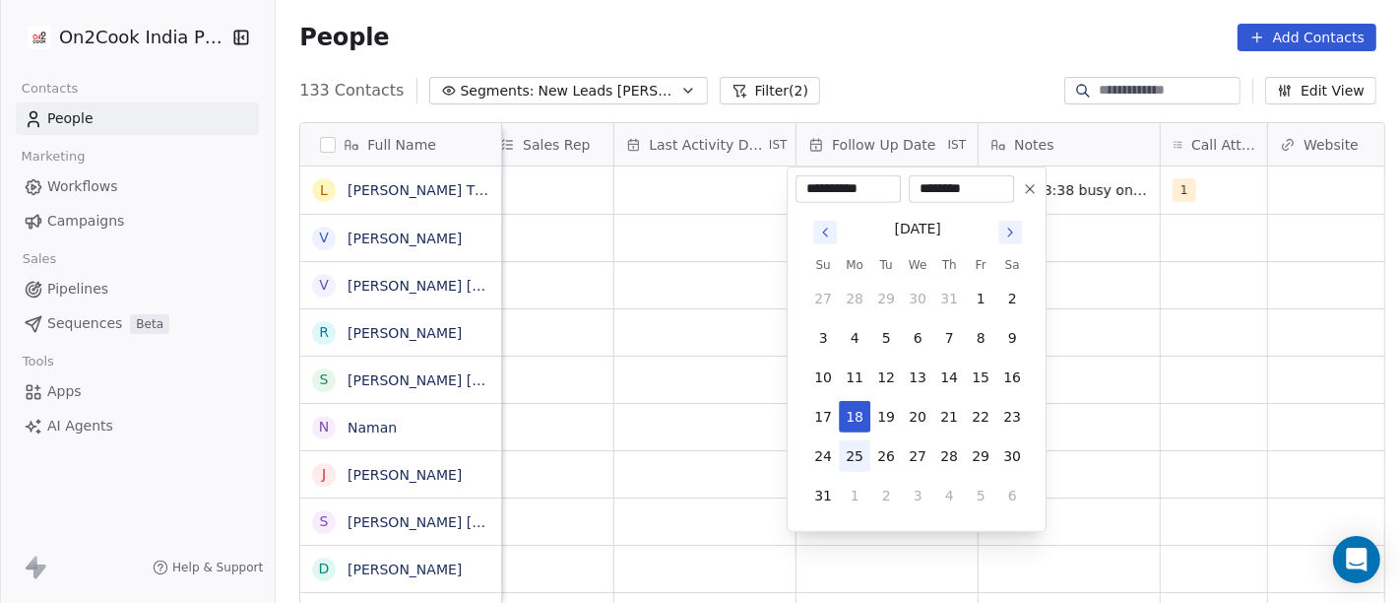
click at [858, 463] on button "25" at bounding box center [855, 456] width 32 height 32
type input "**********"
click at [1311, 350] on html "On2Cook India Pvt. Ltd. Contacts People Marketing Workflows Campaigns Sales Pip…" at bounding box center [700, 301] width 1400 height 603
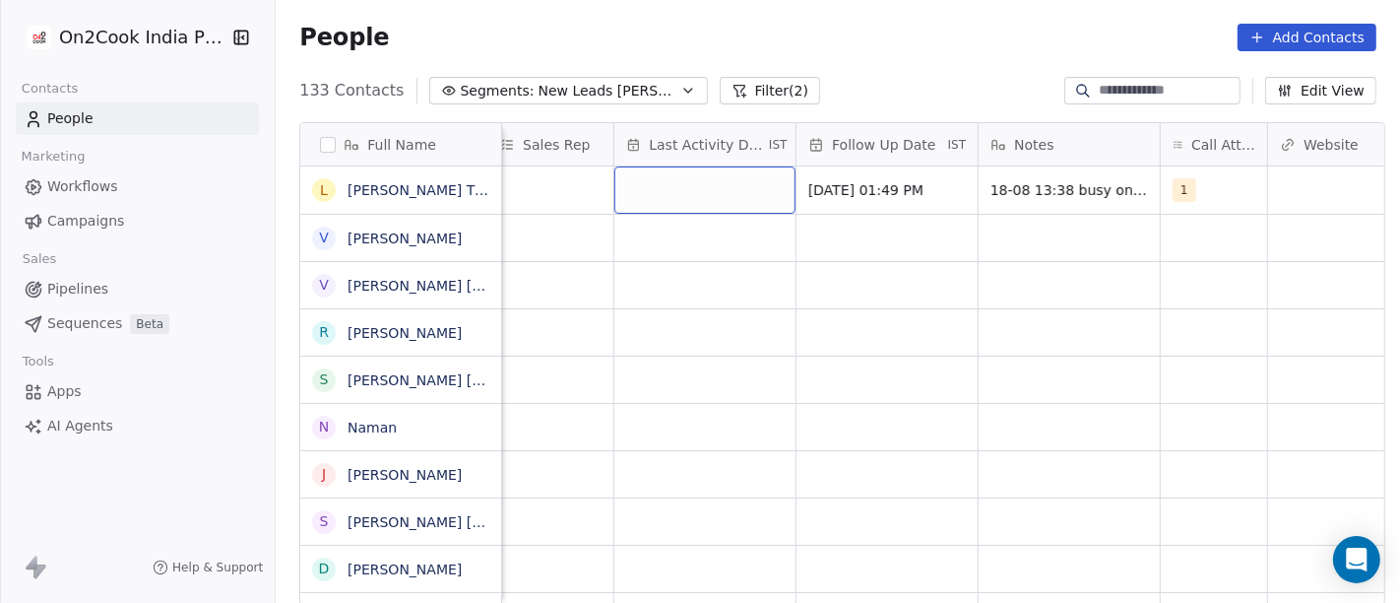
click at [635, 176] on div "grid" at bounding box center [705, 189] width 181 height 47
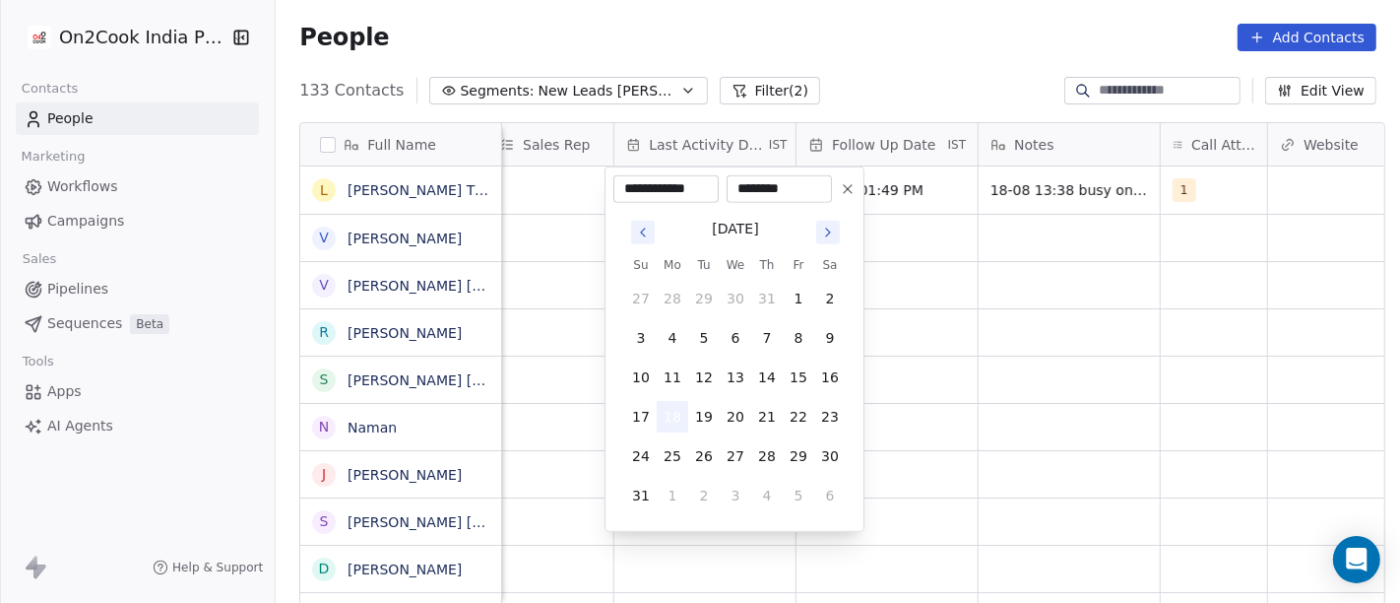
click at [670, 423] on button "18" at bounding box center [673, 417] width 32 height 32
click at [1071, 420] on html "On2Cook India Pvt. Ltd. Contacts People Marketing Workflows Campaigns Sales Pip…" at bounding box center [700, 301] width 1400 height 603
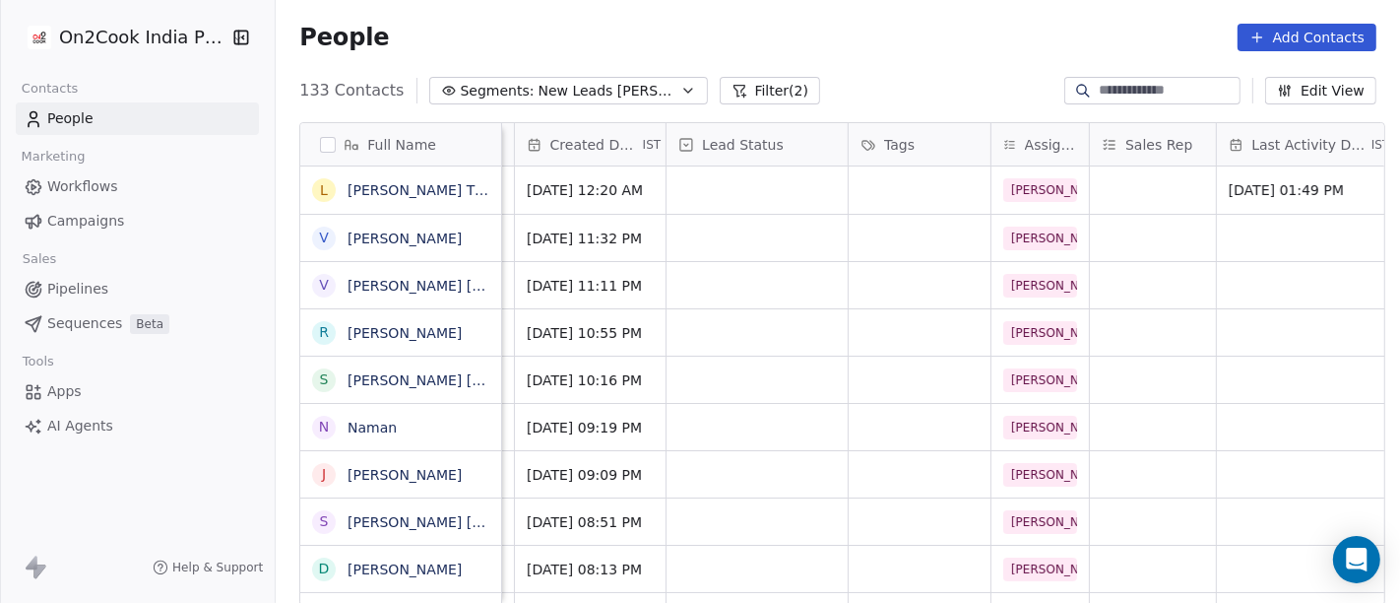
scroll to position [0, 531]
click at [759, 184] on div "grid" at bounding box center [759, 189] width 181 height 47
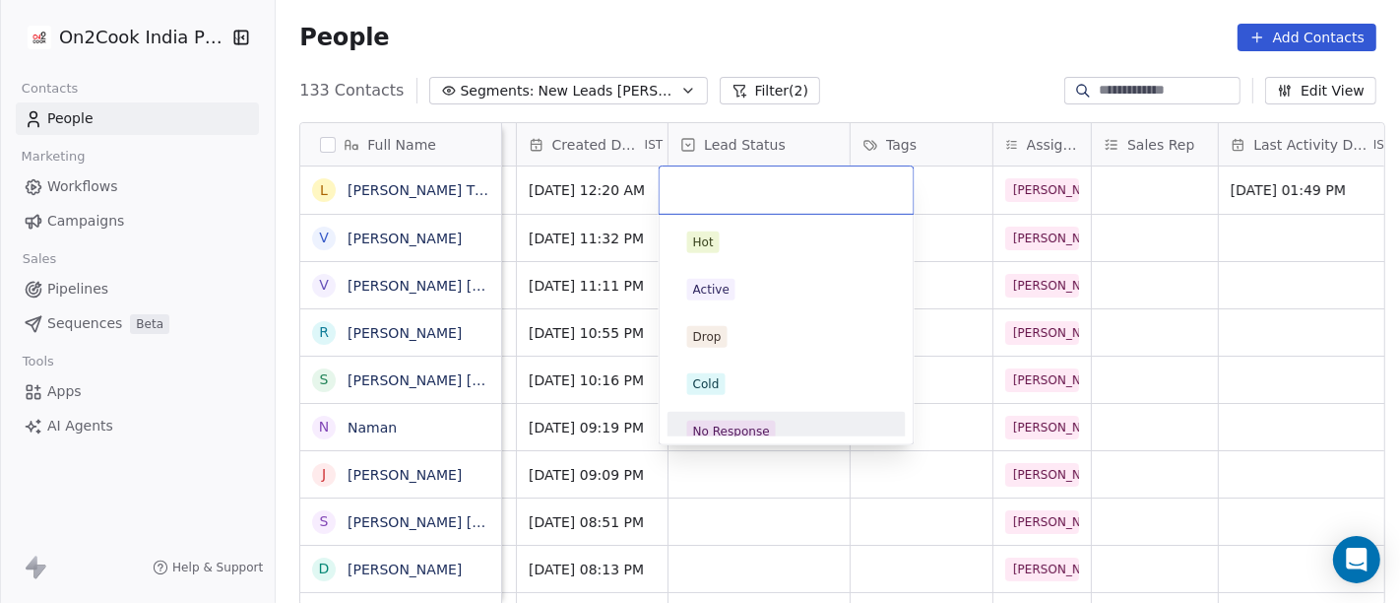
click at [736, 416] on div "No Response" at bounding box center [787, 432] width 223 height 32
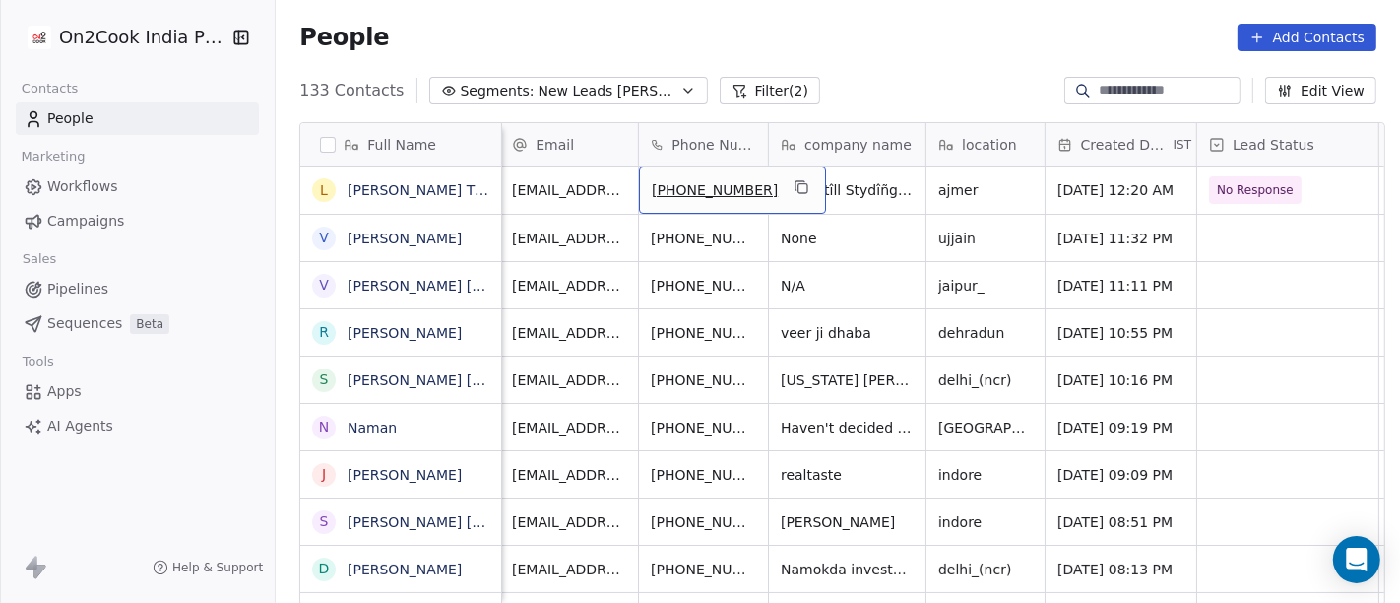
scroll to position [0, 0]
click at [796, 191] on icon "grid" at bounding box center [804, 187] width 16 height 16
click at [908, 58] on div "People Add Contacts" at bounding box center [838, 37] width 1125 height 75
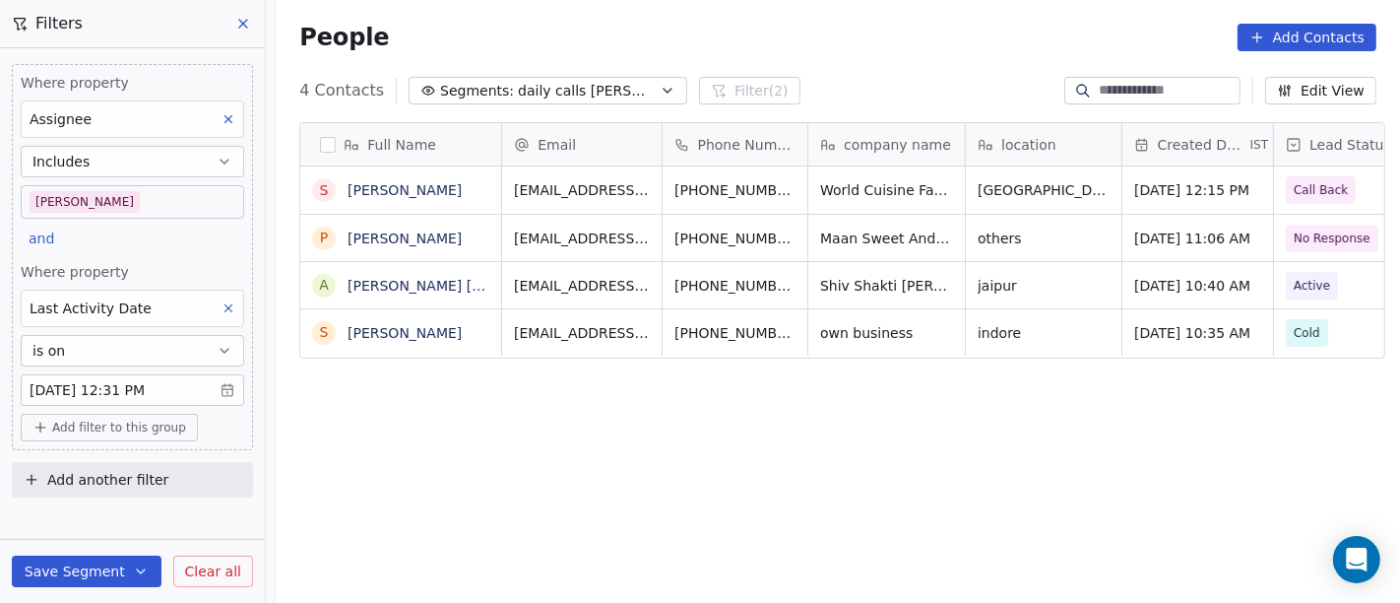
scroll to position [514, 1117]
